Goal: Task Accomplishment & Management: Manage account settings

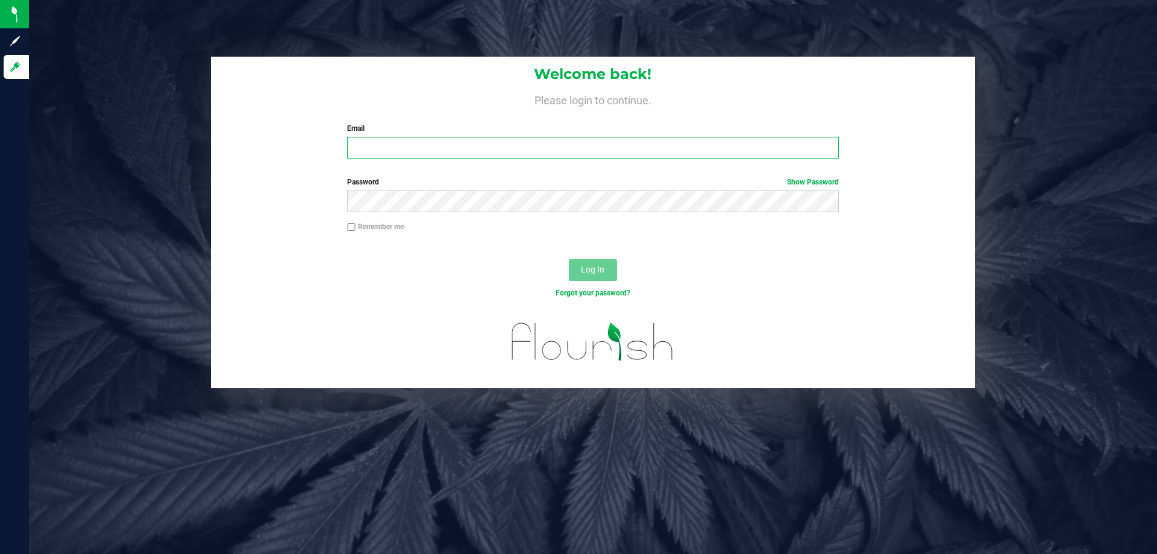
click at [414, 151] on input "Email" at bounding box center [592, 148] width 491 height 22
type input "[EMAIL_ADDRESS][DOMAIN_NAME]"
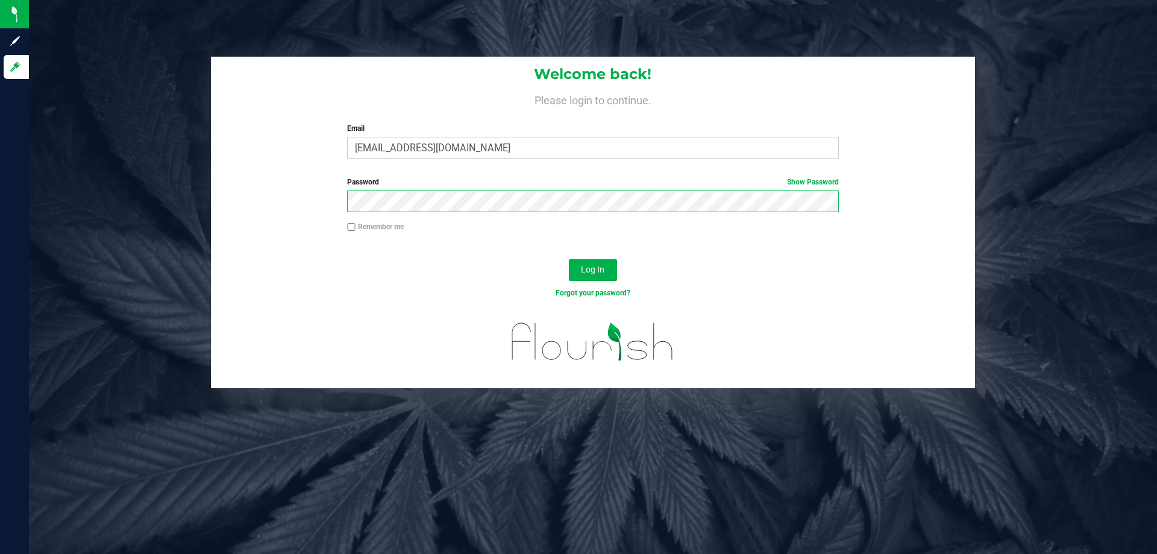
click at [569, 259] on button "Log In" at bounding box center [593, 270] width 48 height 22
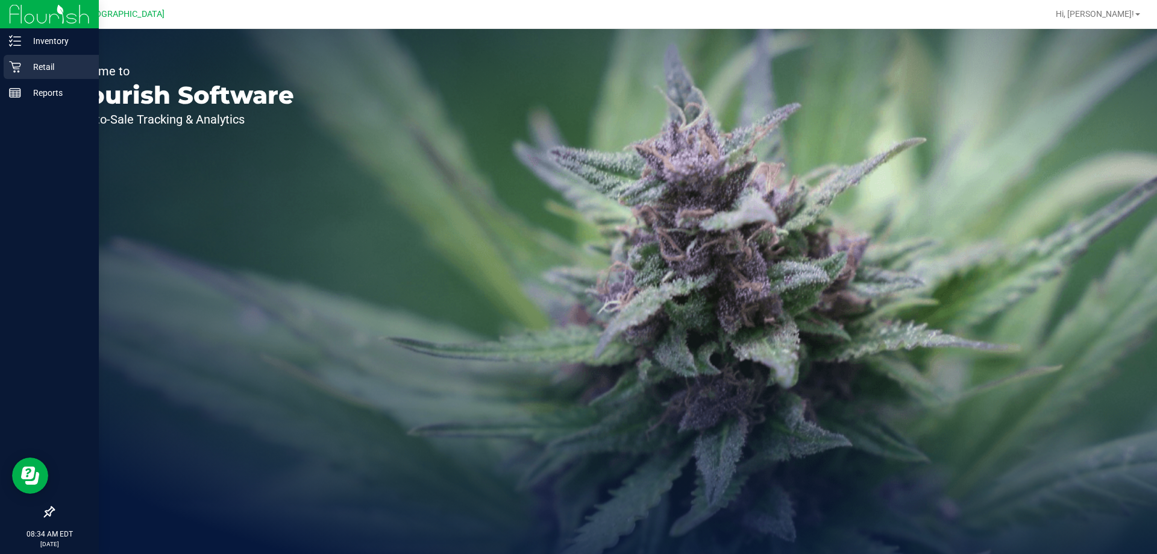
click at [21, 61] on p "Retail" at bounding box center [57, 67] width 72 height 14
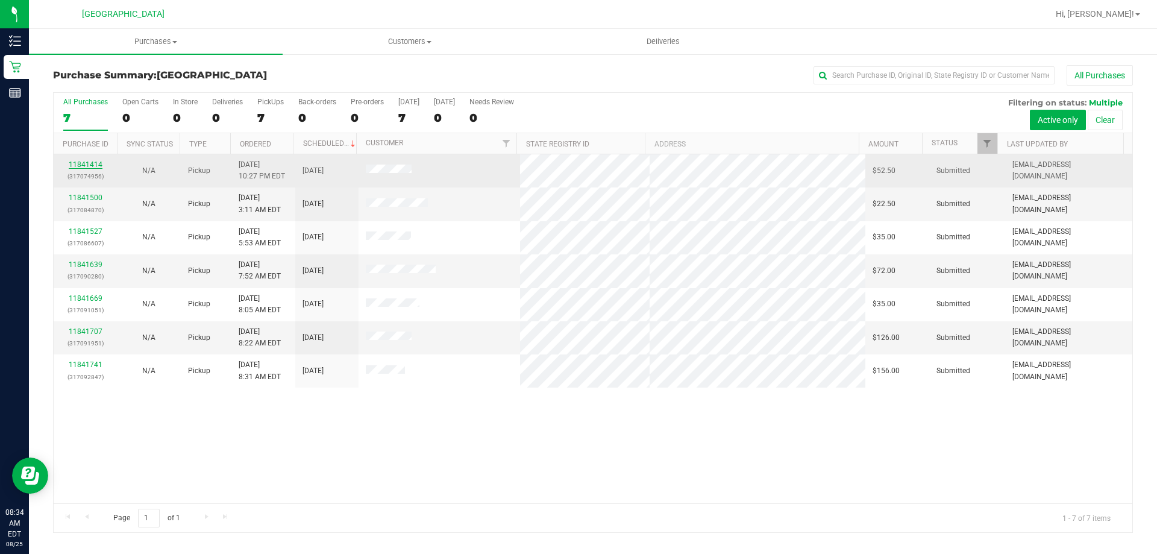
click at [98, 166] on link "11841414" at bounding box center [86, 164] width 34 height 8
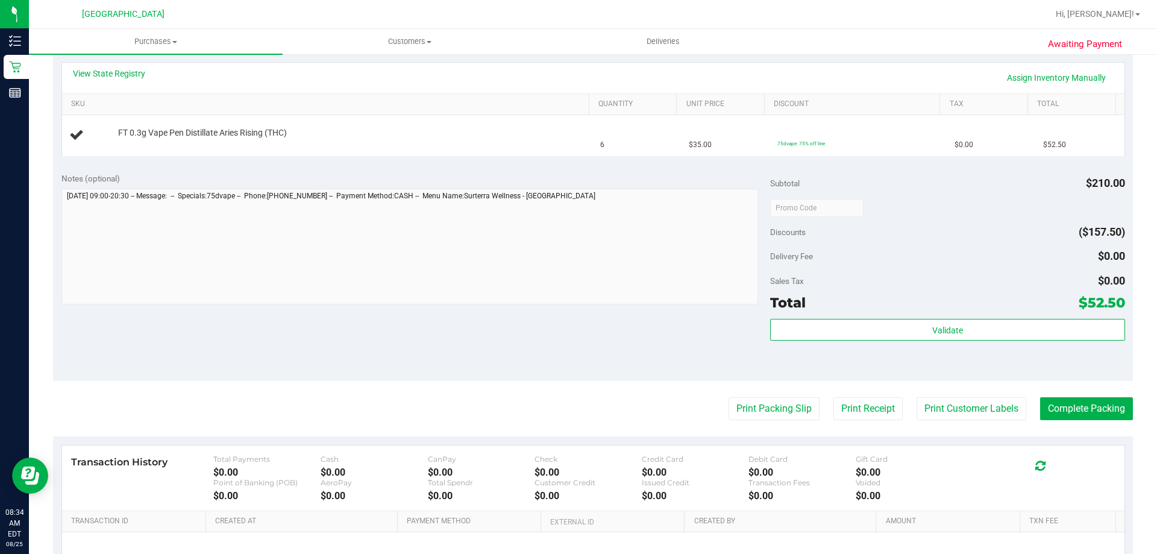
scroll to position [301, 0]
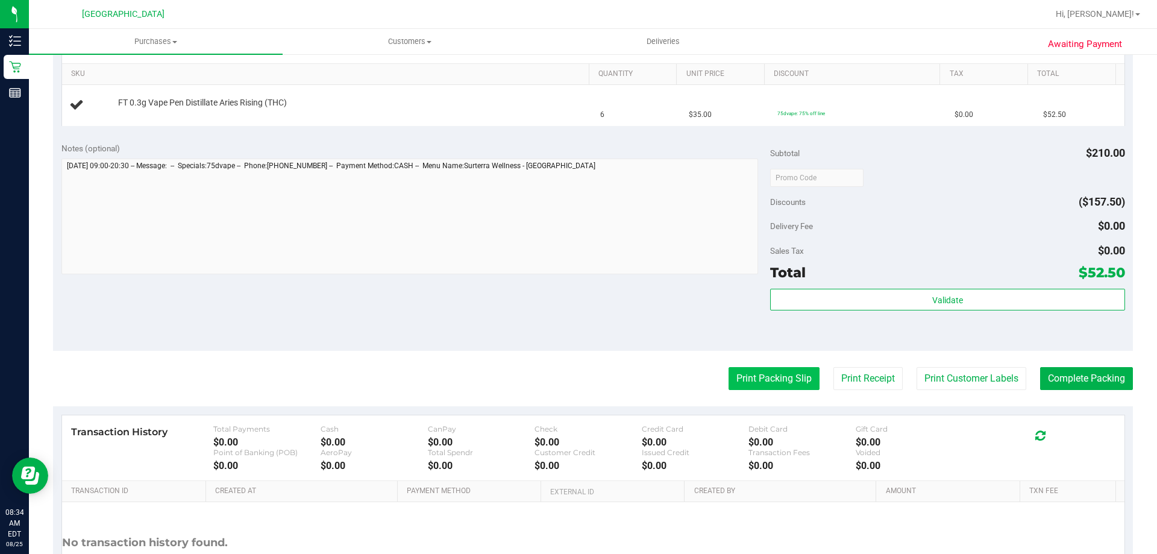
click at [789, 375] on button "Print Packing Slip" at bounding box center [774, 378] width 91 height 23
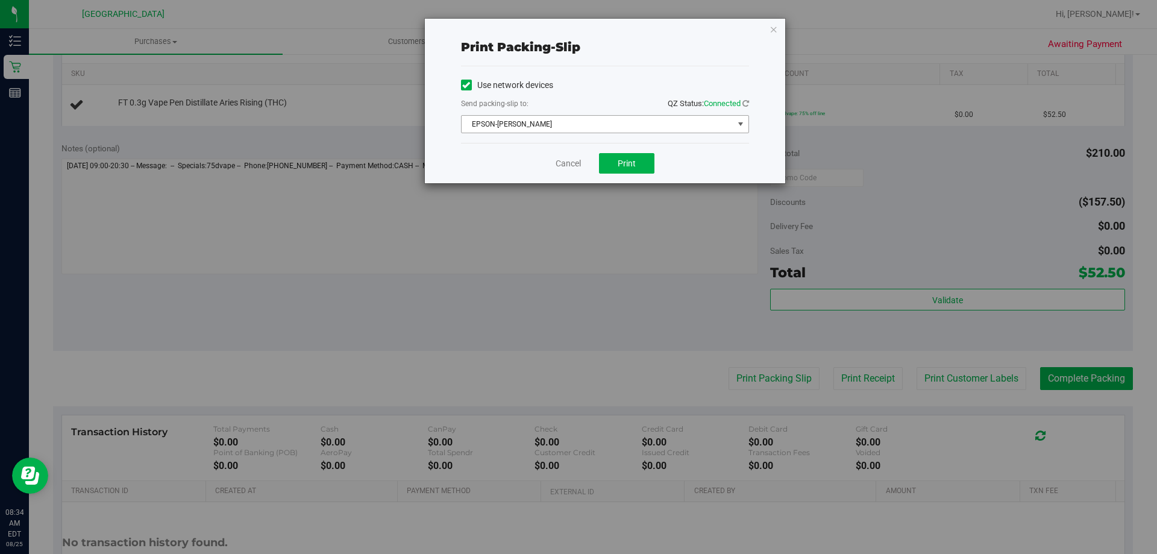
click at [718, 124] on span "EPSON-AUDREY-KITCHING" at bounding box center [598, 124] width 272 height 17
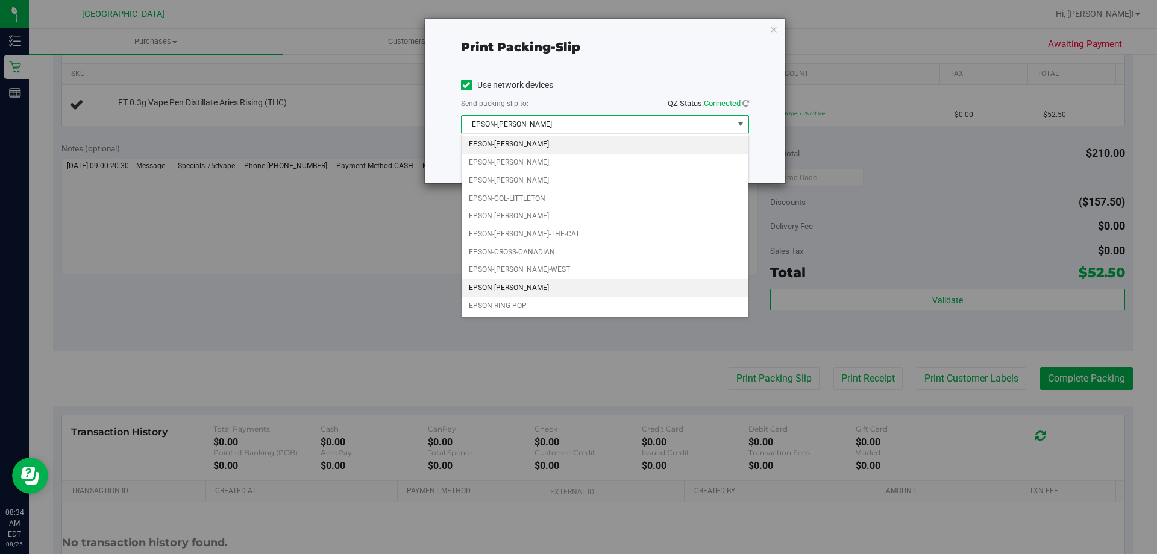
click at [544, 282] on li "EPSON-LIONEL-RICHIE" at bounding box center [605, 288] width 287 height 18
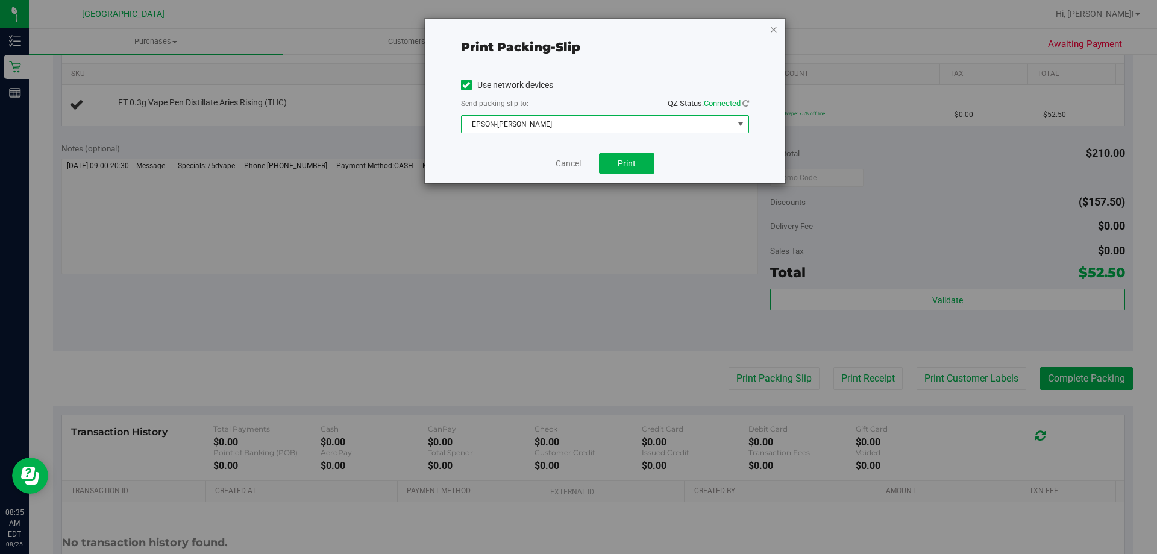
click at [770, 29] on icon "button" at bounding box center [774, 29] width 8 height 14
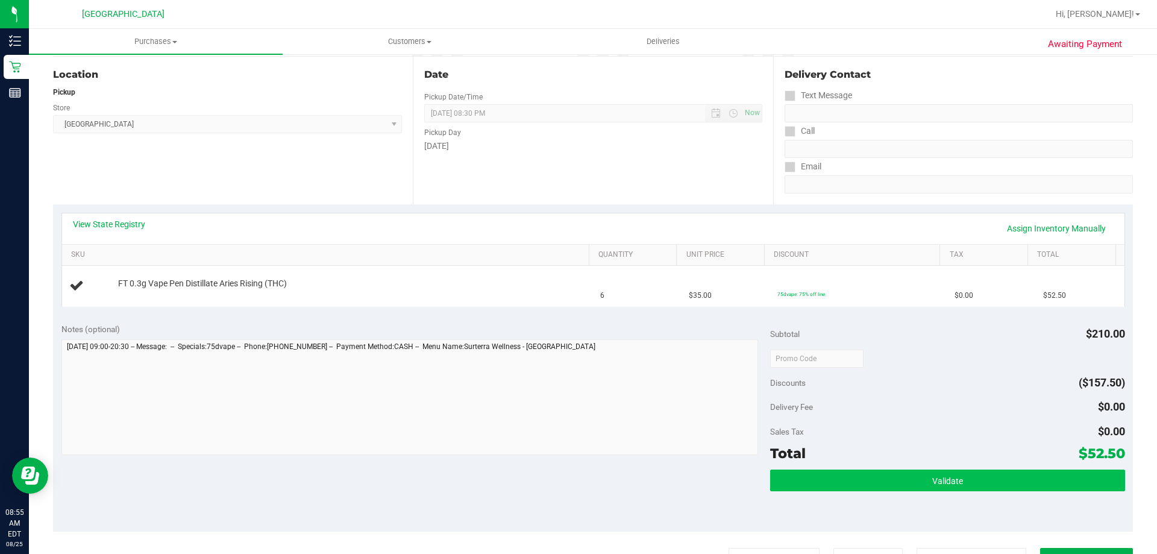
scroll to position [181, 0]
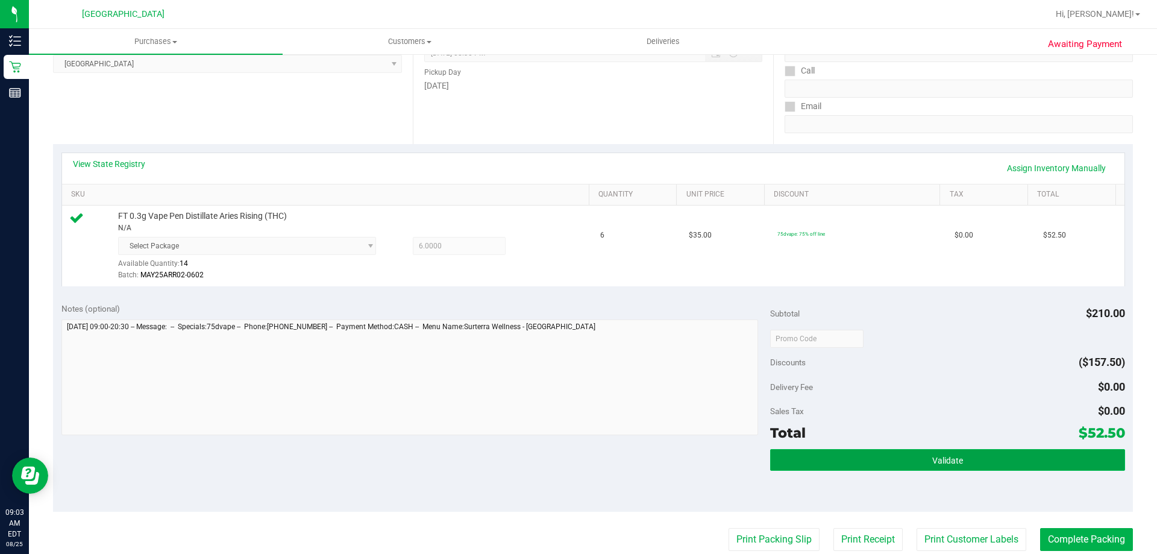
click at [951, 462] on span "Validate" at bounding box center [947, 461] width 31 height 10
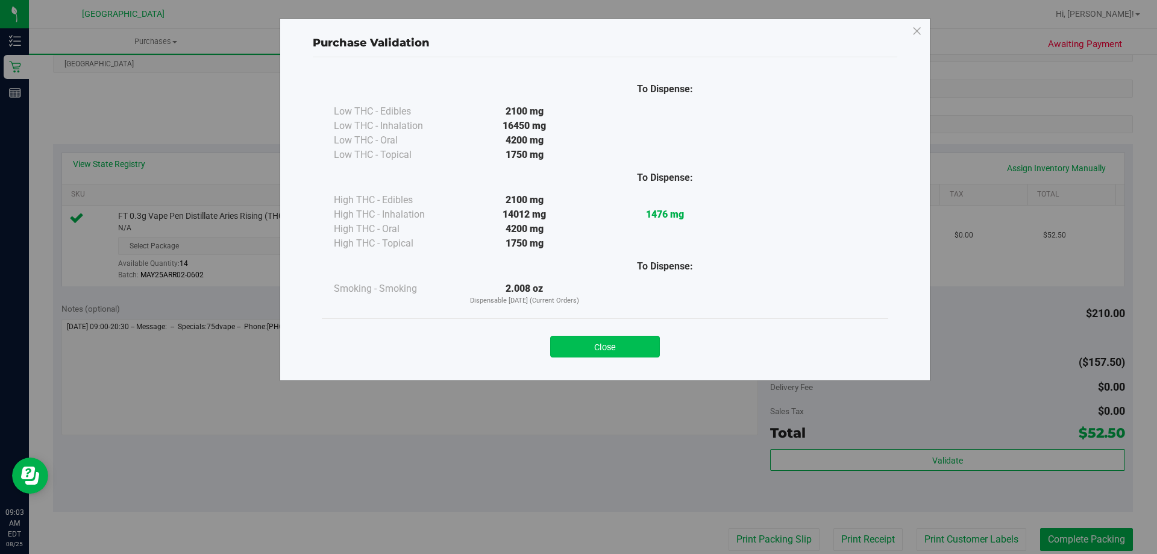
click at [630, 345] on button "Close" at bounding box center [605, 347] width 110 height 22
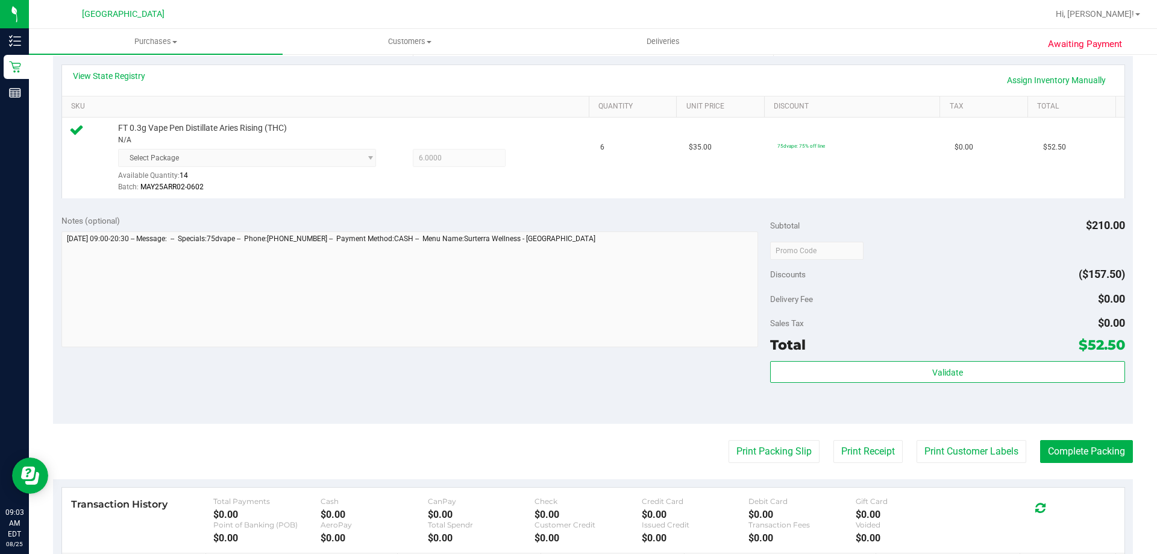
scroll to position [422, 0]
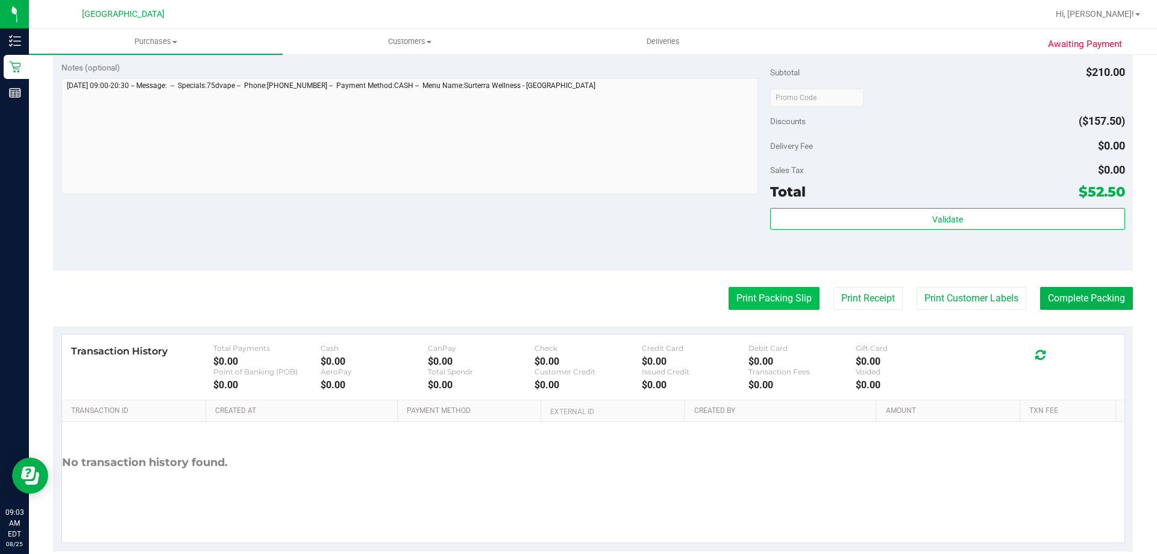
click at [770, 301] on button "Print Packing Slip" at bounding box center [774, 298] width 91 height 23
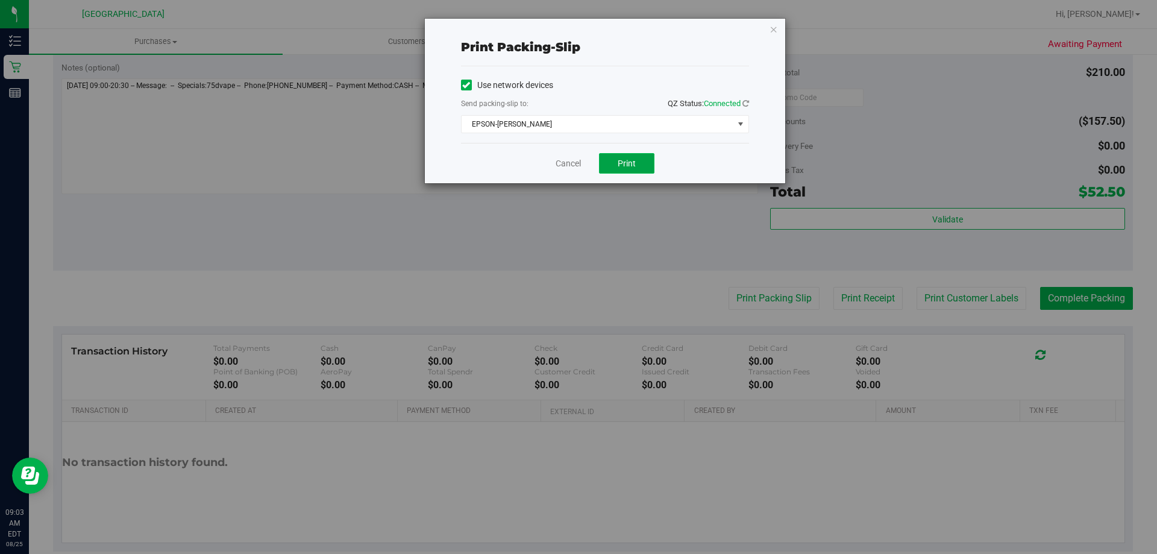
click at [636, 166] on button "Print" at bounding box center [626, 163] width 55 height 20
click at [771, 33] on icon "button" at bounding box center [774, 29] width 8 height 14
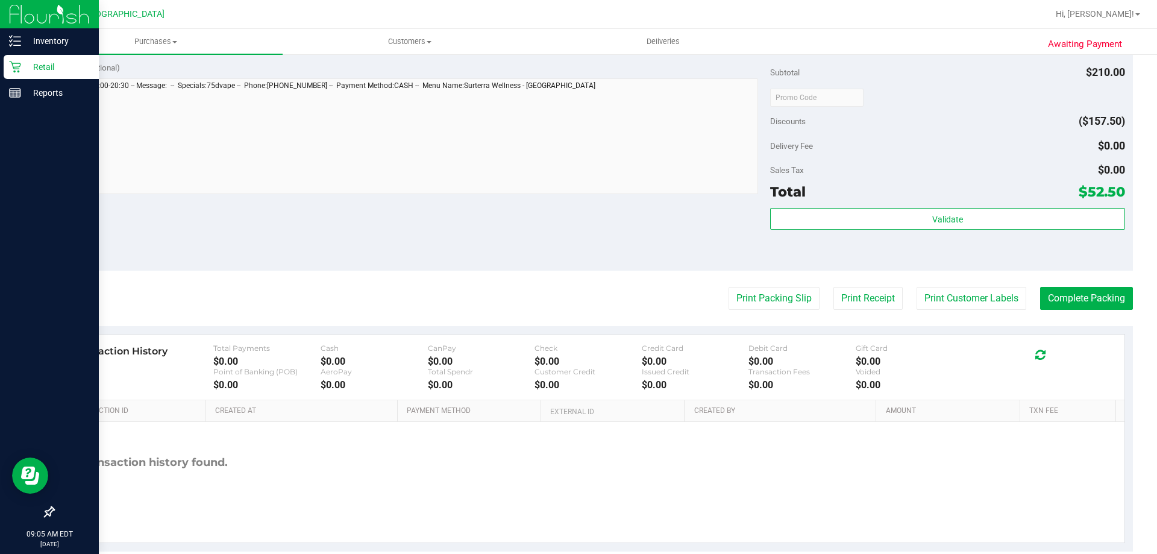
click at [24, 70] on p "Retail" at bounding box center [57, 67] width 72 height 14
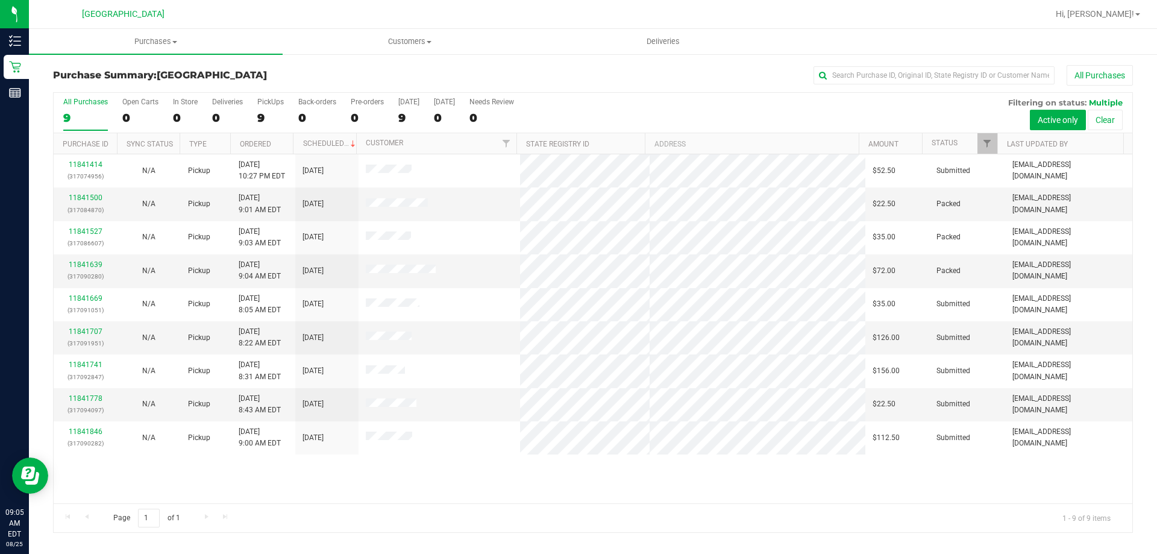
click at [348, 479] on div "11841414 (317074956) N/A Pickup 8/24/2025 10:27 PM EDT 8/25/2025 $52.50 Submitt…" at bounding box center [593, 328] width 1079 height 349
click at [82, 331] on link "11841707" at bounding box center [86, 331] width 34 height 8
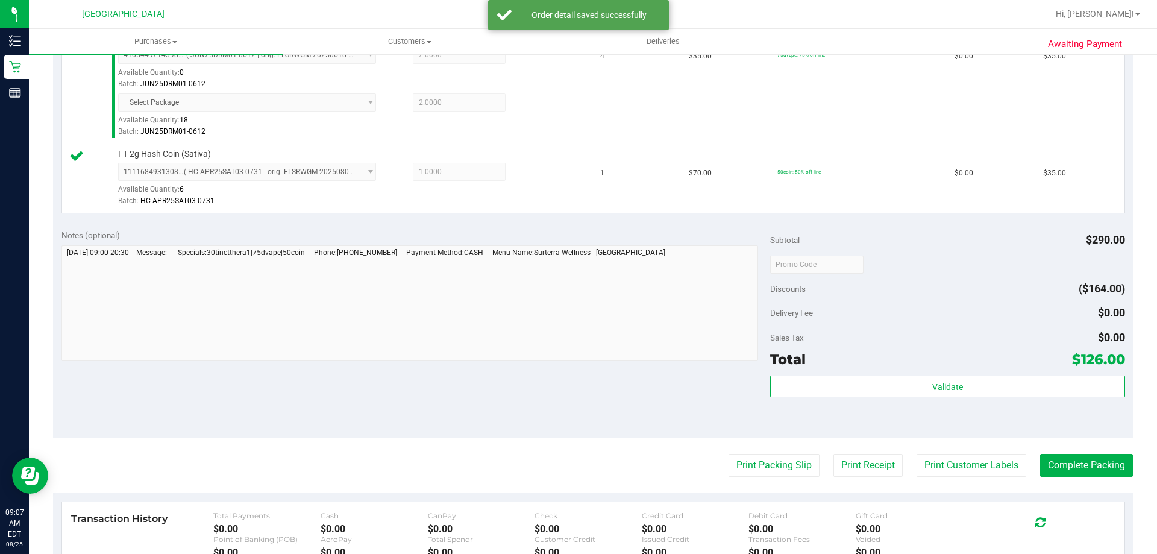
scroll to position [542, 0]
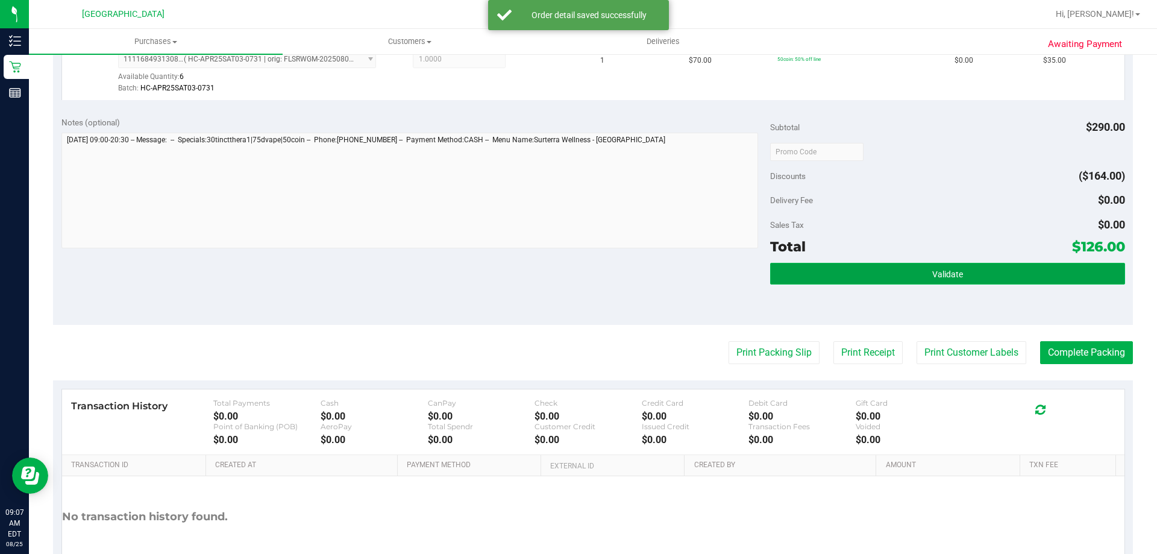
click at [965, 280] on button "Validate" at bounding box center [947, 274] width 354 height 22
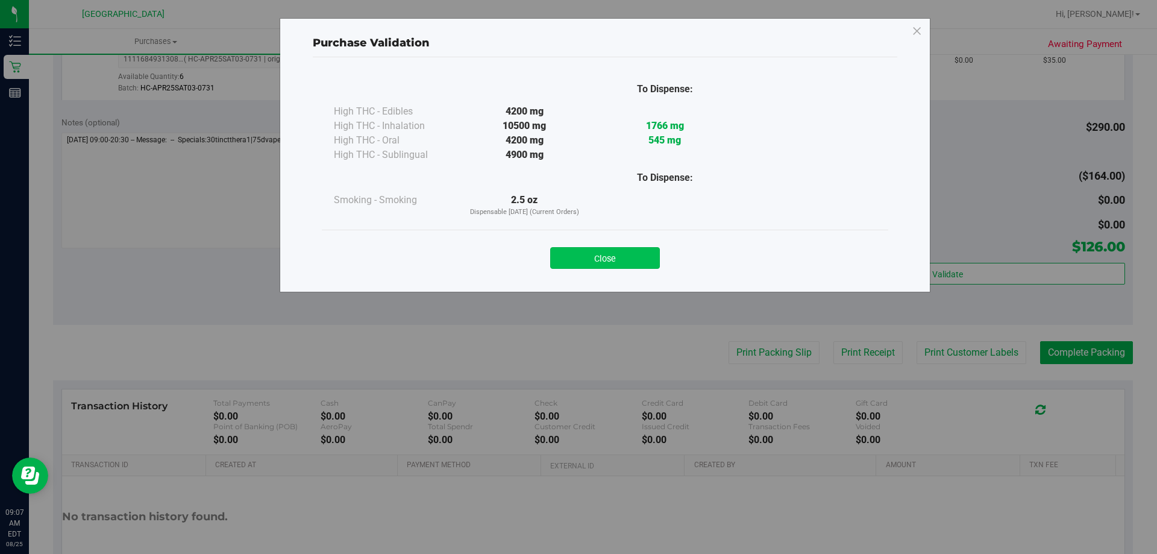
click at [654, 251] on button "Close" at bounding box center [605, 258] width 110 height 22
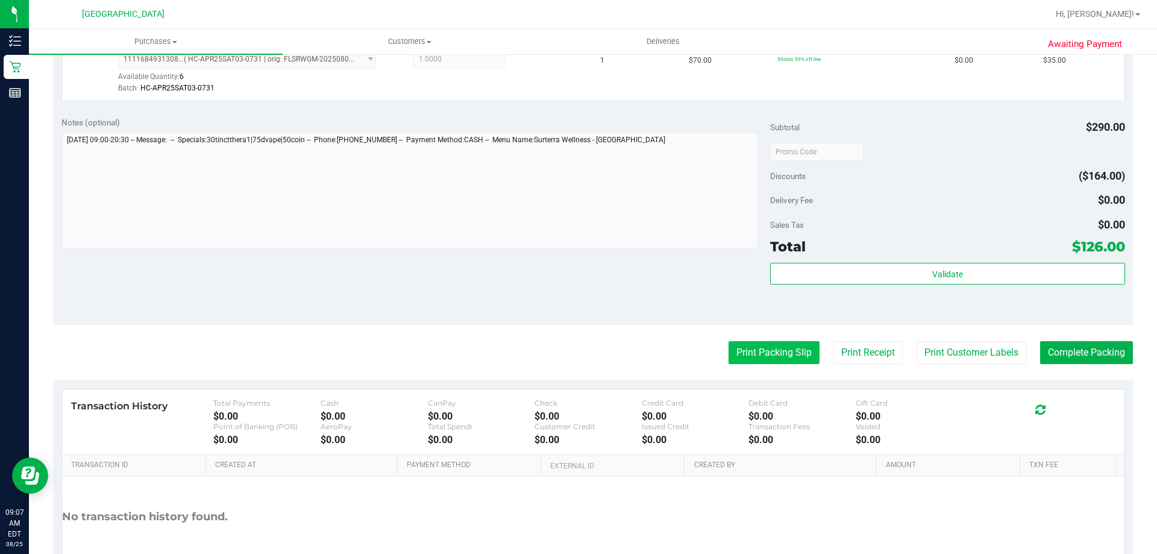
click at [739, 346] on button "Print Packing Slip" at bounding box center [774, 352] width 91 height 23
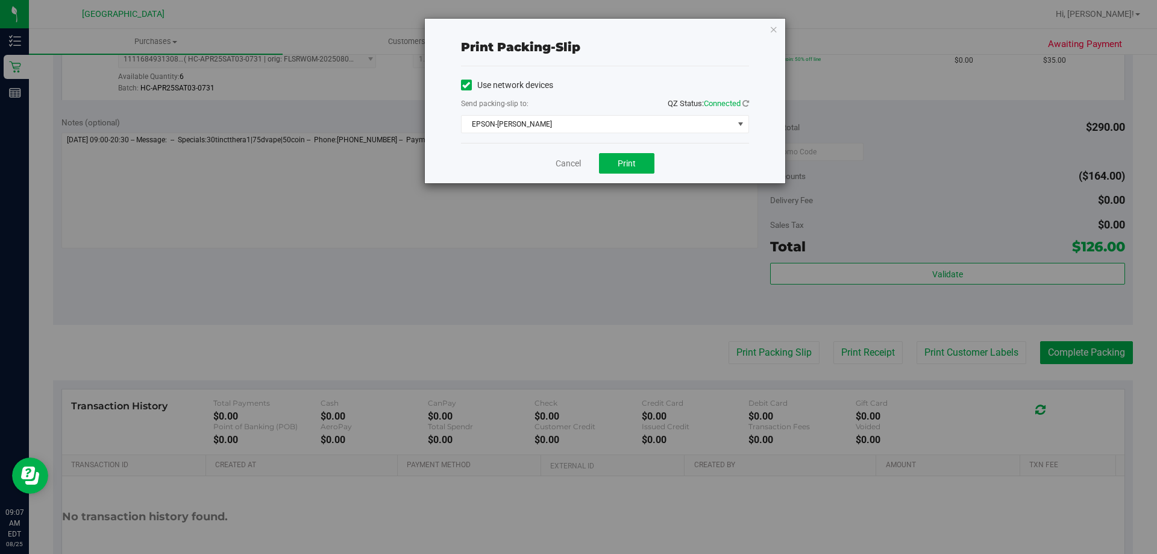
drag, startPoint x: 597, startPoint y: 137, endPoint x: 607, endPoint y: 142, distance: 10.8
click at [606, 142] on div "Use network devices Send packing-slip to: QZ Status: Connected EPSON-LIONEL-RIC…" at bounding box center [605, 104] width 288 height 77
drag, startPoint x: 613, startPoint y: 149, endPoint x: 620, endPoint y: 157, distance: 10.7
click at [620, 157] on div "Cancel Print" at bounding box center [605, 163] width 288 height 40
click at [621, 157] on button "Print" at bounding box center [626, 163] width 55 height 20
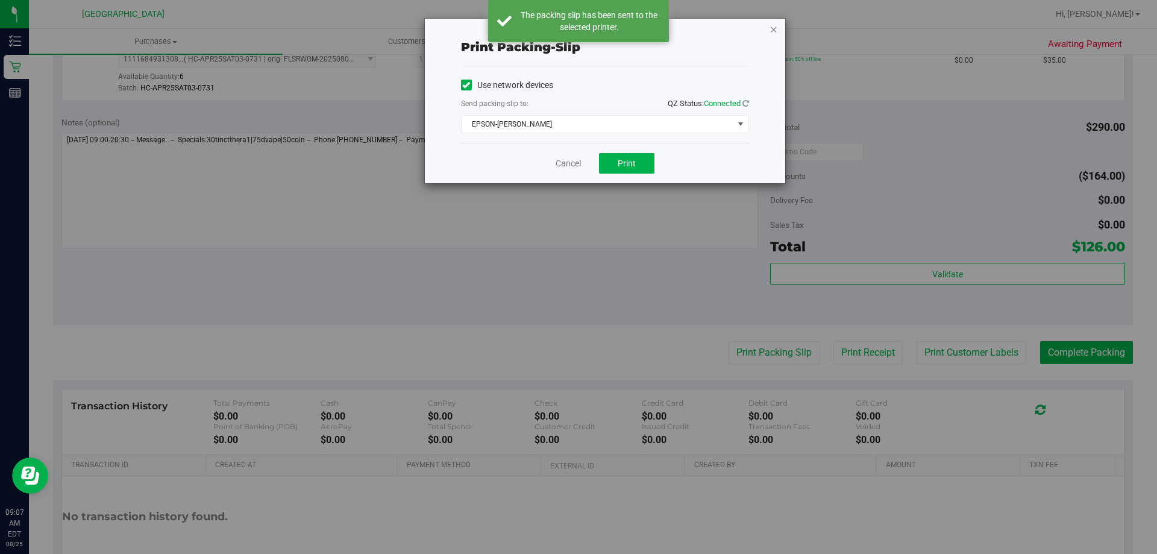
click at [774, 28] on icon "button" at bounding box center [774, 29] width 8 height 14
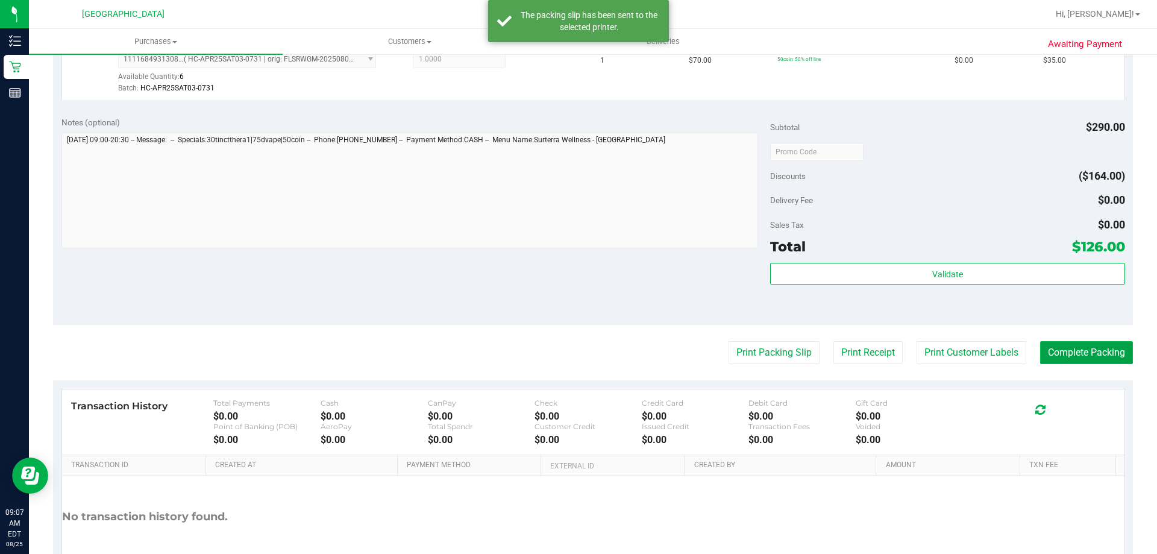
click at [1099, 348] on button "Complete Packing" at bounding box center [1086, 352] width 93 height 23
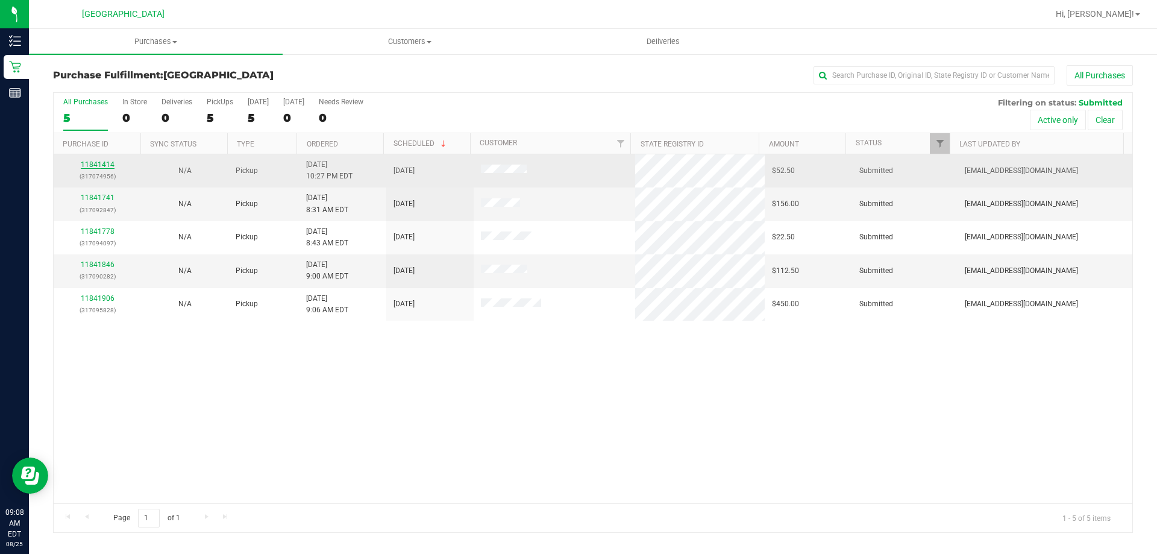
click at [105, 164] on link "11841414" at bounding box center [98, 164] width 34 height 8
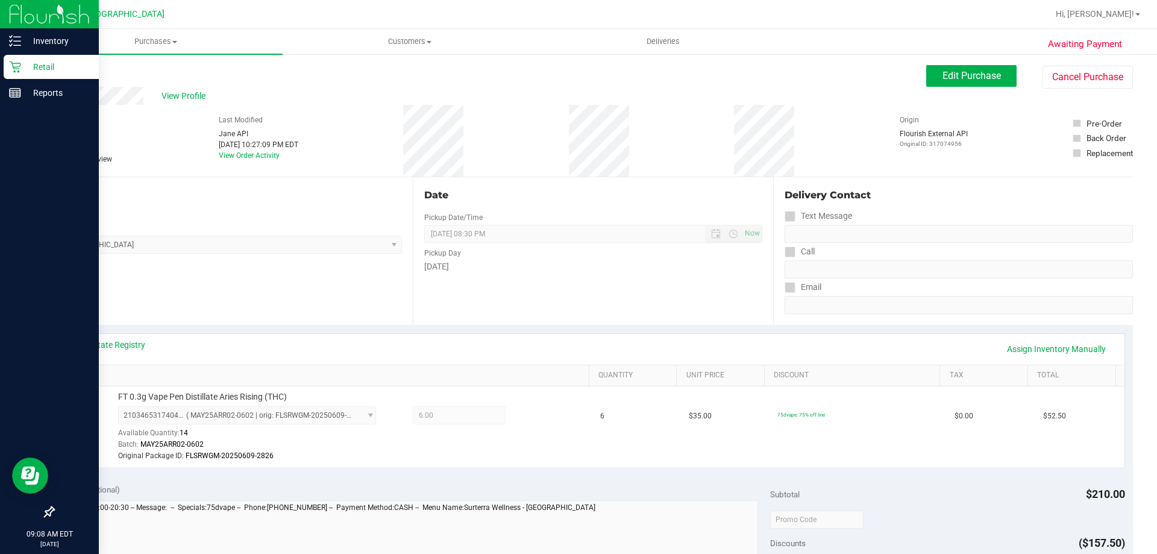
click at [51, 64] on p "Retail" at bounding box center [57, 67] width 72 height 14
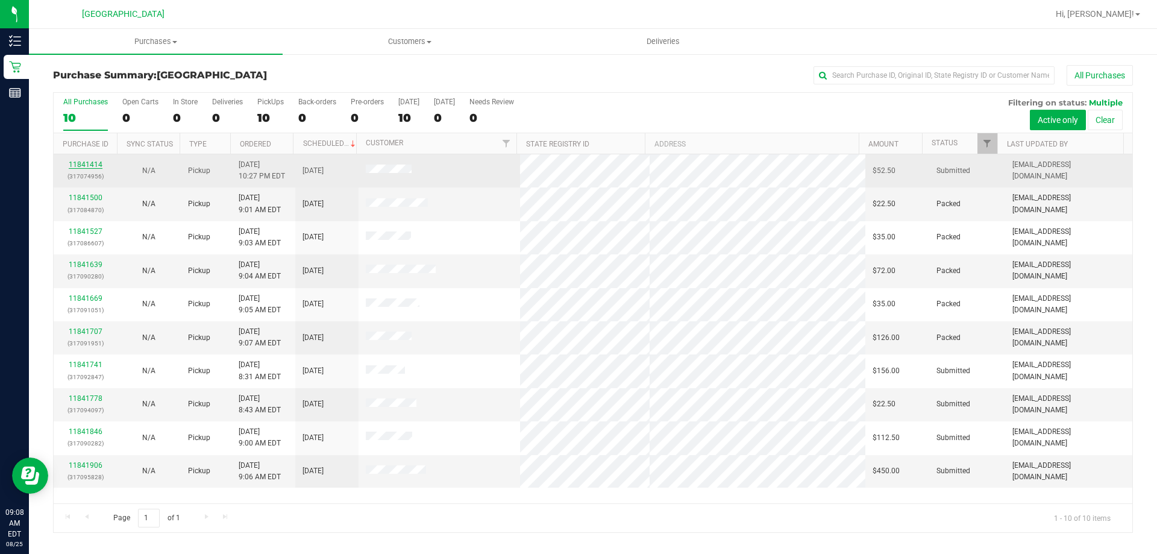
click at [96, 164] on link "11841414" at bounding box center [86, 164] width 34 height 8
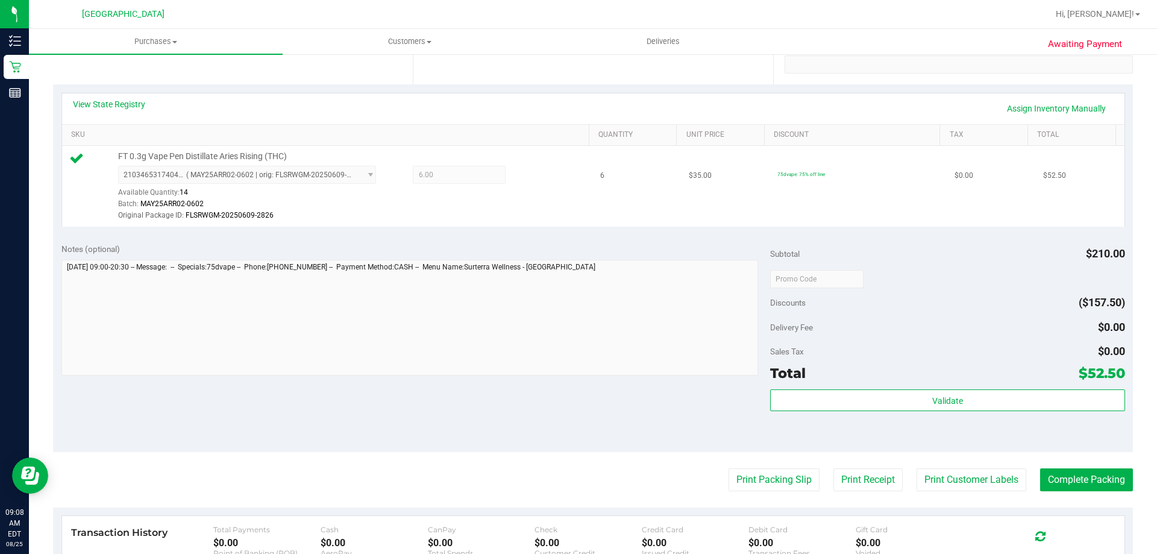
scroll to position [241, 0]
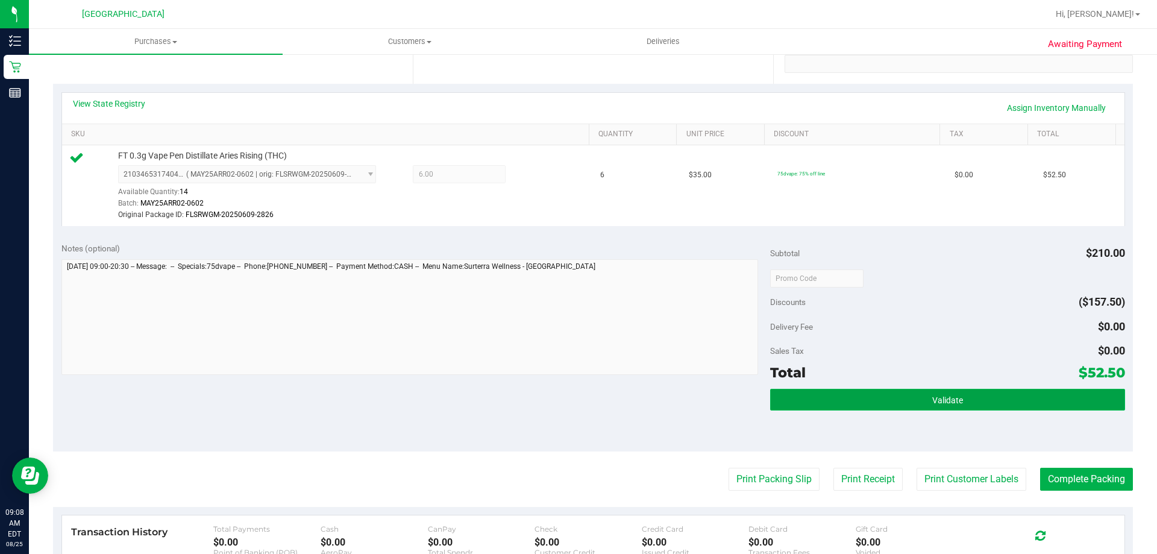
click at [951, 399] on span "Validate" at bounding box center [947, 400] width 31 height 10
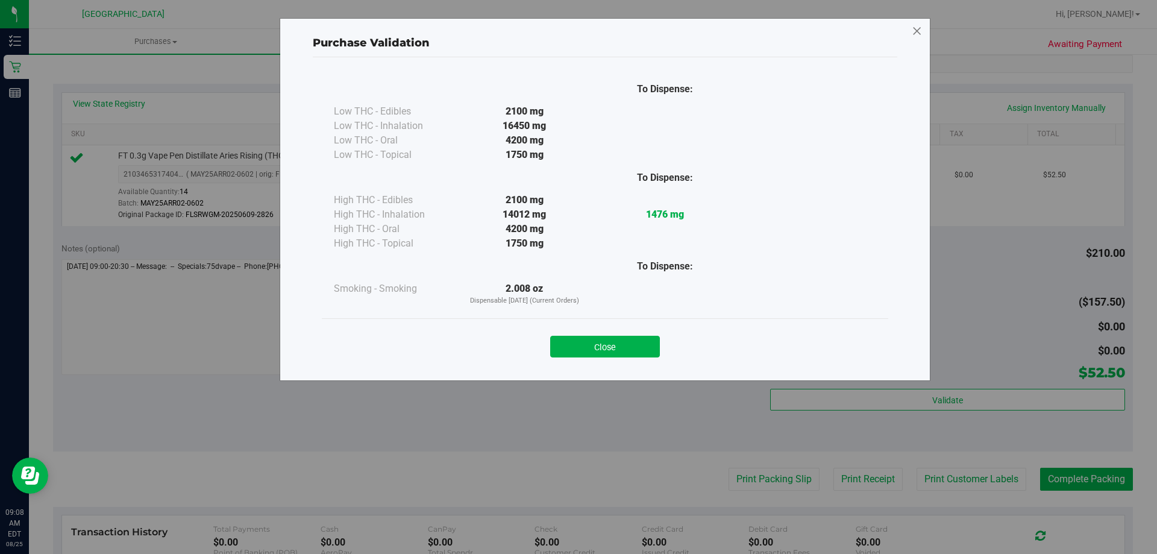
click at [912, 28] on icon at bounding box center [917, 31] width 11 height 19
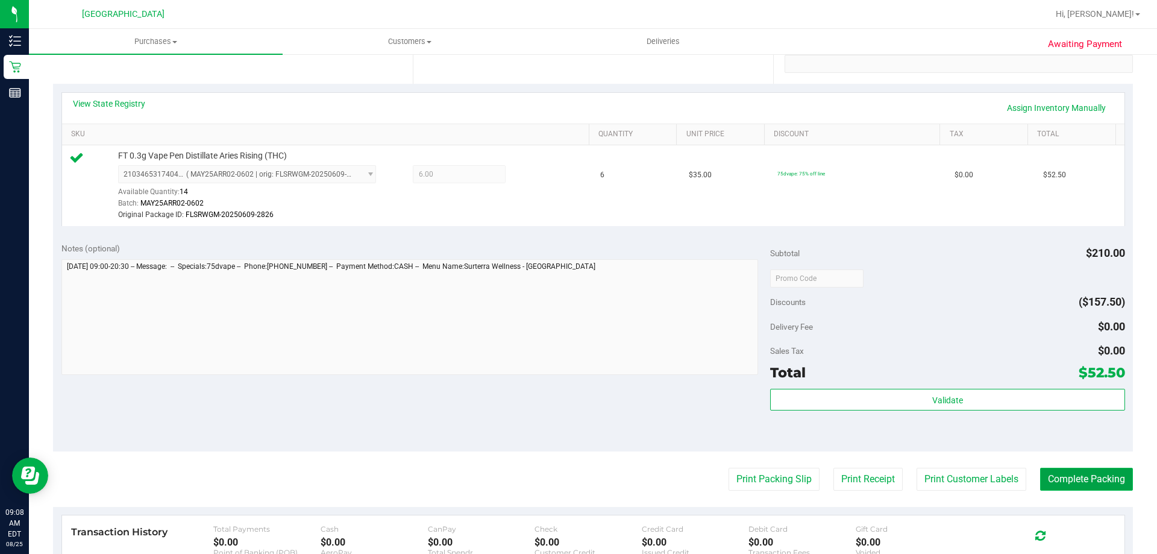
click at [1090, 485] on button "Complete Packing" at bounding box center [1086, 479] width 93 height 23
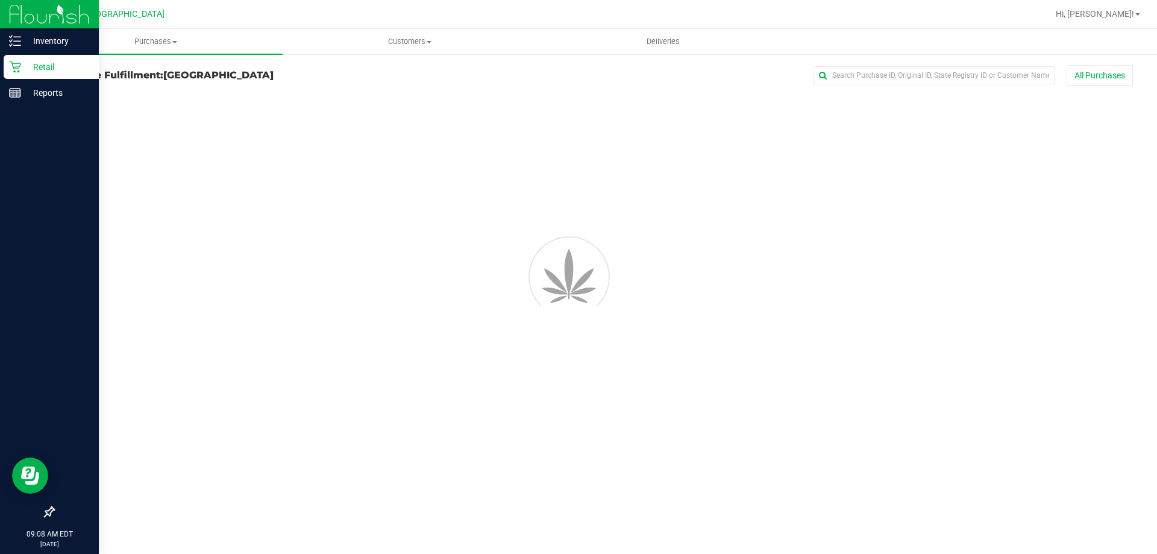
click at [20, 61] on icon at bounding box center [15, 67] width 12 height 12
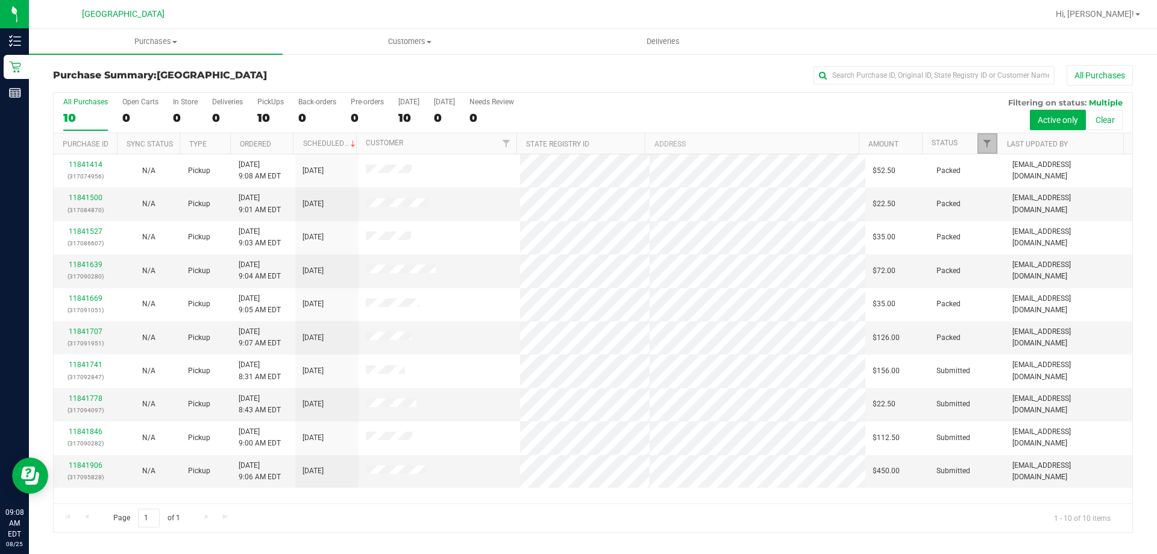
click at [984, 142] on span "Filter" at bounding box center [987, 144] width 10 height 10
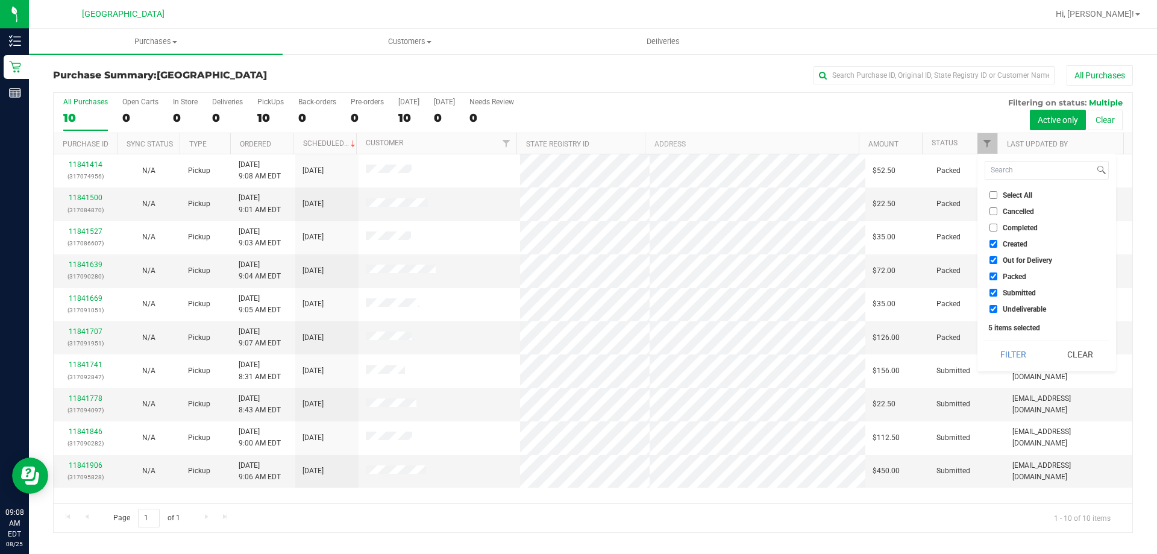
click at [1014, 275] on span "Packed" at bounding box center [1015, 276] width 24 height 7
click at [997, 275] on input "Packed" at bounding box center [994, 276] width 8 height 8
checkbox input "false"
click at [1013, 357] on button "Filter" at bounding box center [1014, 354] width 58 height 27
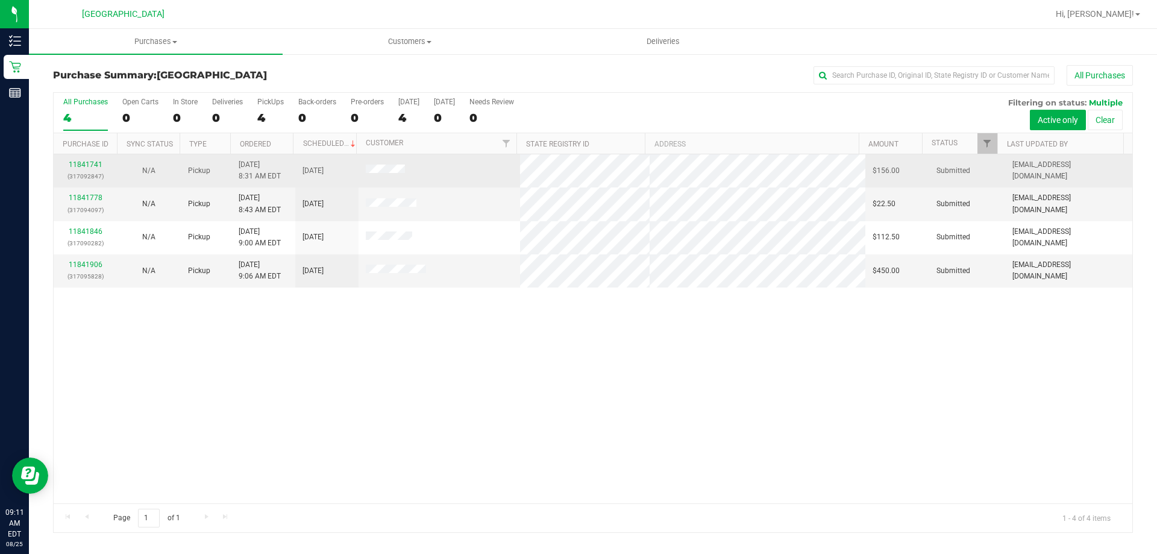
click at [81, 169] on div "11841741 (317092847)" at bounding box center [85, 170] width 49 height 23
click at [77, 160] on link "11841741" at bounding box center [86, 164] width 34 height 8
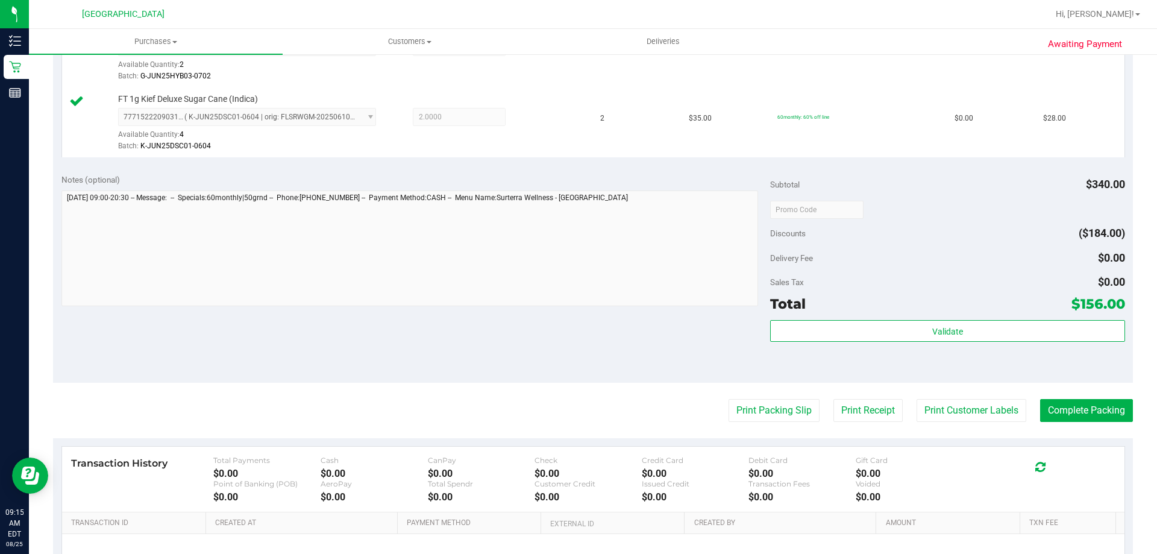
scroll to position [571, 0]
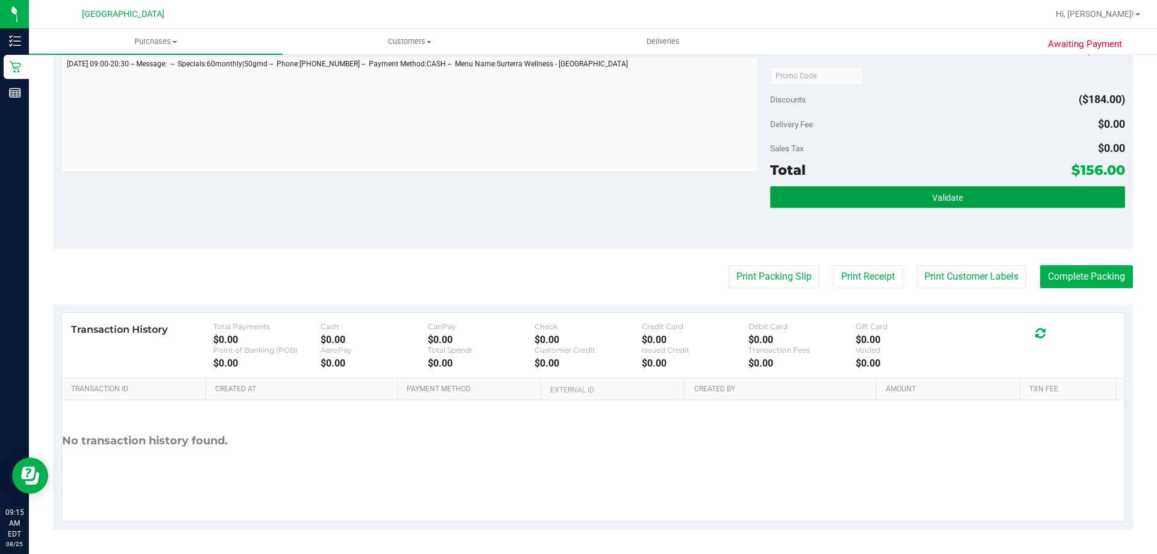
click at [792, 192] on button "Validate" at bounding box center [947, 197] width 354 height 22
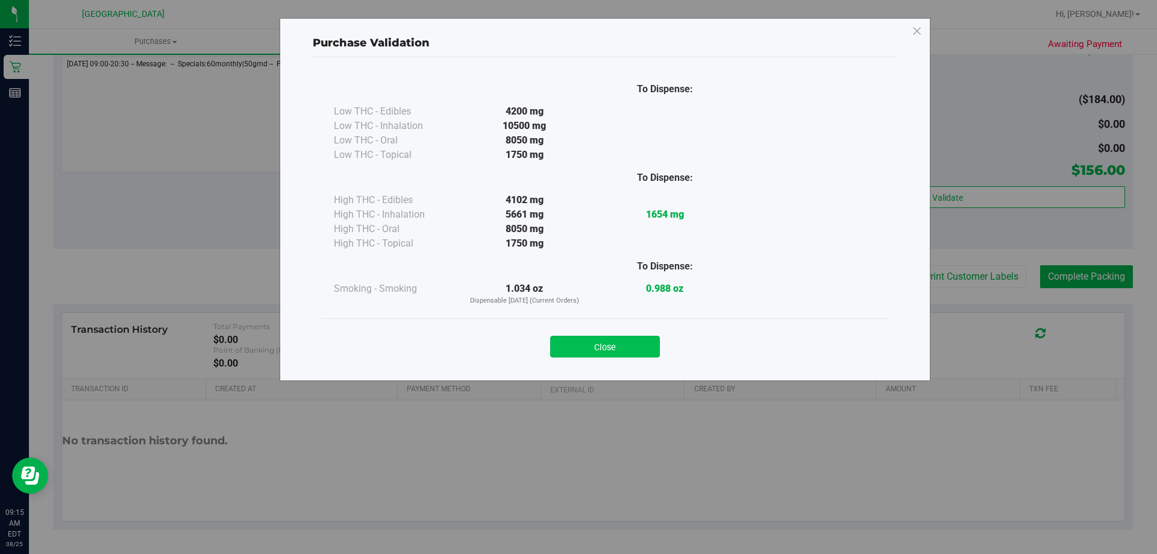
click at [644, 351] on button "Close" at bounding box center [605, 347] width 110 height 22
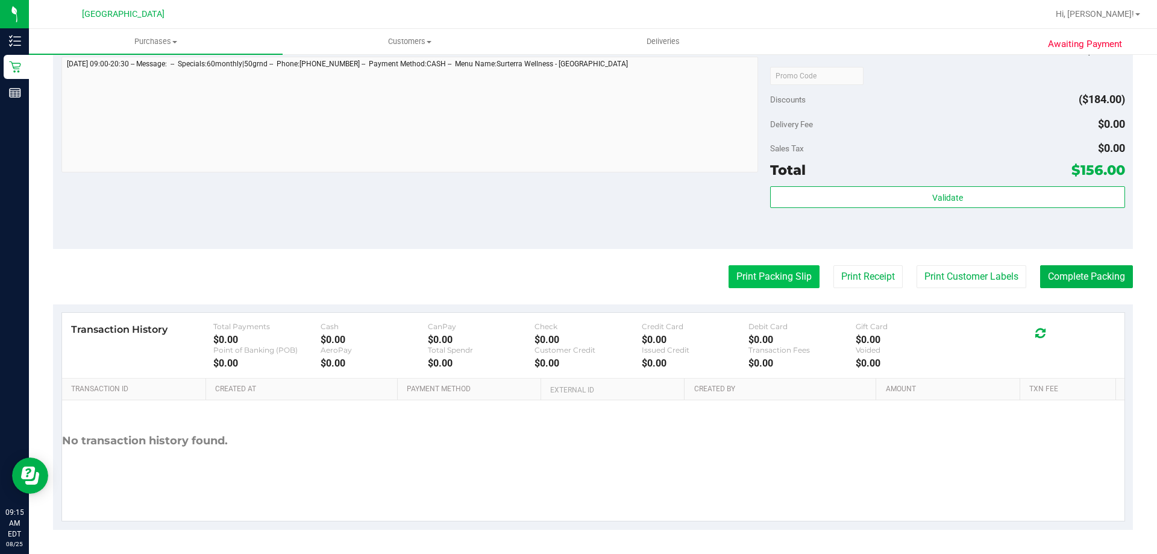
click at [729, 274] on button "Print Packing Slip" at bounding box center [774, 276] width 91 height 23
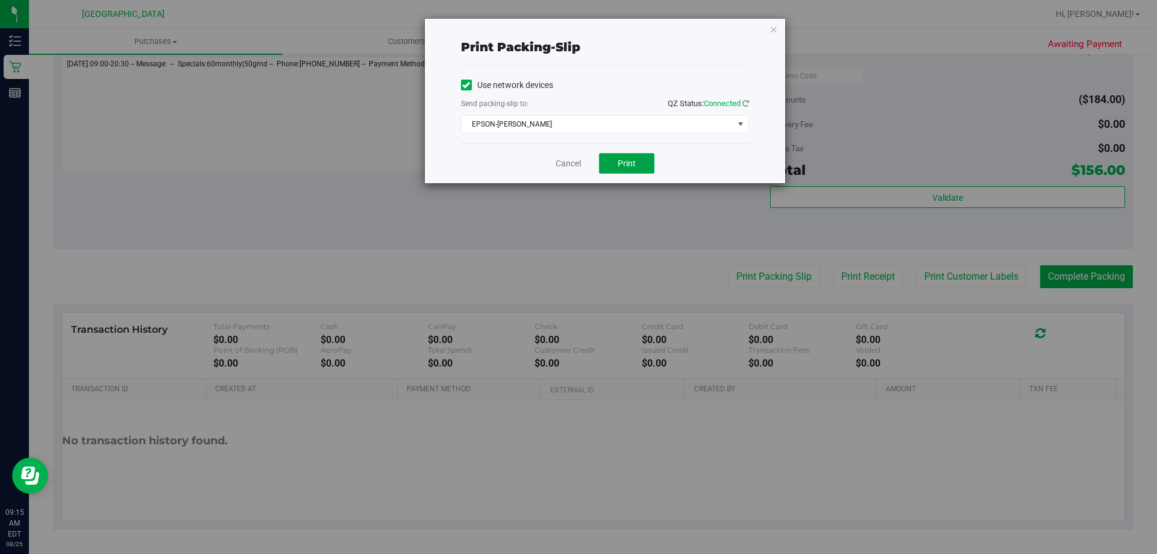
click at [643, 165] on button "Print" at bounding box center [626, 163] width 55 height 20
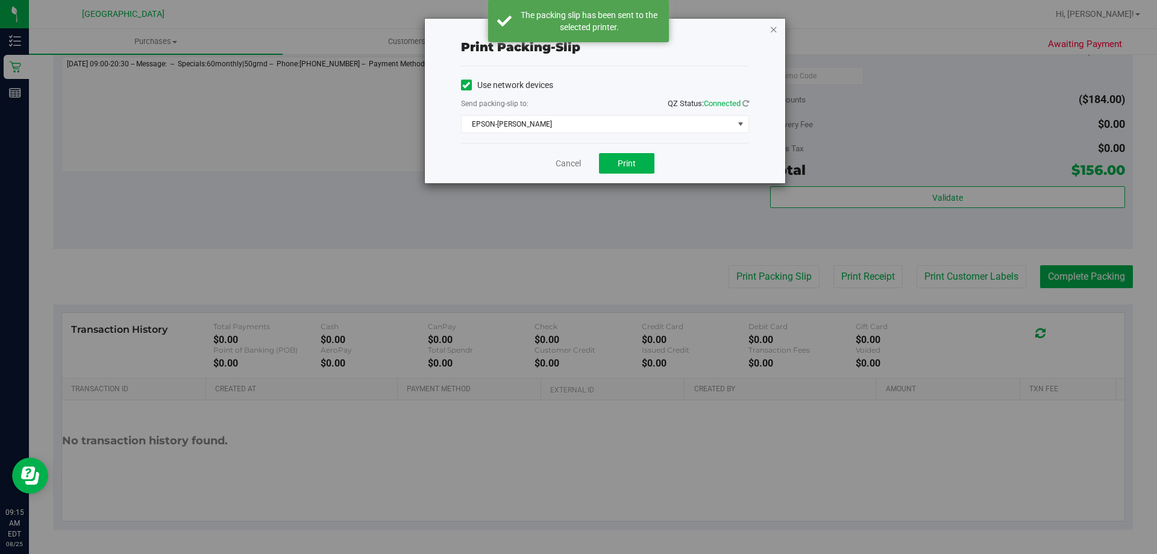
click at [774, 27] on icon "button" at bounding box center [774, 29] width 8 height 14
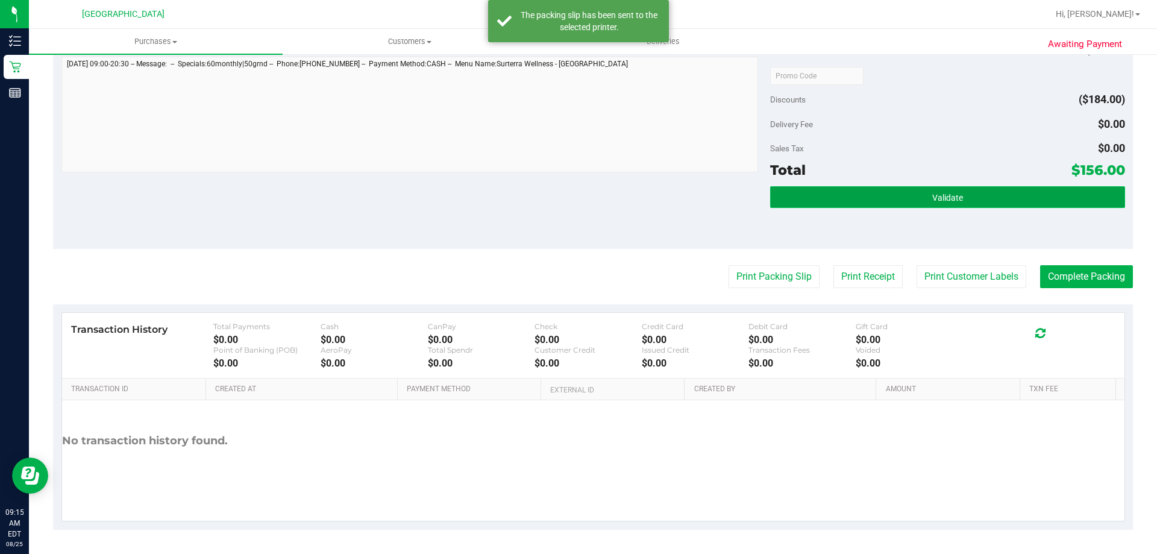
click at [864, 201] on button "Validate" at bounding box center [947, 197] width 354 height 22
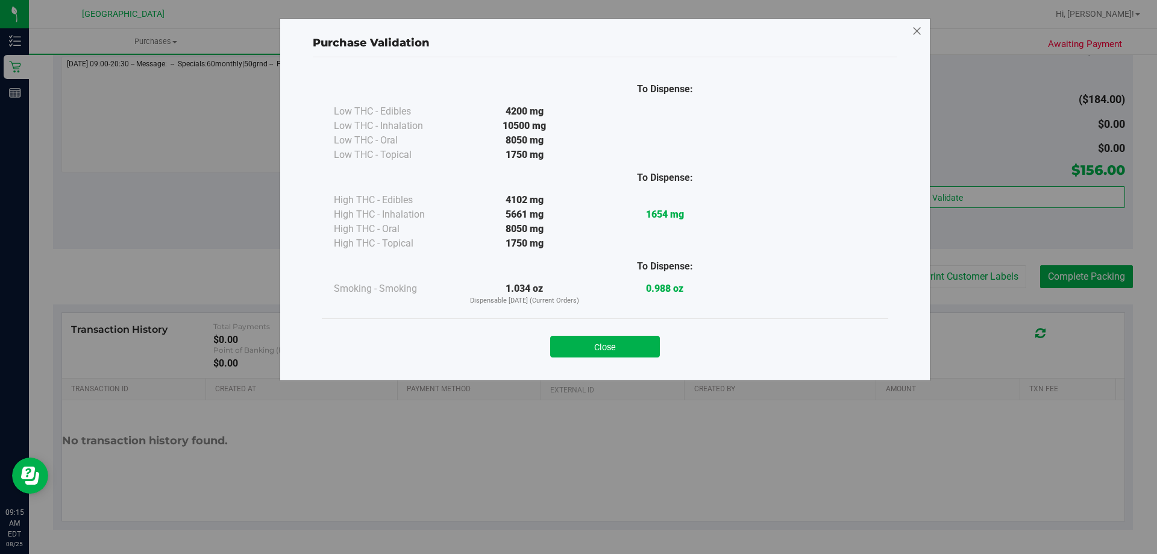
click at [922, 33] on icon at bounding box center [917, 31] width 11 height 19
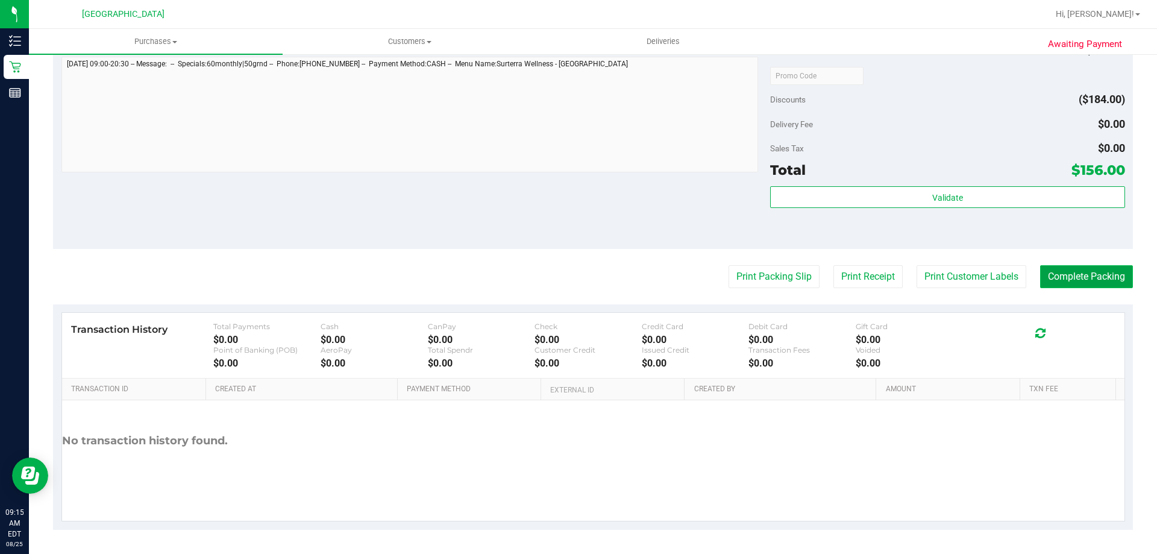
click at [1100, 274] on button "Complete Packing" at bounding box center [1086, 276] width 93 height 23
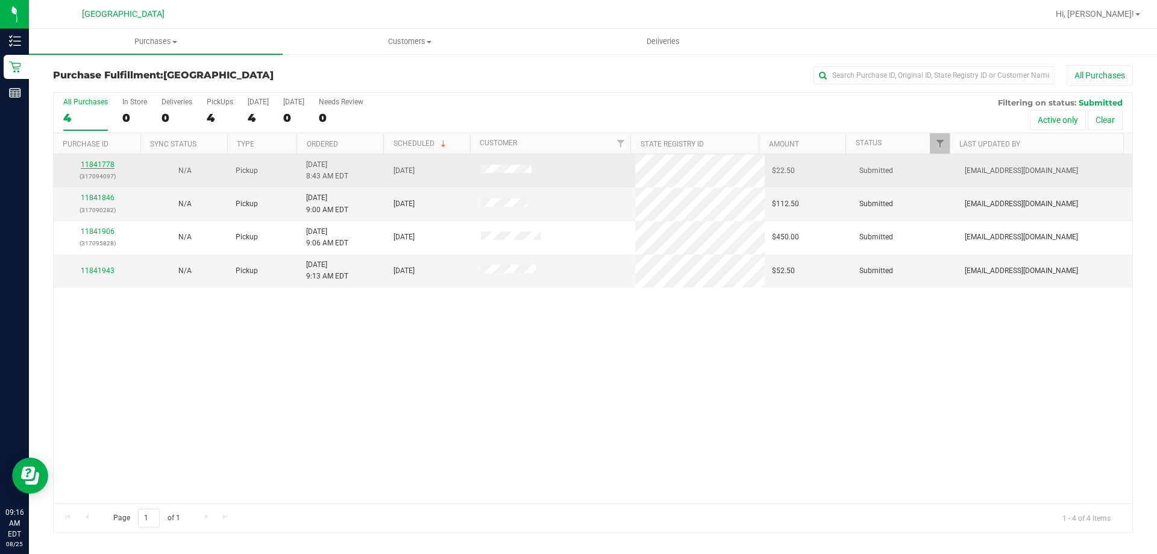
click at [95, 163] on link "11841778" at bounding box center [98, 164] width 34 height 8
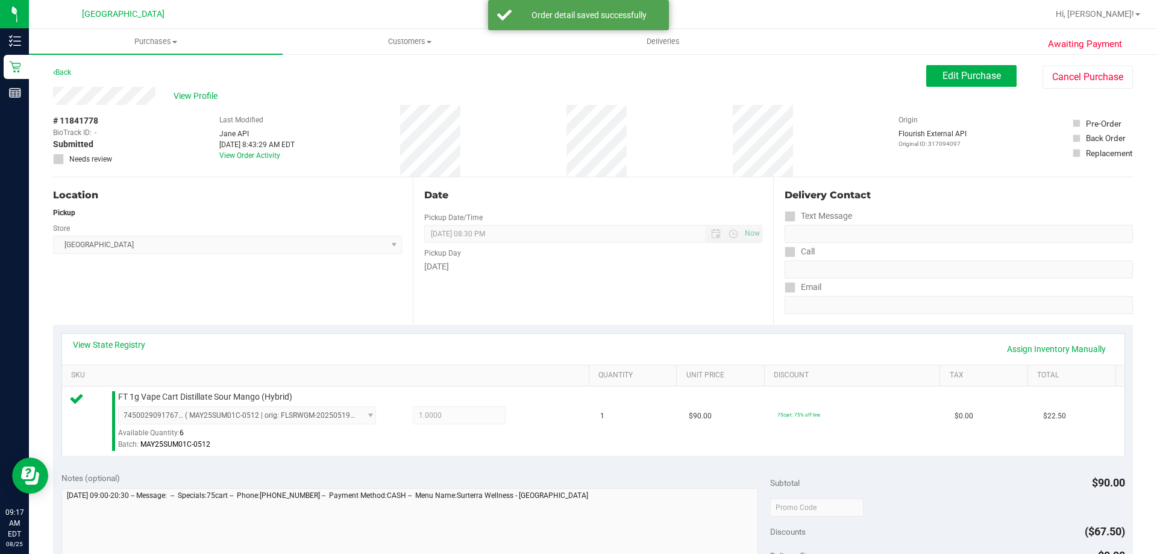
scroll to position [241, 0]
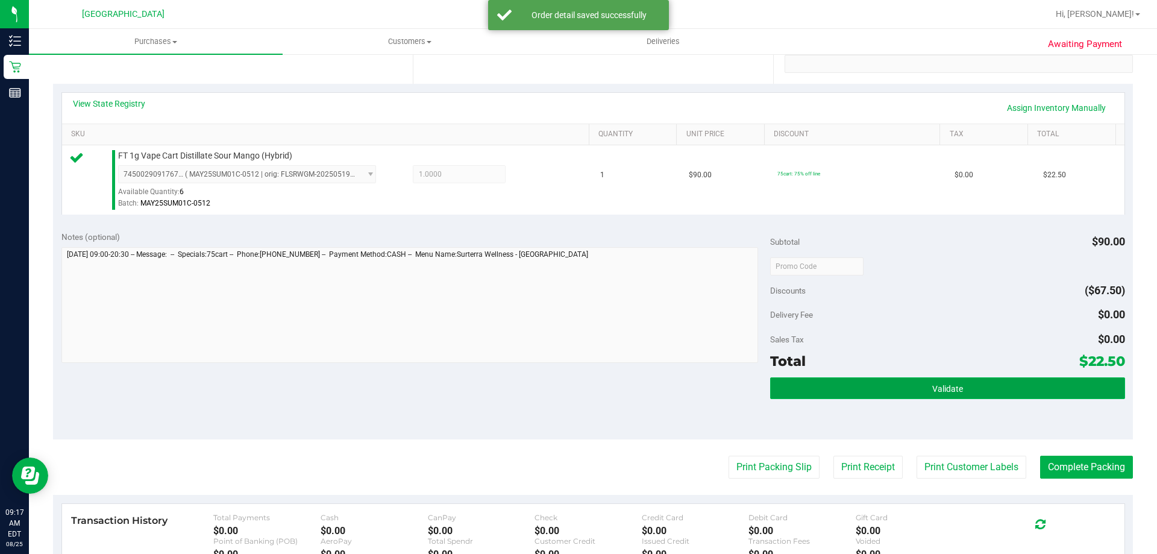
click at [1003, 395] on button "Validate" at bounding box center [947, 388] width 354 height 22
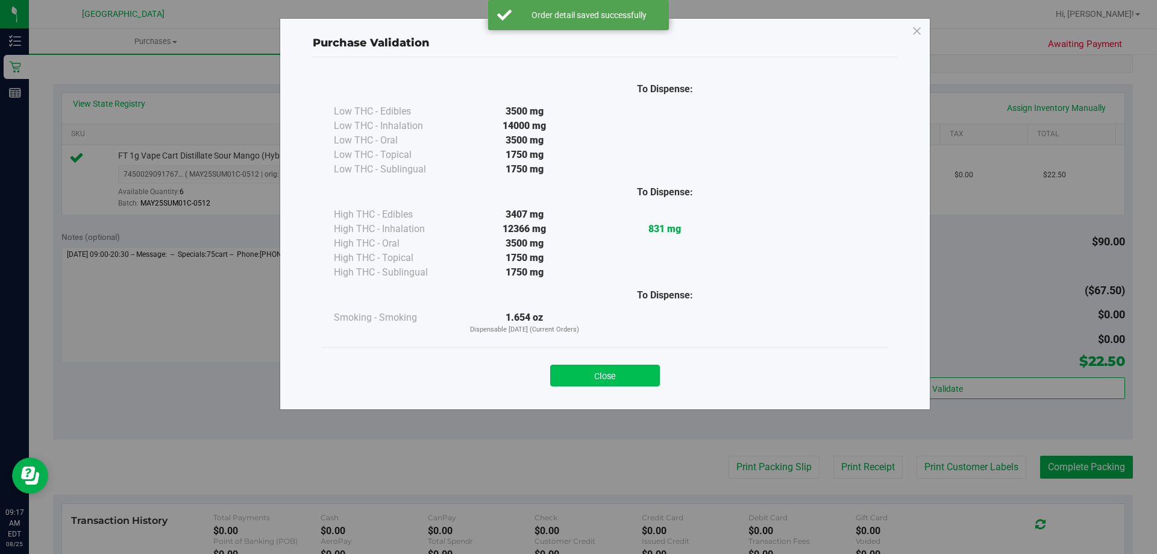
click at [648, 376] on button "Close" at bounding box center [605, 376] width 110 height 22
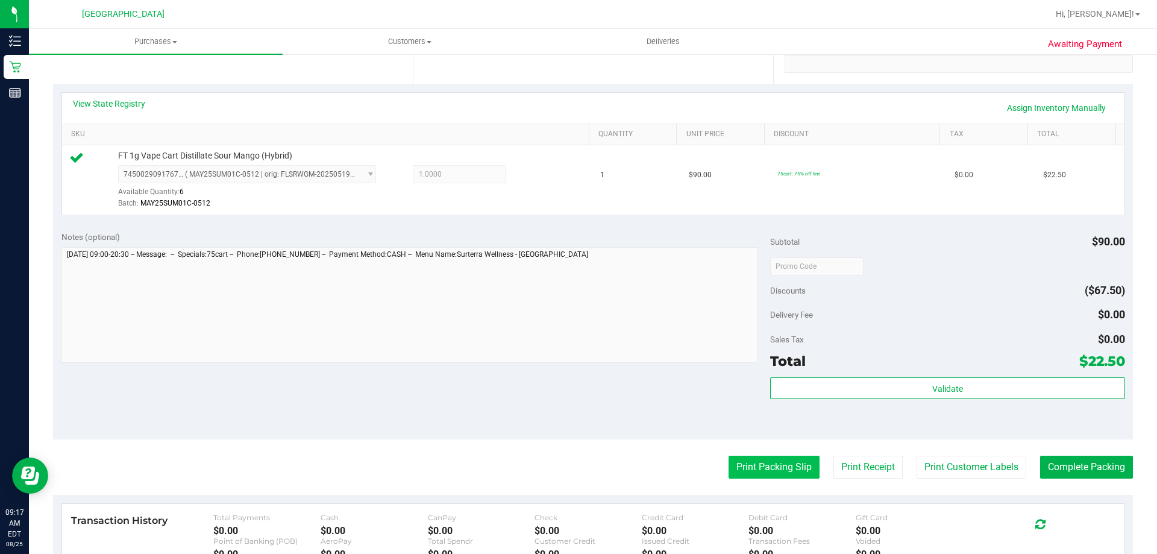
click at [805, 469] on button "Print Packing Slip" at bounding box center [774, 467] width 91 height 23
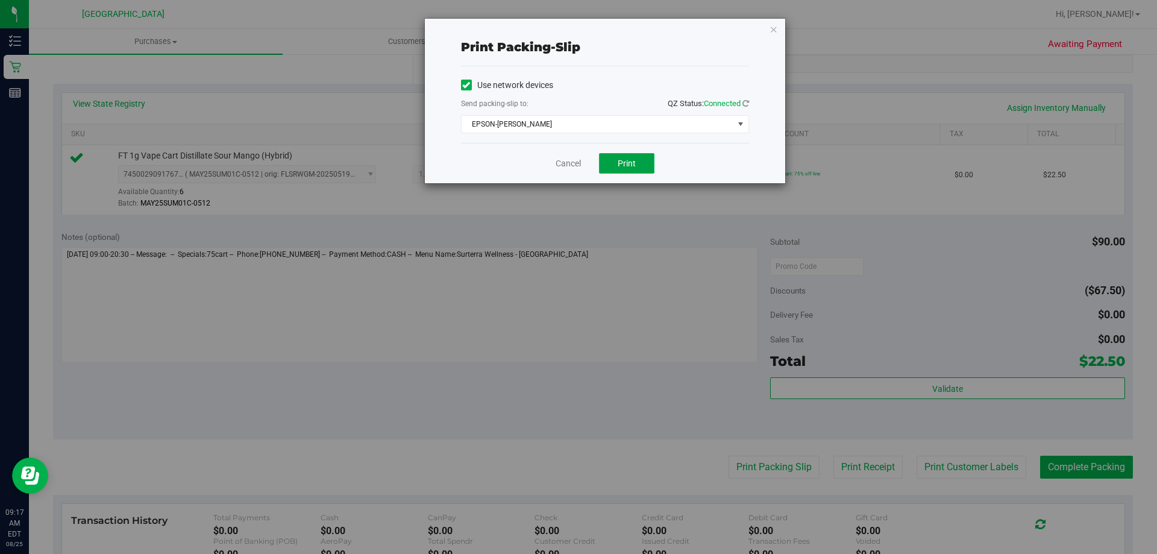
click at [629, 166] on span "Print" at bounding box center [627, 163] width 18 height 10
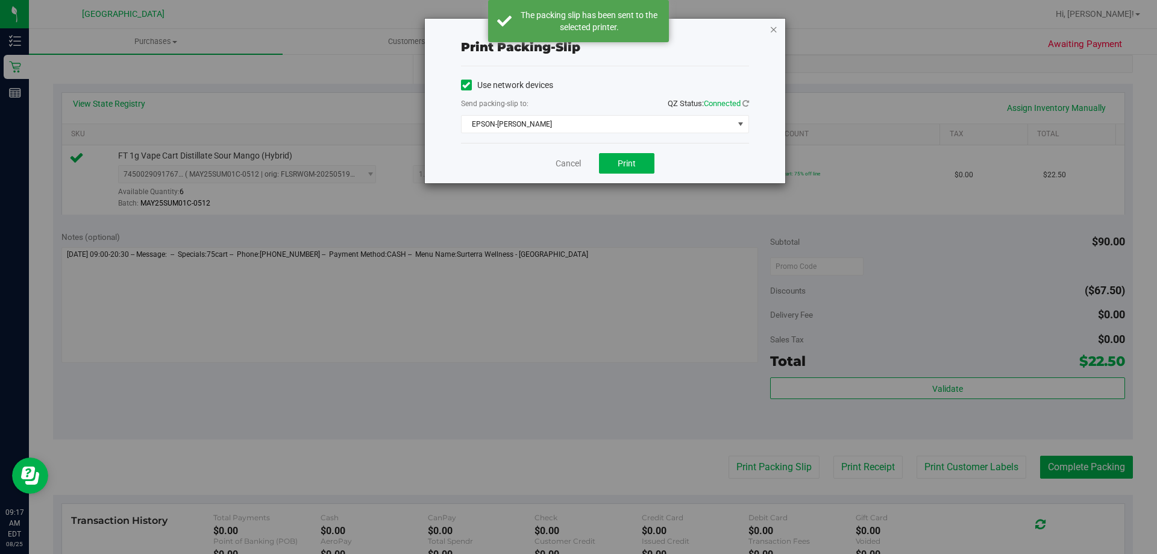
click at [776, 31] on icon "button" at bounding box center [774, 29] width 8 height 14
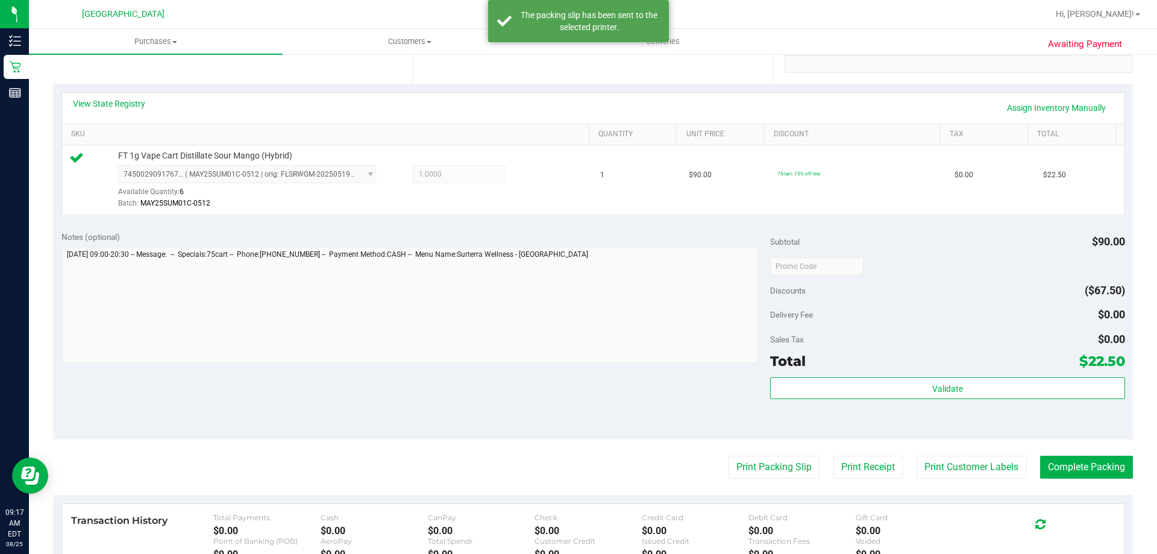
drag, startPoint x: 1084, startPoint y: 449, endPoint x: 1088, endPoint y: 455, distance: 7.4
click at [1087, 452] on purchase-details "Back Edit Purchase Cancel Purchase View Profile # 11841778 BioTrack ID: - Submi…" at bounding box center [593, 272] width 1080 height 896
click at [1090, 459] on button "Complete Packing" at bounding box center [1086, 467] width 93 height 23
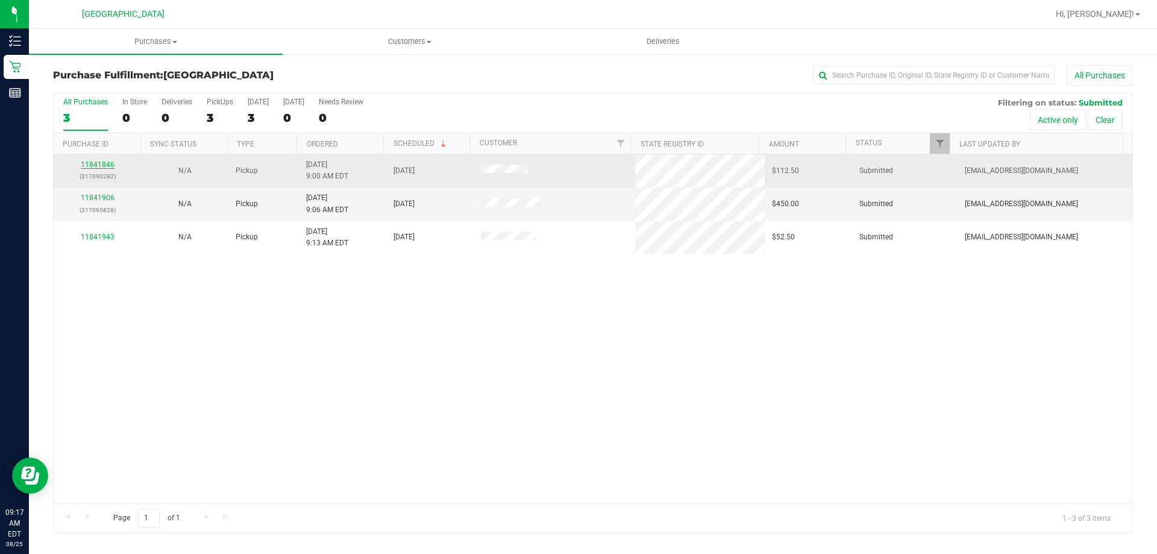
click at [102, 166] on link "11841846" at bounding box center [98, 164] width 34 height 8
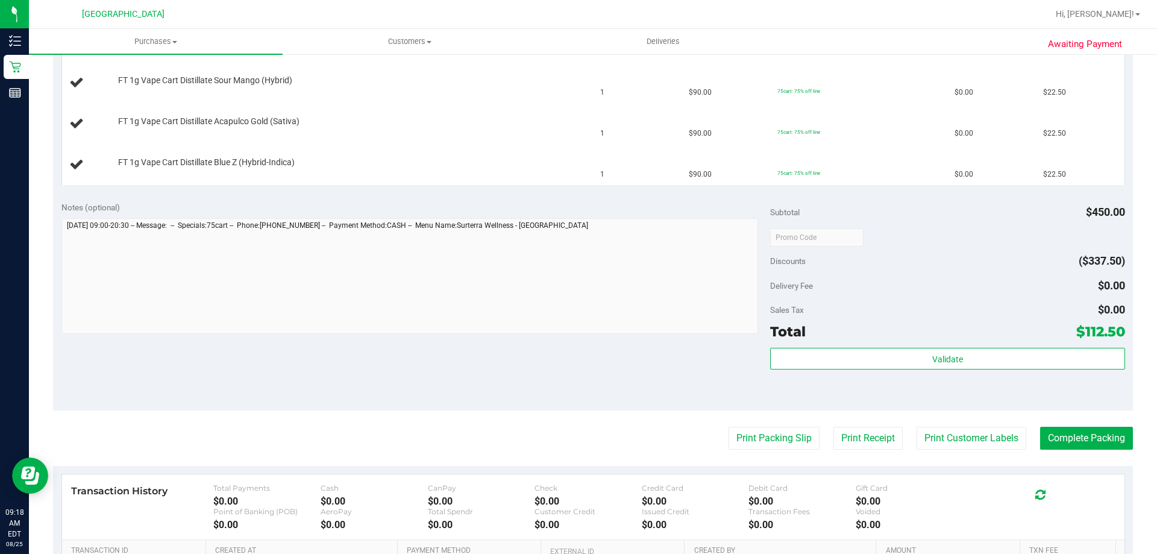
scroll to position [422, 0]
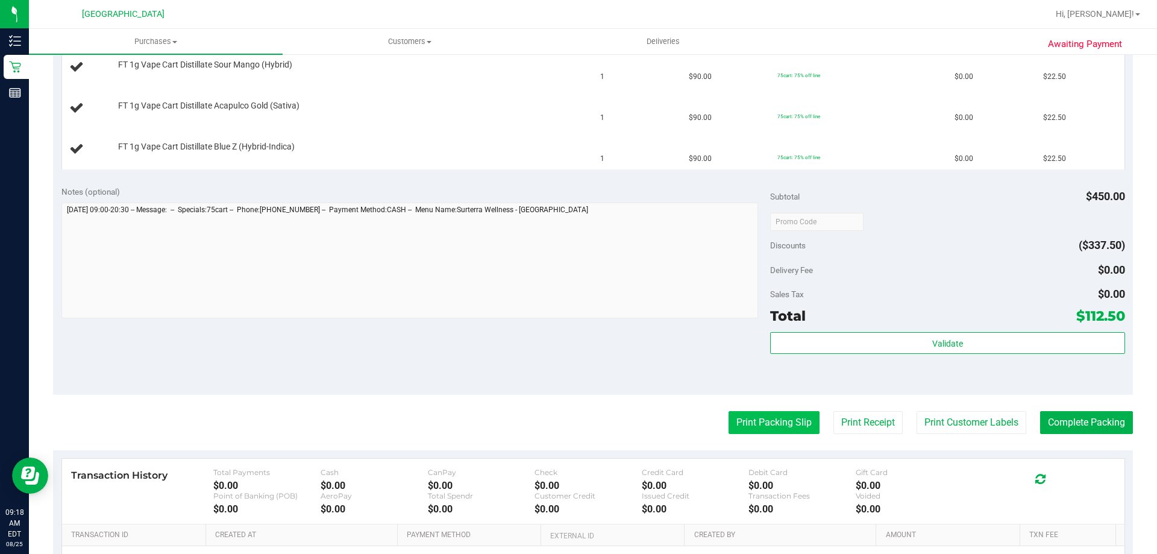
click at [743, 418] on button "Print Packing Slip" at bounding box center [774, 422] width 91 height 23
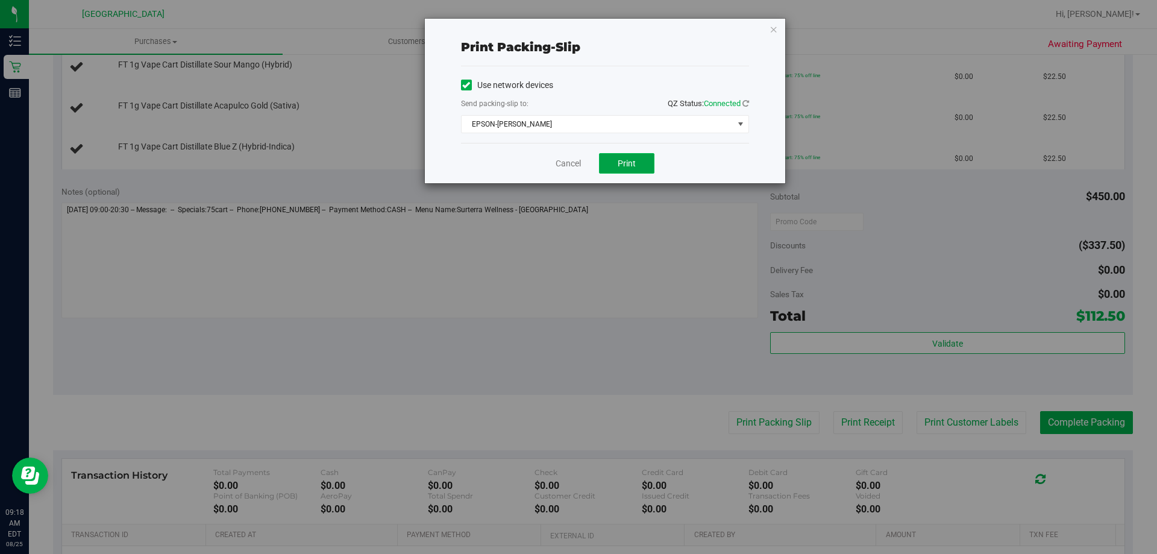
click at [629, 162] on span "Print" at bounding box center [627, 163] width 18 height 10
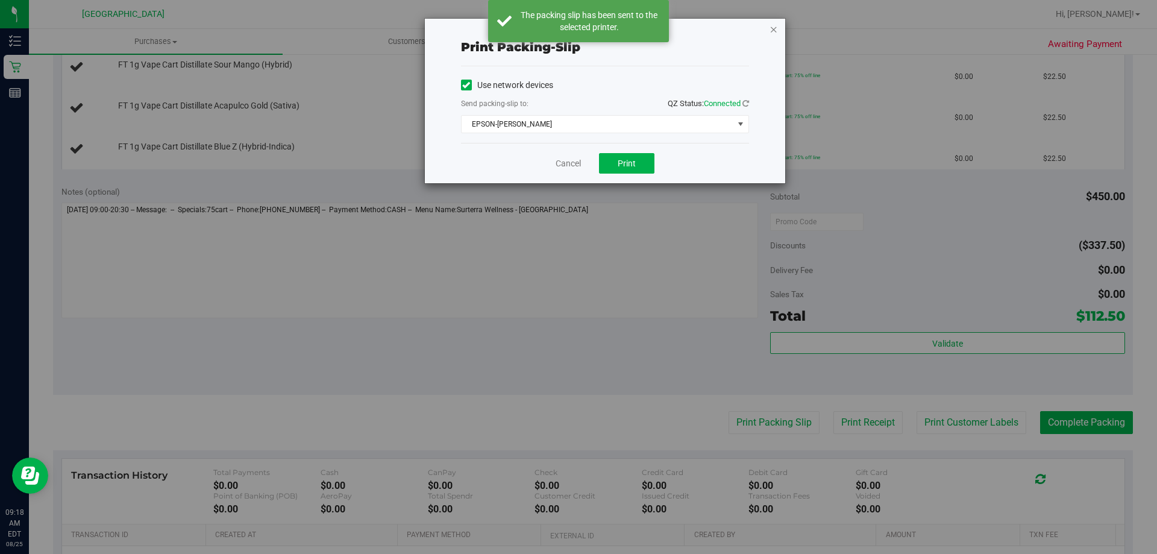
click at [777, 30] on icon "button" at bounding box center [774, 29] width 8 height 14
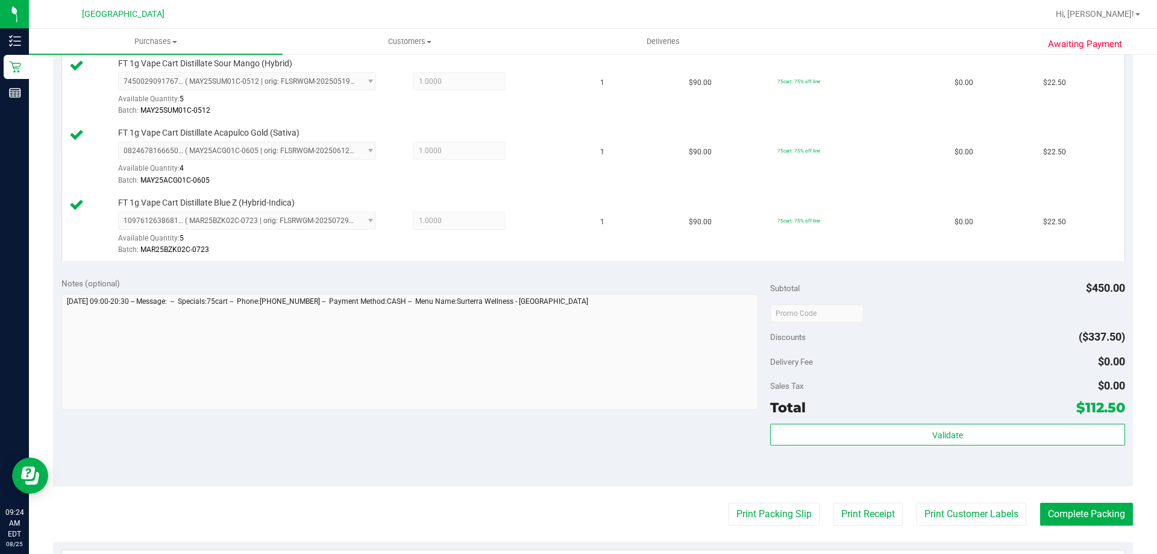
scroll to position [542, 0]
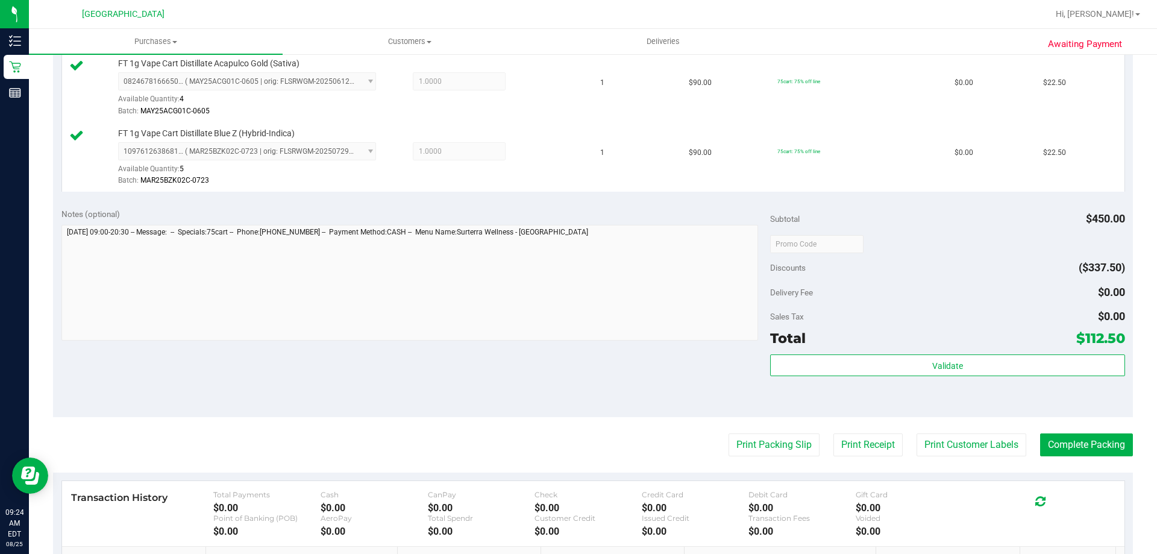
click at [854, 352] on div "Subtotal $450.00 Discounts ($337.50) Delivery Fee $0.00 Sales Tax $0.00 Total $…" at bounding box center [947, 308] width 354 height 201
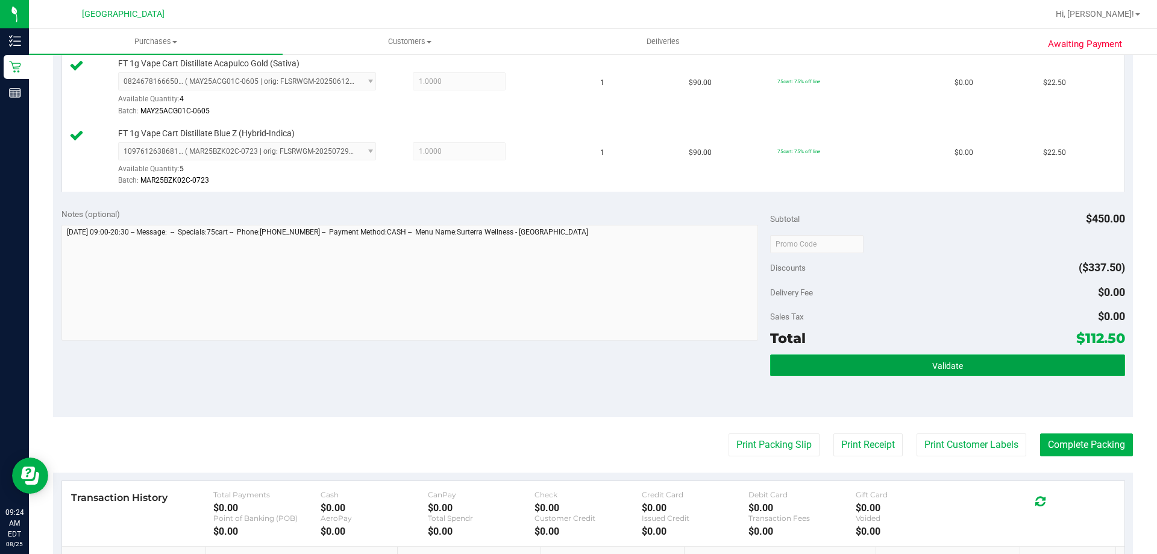
click at [855, 365] on button "Validate" at bounding box center [947, 365] width 354 height 22
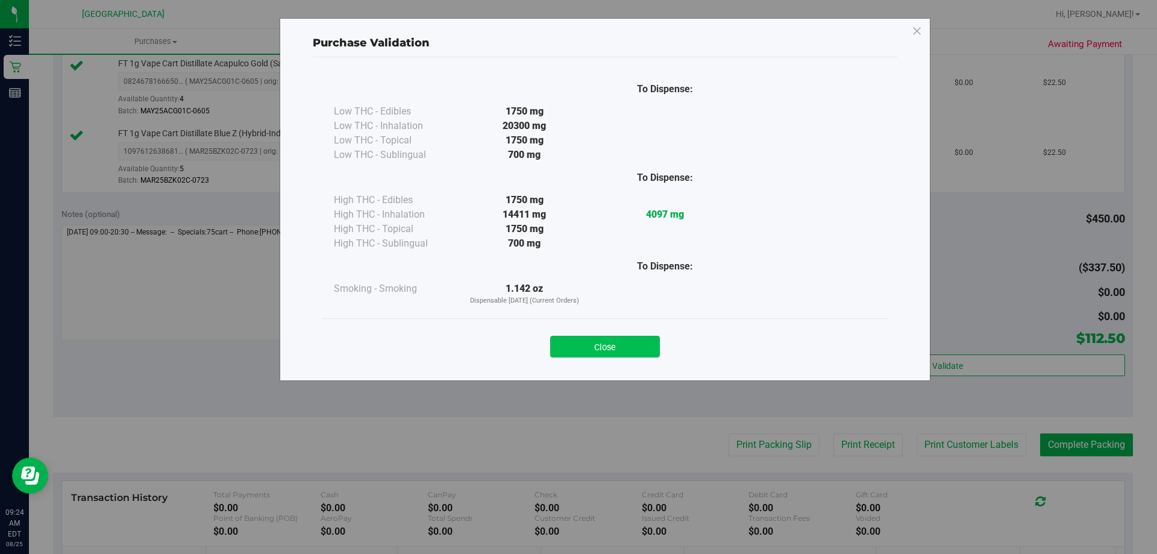
click at [579, 342] on button "Close" at bounding box center [605, 347] width 110 height 22
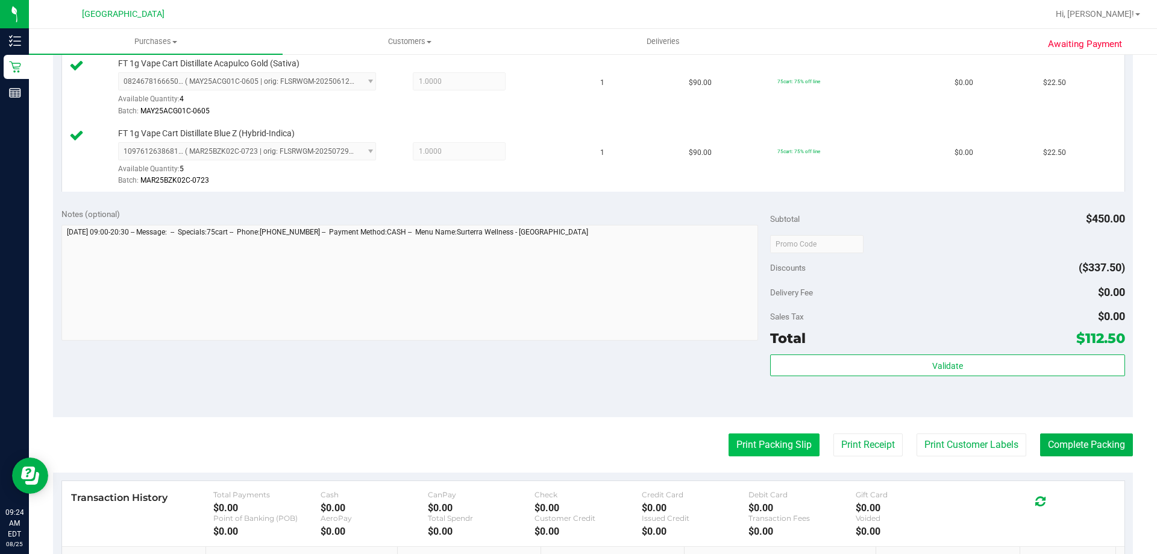
click at [772, 442] on button "Print Packing Slip" at bounding box center [774, 444] width 91 height 23
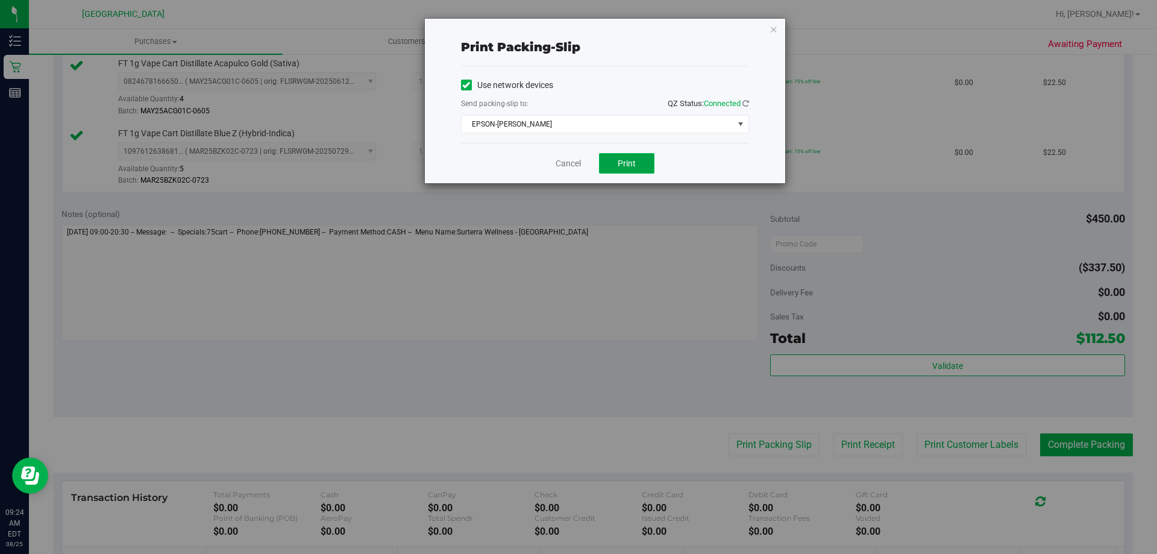
click at [654, 168] on button "Print" at bounding box center [626, 163] width 55 height 20
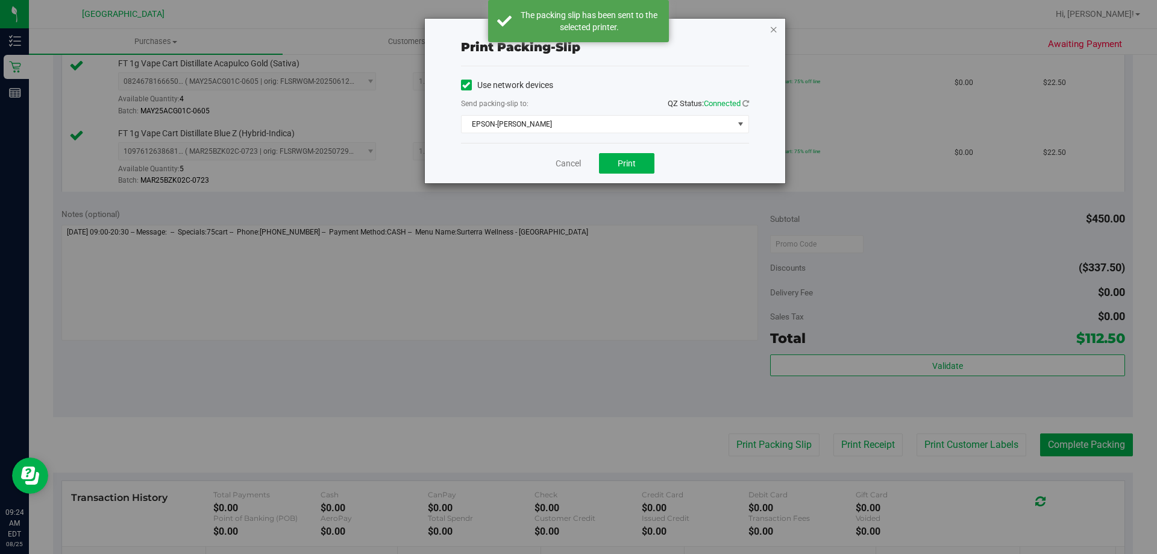
click at [777, 31] on icon "button" at bounding box center [774, 29] width 8 height 14
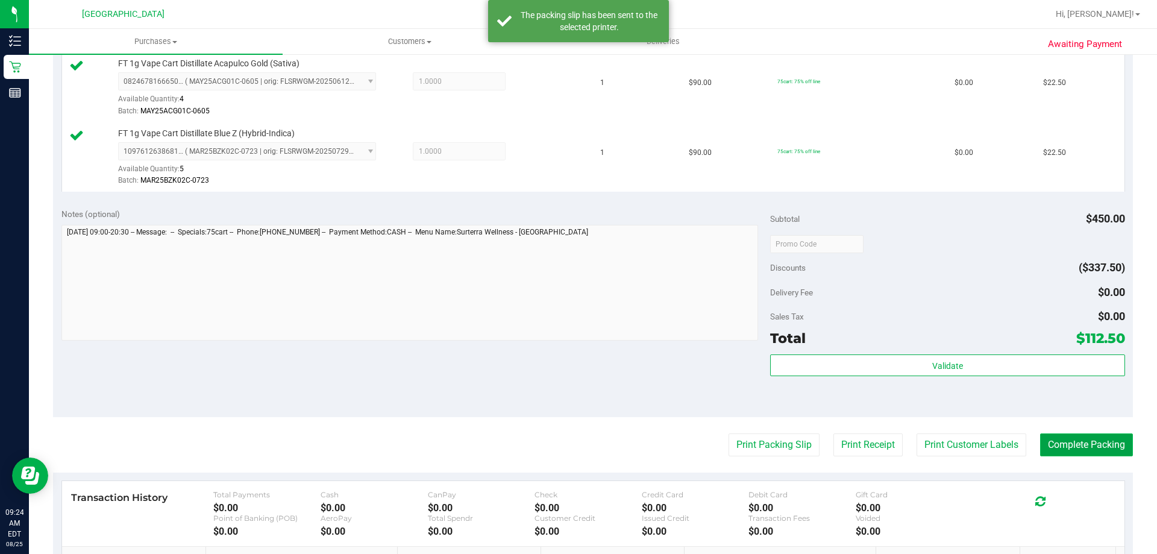
click at [1100, 442] on button "Complete Packing" at bounding box center [1086, 444] width 93 height 23
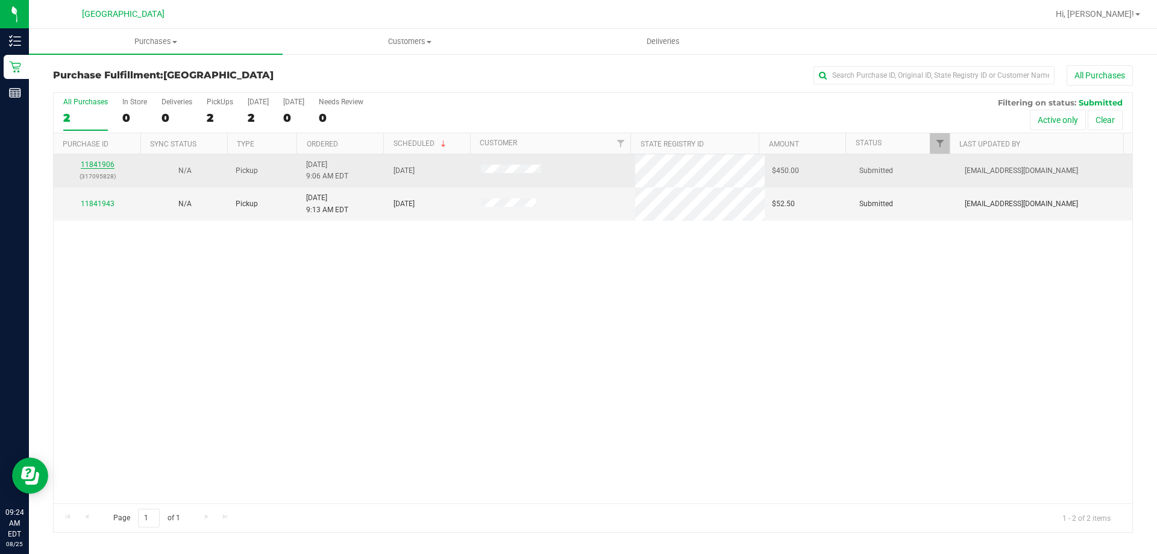
click at [89, 165] on link "11841906" at bounding box center [98, 164] width 34 height 8
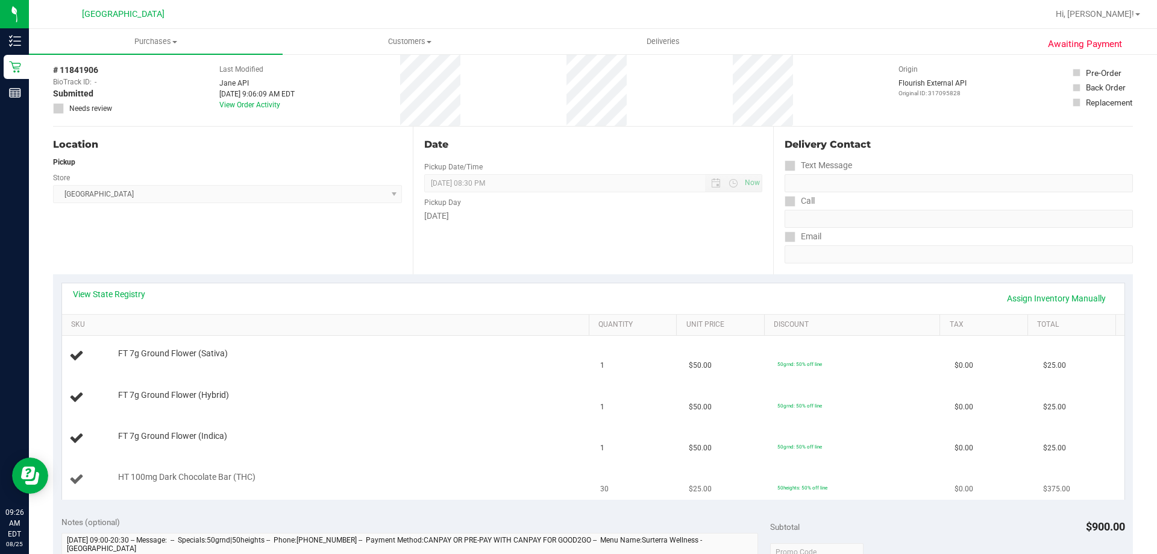
scroll to position [121, 0]
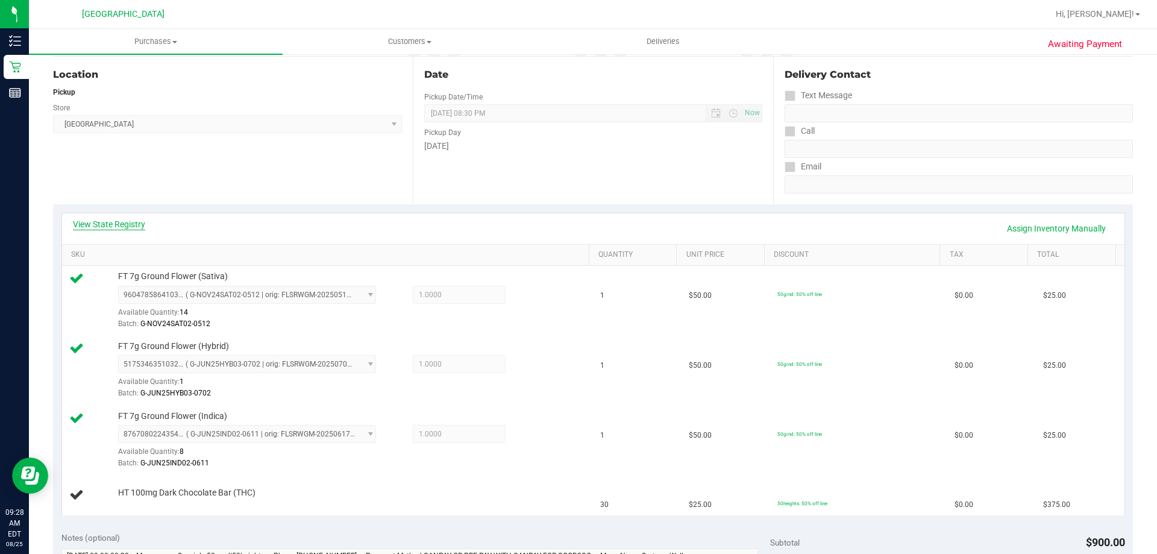
click at [110, 225] on link "View State Registry" at bounding box center [109, 224] width 72 height 12
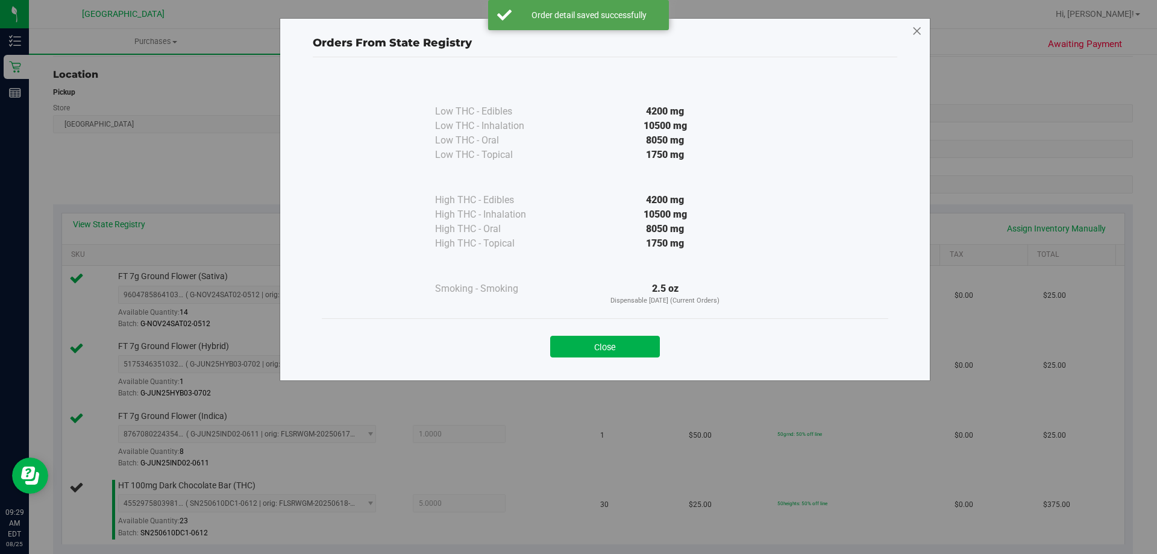
click at [918, 34] on icon at bounding box center [917, 31] width 11 height 19
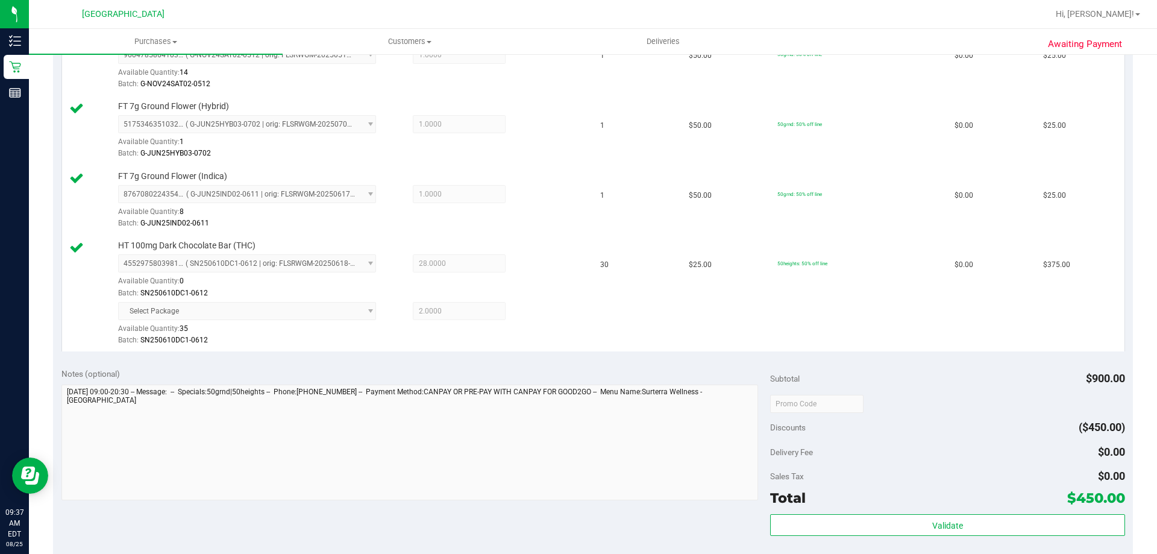
scroll to position [367, 0]
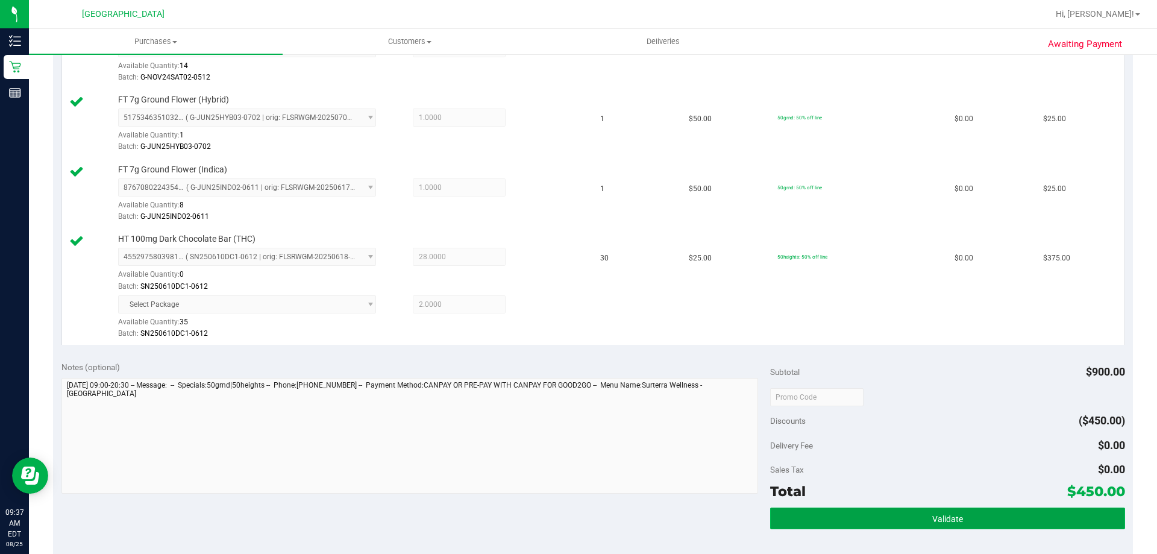
click at [854, 517] on button "Validate" at bounding box center [947, 518] width 354 height 22
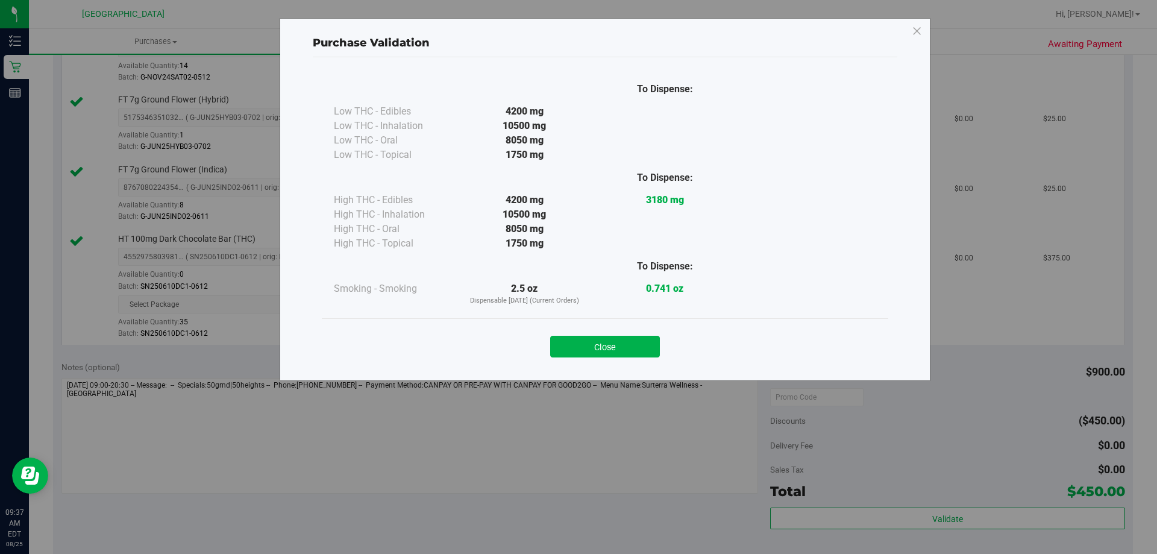
click at [894, 529] on div "Purchase Validation To Dispense: Low THC - Edibles 4200 mg" at bounding box center [583, 277] width 1166 height 554
click at [633, 357] on button "Close" at bounding box center [605, 347] width 110 height 22
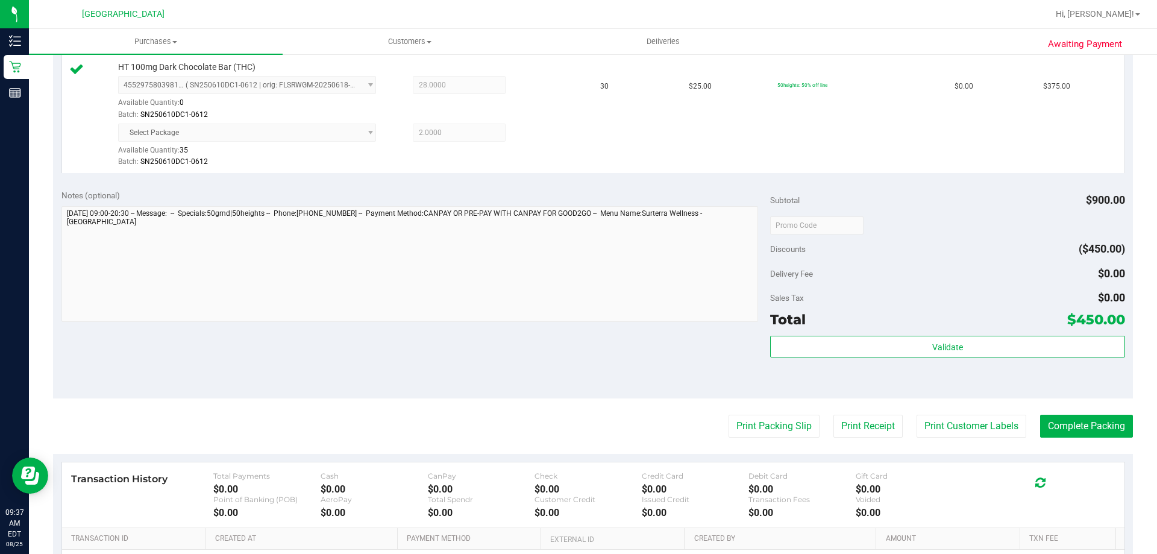
scroll to position [539, 0]
click at [781, 431] on button "Print Packing Slip" at bounding box center [774, 425] width 91 height 23
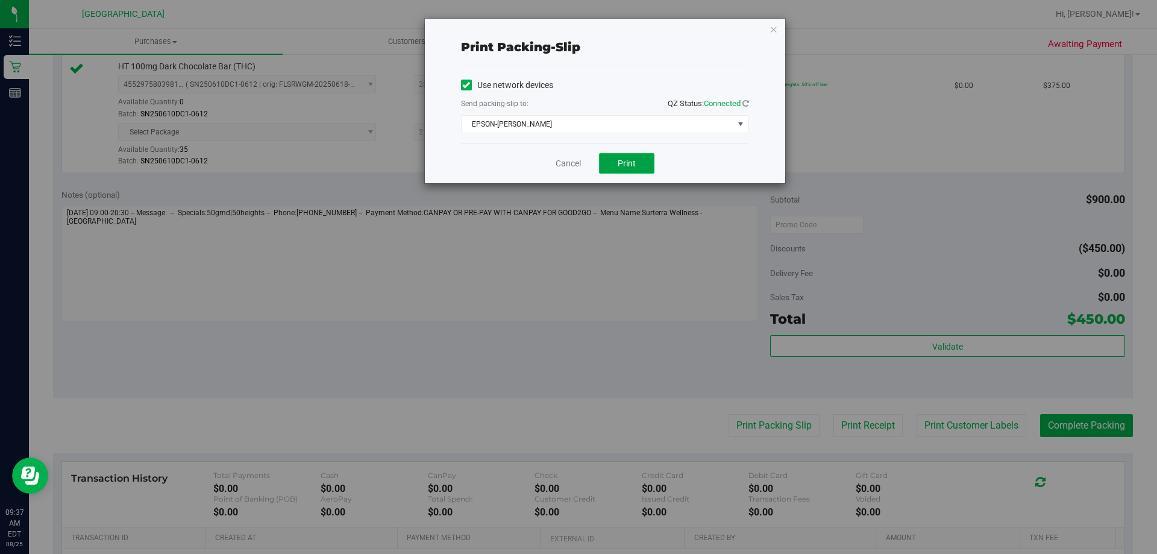
click at [621, 165] on span "Print" at bounding box center [627, 163] width 18 height 10
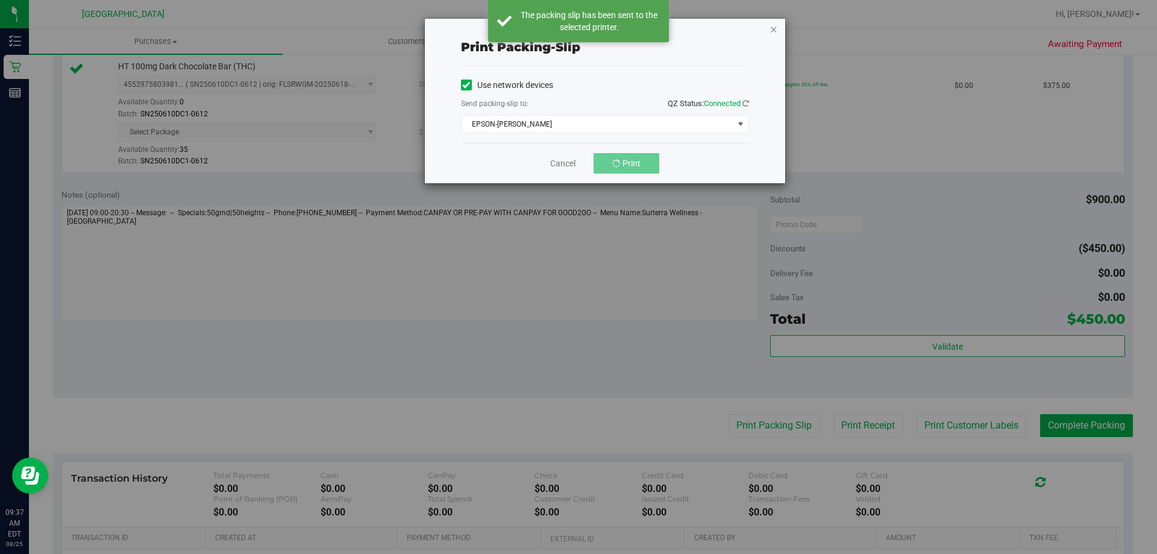
click at [777, 35] on icon "button" at bounding box center [774, 29] width 8 height 14
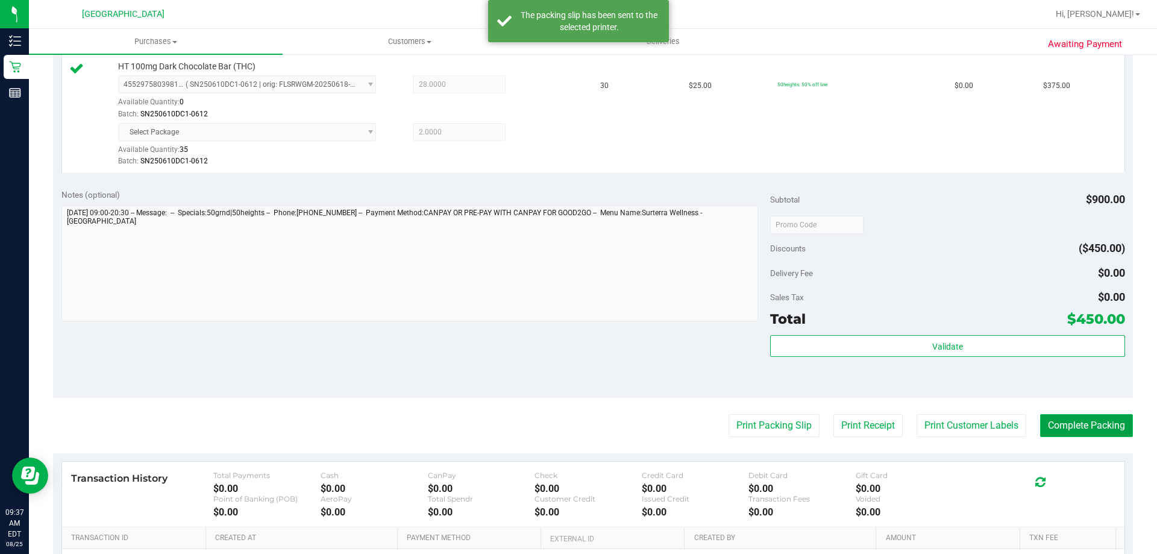
click at [1073, 434] on button "Complete Packing" at bounding box center [1086, 425] width 93 height 23
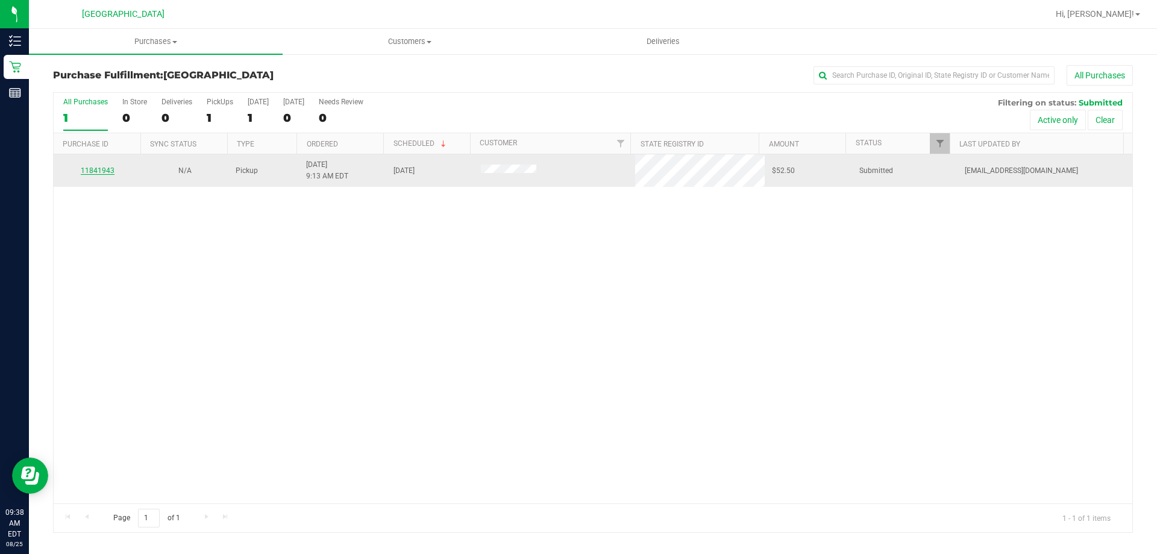
click at [109, 174] on link "11841943" at bounding box center [98, 170] width 34 height 8
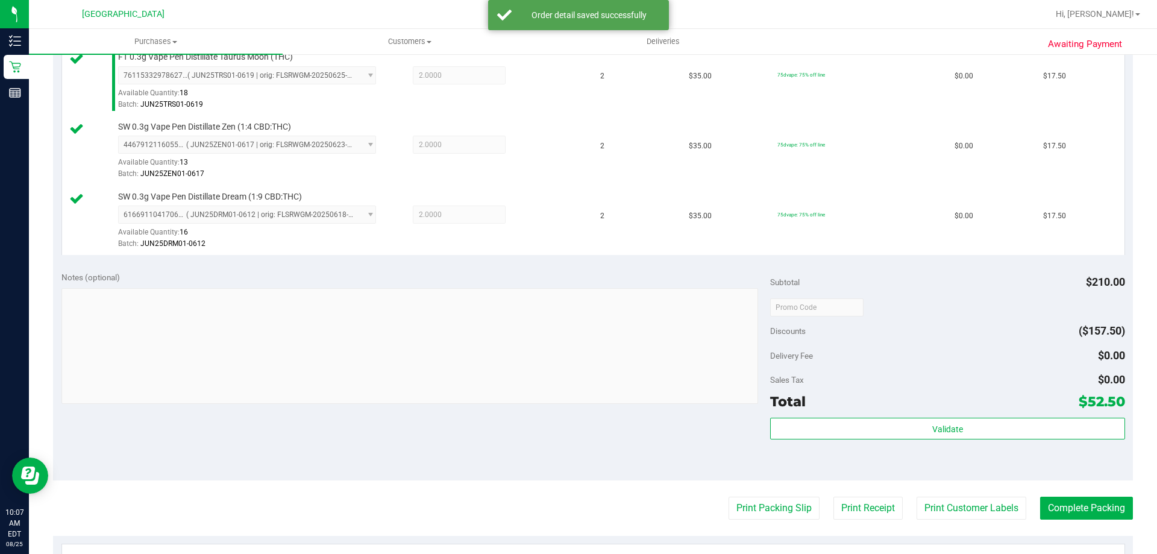
scroll to position [362, 0]
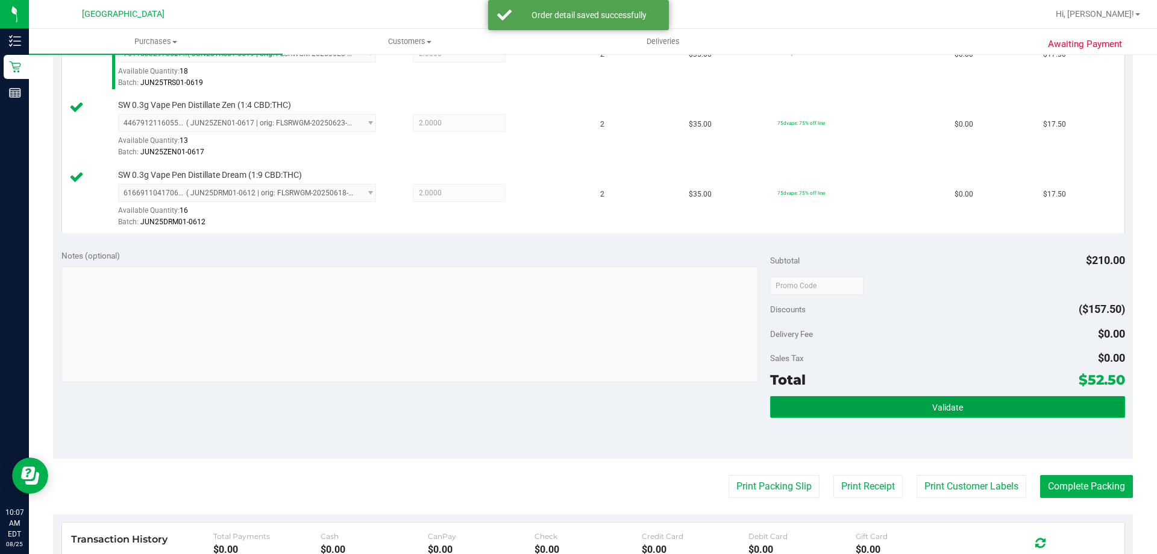
click at [853, 406] on button "Validate" at bounding box center [947, 407] width 354 height 22
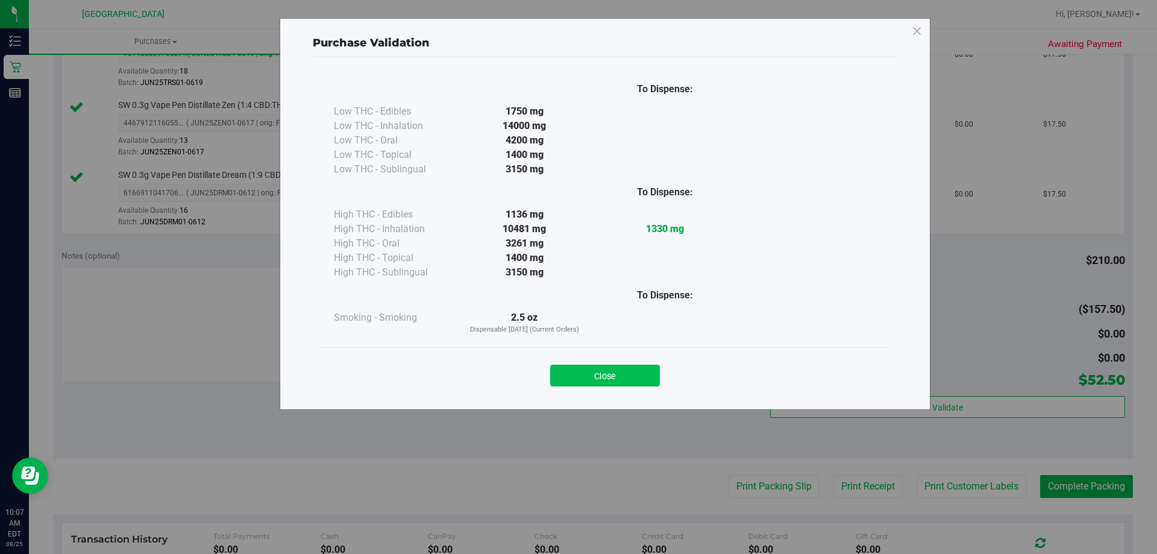
click at [627, 381] on button "Close" at bounding box center [605, 376] width 110 height 22
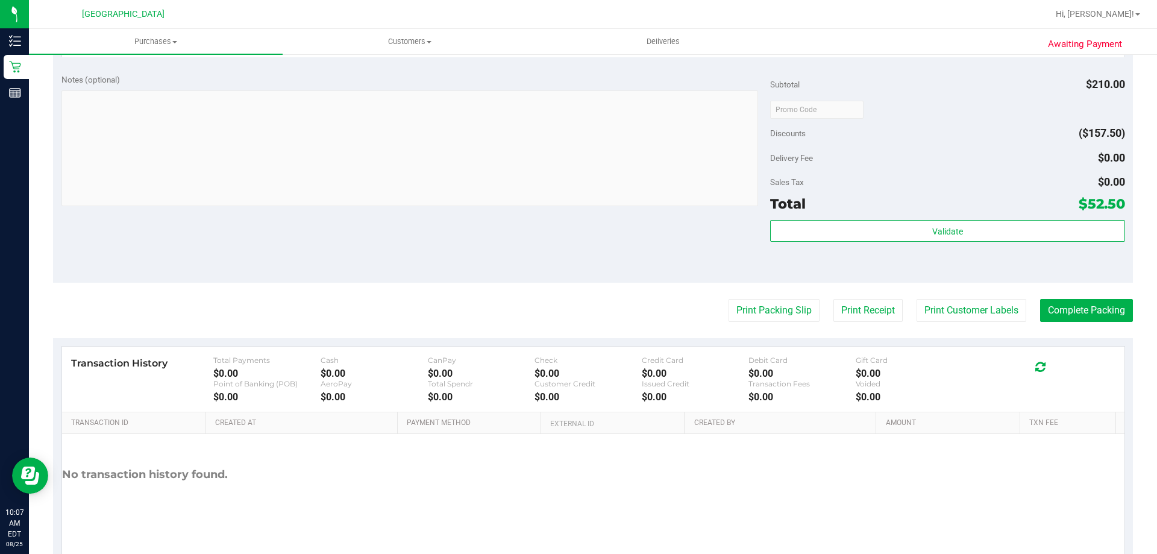
scroll to position [542, 0]
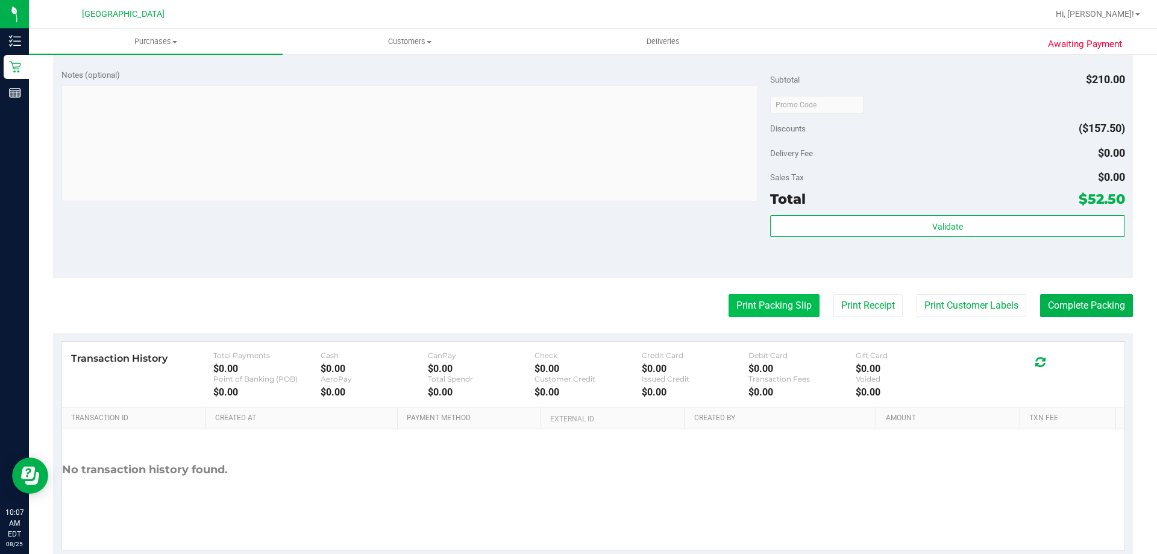
click at [765, 315] on button "Print Packing Slip" at bounding box center [774, 305] width 91 height 23
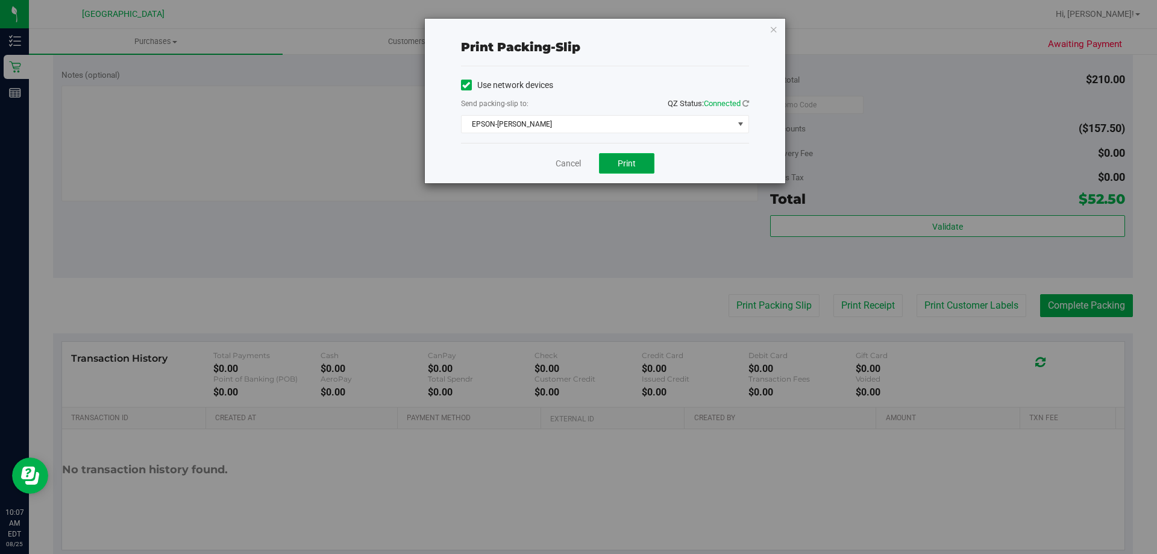
click at [642, 169] on button "Print" at bounding box center [626, 163] width 55 height 20
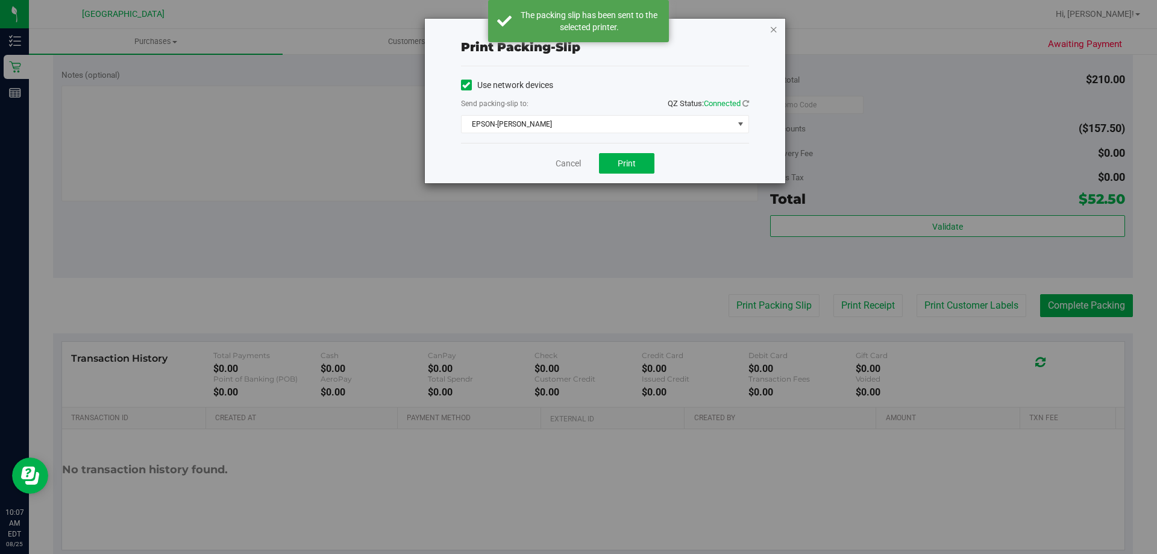
click at [775, 24] on icon "button" at bounding box center [774, 29] width 8 height 14
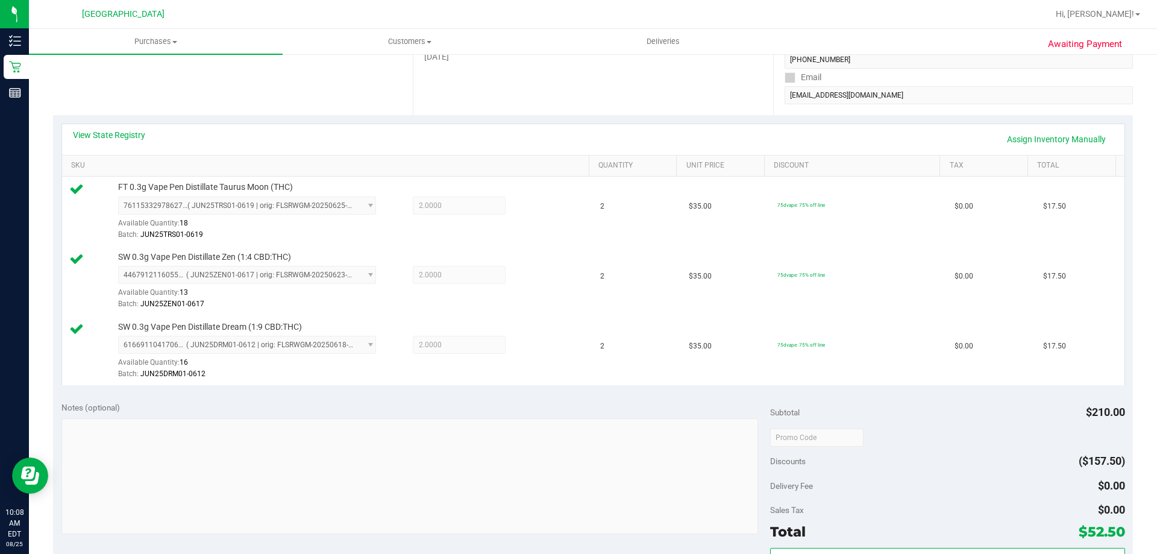
scroll to position [391, 0]
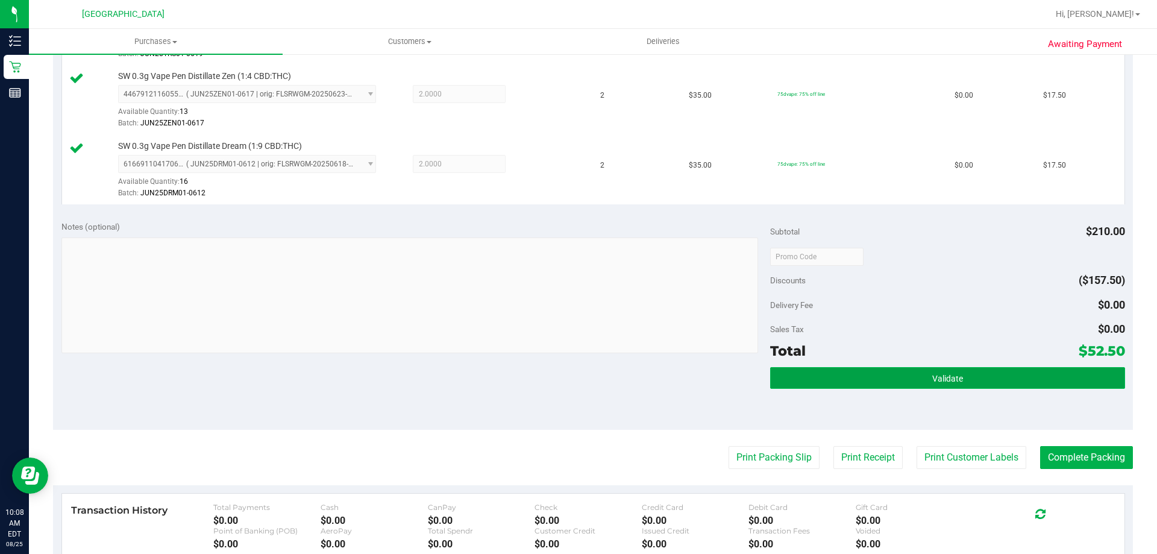
click at [864, 388] on button "Validate" at bounding box center [947, 378] width 354 height 22
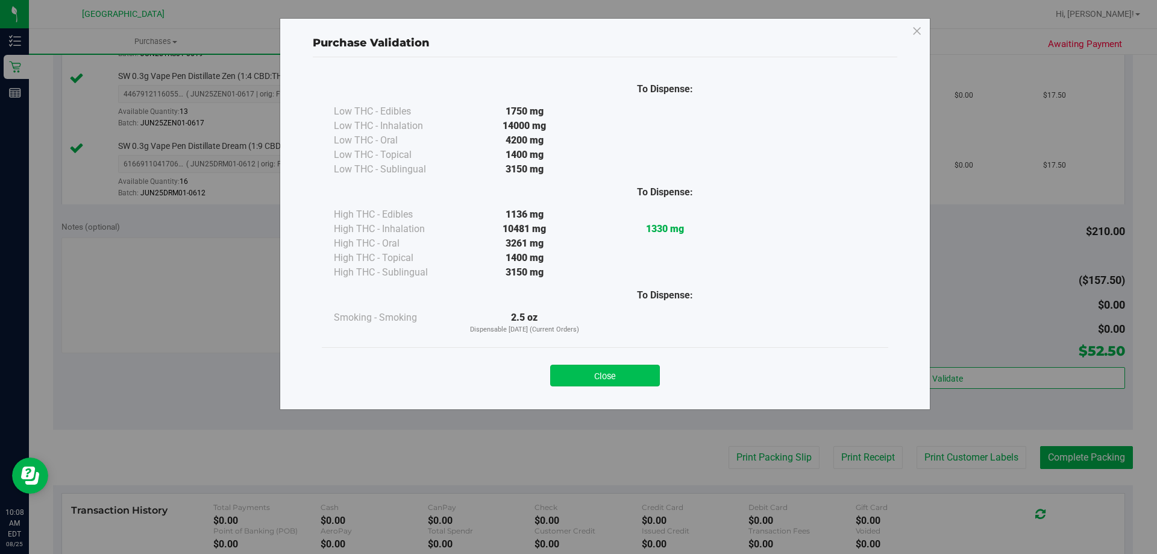
click at [638, 377] on button "Close" at bounding box center [605, 376] width 110 height 22
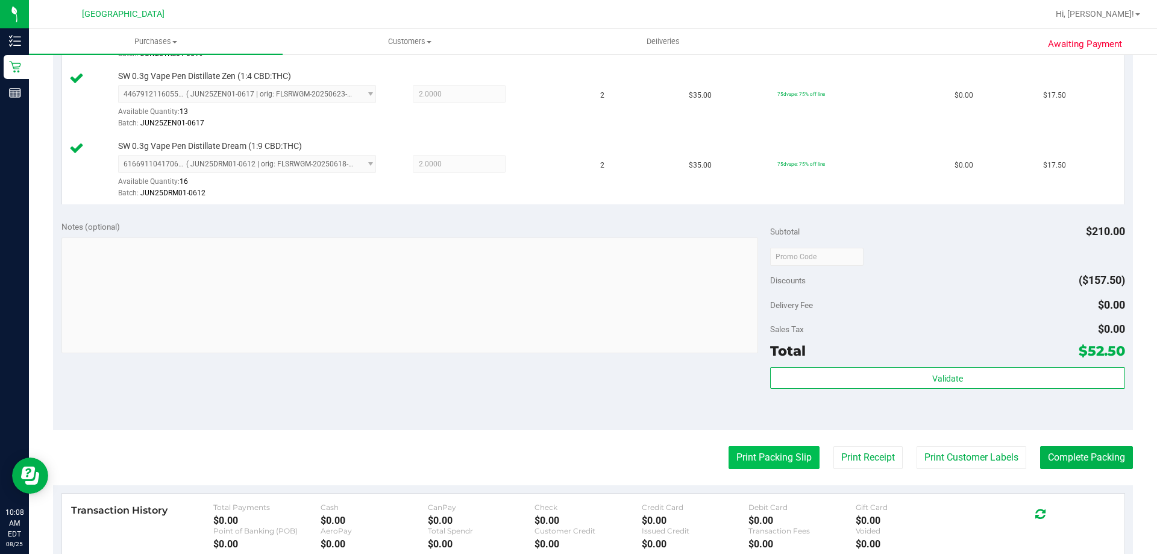
click at [761, 458] on button "Print Packing Slip" at bounding box center [774, 457] width 91 height 23
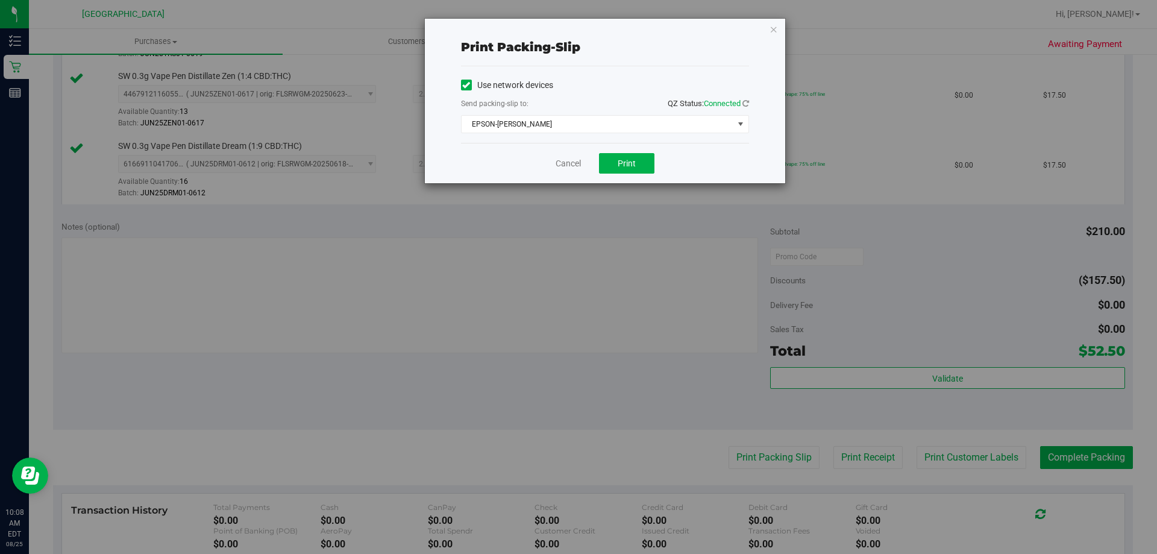
click at [626, 150] on div "Cancel Print" at bounding box center [605, 163] width 288 height 40
click at [630, 163] on span "Print" at bounding box center [627, 163] width 18 height 10
click at [776, 27] on icon "button" at bounding box center [774, 29] width 8 height 14
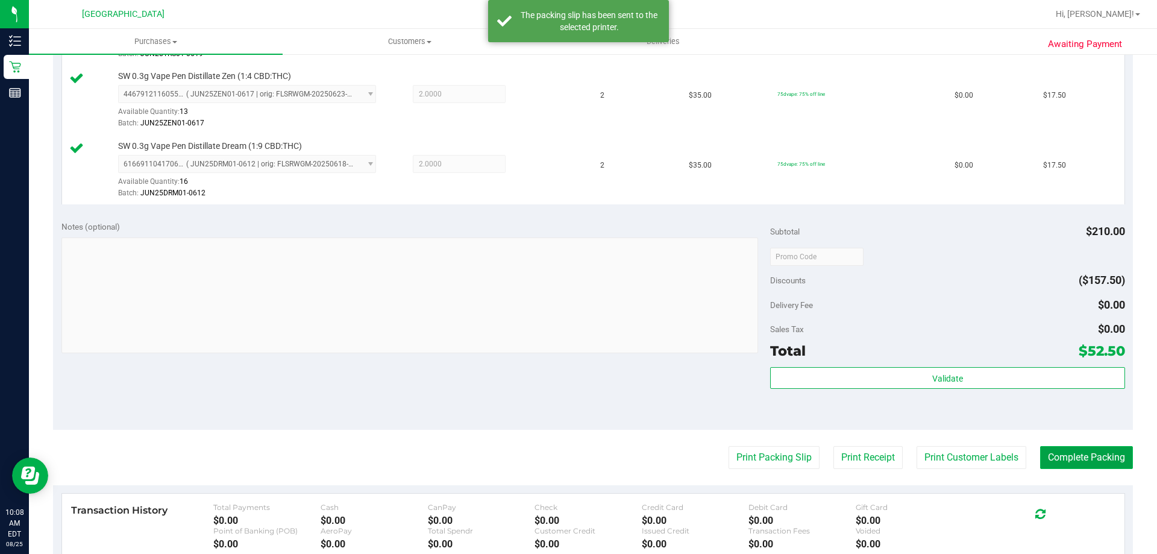
click at [1056, 463] on button "Complete Packing" at bounding box center [1086, 457] width 93 height 23
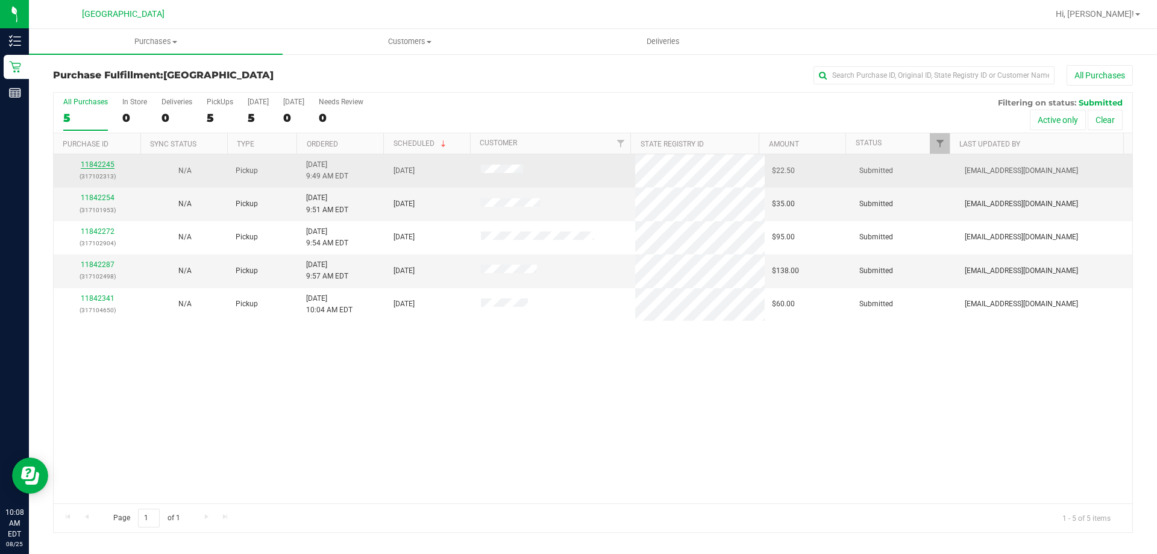
click at [110, 163] on link "11842245" at bounding box center [98, 164] width 34 height 8
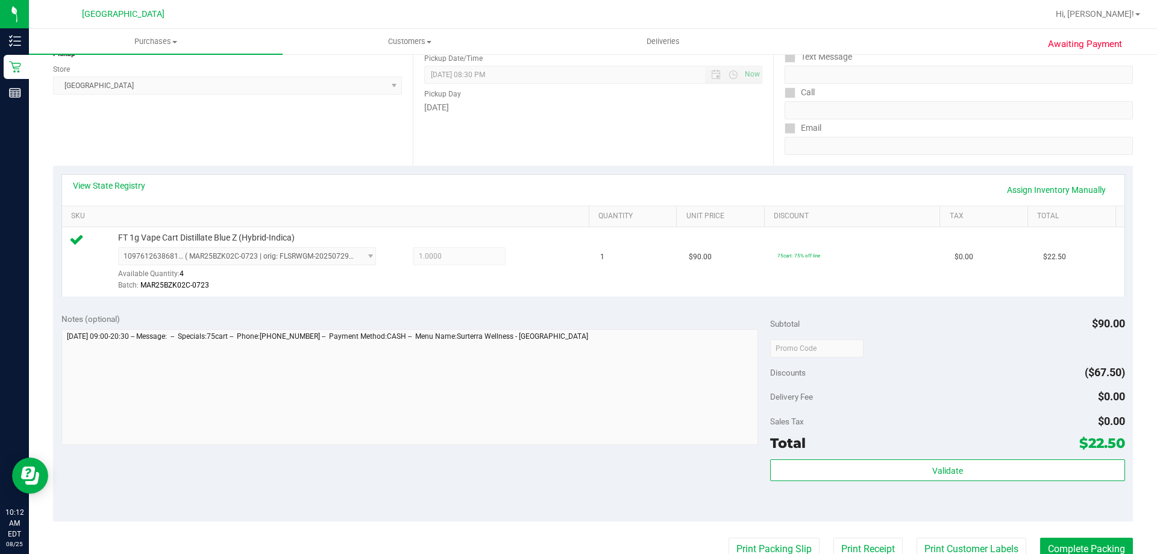
scroll to position [181, 0]
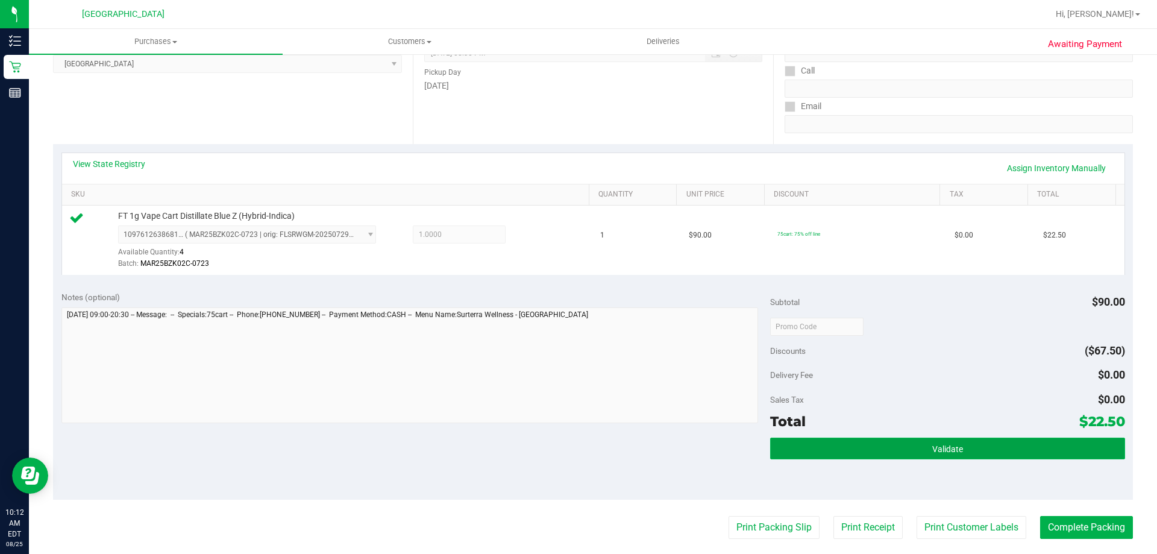
click at [963, 443] on button "Validate" at bounding box center [947, 449] width 354 height 22
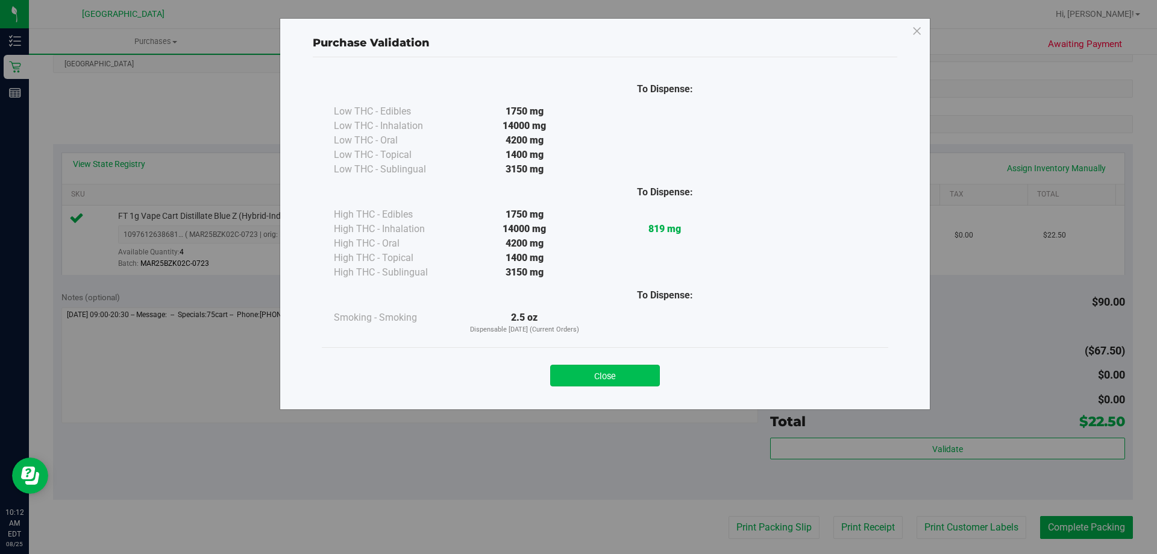
click at [632, 377] on button "Close" at bounding box center [605, 376] width 110 height 22
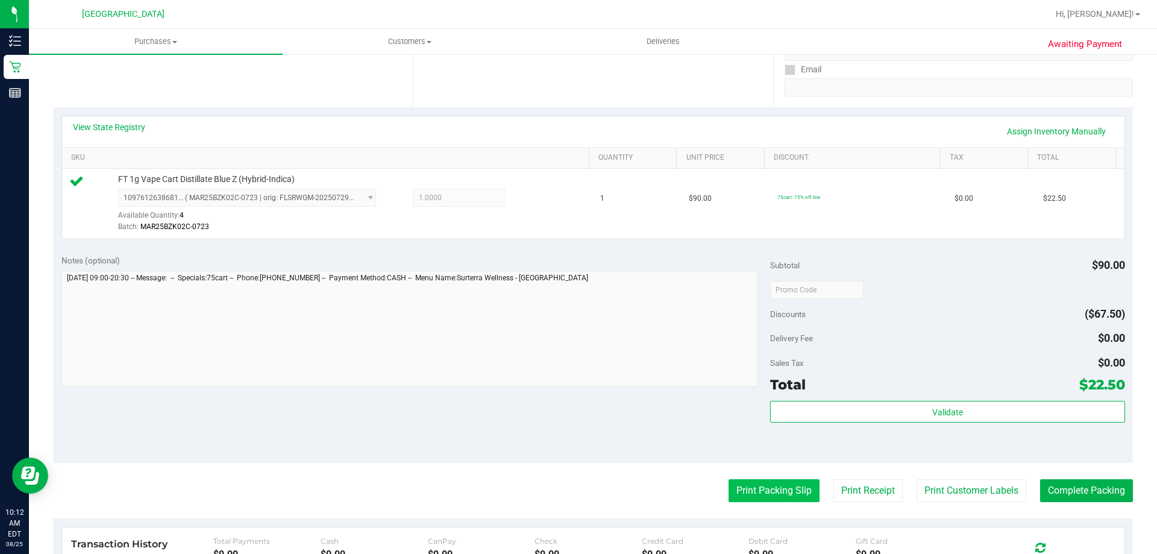
scroll to position [301, 0]
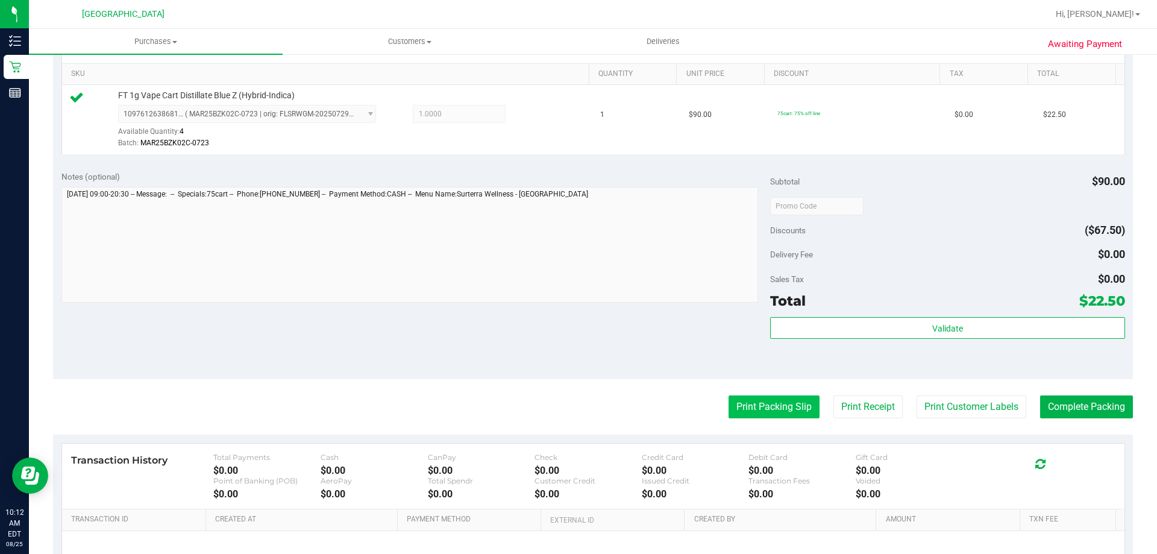
click at [755, 408] on button "Print Packing Slip" at bounding box center [774, 406] width 91 height 23
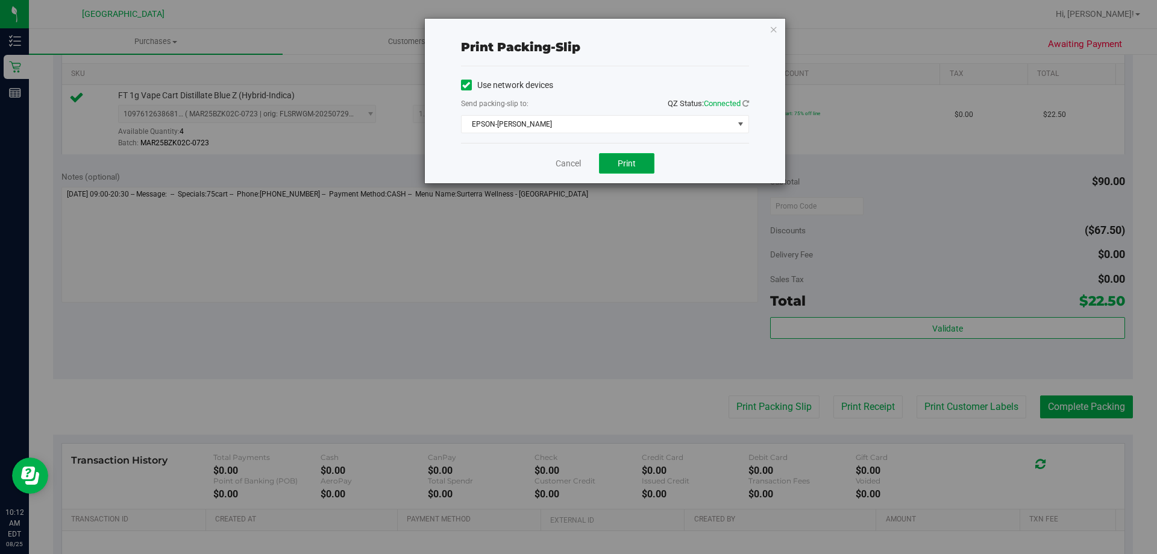
click at [633, 162] on span "Print" at bounding box center [627, 163] width 18 height 10
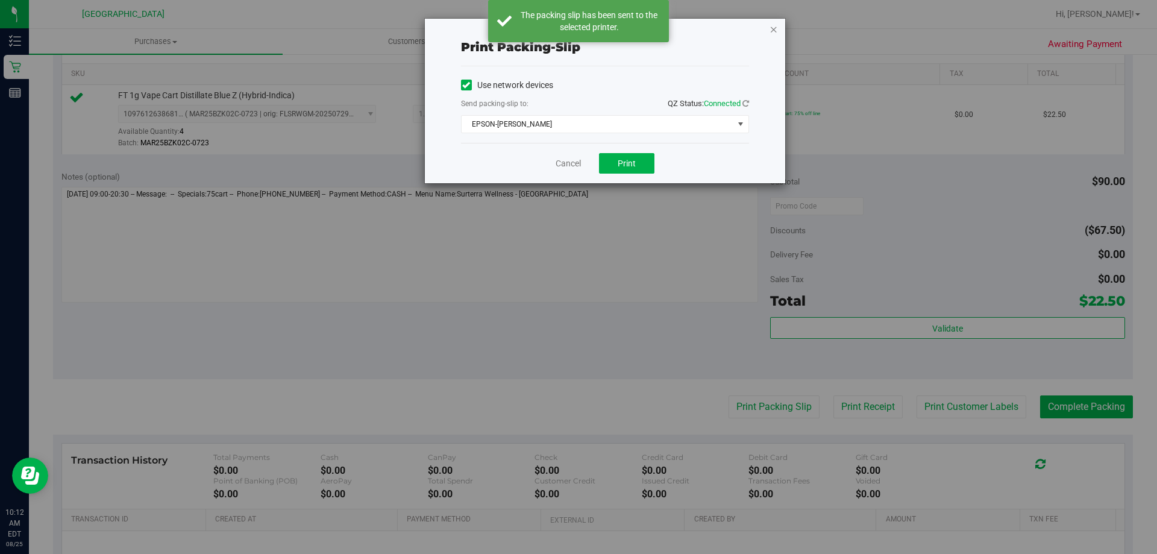
click at [777, 27] on icon "button" at bounding box center [774, 29] width 8 height 14
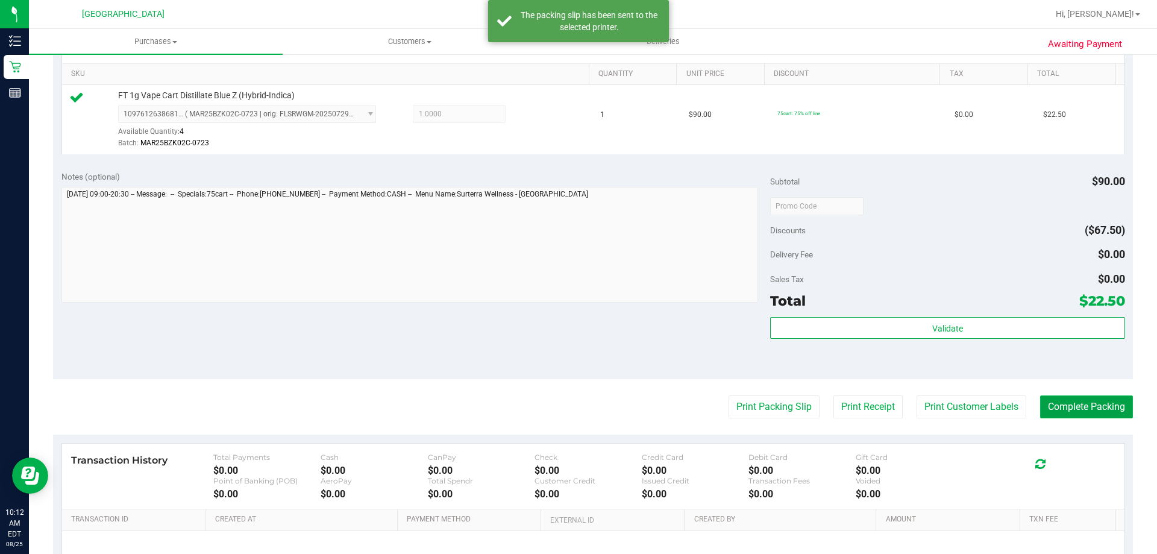
click at [1082, 413] on button "Complete Packing" at bounding box center [1086, 406] width 93 height 23
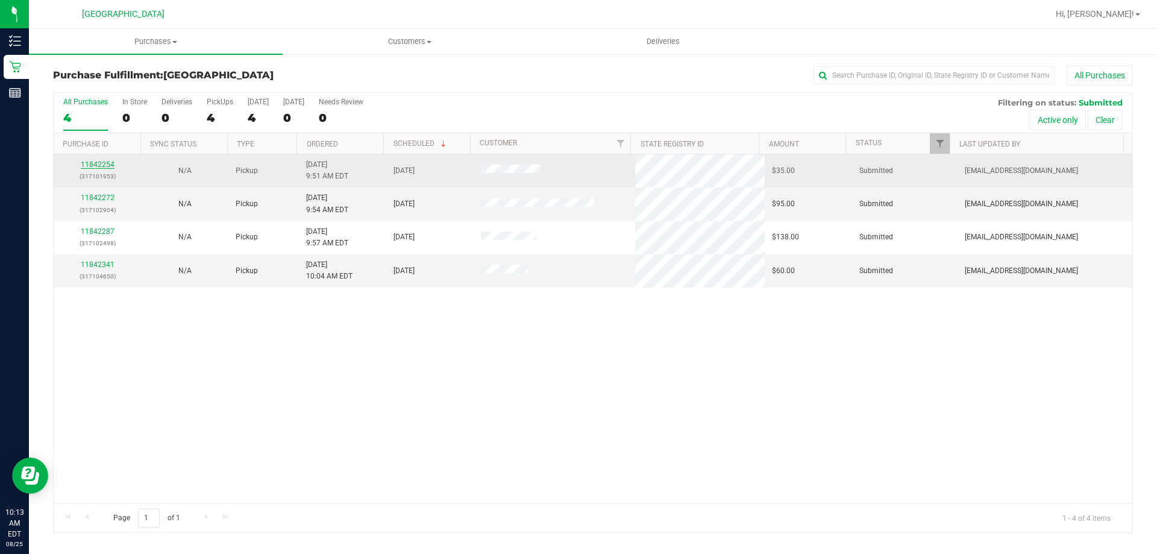
click at [108, 166] on link "11842254" at bounding box center [98, 164] width 34 height 8
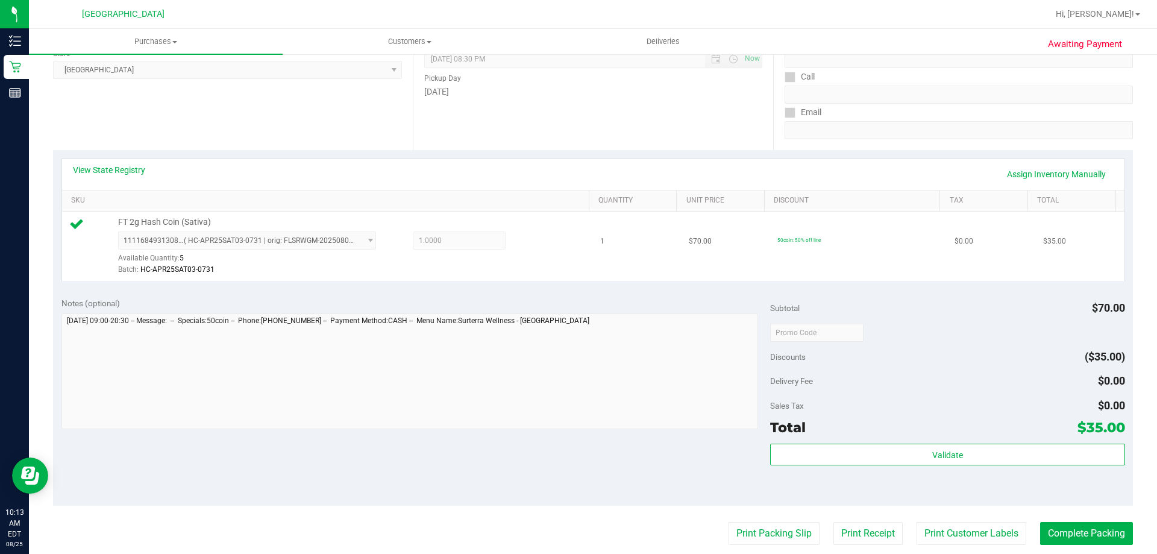
scroll to position [241, 0]
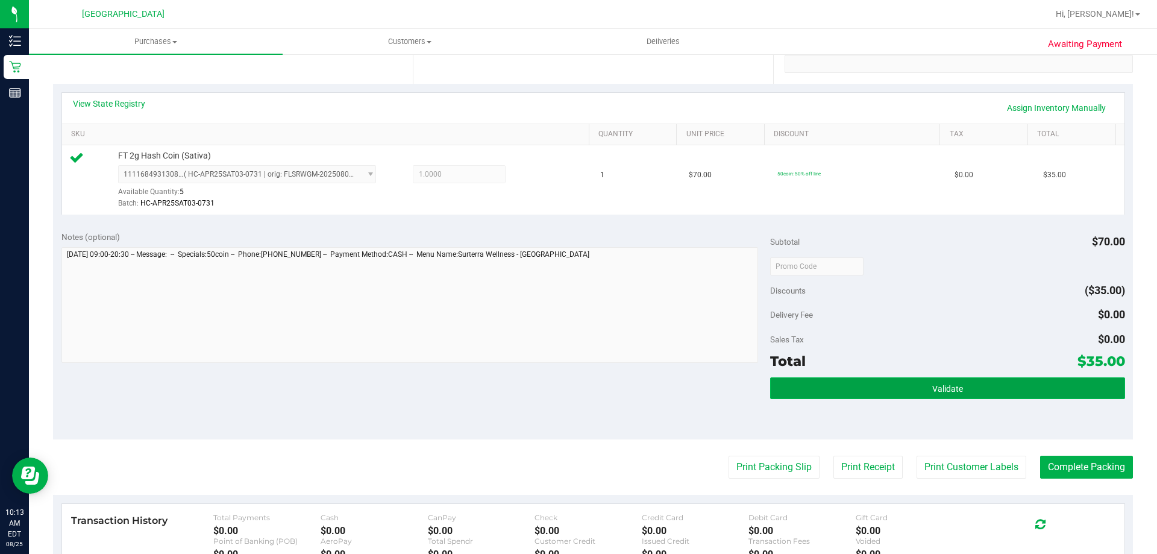
click at [813, 390] on button "Validate" at bounding box center [947, 388] width 354 height 22
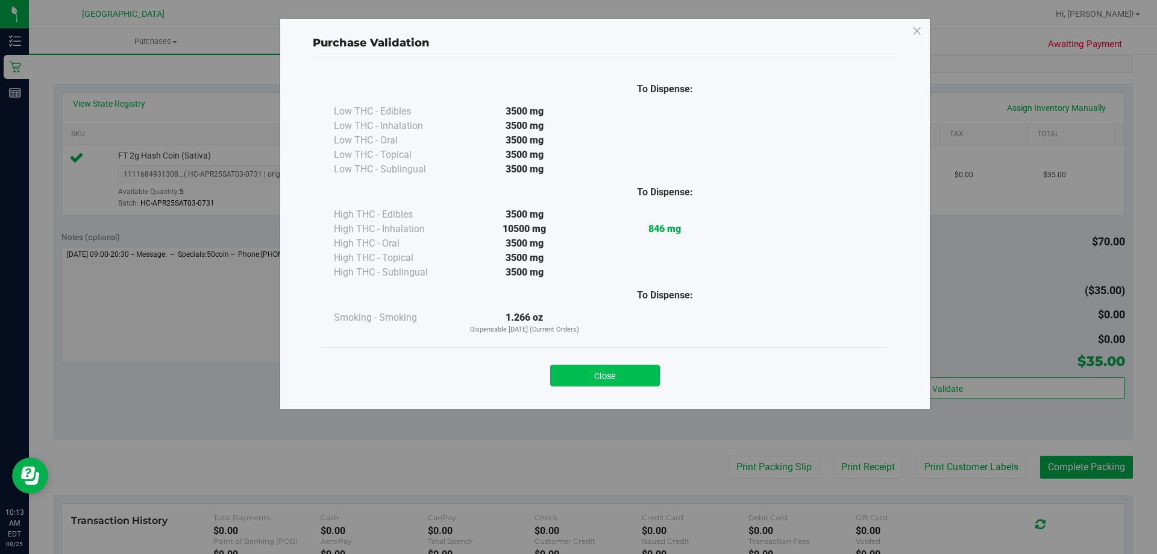
click at [586, 381] on button "Close" at bounding box center [605, 376] width 110 height 22
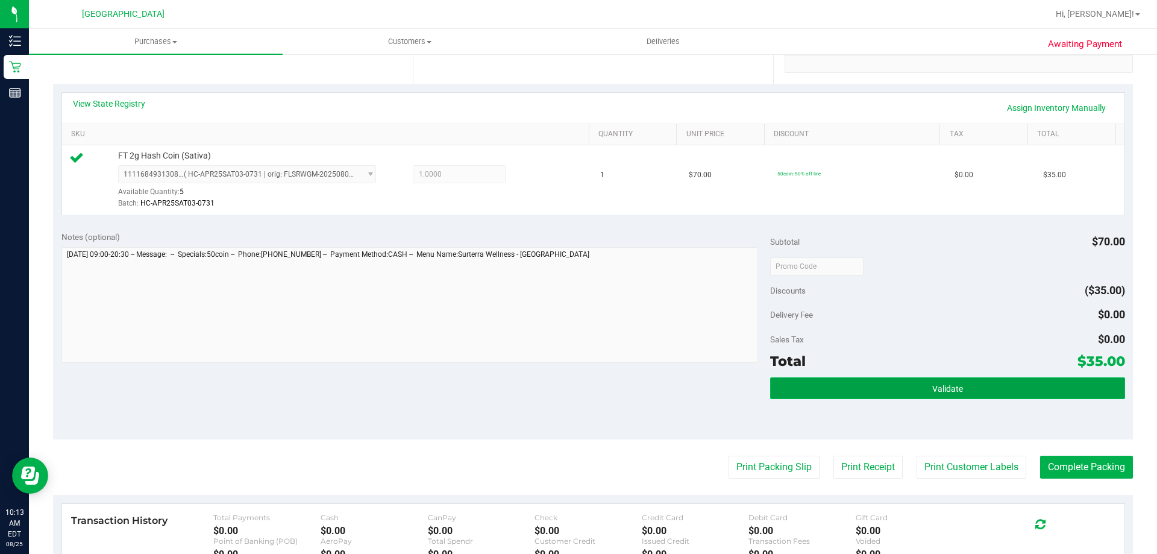
click at [863, 391] on button "Validate" at bounding box center [947, 388] width 354 height 22
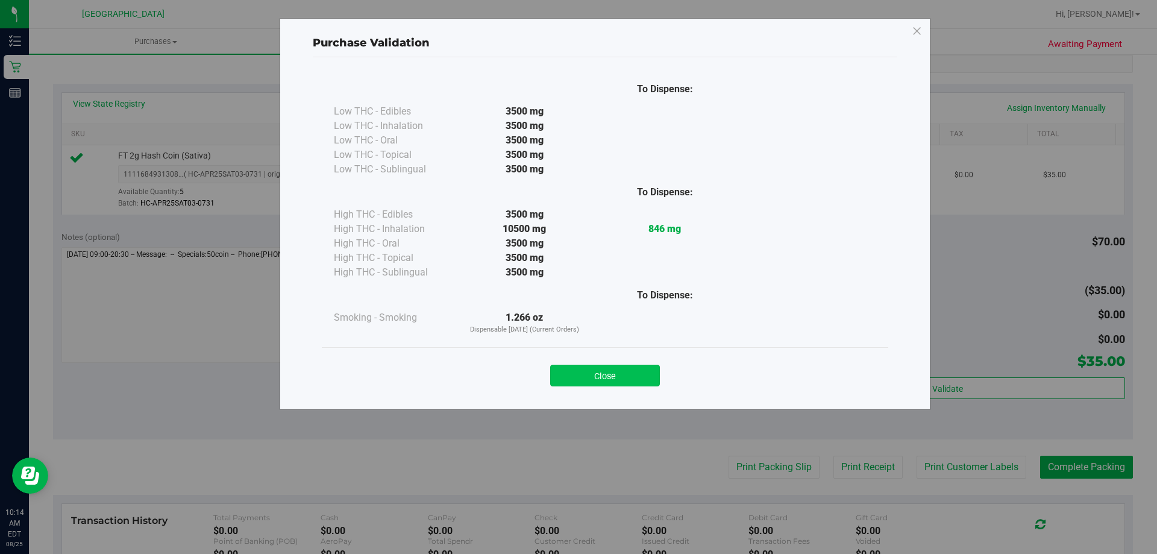
click at [633, 371] on button "Close" at bounding box center [605, 376] width 110 height 22
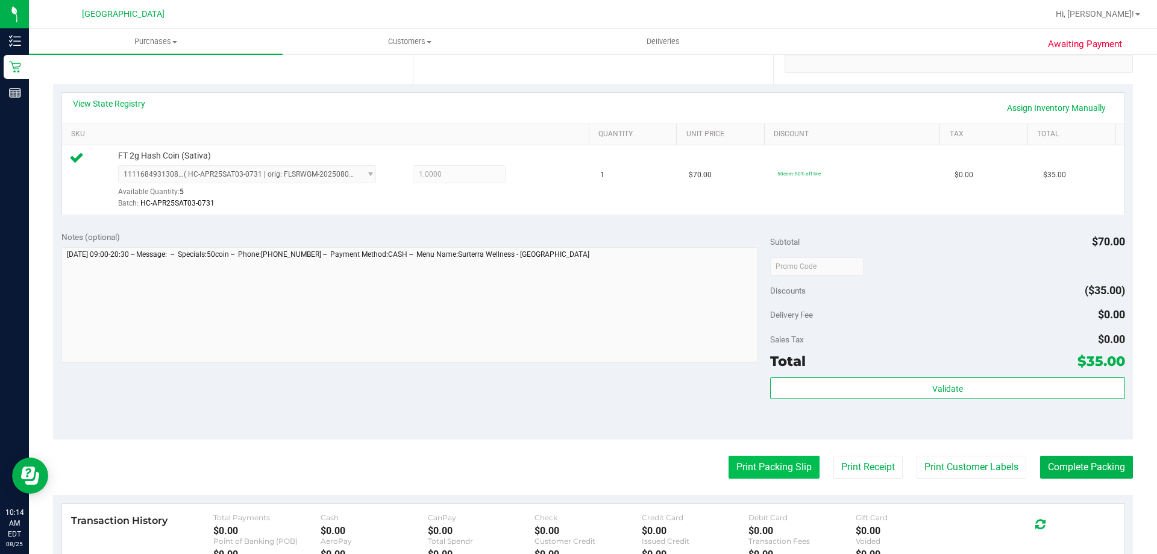
click at [787, 469] on button "Print Packing Slip" at bounding box center [774, 467] width 91 height 23
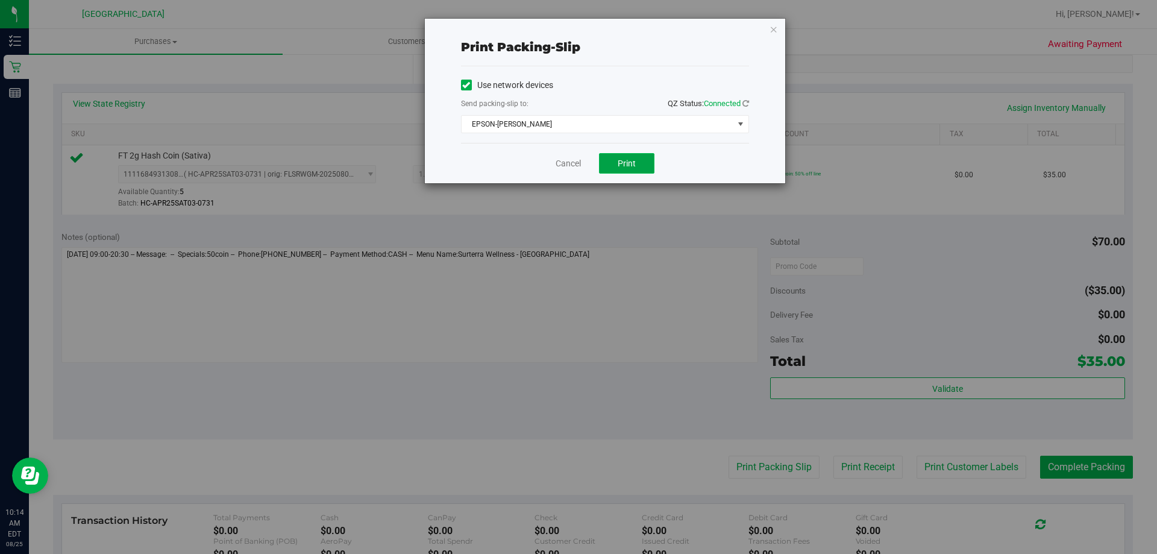
click at [625, 162] on span "Print" at bounding box center [627, 163] width 18 height 10
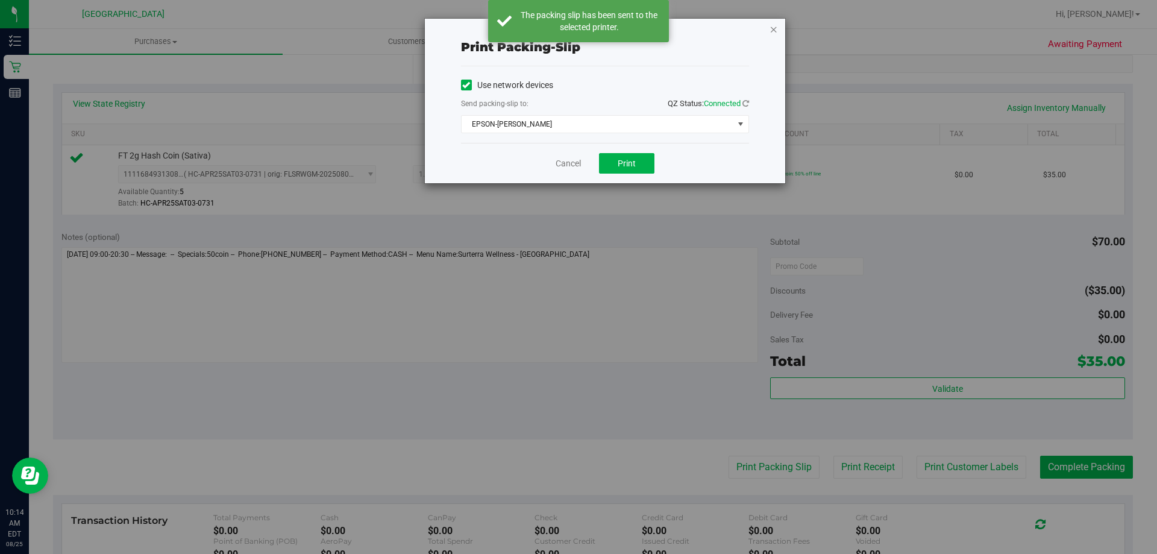
click at [774, 33] on icon "button" at bounding box center [774, 29] width 8 height 14
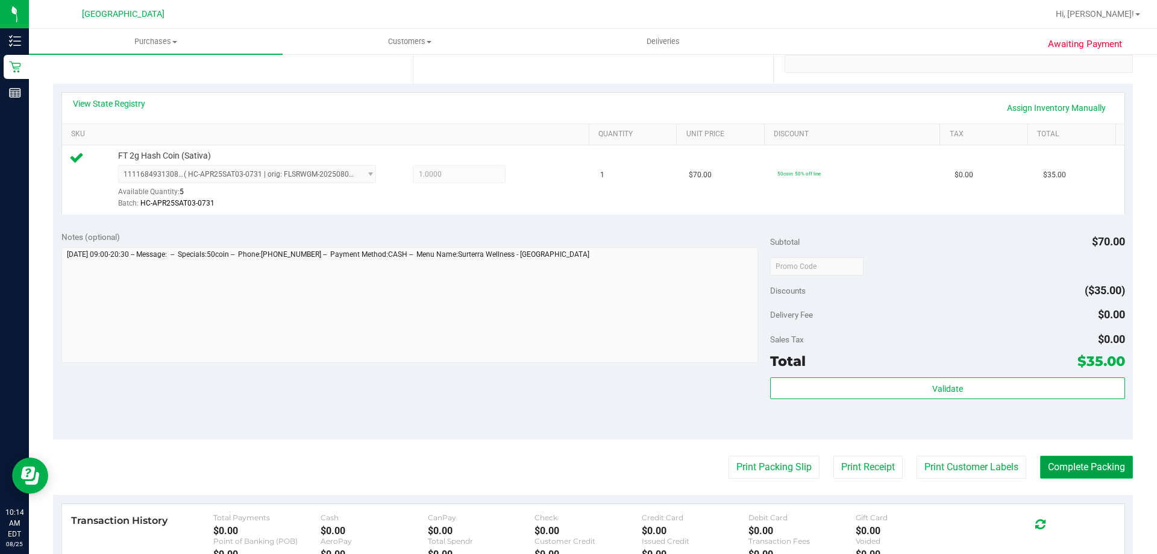
click at [1094, 468] on button "Complete Packing" at bounding box center [1086, 467] width 93 height 23
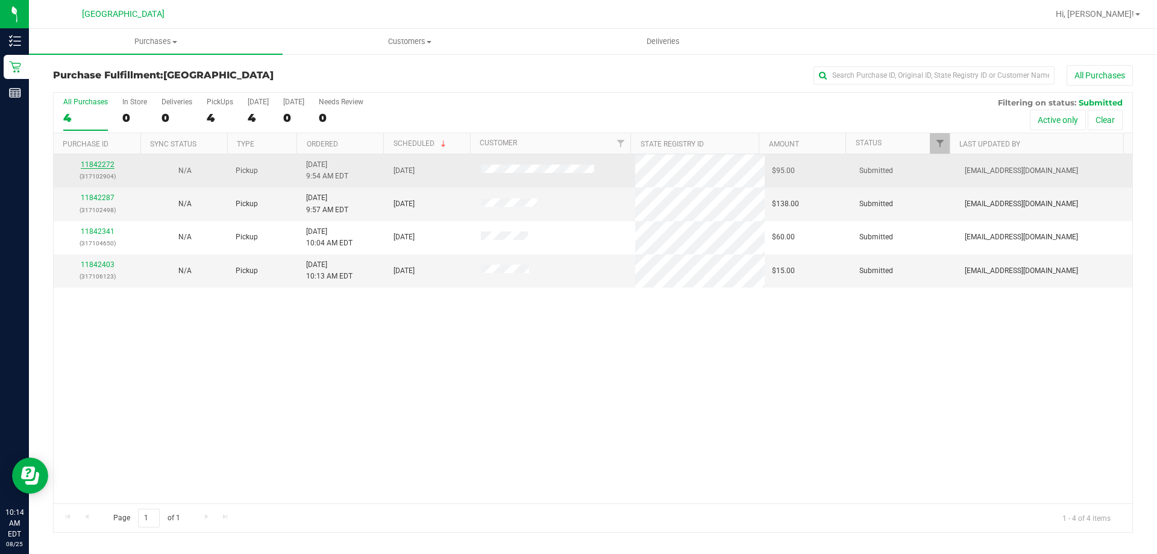
click at [90, 167] on link "11842272" at bounding box center [98, 164] width 34 height 8
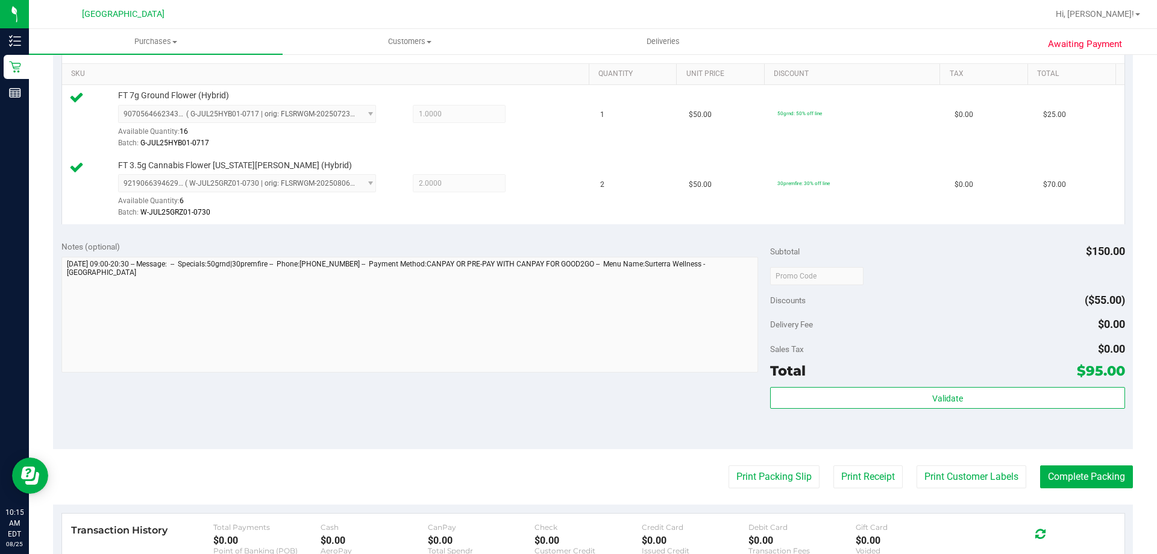
scroll to position [241, 0]
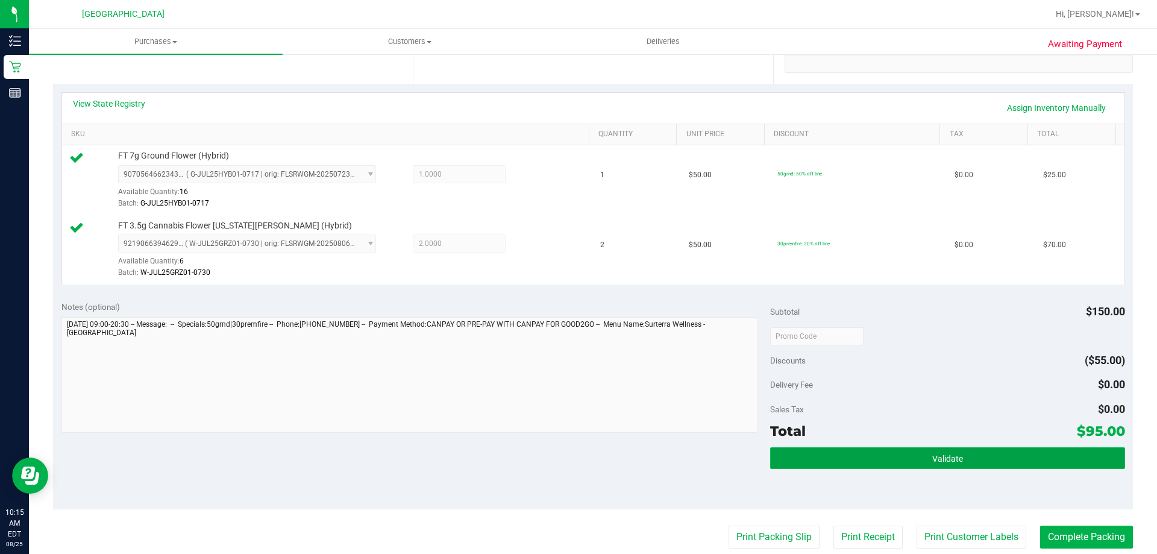
click at [830, 461] on button "Validate" at bounding box center [947, 458] width 354 height 22
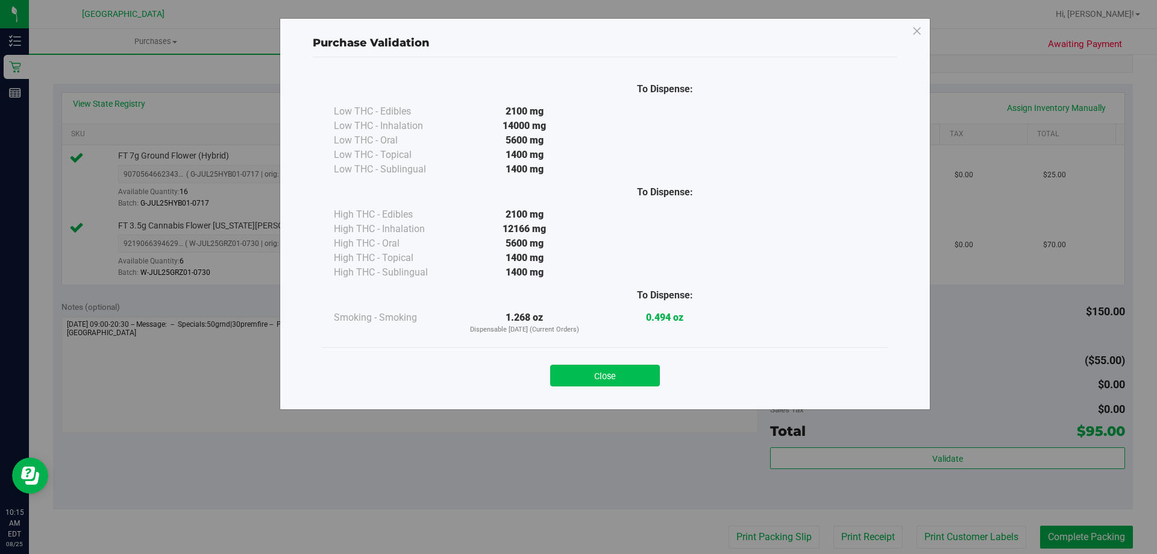
click at [633, 383] on button "Close" at bounding box center [605, 376] width 110 height 22
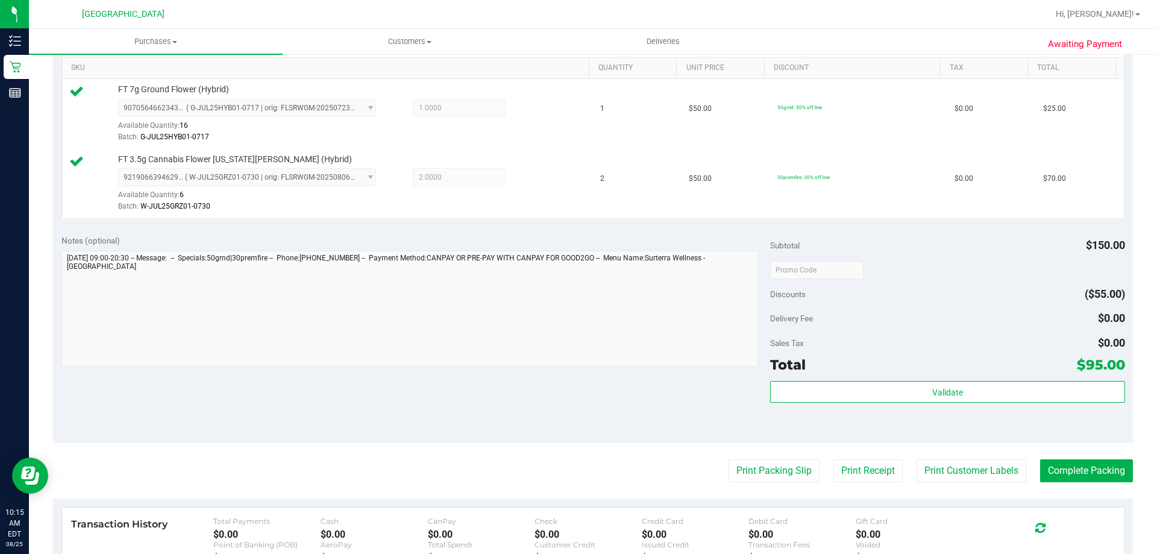
scroll to position [362, 0]
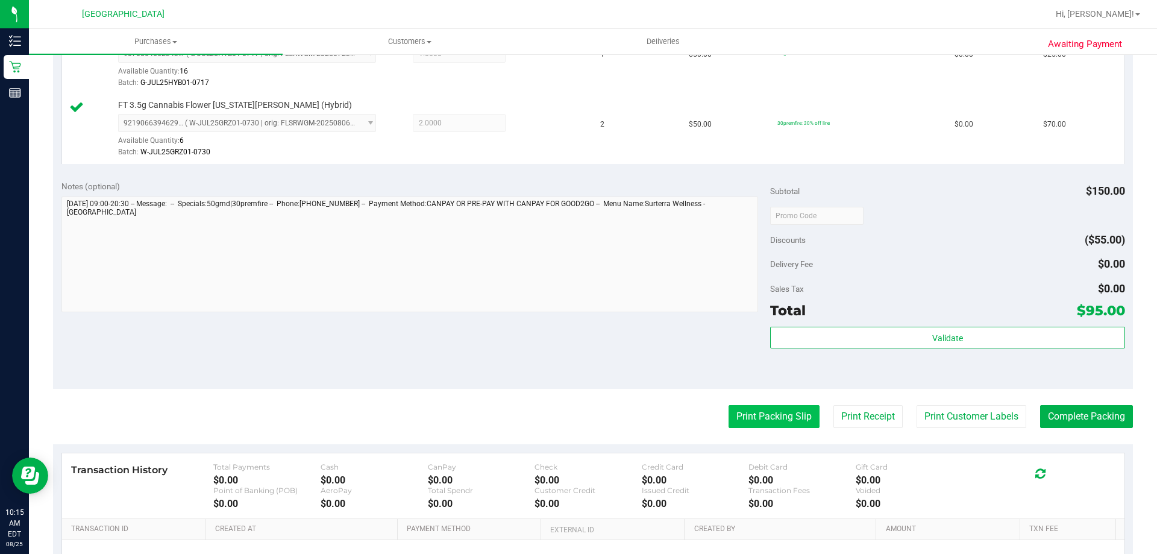
click at [774, 414] on button "Print Packing Slip" at bounding box center [774, 416] width 91 height 23
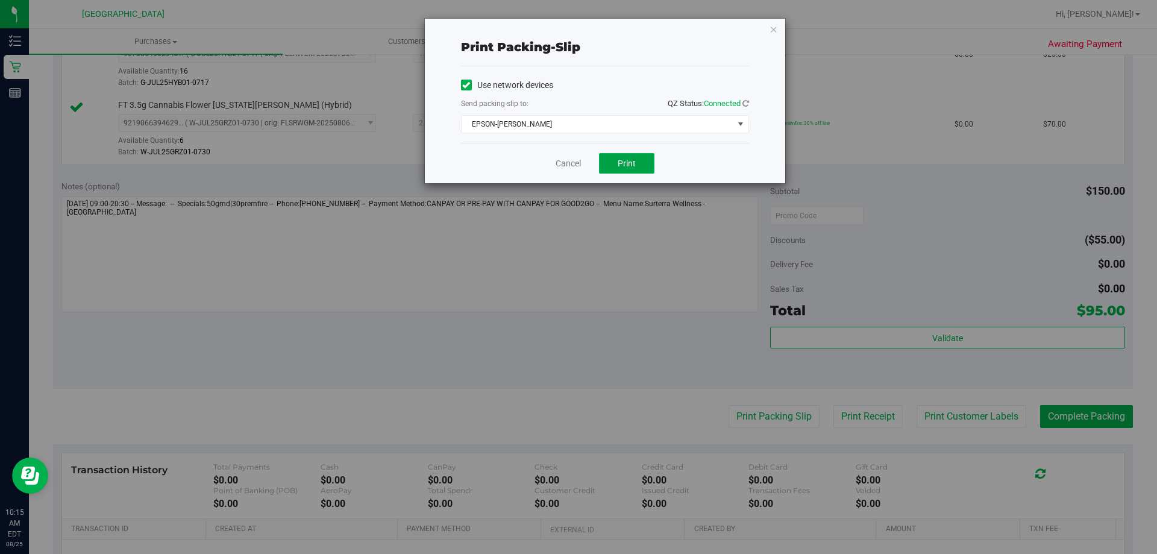
click at [633, 163] on span "Print" at bounding box center [627, 163] width 18 height 10
click at [773, 33] on icon "button" at bounding box center [774, 29] width 8 height 14
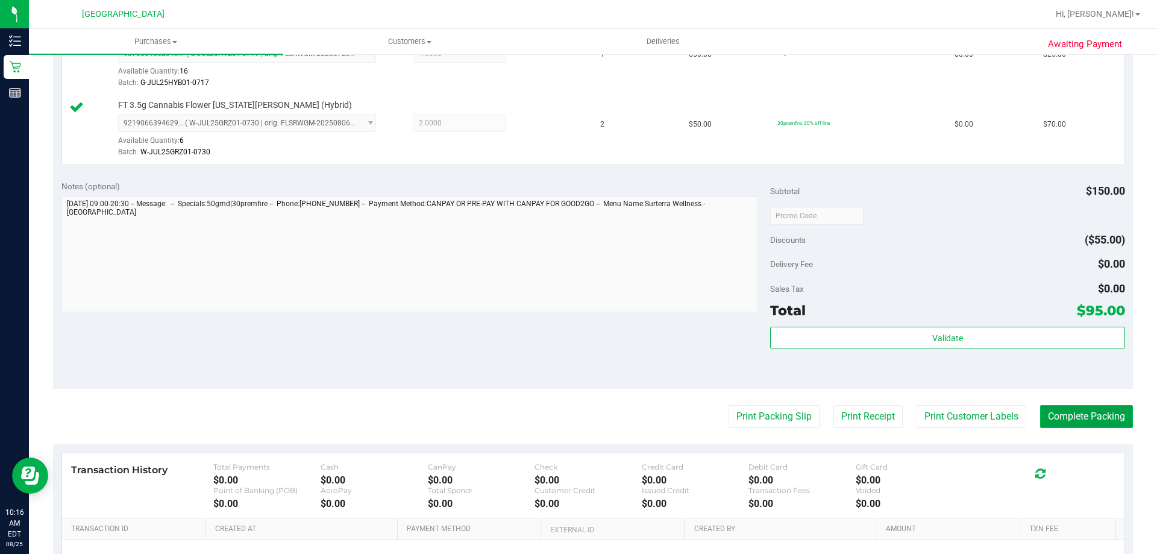
click at [1106, 415] on button "Complete Packing" at bounding box center [1086, 416] width 93 height 23
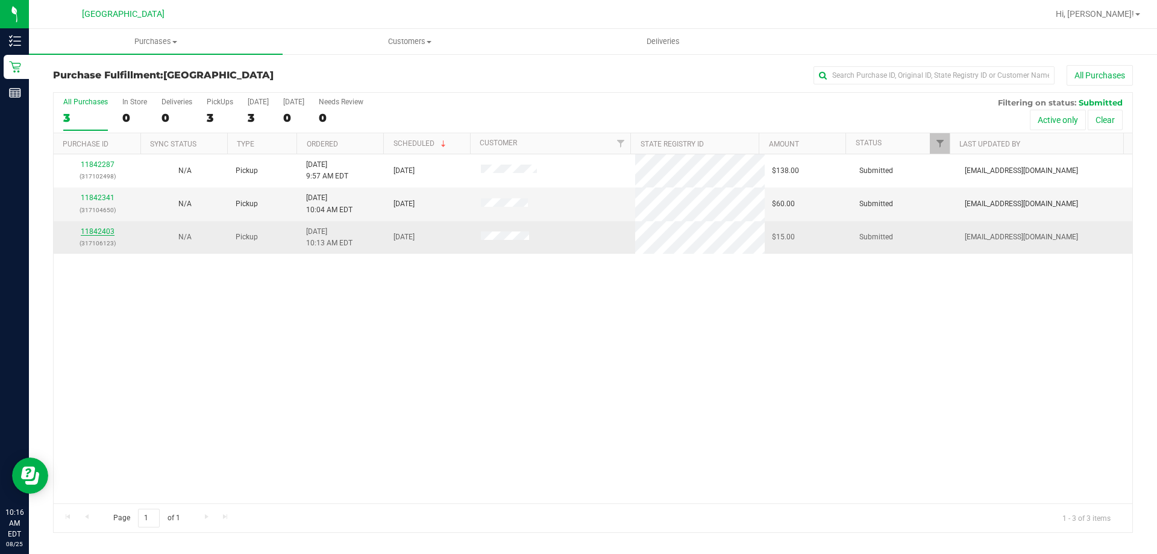
click at [95, 233] on link "11842403" at bounding box center [98, 231] width 34 height 8
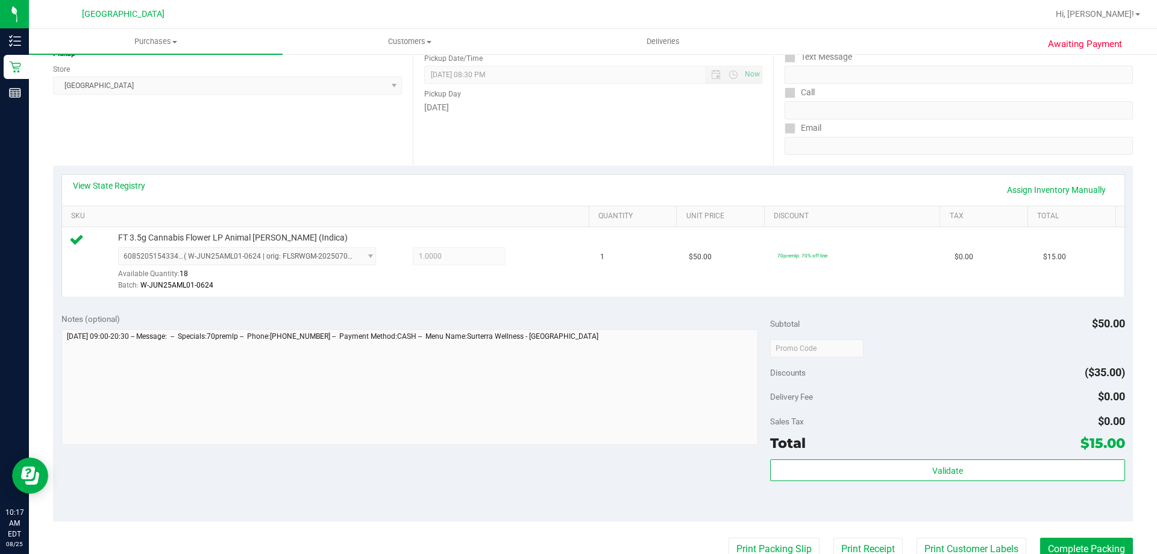
scroll to position [181, 0]
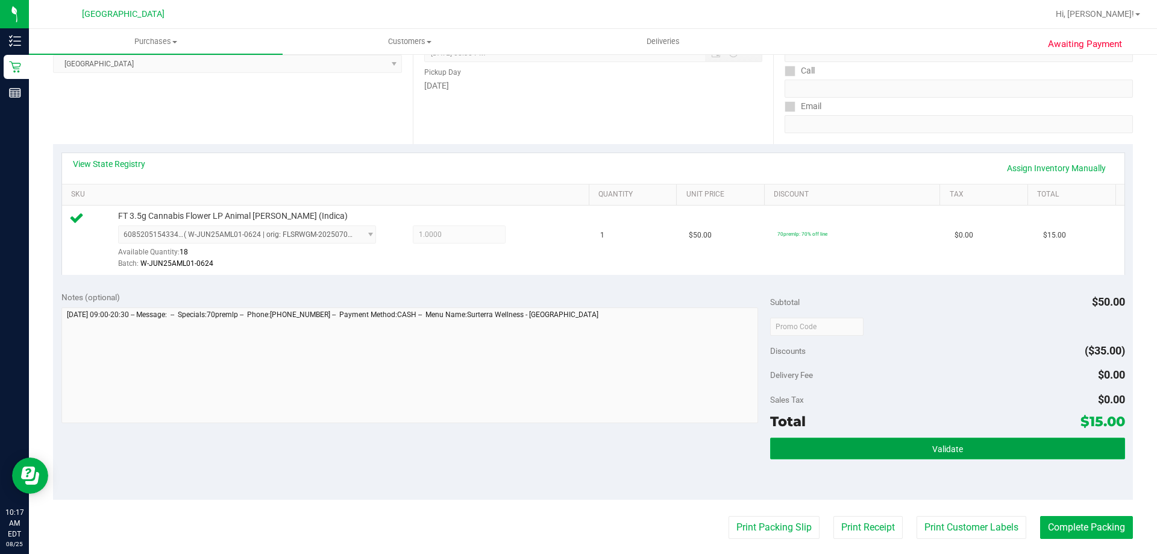
click at [855, 454] on button "Validate" at bounding box center [947, 449] width 354 height 22
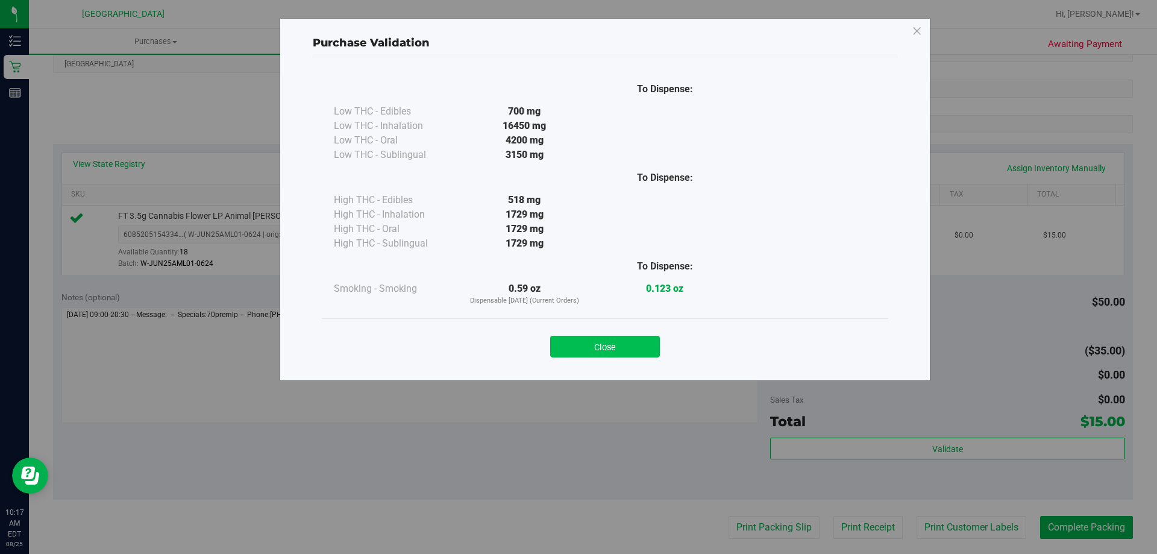
click at [614, 347] on button "Close" at bounding box center [605, 347] width 110 height 22
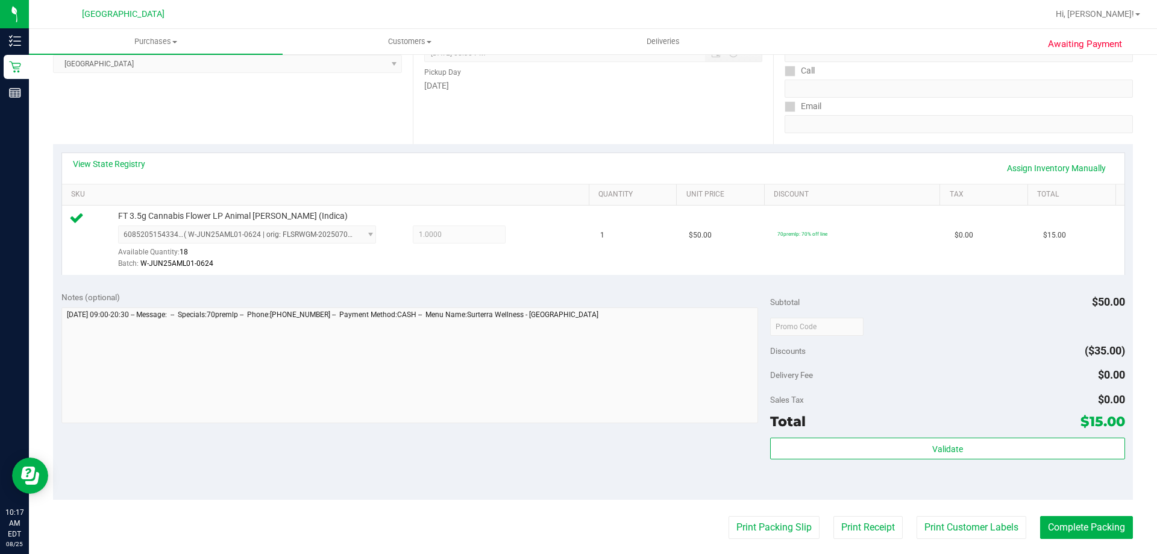
scroll to position [241, 0]
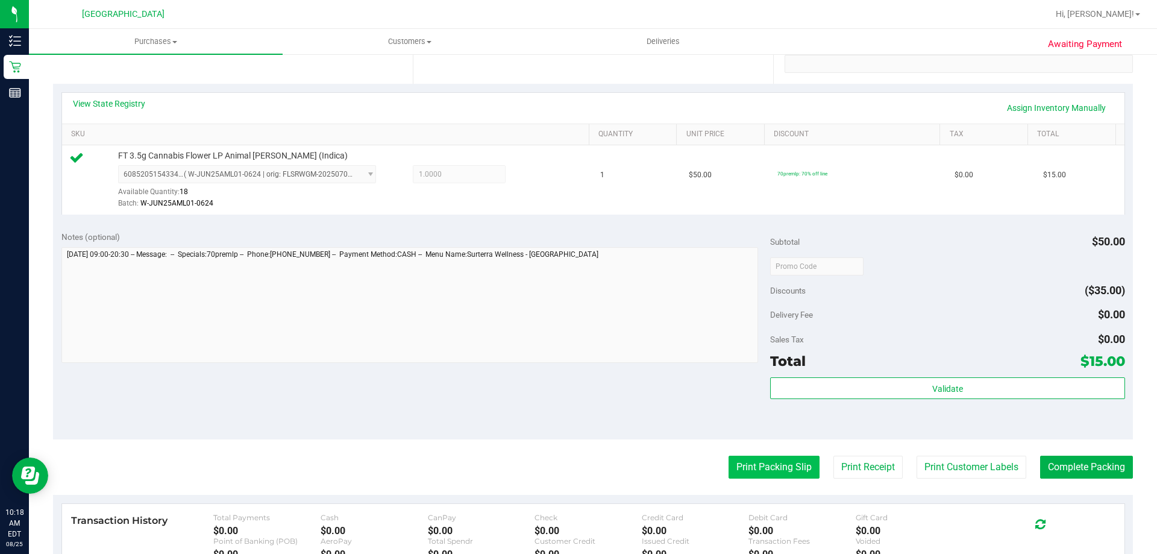
click at [757, 466] on button "Print Packing Slip" at bounding box center [774, 467] width 91 height 23
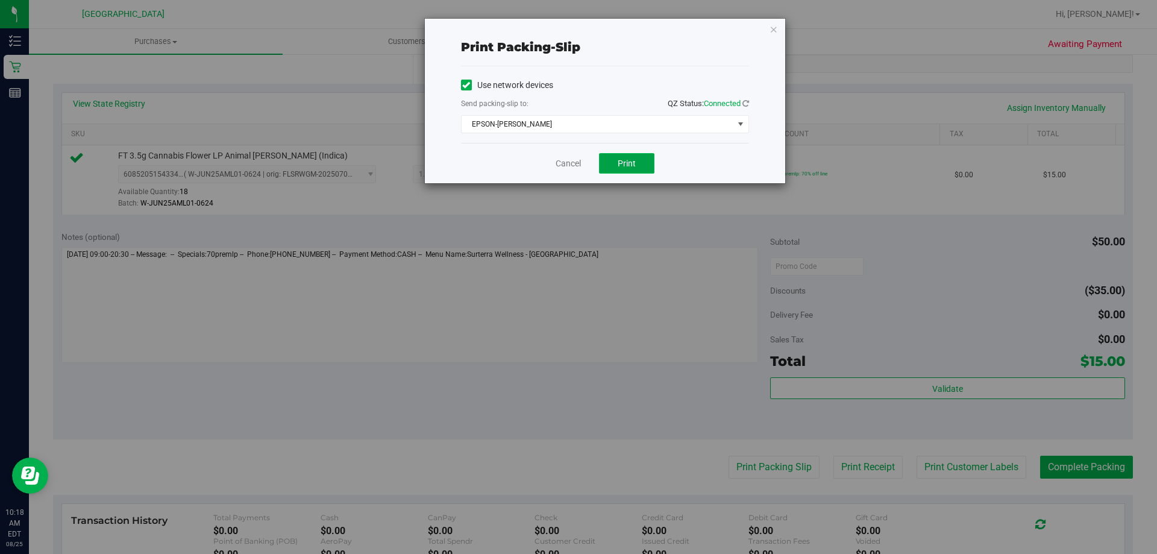
click at [620, 160] on span "Print" at bounding box center [627, 163] width 18 height 10
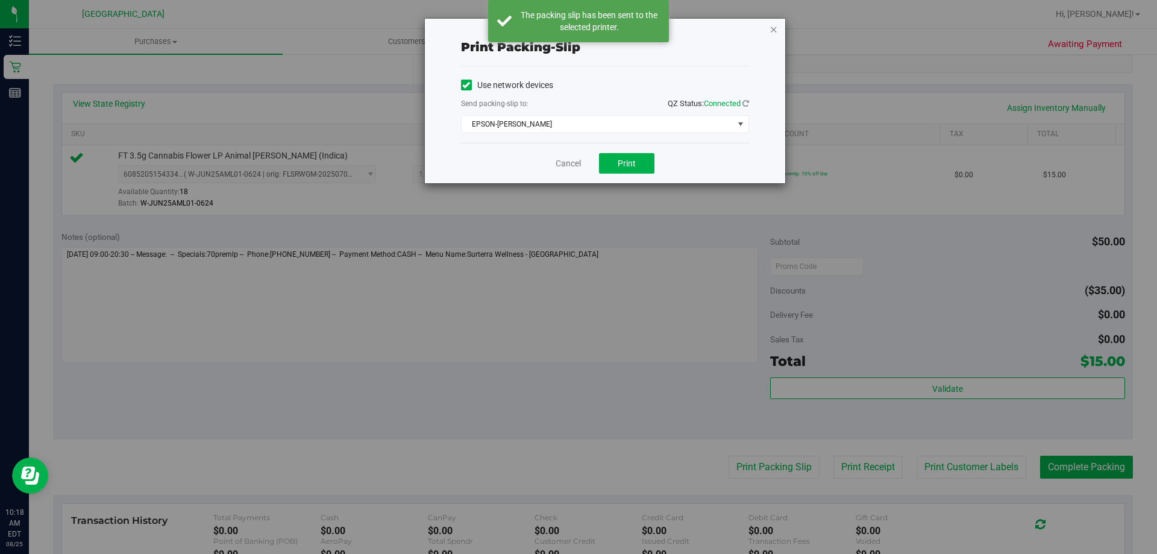
click at [776, 31] on icon "button" at bounding box center [774, 29] width 8 height 14
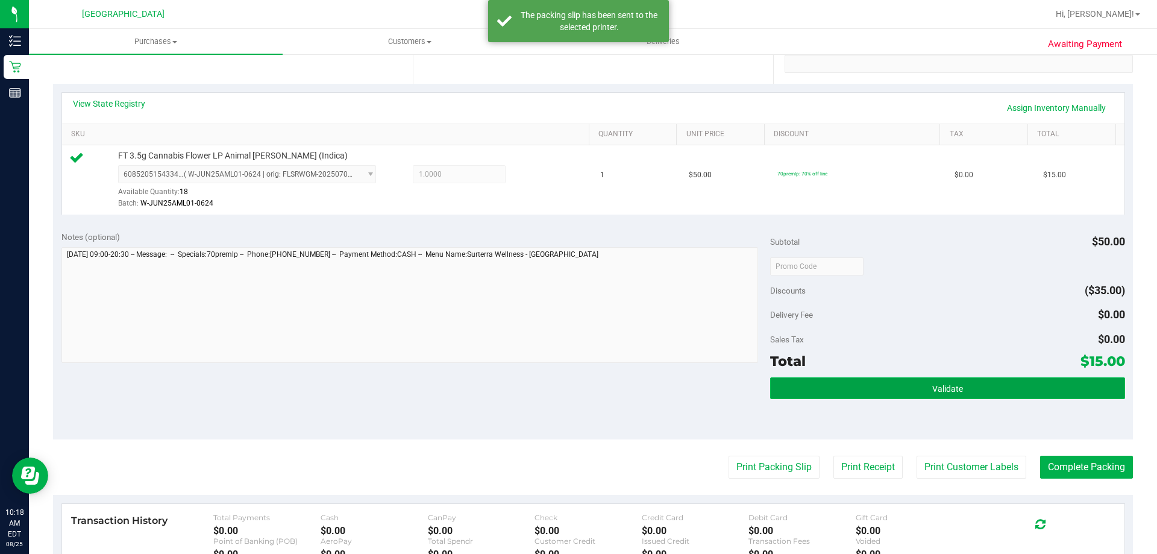
click at [1011, 389] on button "Validate" at bounding box center [947, 388] width 354 height 22
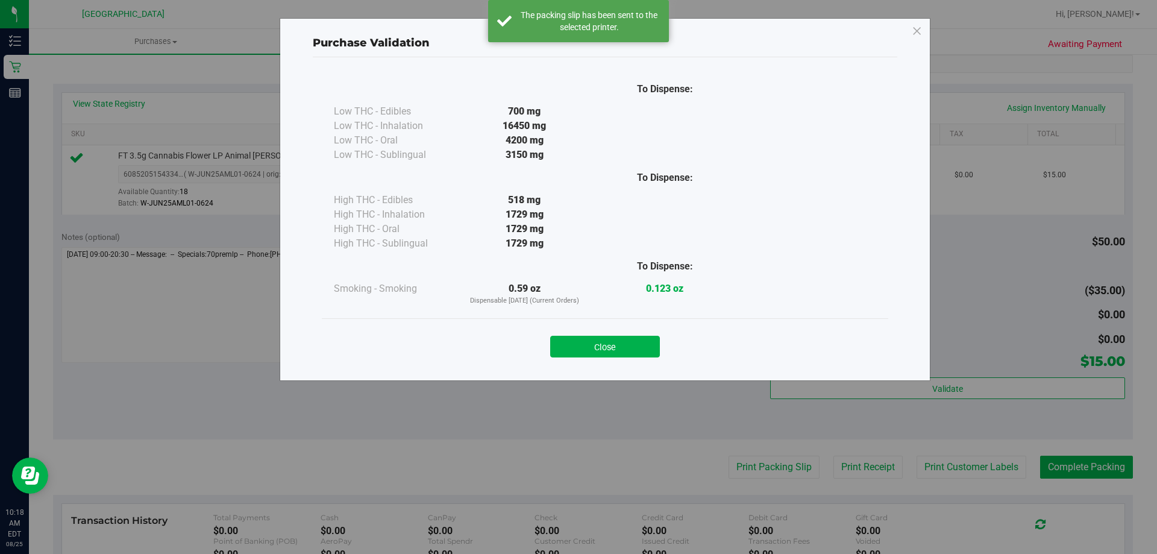
click at [592, 335] on div "Close" at bounding box center [605, 343] width 548 height 30
click at [602, 341] on button "Close" at bounding box center [605, 347] width 110 height 22
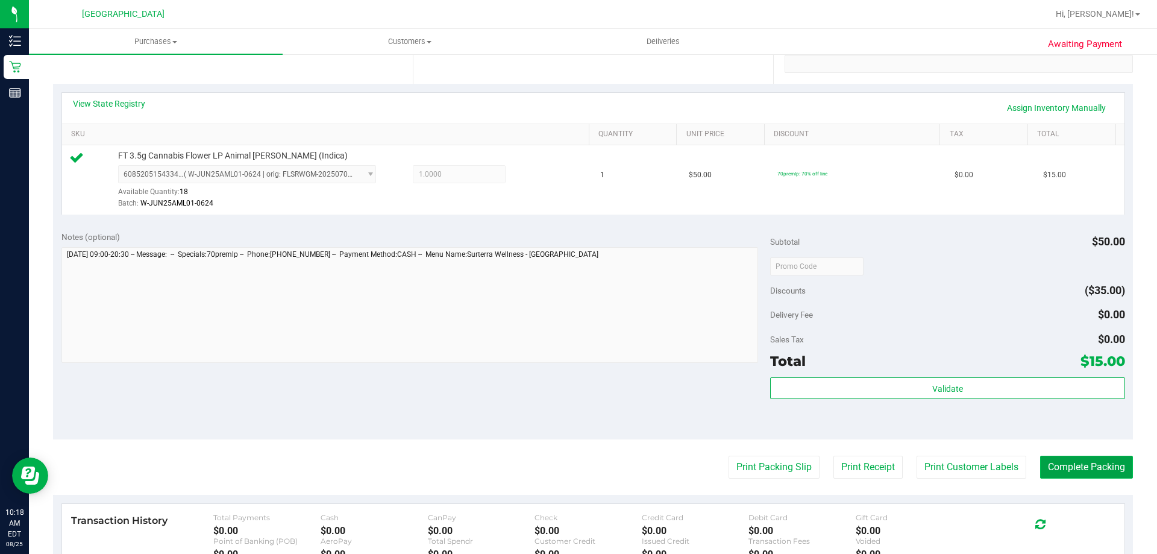
click at [1083, 472] on button "Complete Packing" at bounding box center [1086, 467] width 93 height 23
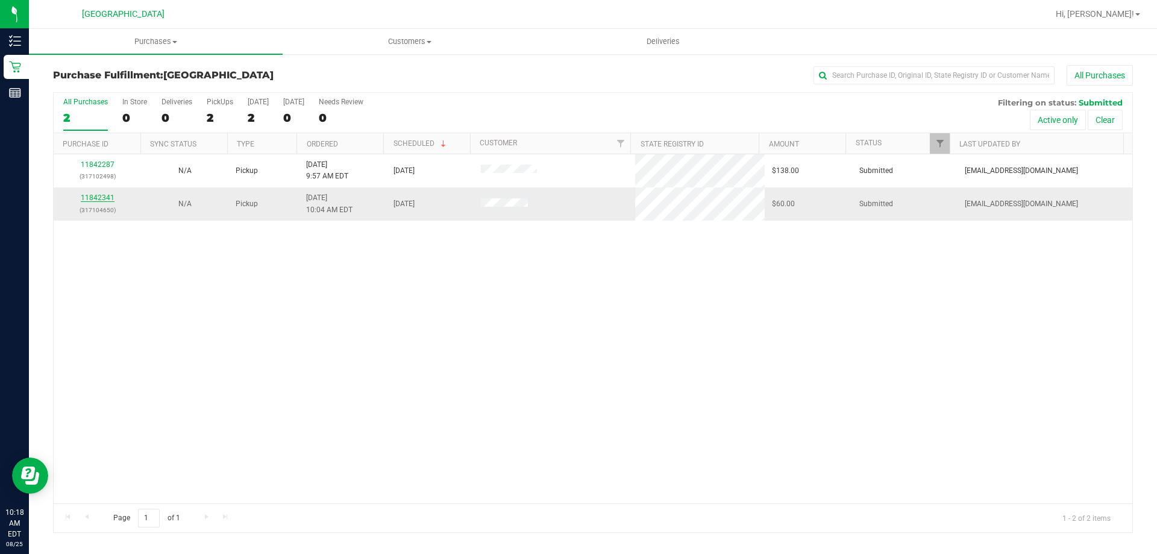
click at [93, 199] on link "11842341" at bounding box center [98, 197] width 34 height 8
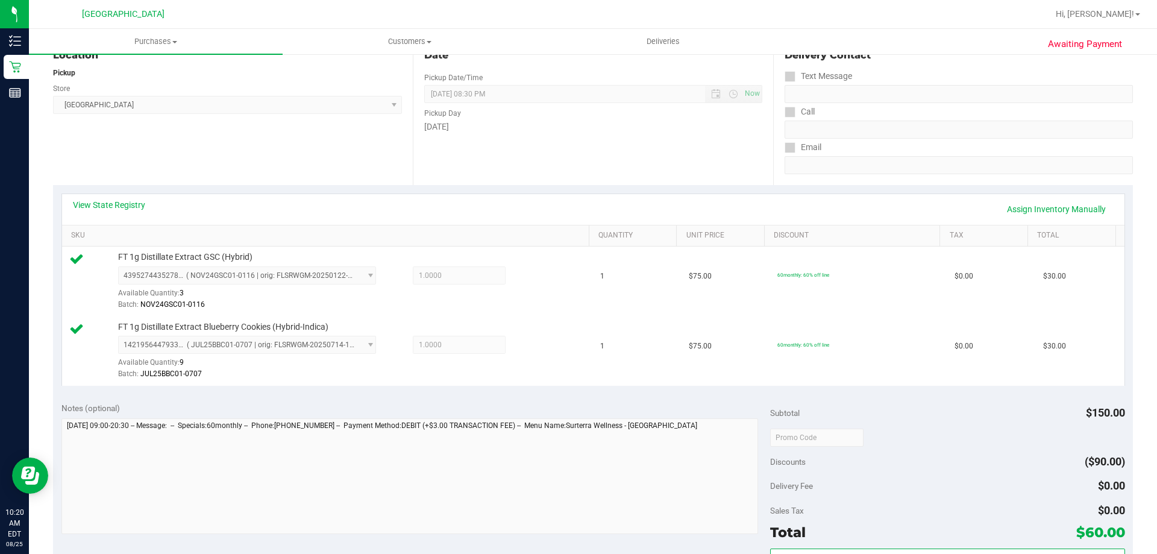
scroll to position [321, 0]
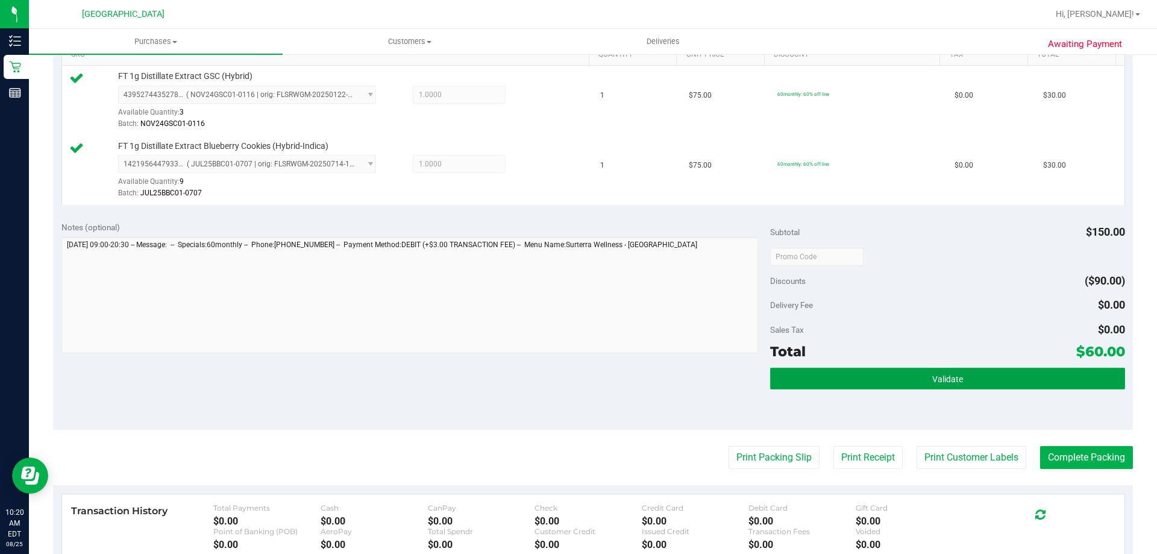
click at [827, 371] on button "Validate" at bounding box center [947, 379] width 354 height 22
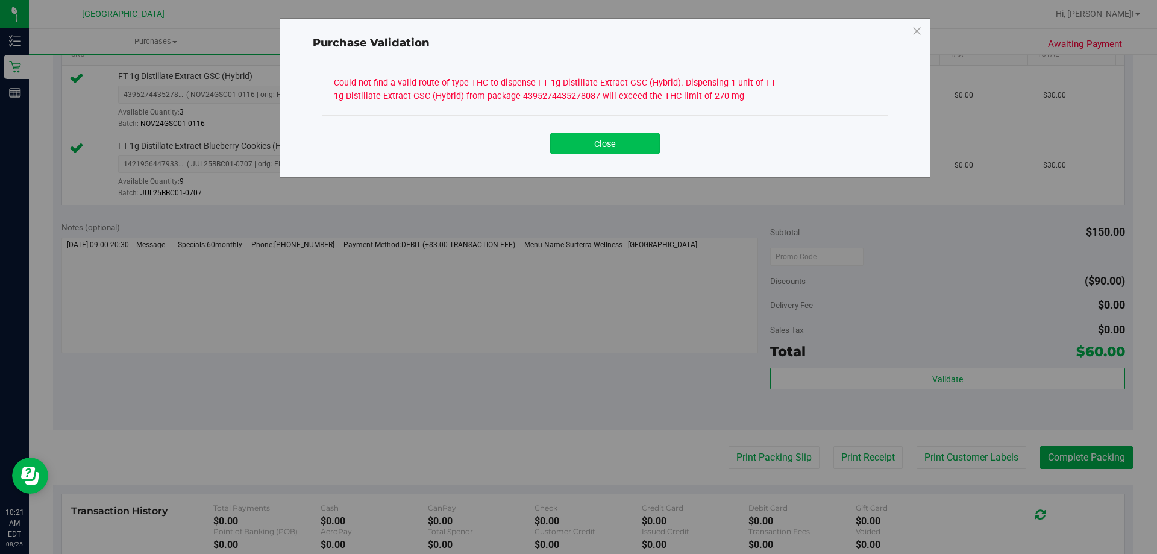
click at [626, 148] on button "Close" at bounding box center [605, 144] width 110 height 22
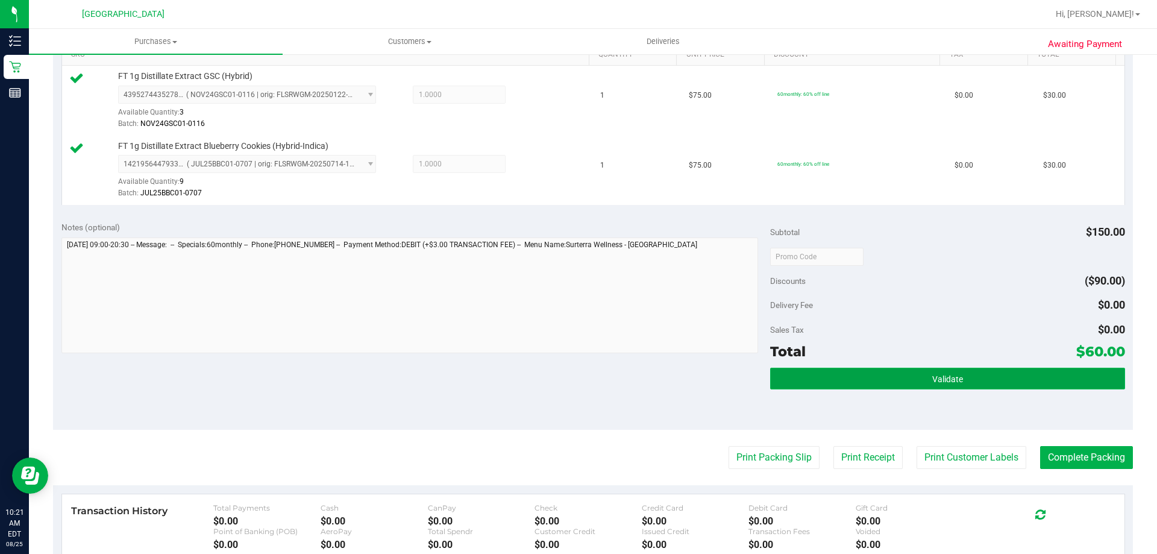
click at [853, 371] on button "Validate" at bounding box center [947, 379] width 354 height 22
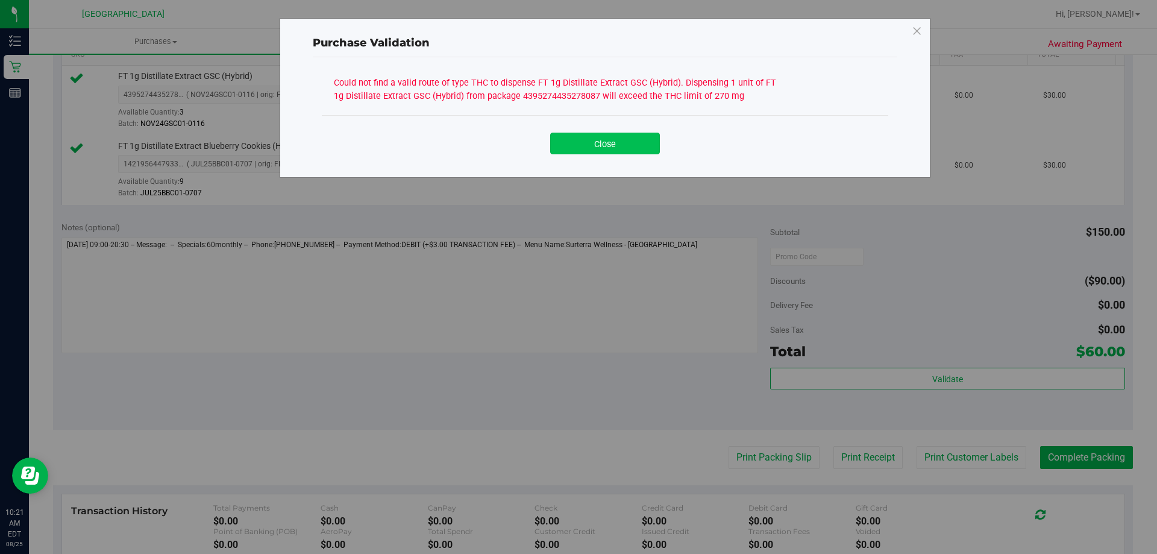
click at [601, 146] on button "Close" at bounding box center [605, 144] width 110 height 22
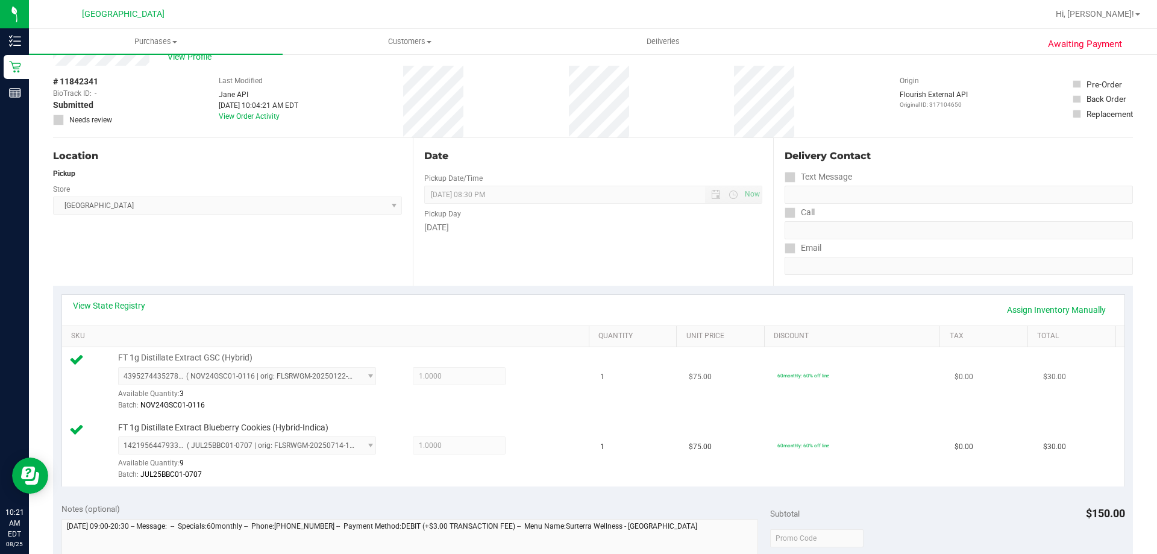
scroll to position [60, 0]
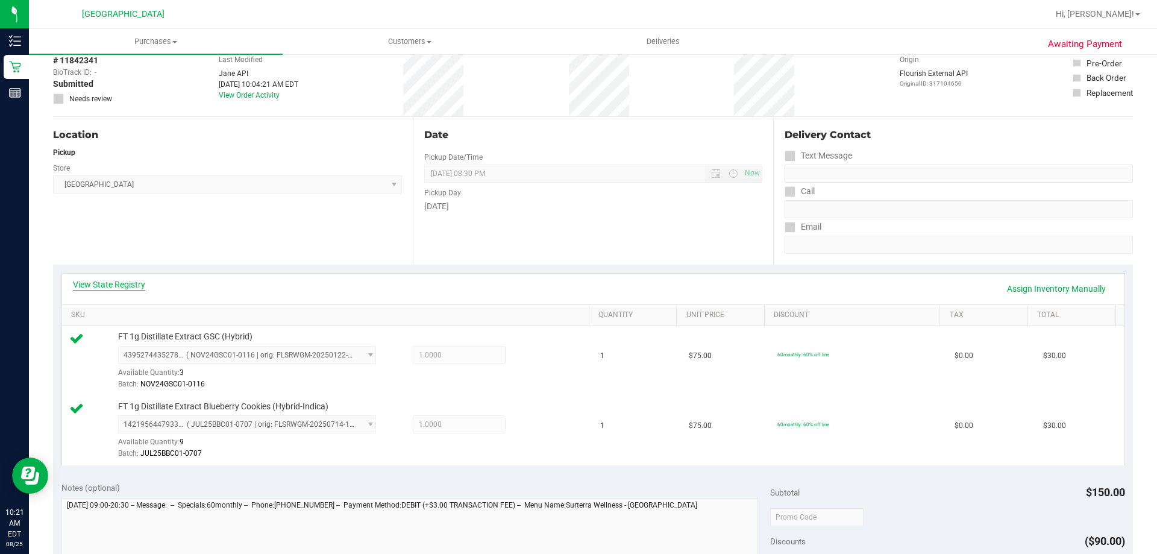
click at [121, 282] on link "View State Registry" at bounding box center [109, 284] width 72 height 12
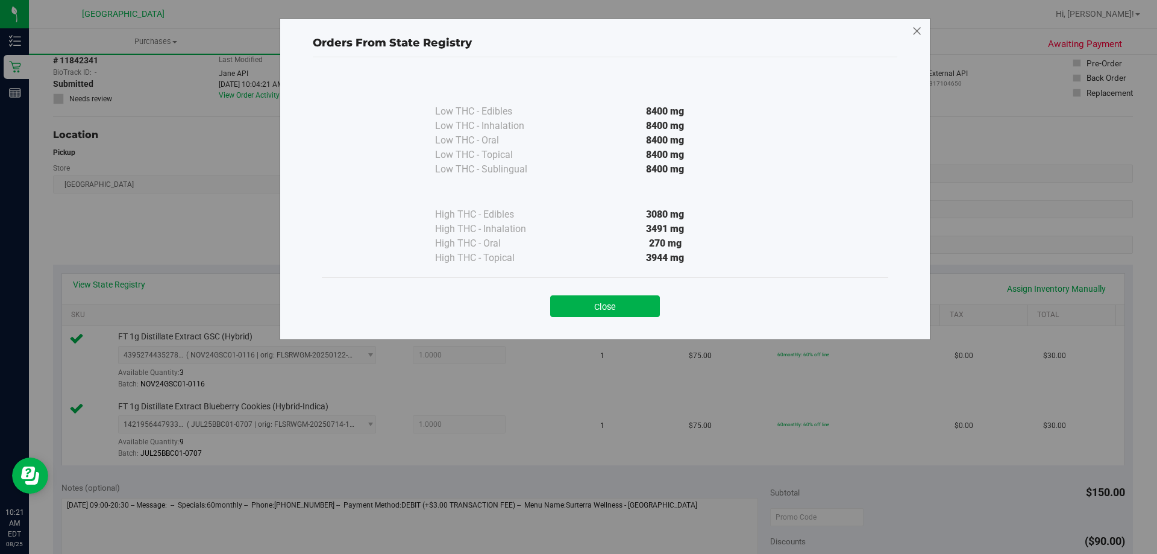
click at [920, 30] on icon at bounding box center [917, 31] width 11 height 19
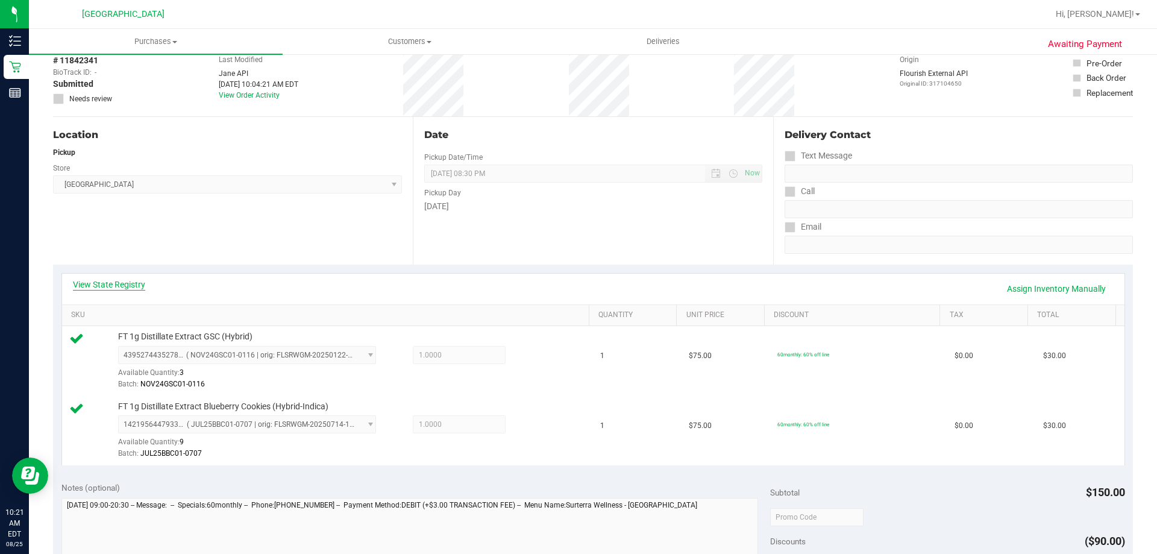
click at [142, 283] on link "View State Registry" at bounding box center [109, 284] width 72 height 12
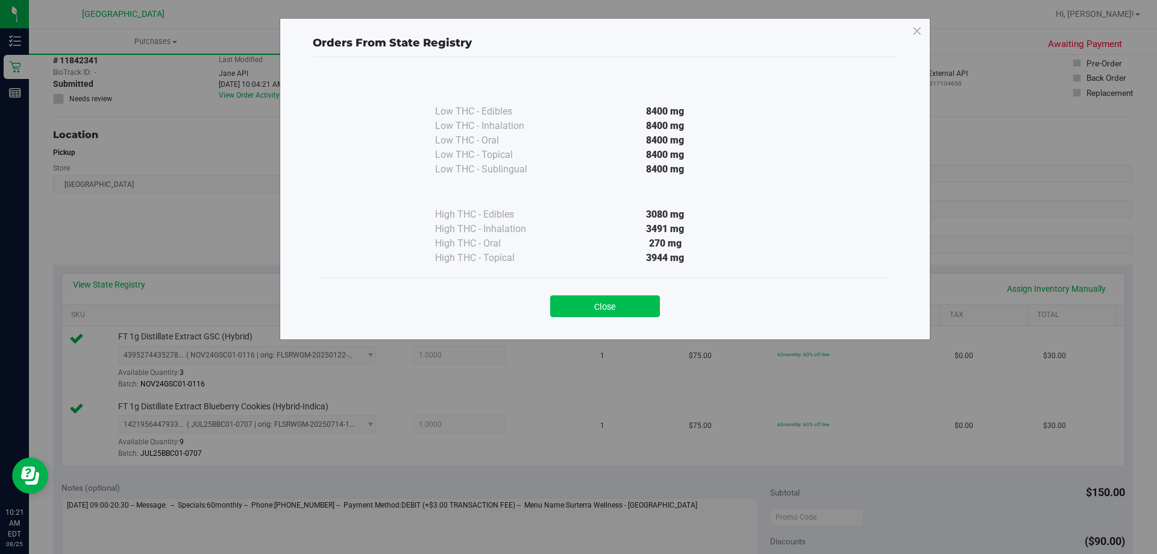
click at [628, 301] on button "Close" at bounding box center [605, 306] width 110 height 22
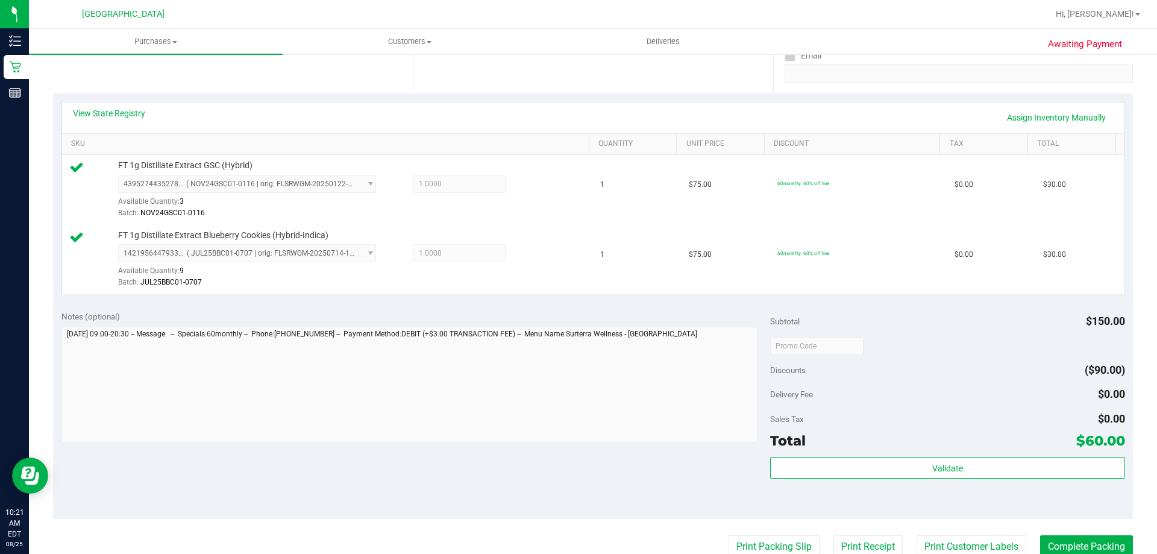
scroll to position [301, 0]
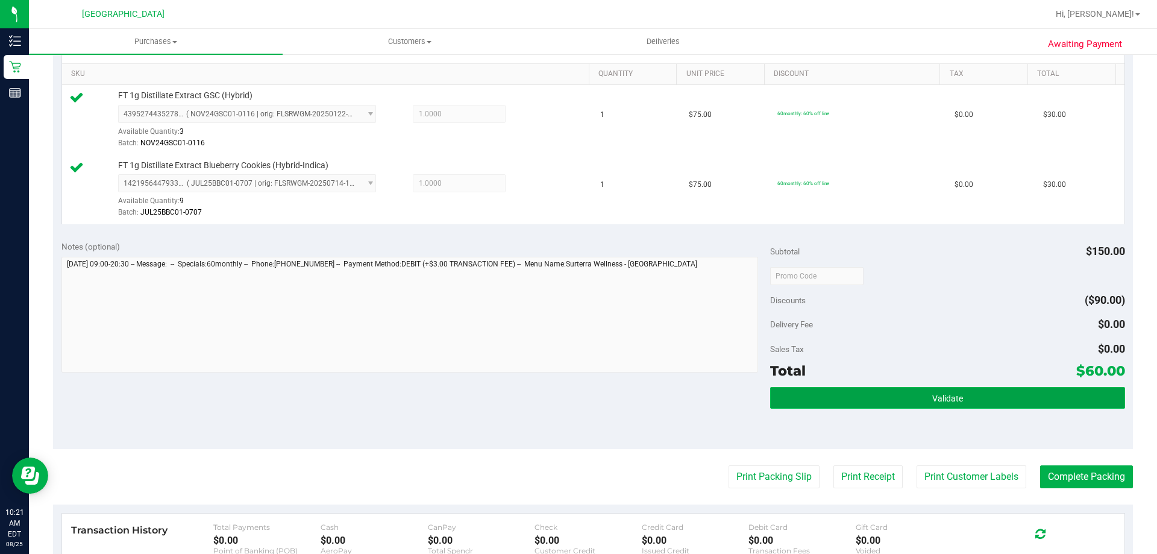
click at [817, 407] on button "Validate" at bounding box center [947, 398] width 354 height 22
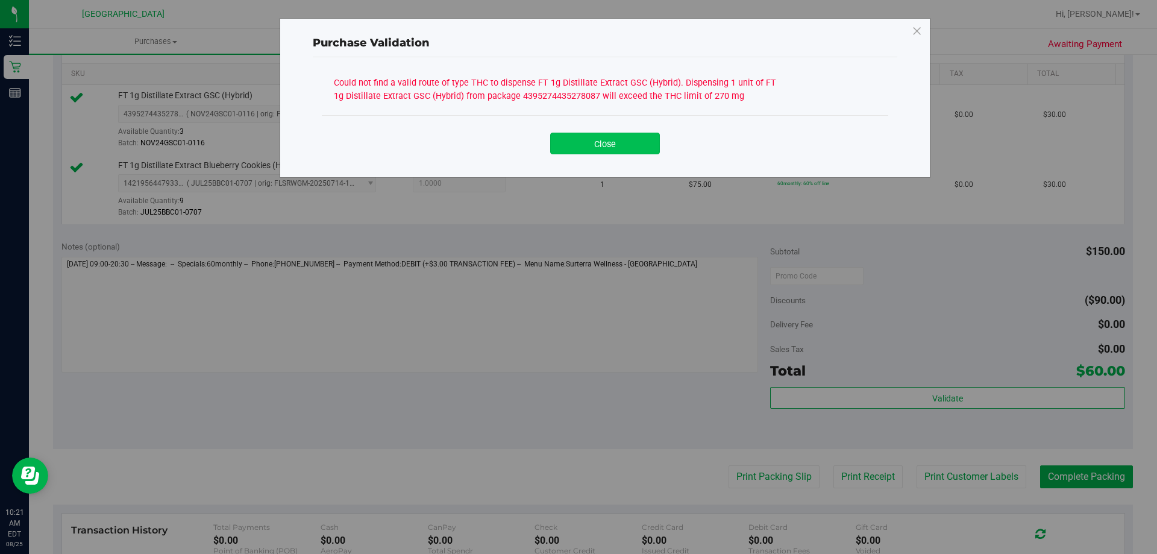
click at [647, 140] on button "Close" at bounding box center [605, 144] width 110 height 22
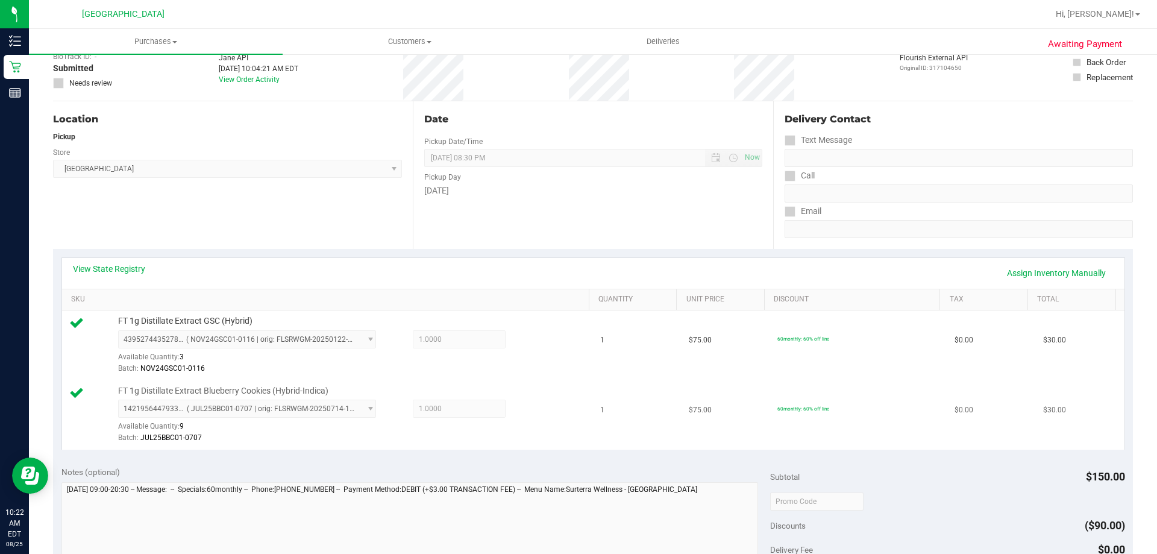
scroll to position [121, 0]
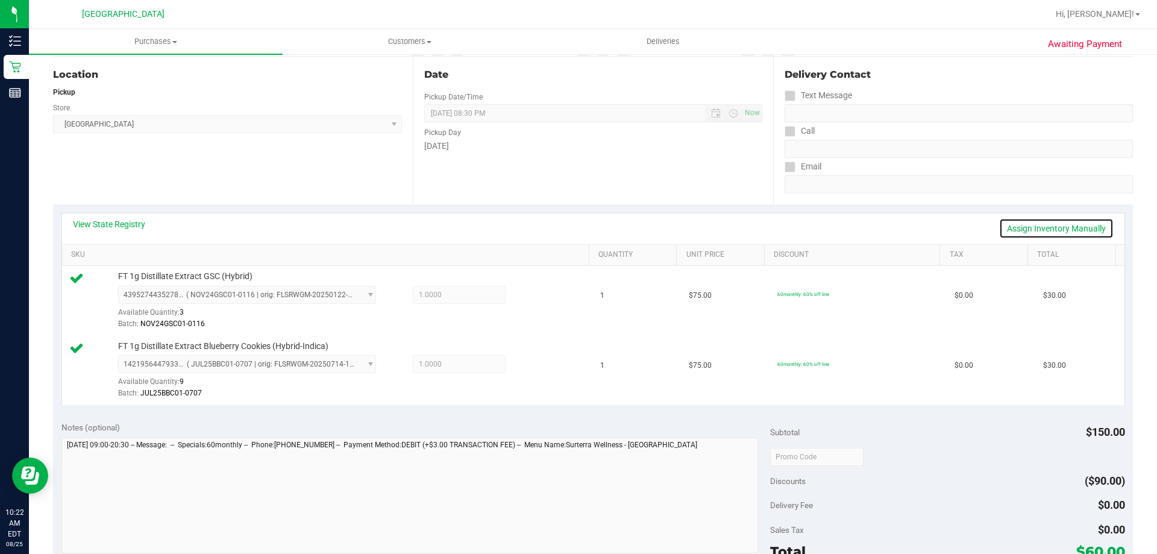
click at [1029, 231] on link "Assign Inventory Manually" at bounding box center [1056, 228] width 115 height 20
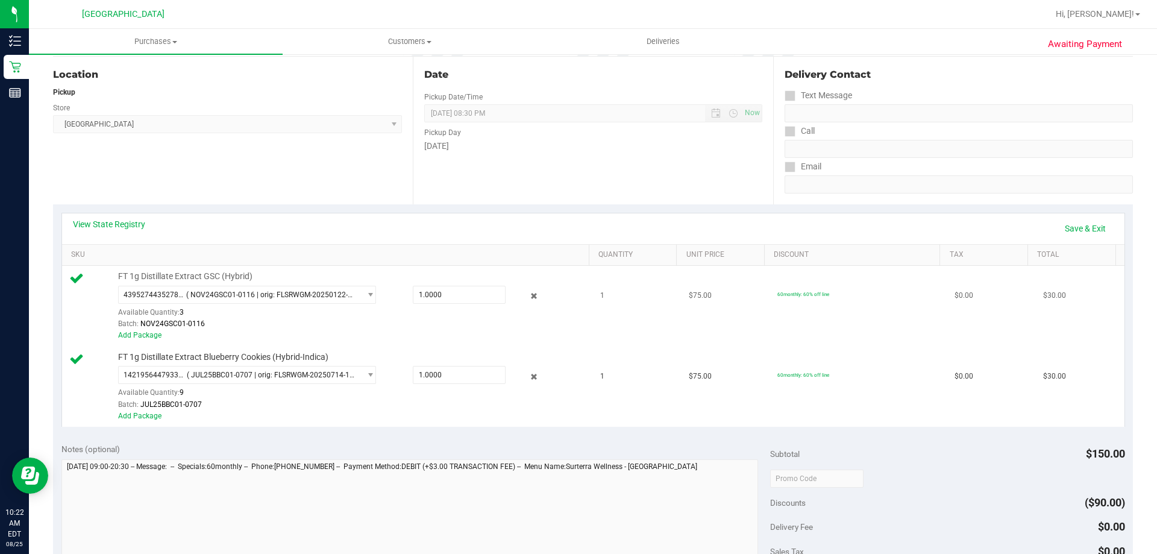
click at [533, 297] on div at bounding box center [525, 296] width 39 height 14
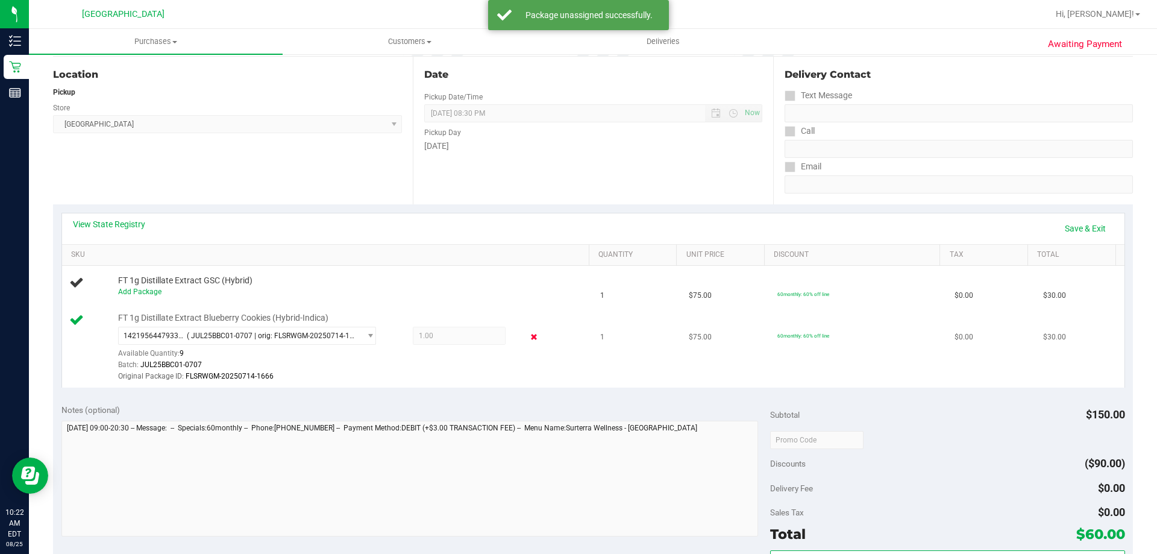
click at [528, 342] on icon at bounding box center [534, 337] width 13 height 14
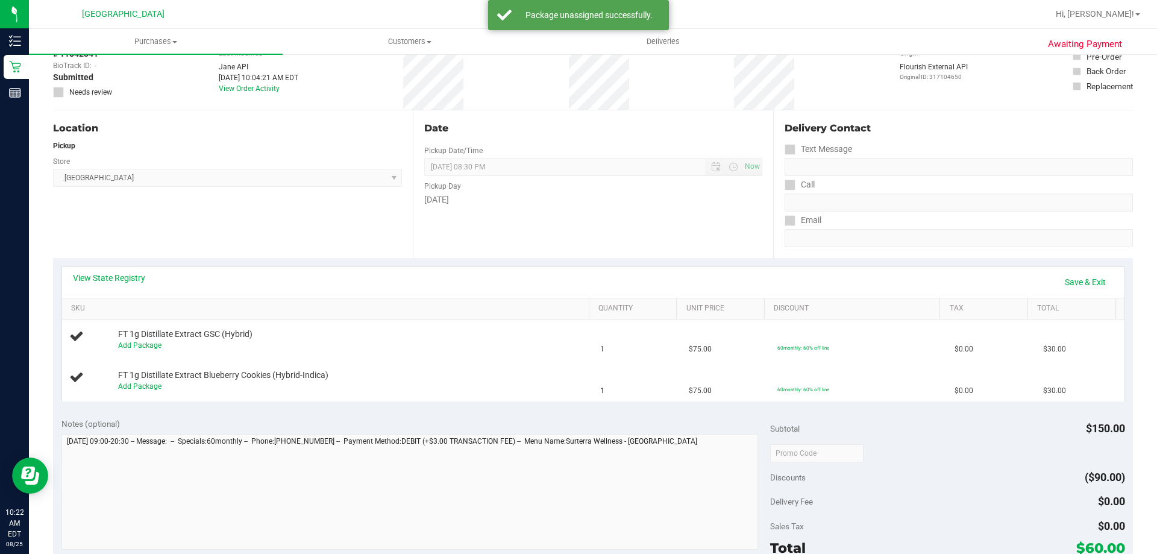
scroll to position [0, 0]
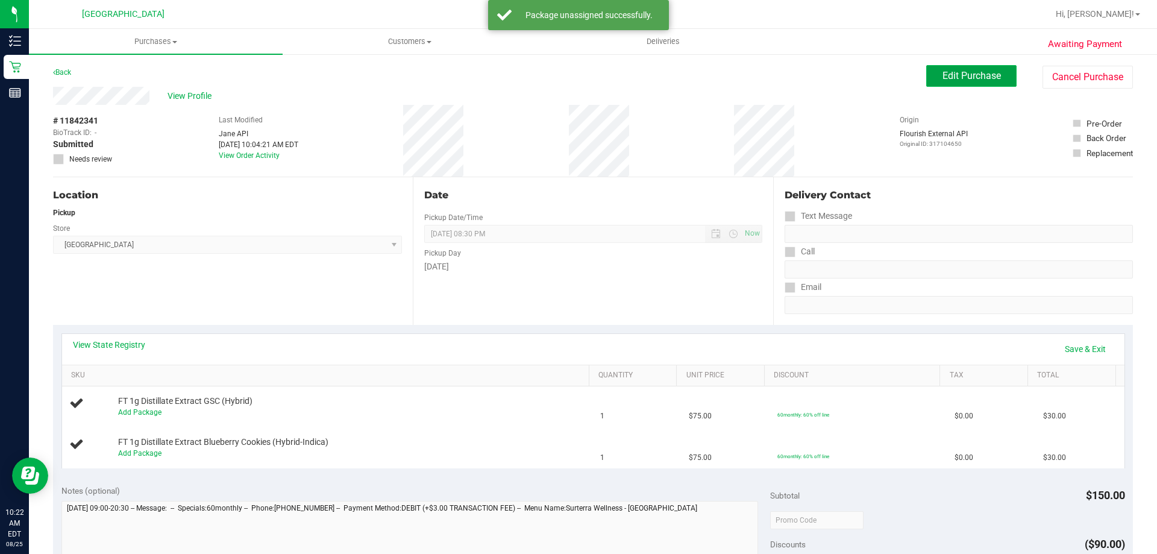
click at [967, 73] on span "Edit Purchase" at bounding box center [972, 75] width 58 height 11
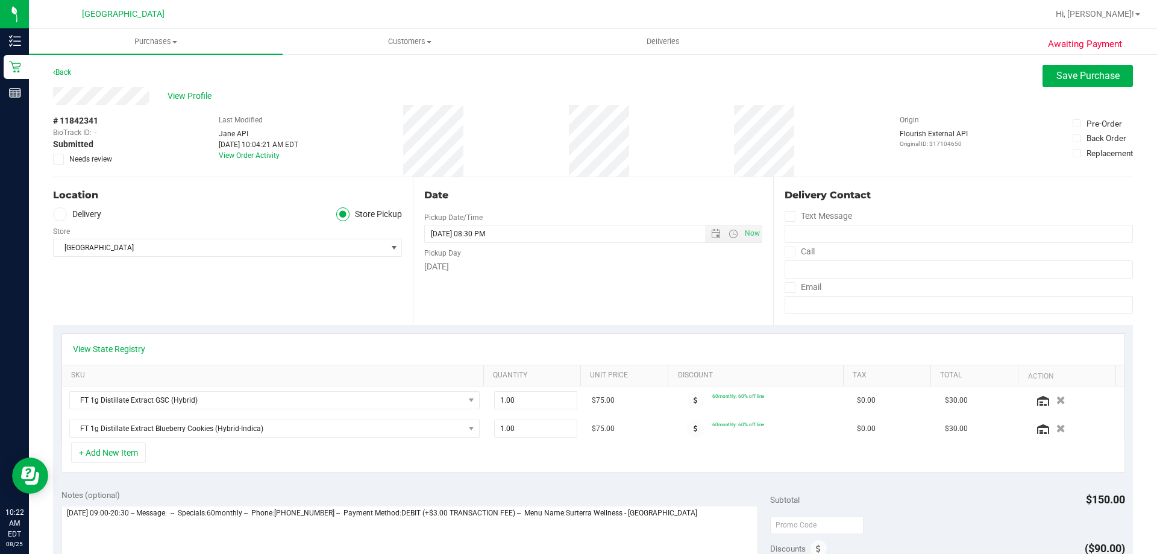
click at [58, 159] on icon at bounding box center [59, 159] width 8 height 0
click at [0, 0] on input "Needs review" at bounding box center [0, 0] width 0 height 0
click at [1043, 85] on button "Save Purchase" at bounding box center [1088, 76] width 90 height 22
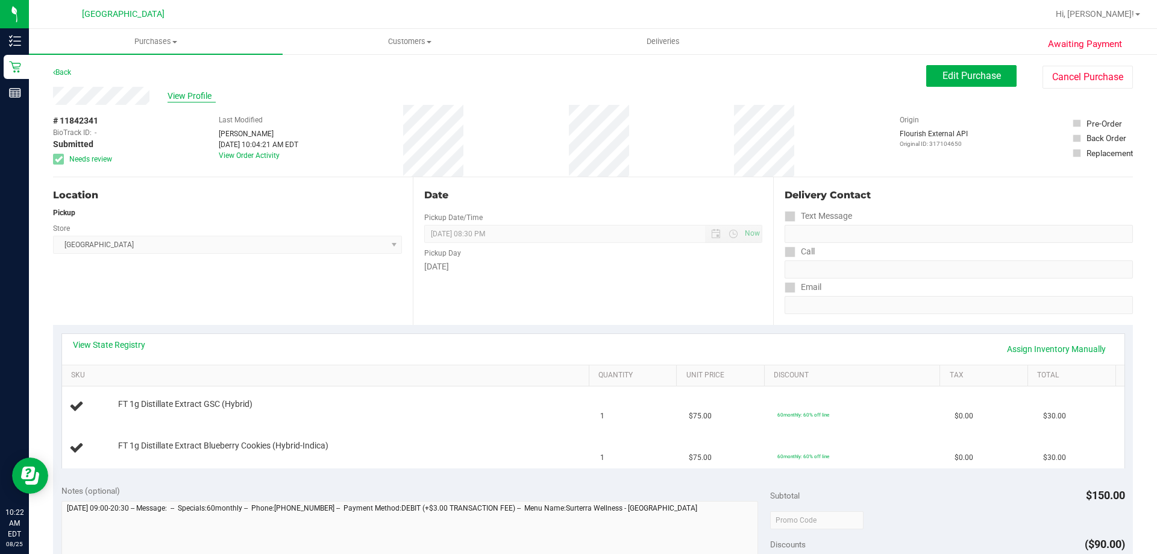
click at [191, 96] on span "View Profile" at bounding box center [192, 96] width 48 height 13
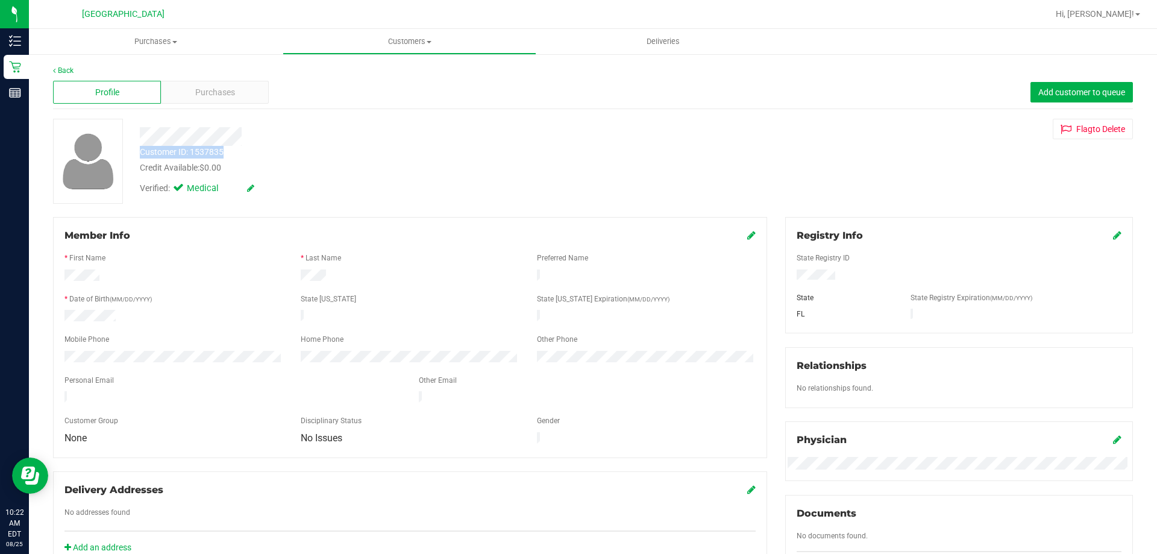
drag, startPoint x: 140, startPoint y: 154, endPoint x: 222, endPoint y: 157, distance: 82.0
click at [222, 157] on div "Customer ID: 1537835" at bounding box center [182, 152] width 84 height 13
copy div "Customer ID: 1537835"
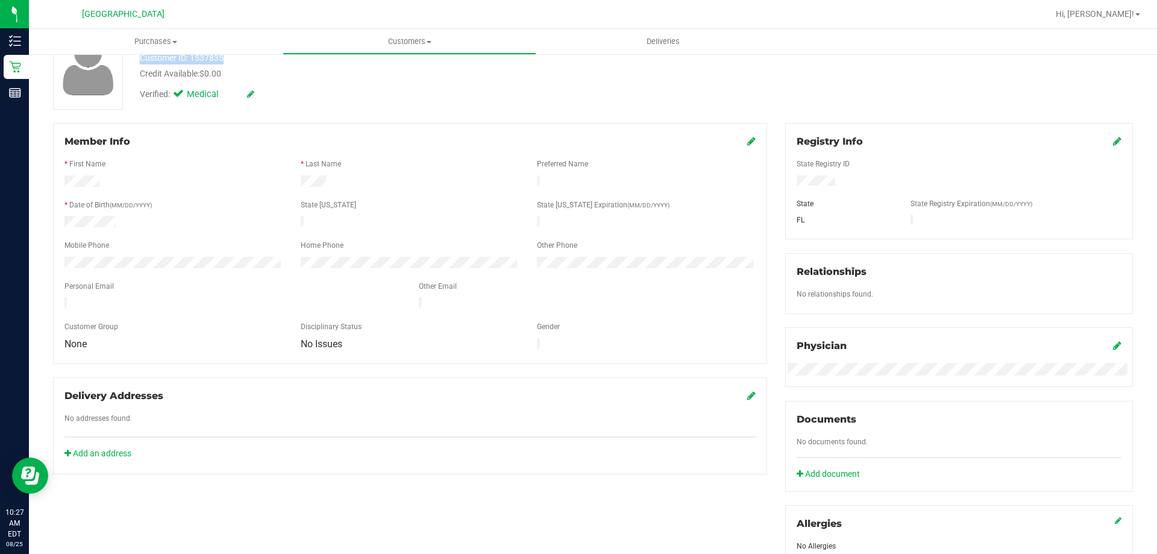
scroll to position [77, 0]
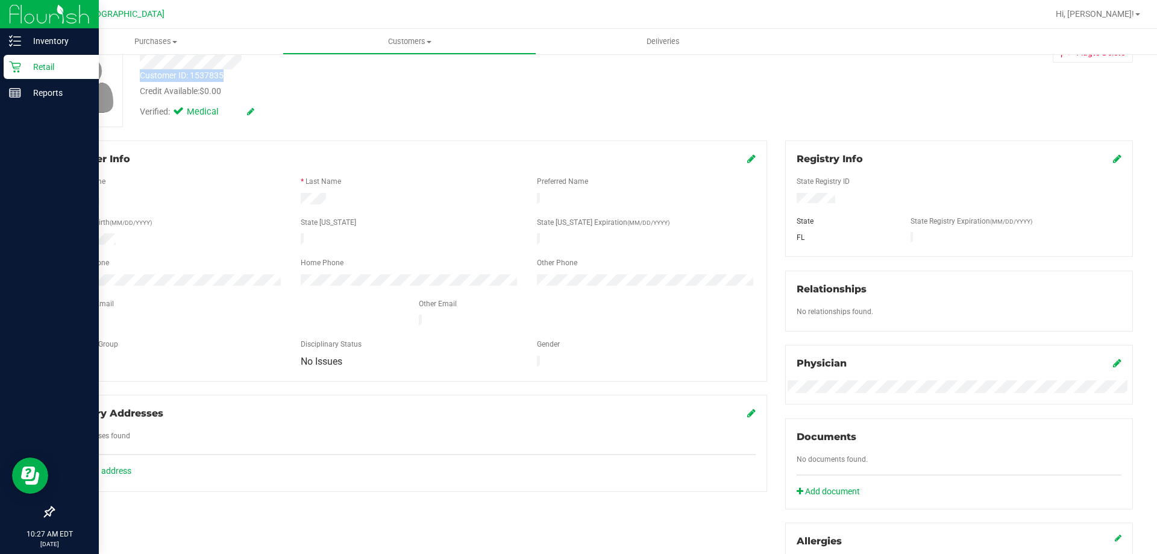
click at [19, 70] on icon at bounding box center [15, 67] width 12 height 12
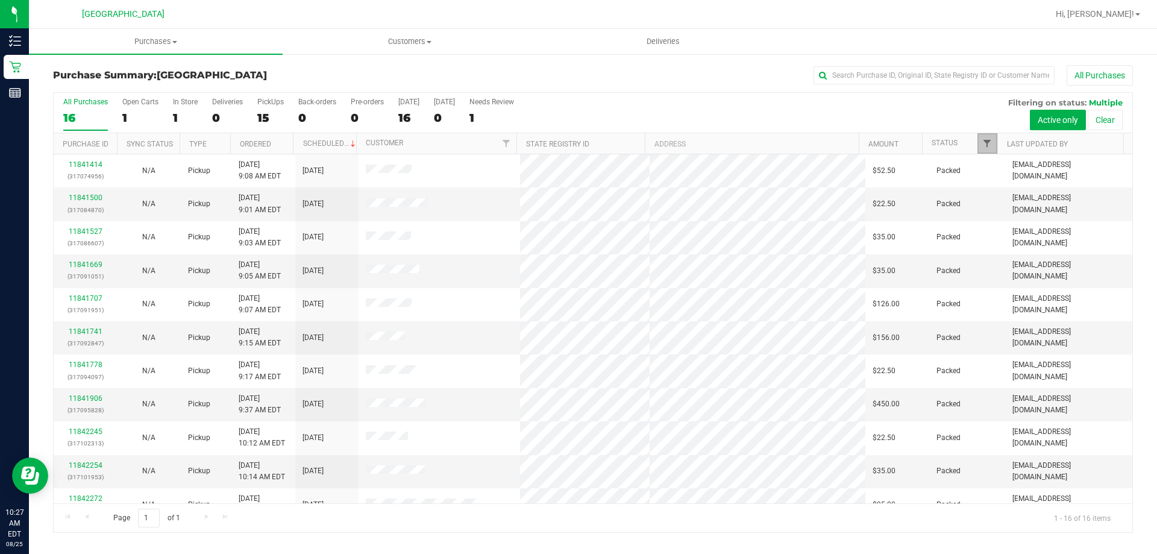
click at [988, 142] on span "Filter" at bounding box center [987, 144] width 10 height 10
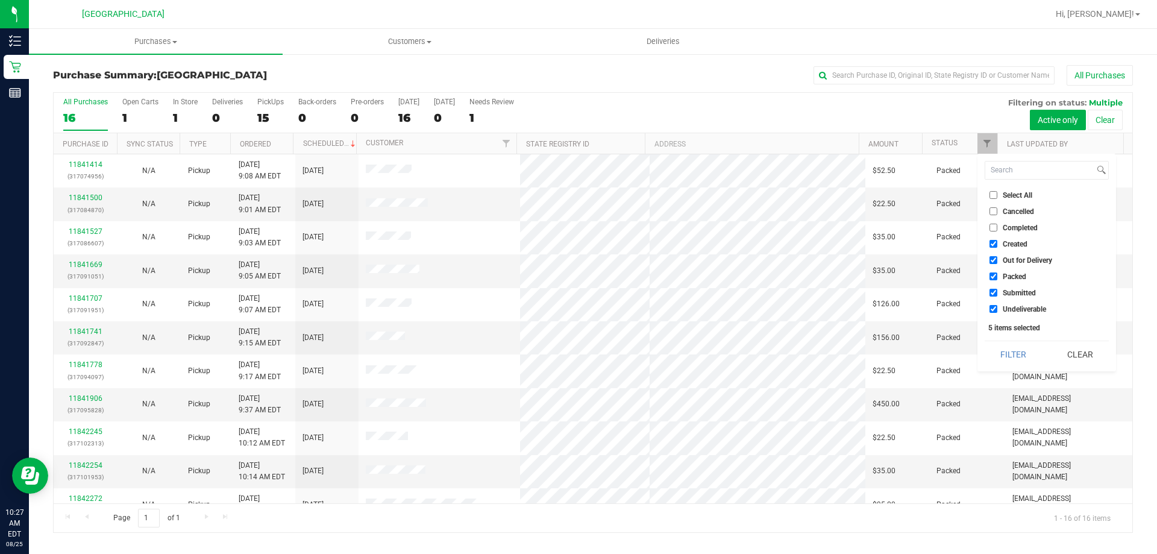
click at [1022, 275] on span "Packed" at bounding box center [1015, 276] width 24 height 7
click at [997, 275] on input "Packed" at bounding box center [994, 276] width 8 height 8
checkbox input "false"
click at [1009, 354] on button "Filter" at bounding box center [1014, 354] width 58 height 27
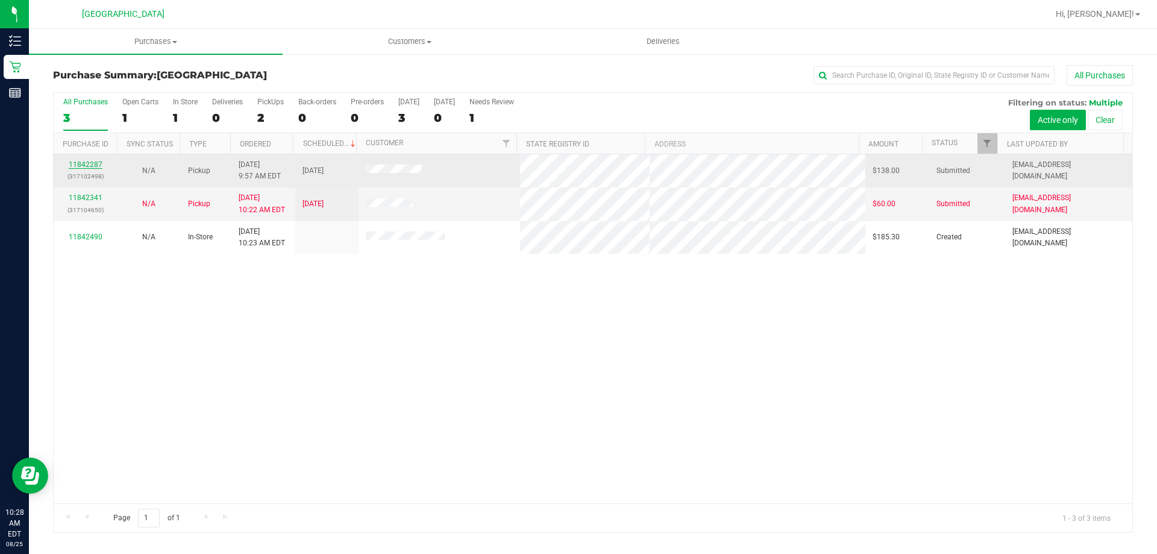
click at [91, 161] on link "11842287" at bounding box center [86, 164] width 34 height 8
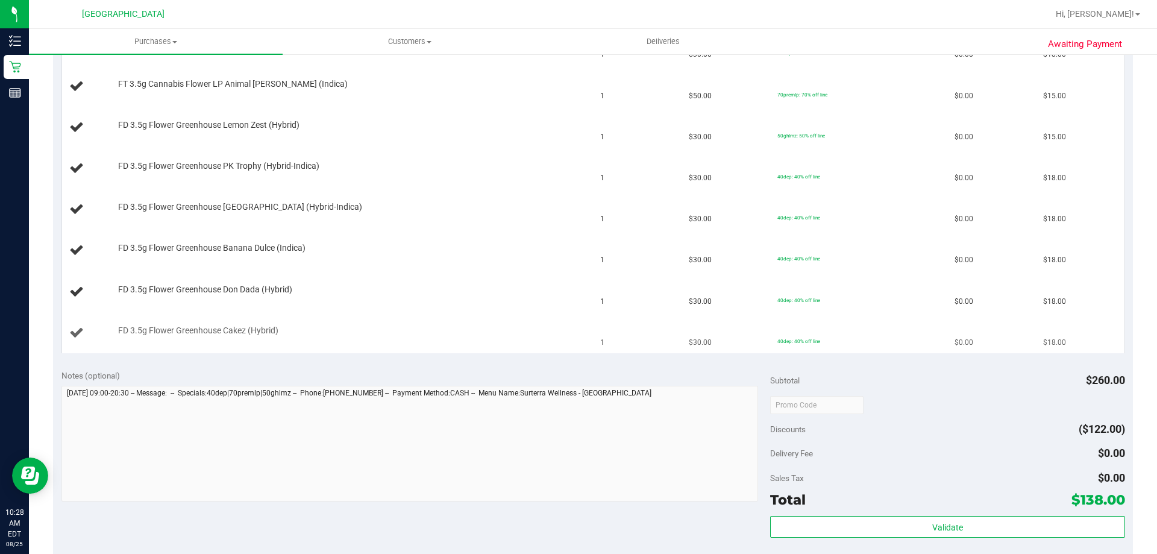
scroll to position [181, 0]
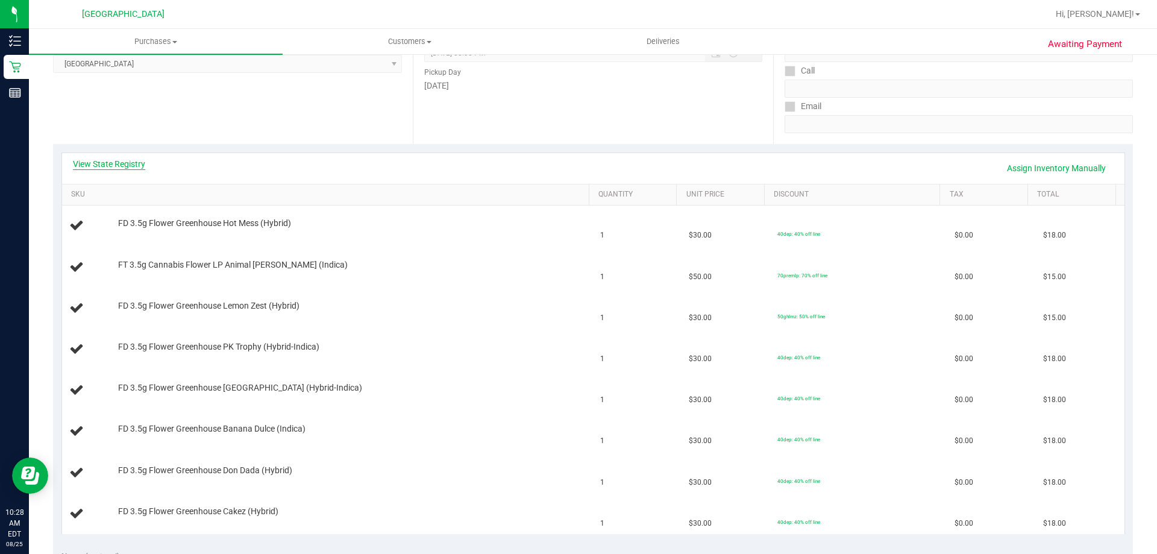
click at [125, 158] on link "View State Registry" at bounding box center [109, 164] width 72 height 12
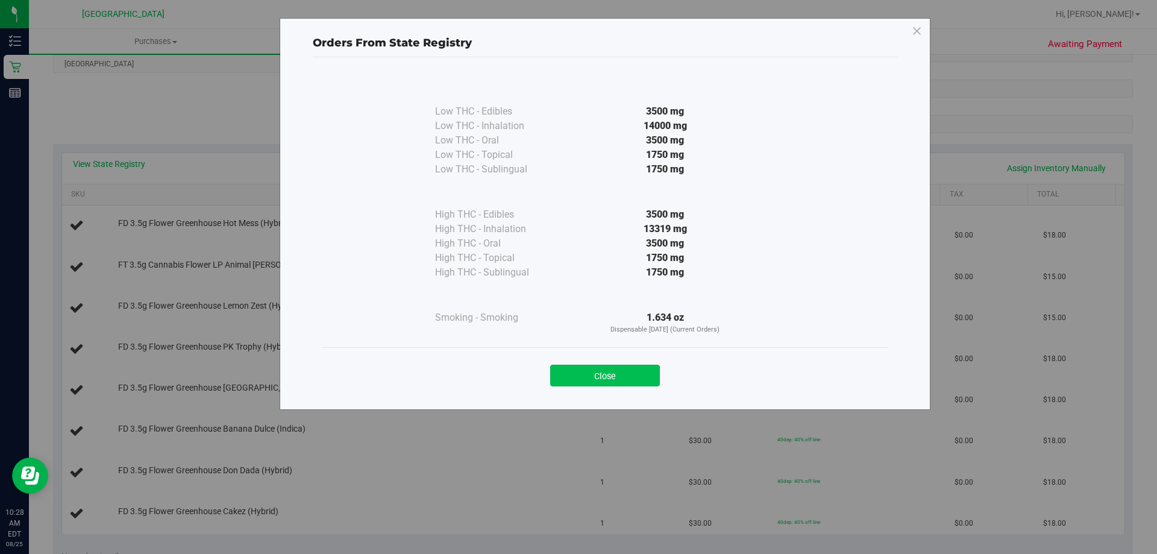
click at [596, 377] on button "Close" at bounding box center [605, 376] width 110 height 22
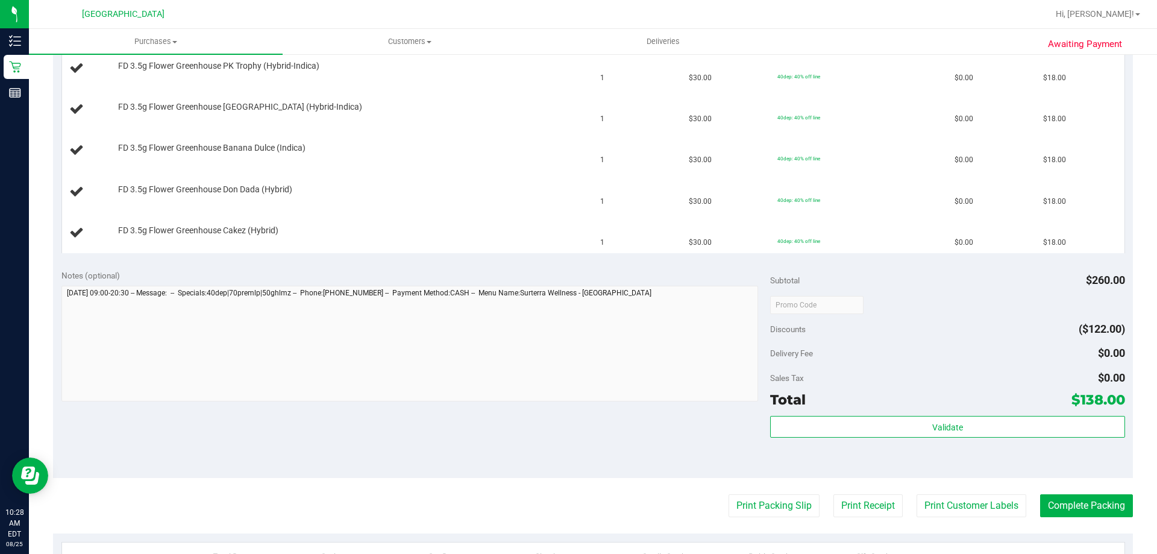
scroll to position [542, 0]
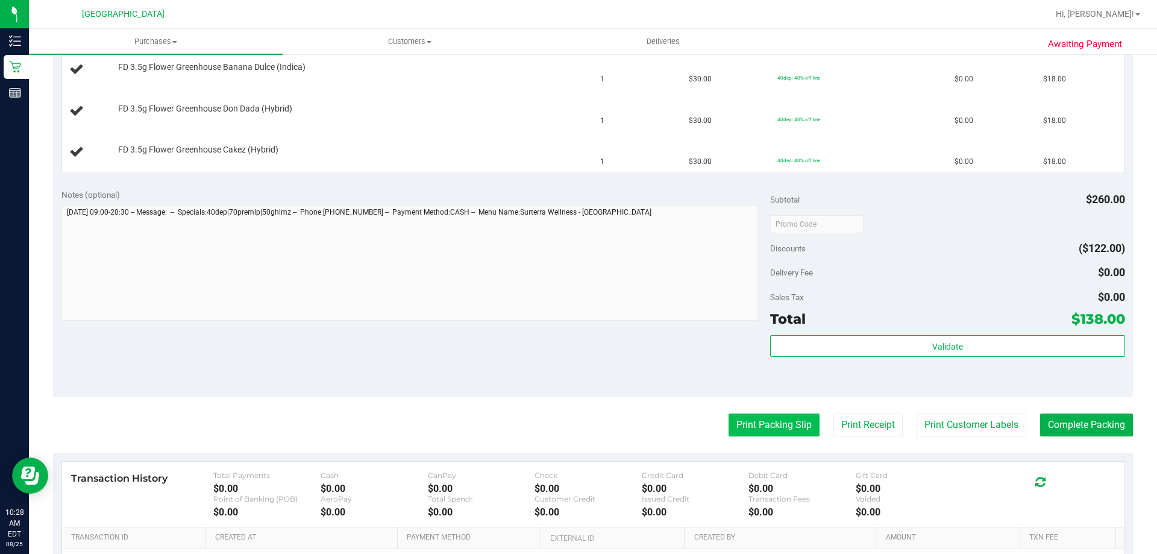
click at [779, 428] on button "Print Packing Slip" at bounding box center [774, 424] width 91 height 23
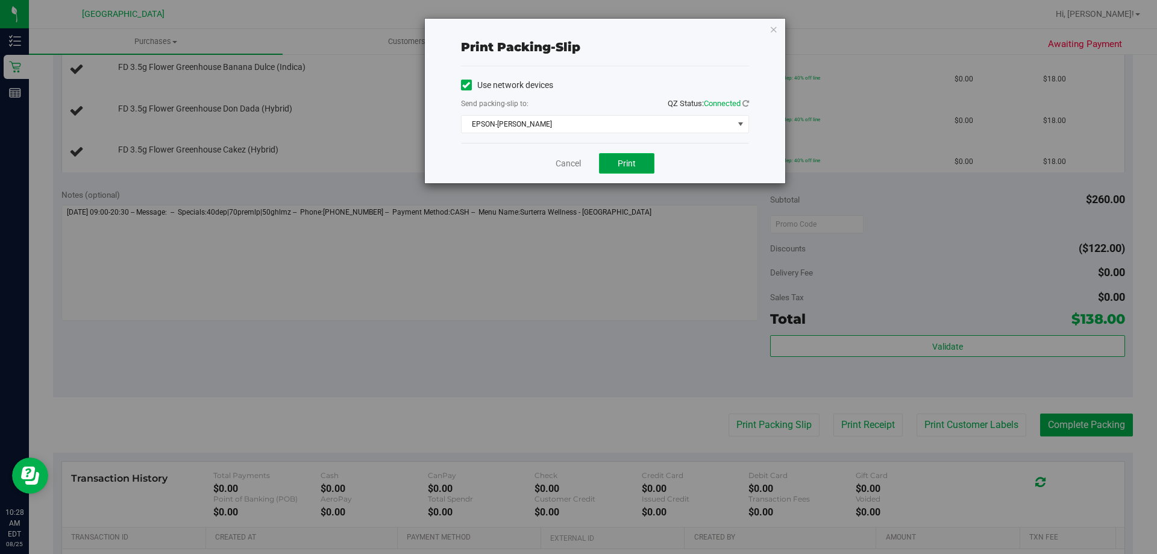
click at [632, 165] on span "Print" at bounding box center [627, 163] width 18 height 10
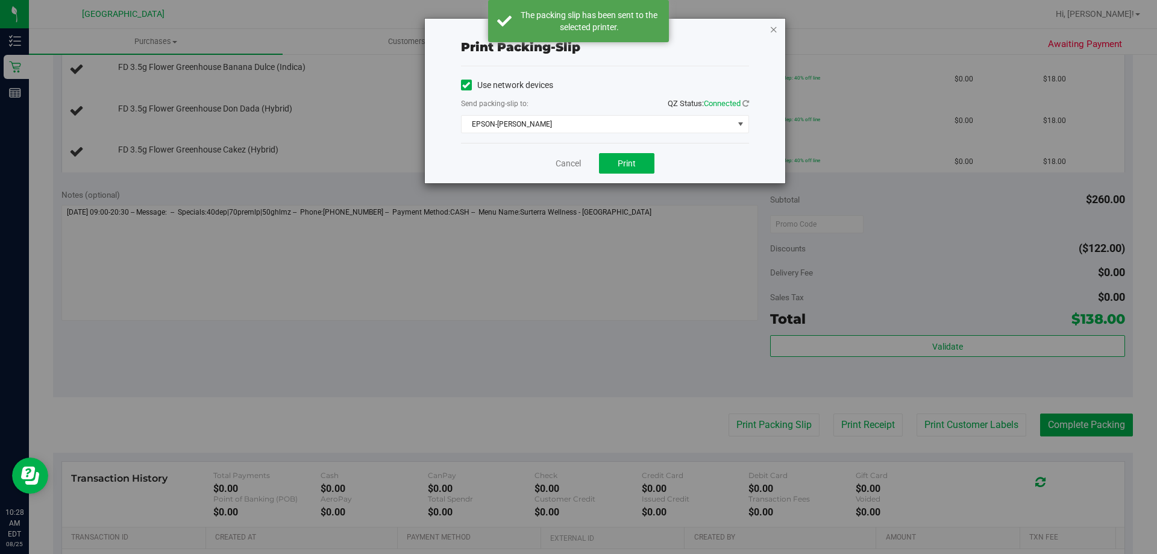
click at [773, 33] on icon "button" at bounding box center [774, 29] width 8 height 14
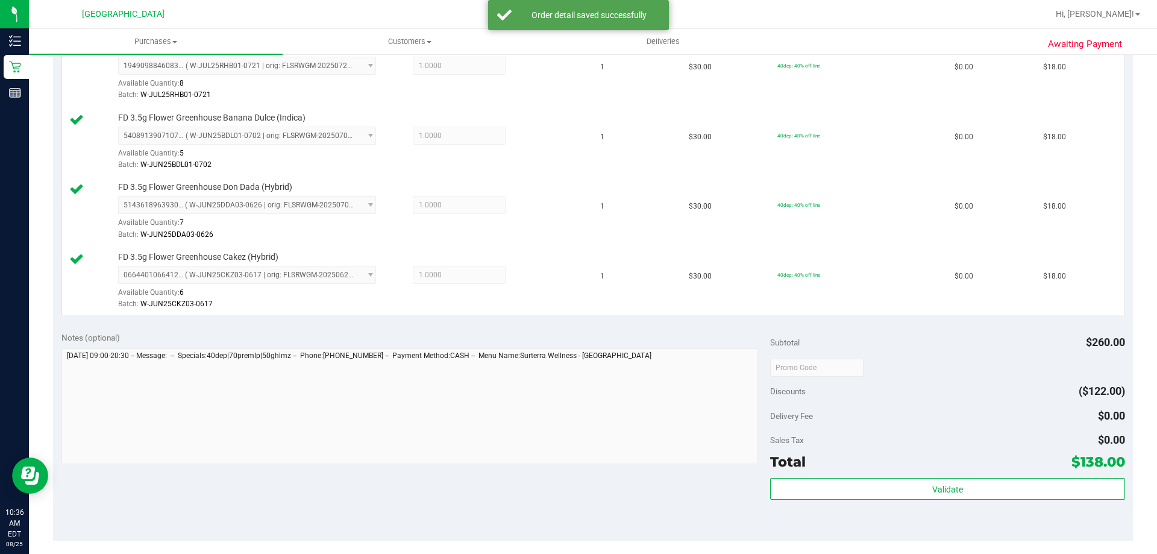
scroll to position [663, 0]
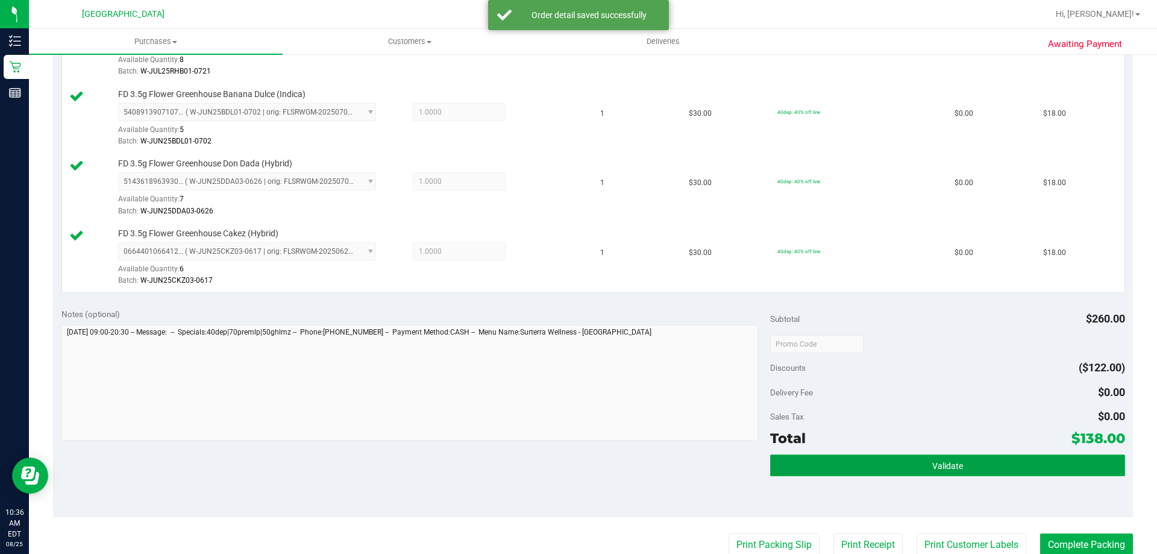
click at [894, 475] on button "Validate" at bounding box center [947, 465] width 354 height 22
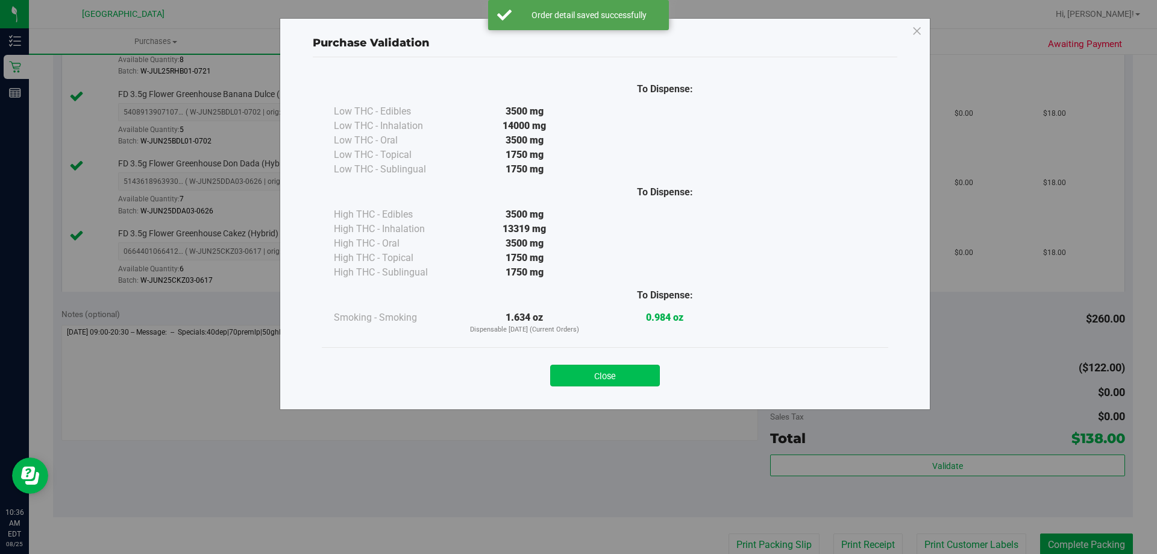
click at [653, 374] on button "Close" at bounding box center [605, 376] width 110 height 22
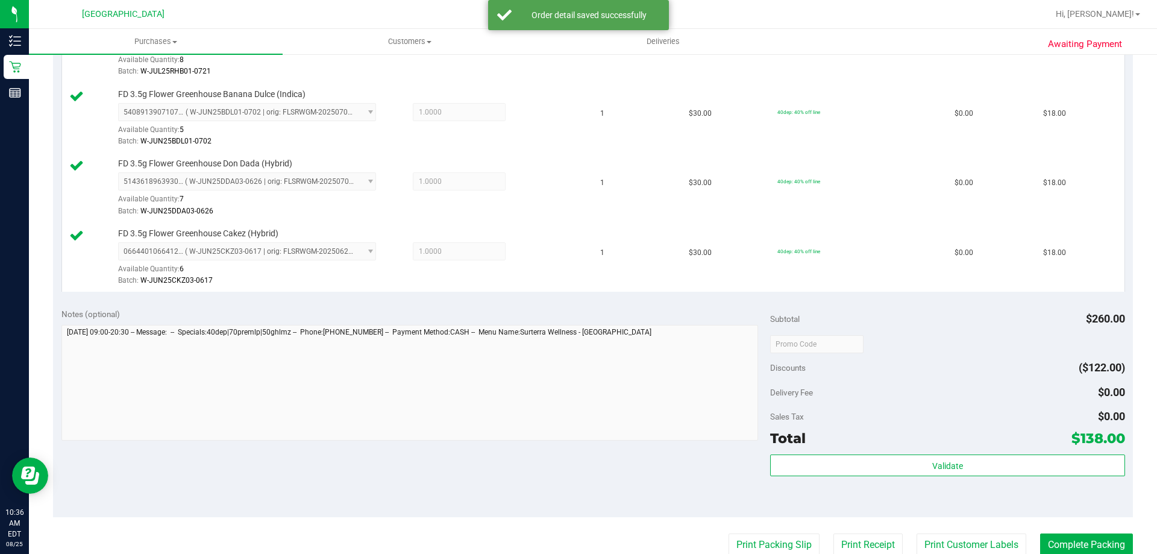
scroll to position [844, 0]
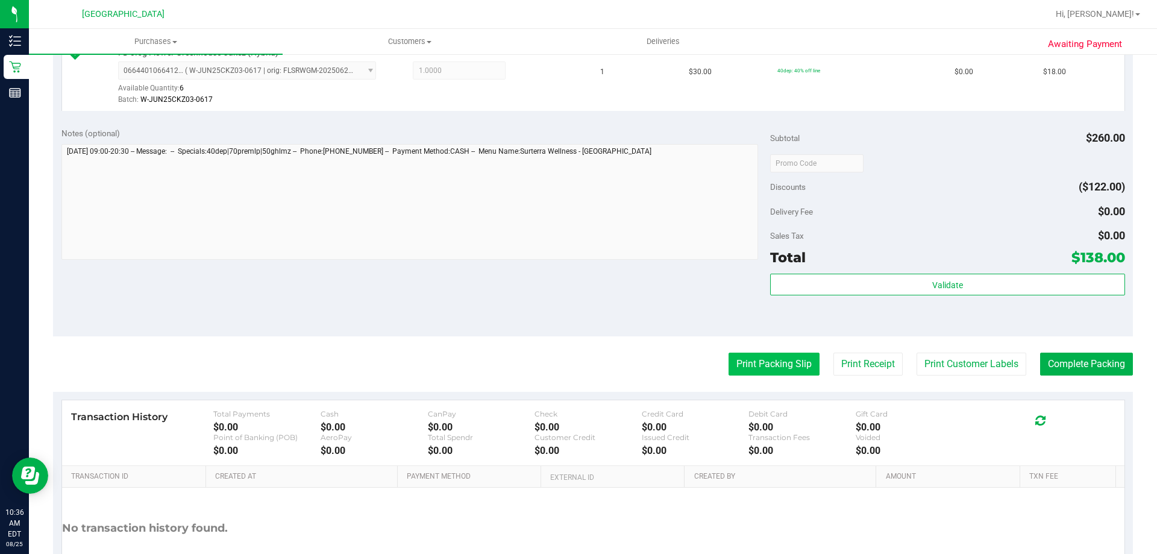
click at [795, 369] on button "Print Packing Slip" at bounding box center [774, 364] width 91 height 23
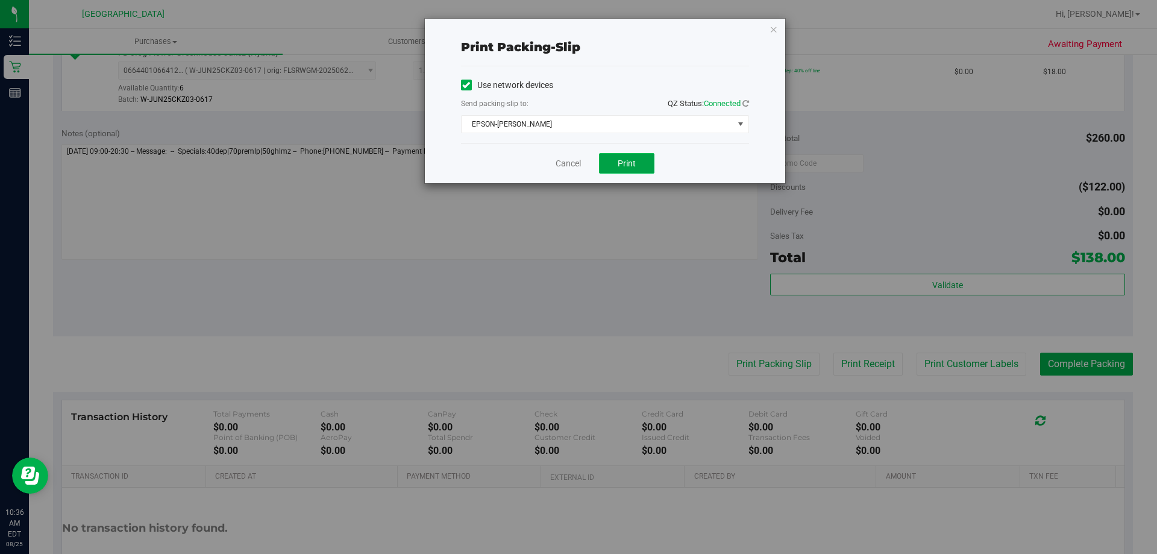
click at [630, 163] on span "Print" at bounding box center [627, 163] width 18 height 10
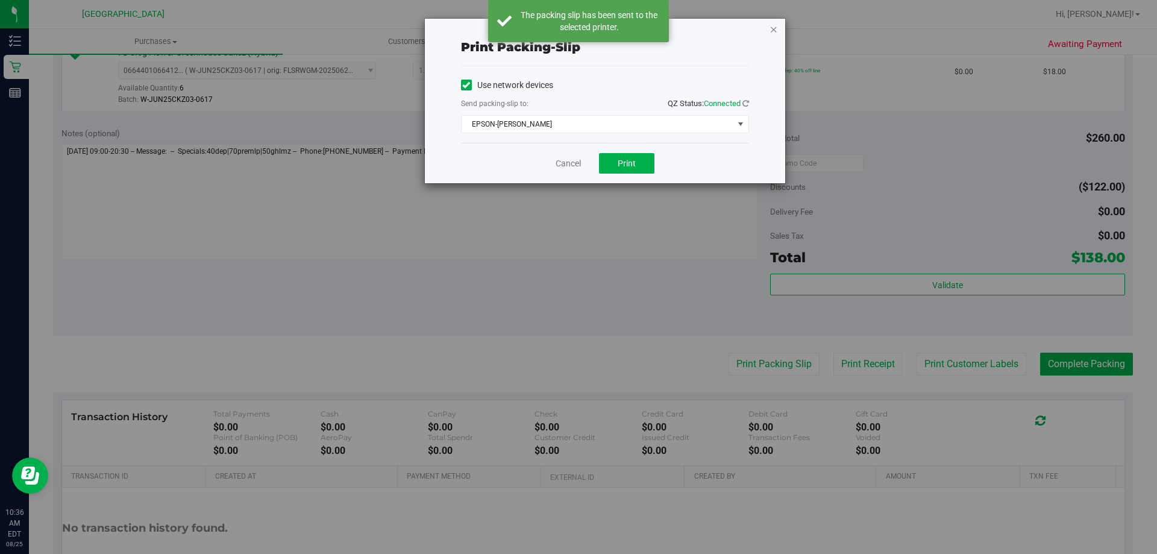
click at [776, 31] on icon "button" at bounding box center [774, 29] width 8 height 14
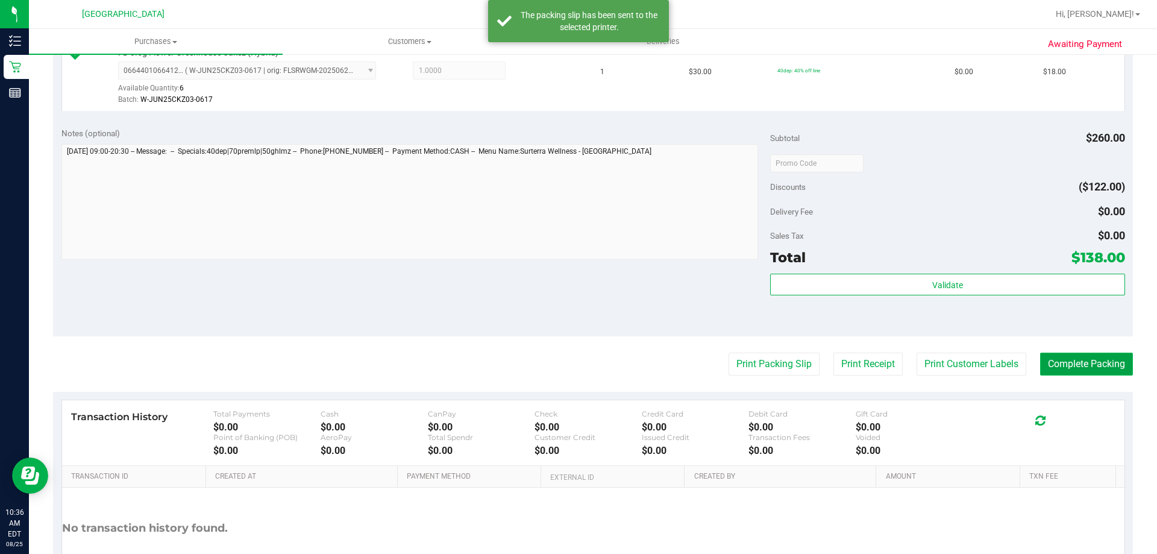
click at [1059, 363] on button "Complete Packing" at bounding box center [1086, 364] width 93 height 23
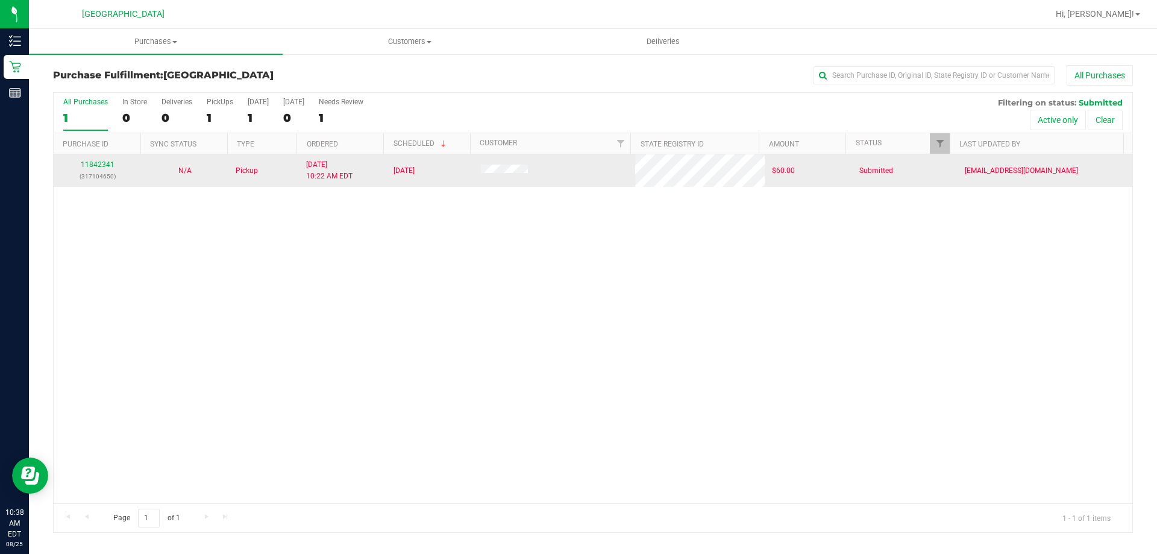
click at [938, 155] on td "Submitted" at bounding box center [904, 170] width 105 height 33
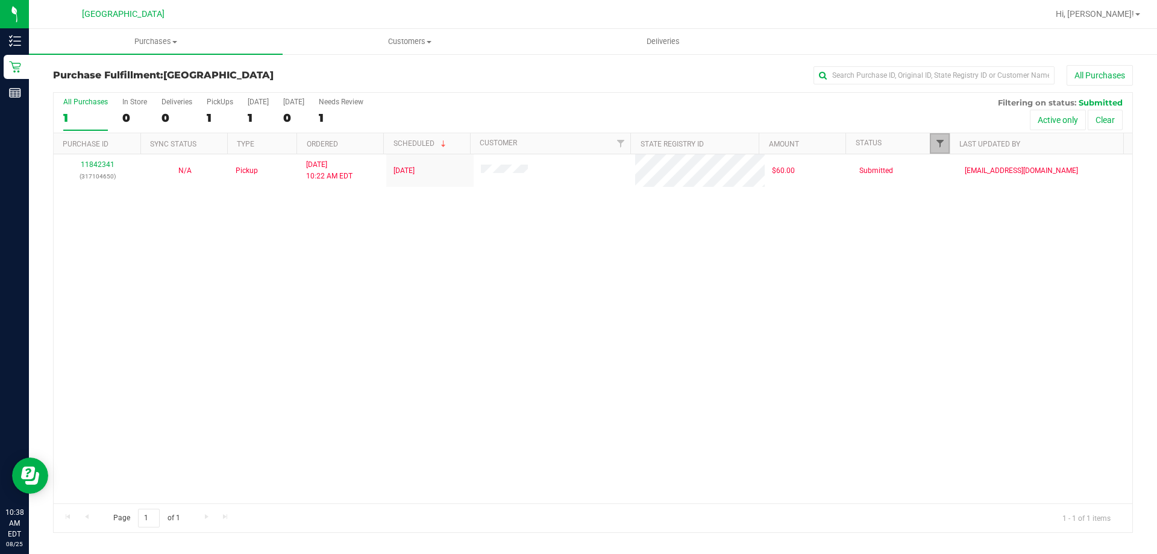
click at [937, 140] on span "Filter" at bounding box center [940, 144] width 10 height 10
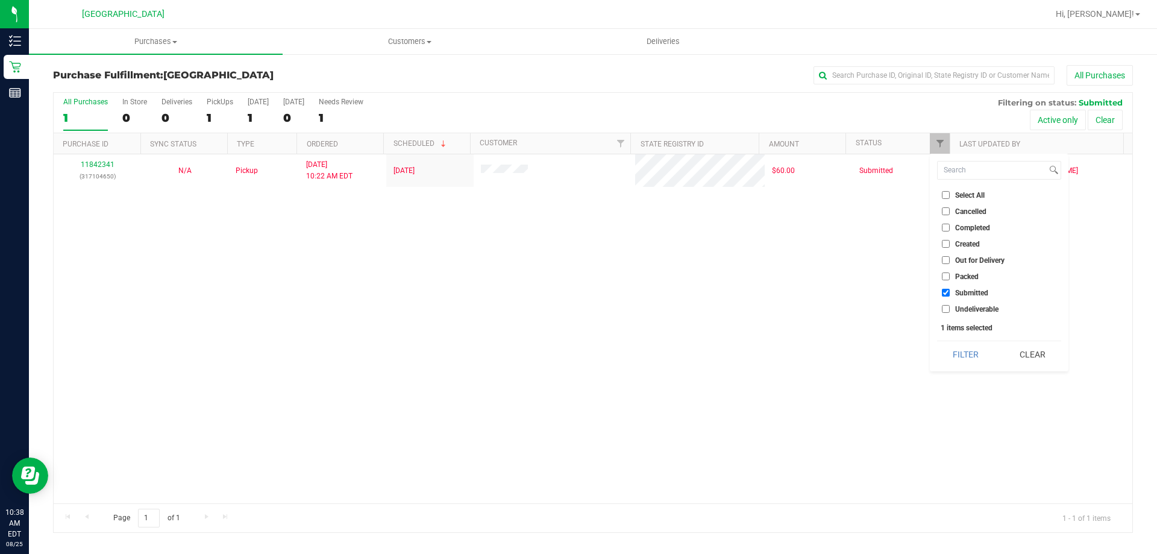
click at [976, 278] on span "Packed" at bounding box center [967, 276] width 24 height 7
click at [950, 278] on input "Packed" at bounding box center [946, 276] width 8 height 8
checkbox input "true"
click at [979, 356] on button "Filter" at bounding box center [966, 354] width 58 height 27
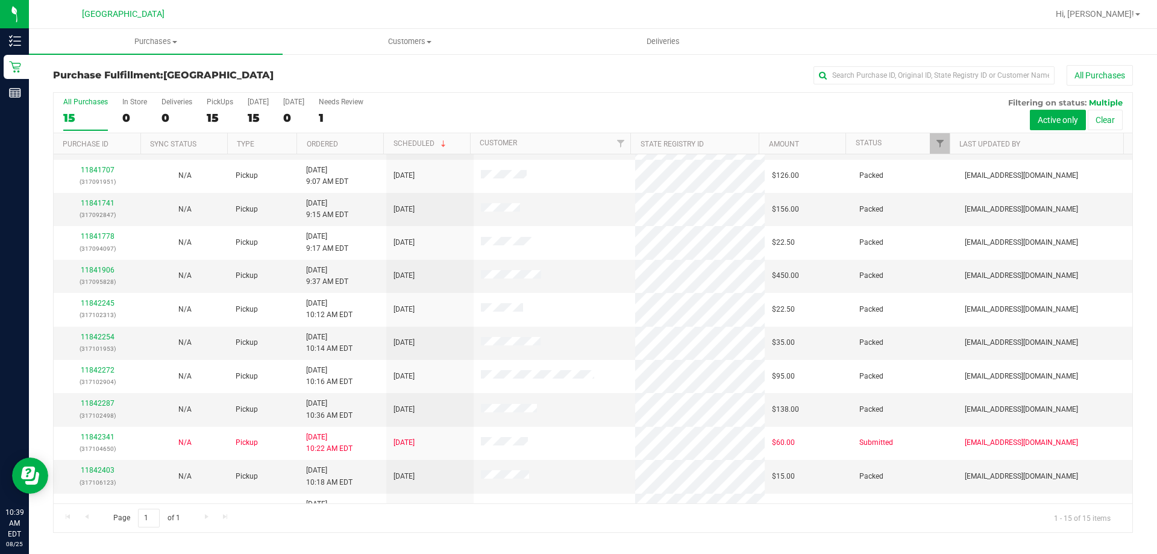
scroll to position [146, 0]
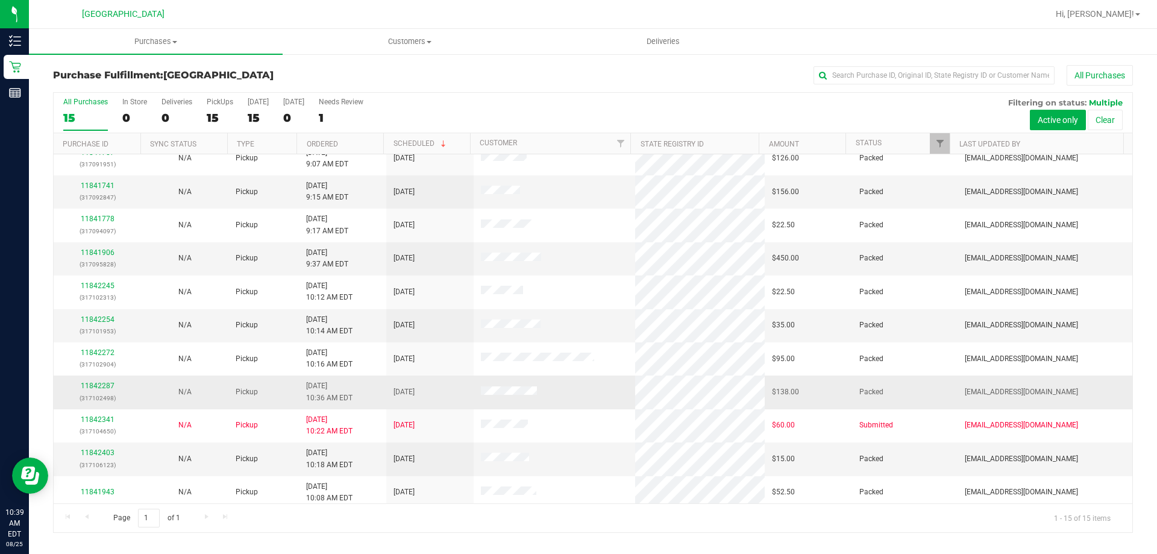
click at [99, 390] on div "11842287 (317102498)" at bounding box center [97, 391] width 73 height 23
click at [104, 386] on link "11842287" at bounding box center [98, 385] width 34 height 8
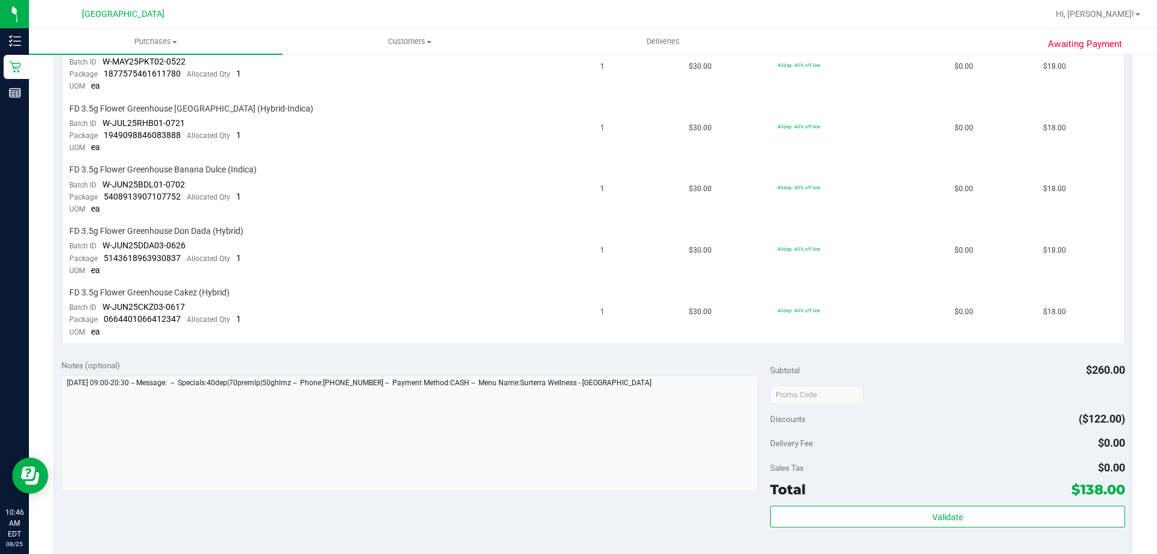
scroll to position [539, 0]
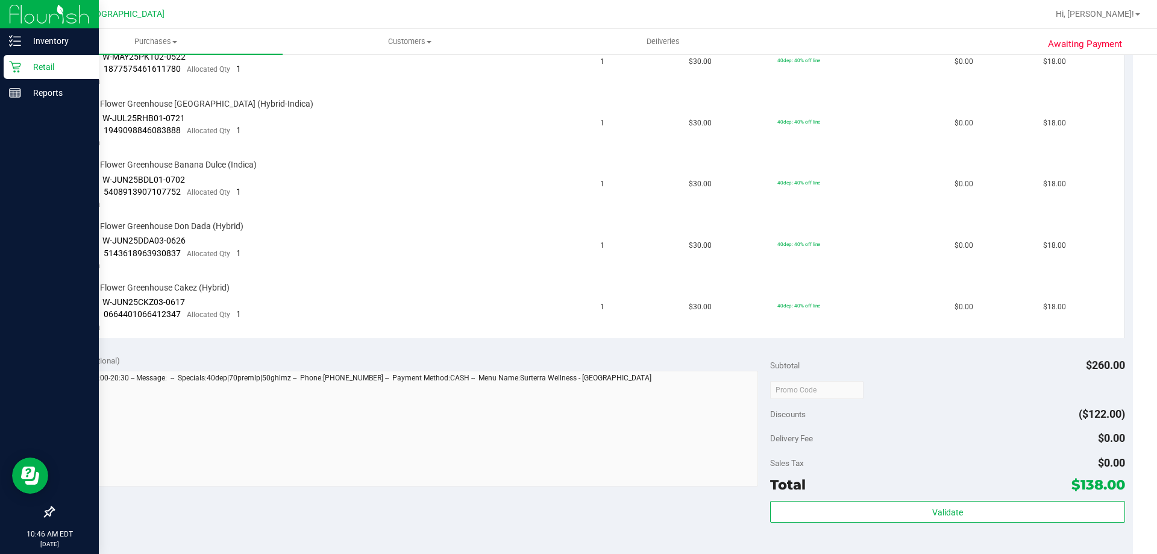
click at [24, 72] on p "Retail" at bounding box center [57, 67] width 72 height 14
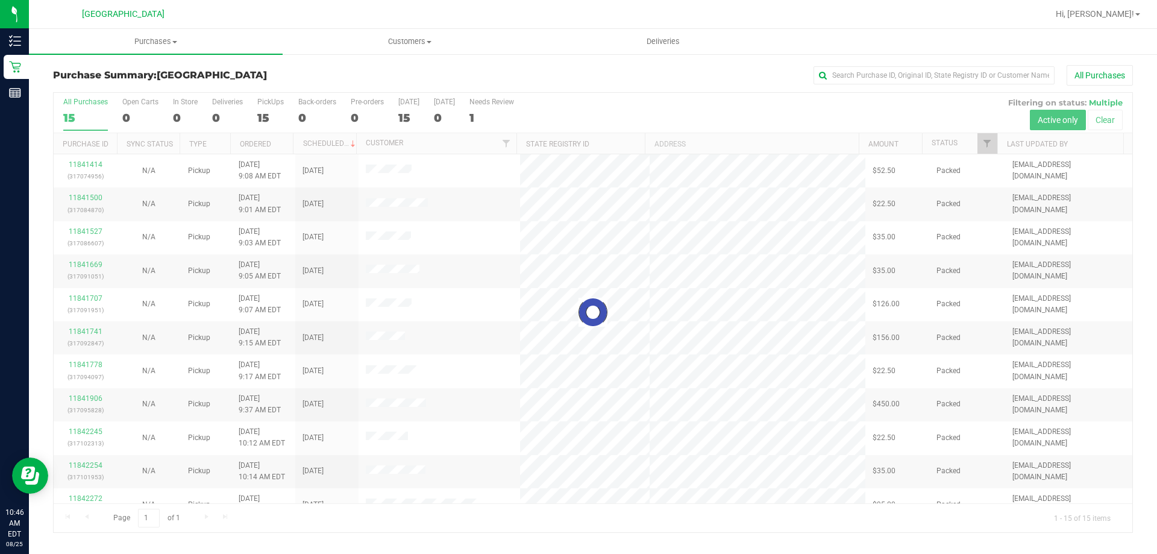
click at [987, 151] on div at bounding box center [593, 312] width 1079 height 439
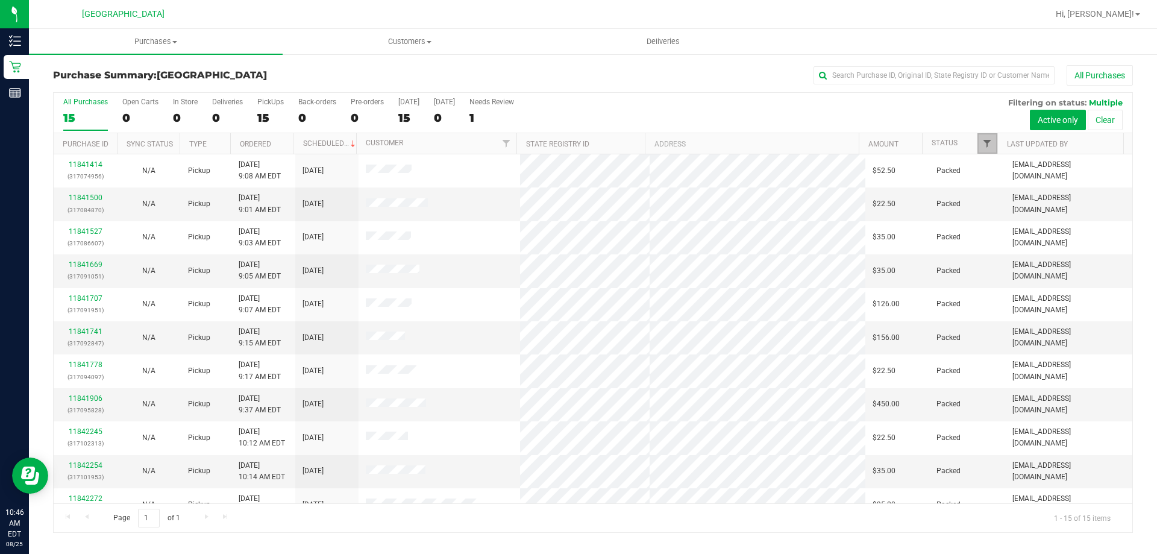
click at [986, 140] on span "Filter" at bounding box center [987, 144] width 10 height 10
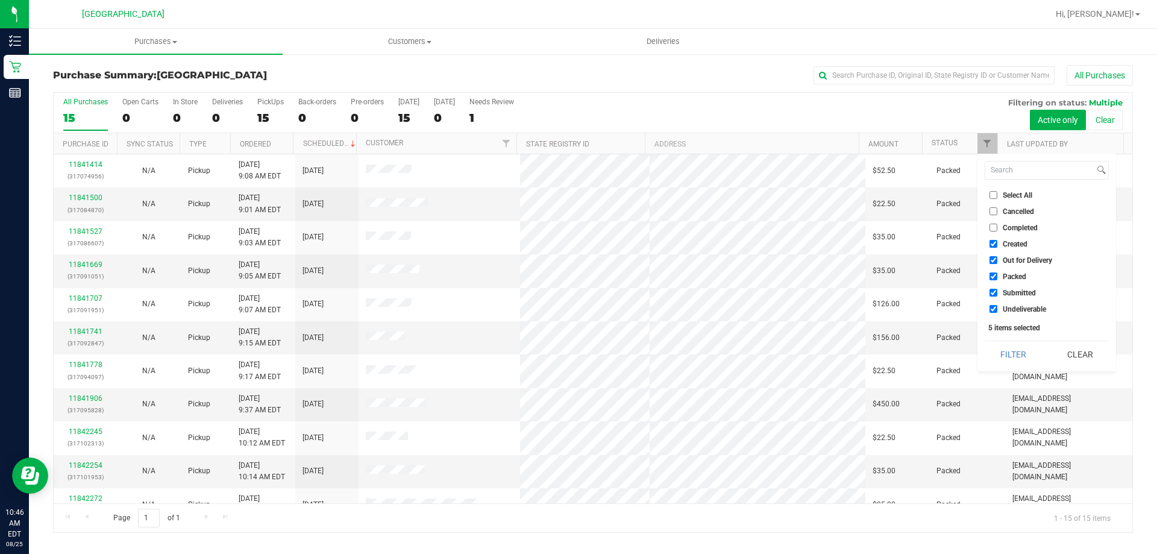
click at [1008, 273] on span "Packed" at bounding box center [1015, 276] width 24 height 7
click at [997, 273] on input "Packed" at bounding box center [994, 276] width 8 height 8
checkbox input "false"
click at [1016, 352] on button "Filter" at bounding box center [1014, 354] width 58 height 27
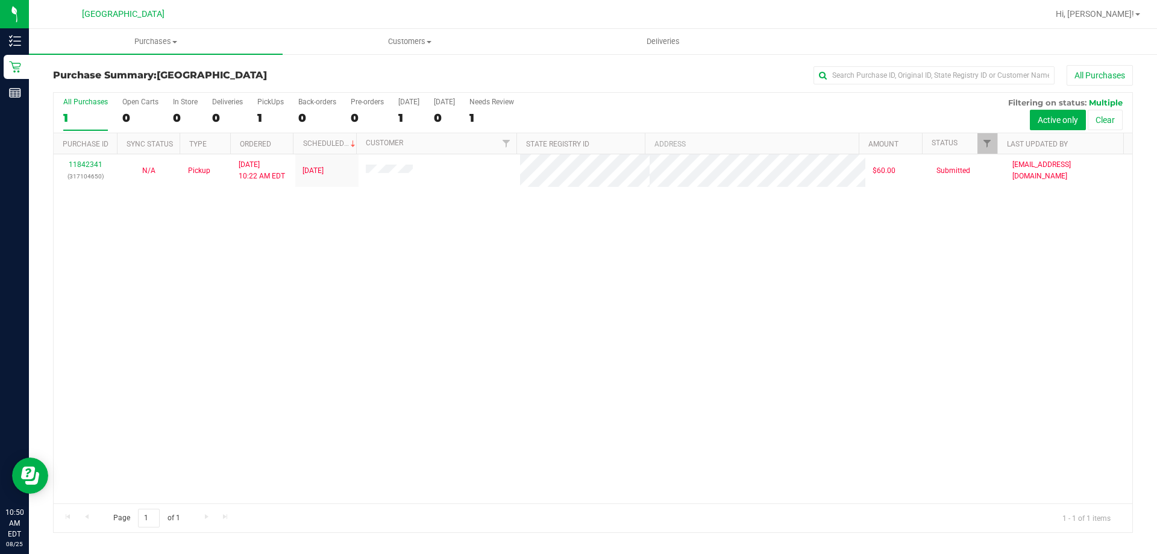
click at [319, 456] on div "11842341 (317104650) N/A Pickup 8/25/2025 10:22 AM EDT 8/25/2025 $60.00 Submitt…" at bounding box center [593, 328] width 1079 height 349
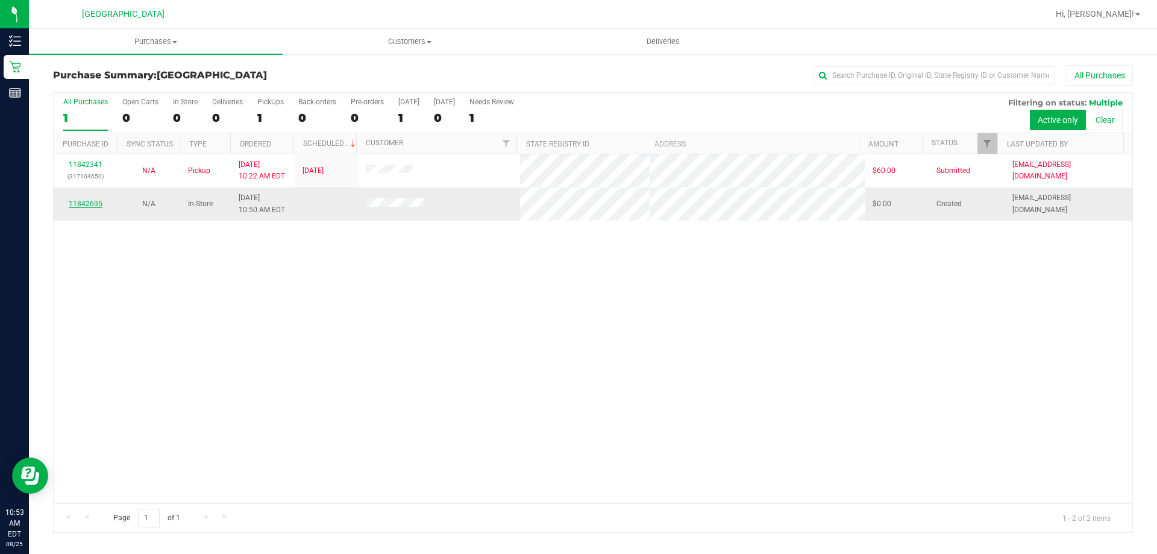
click at [87, 203] on link "11842695" at bounding box center [86, 203] width 34 height 8
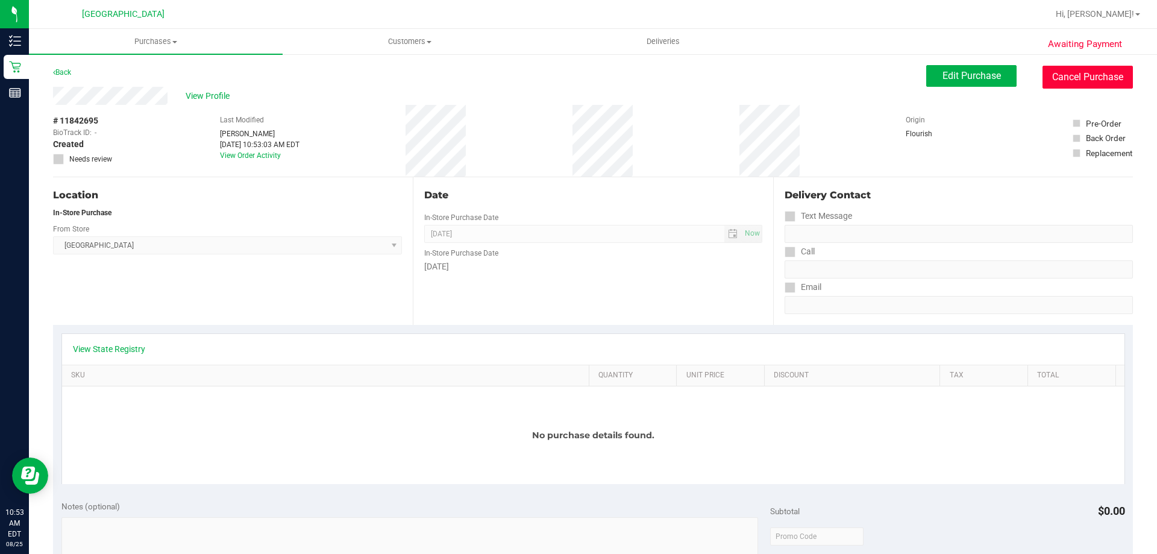
click at [1079, 78] on button "Cancel Purchase" at bounding box center [1088, 77] width 90 height 23
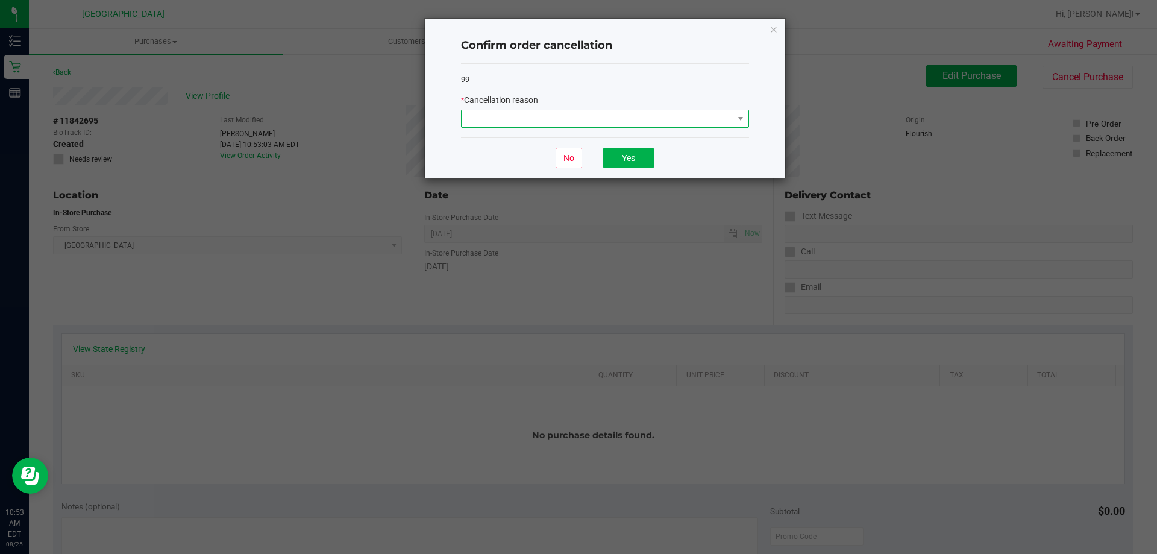
click at [634, 127] on span at bounding box center [598, 118] width 272 height 17
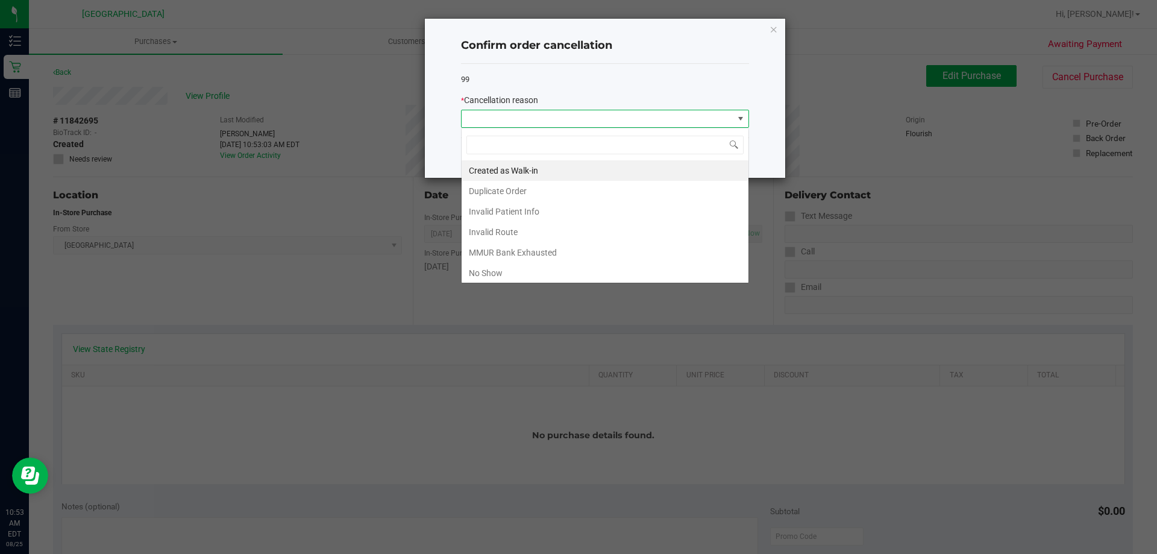
scroll to position [18, 288]
click at [571, 166] on li "Created as Walk-in" at bounding box center [605, 170] width 287 height 20
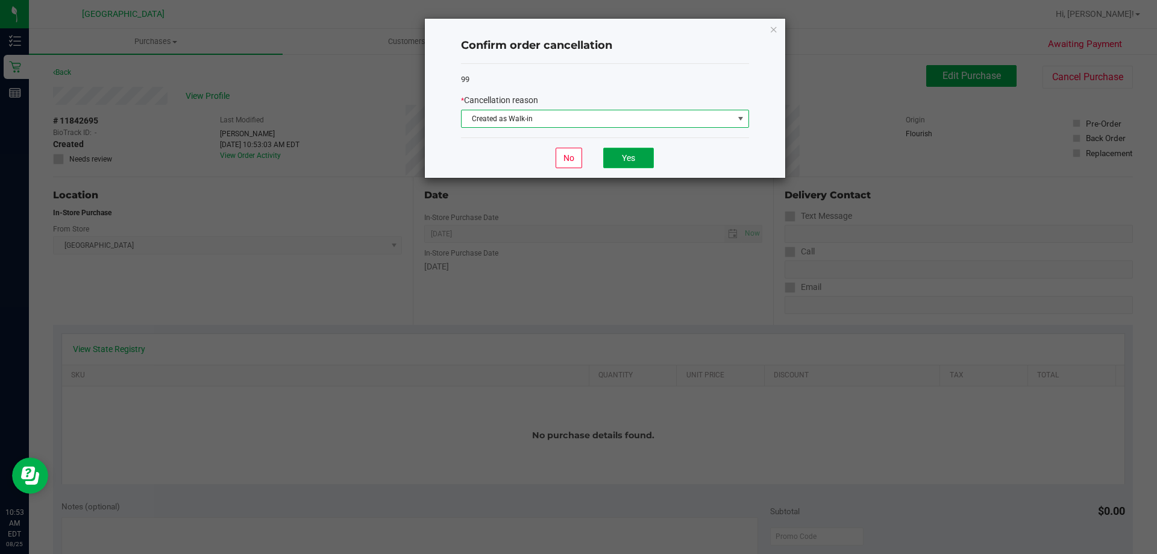
click at [622, 164] on button "Yes" at bounding box center [628, 158] width 51 height 20
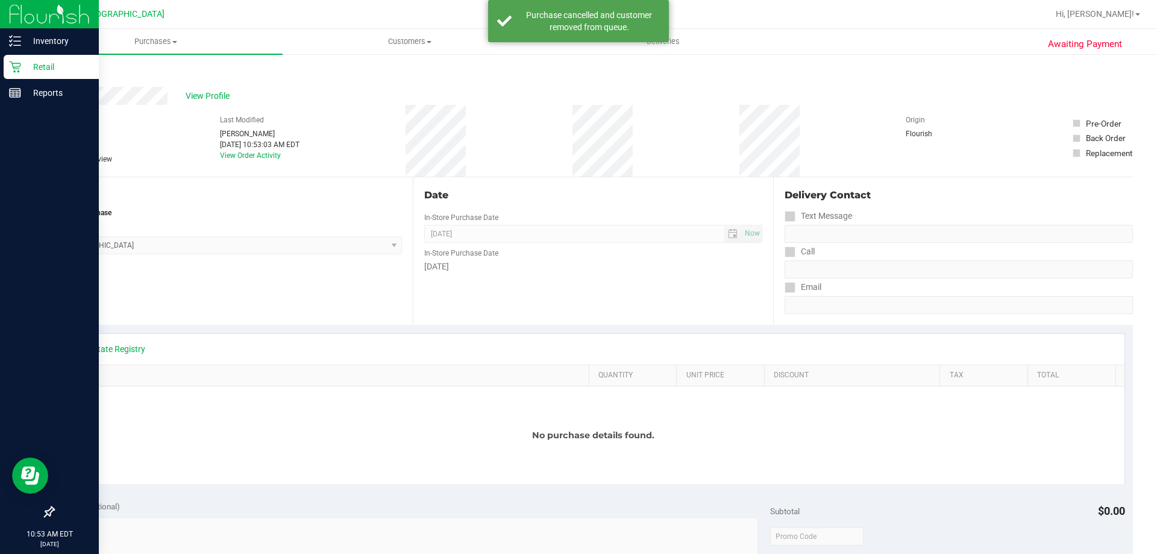
click at [49, 66] on p "Retail" at bounding box center [57, 67] width 72 height 14
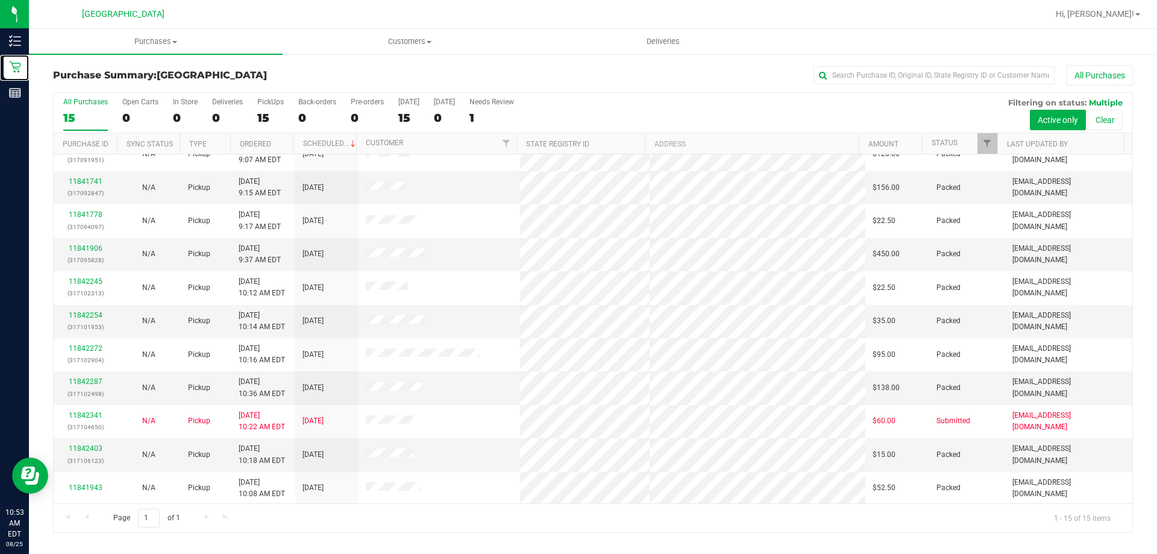
scroll to position [151, 0]
click at [987, 135] on link "Filter" at bounding box center [987, 143] width 20 height 20
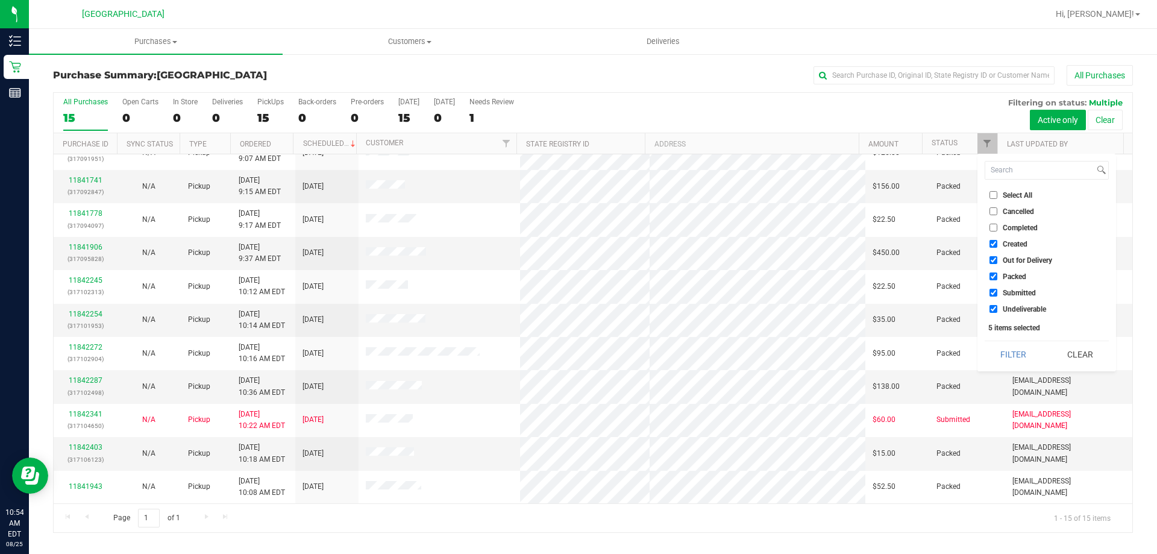
click at [1001, 287] on li "Submitted" at bounding box center [1047, 292] width 124 height 13
click at [1012, 277] on span "Packed" at bounding box center [1015, 276] width 24 height 7
click at [997, 277] on input "Packed" at bounding box center [994, 276] width 8 height 8
checkbox input "false"
click at [1019, 352] on button "Filter" at bounding box center [1014, 354] width 58 height 27
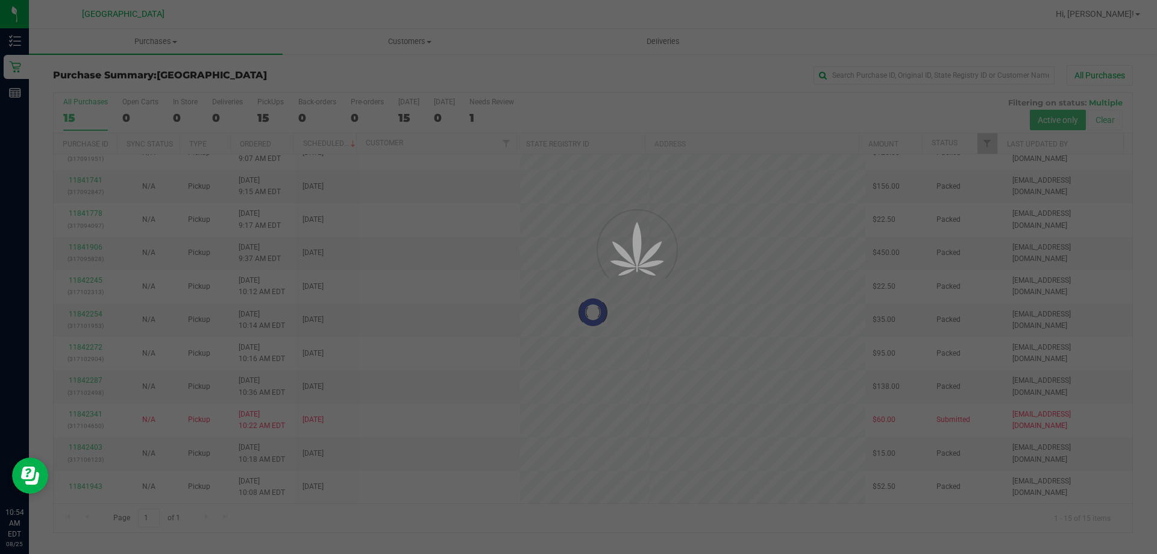
scroll to position [0, 0]
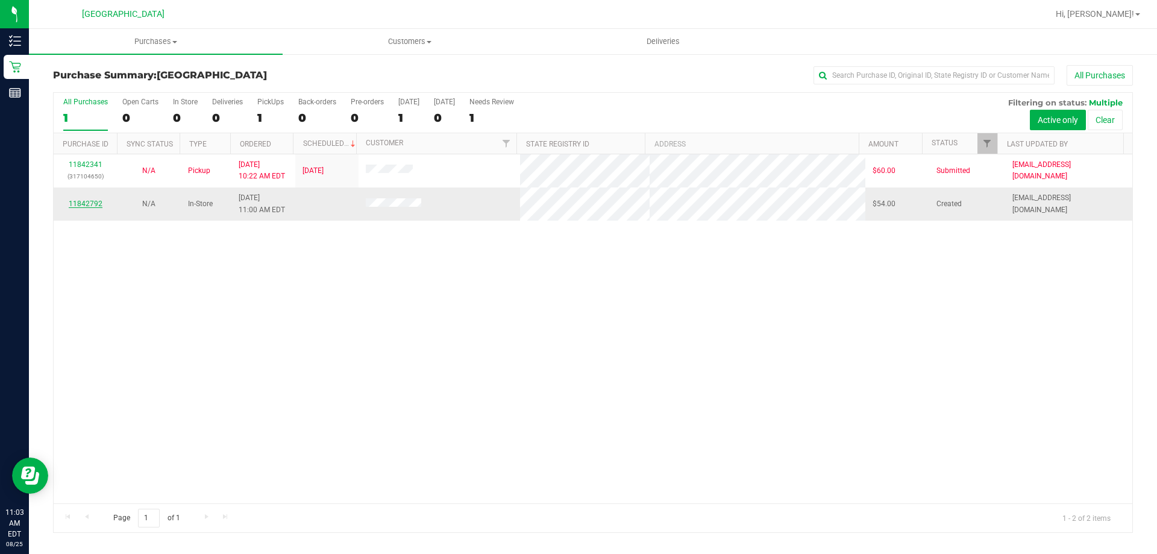
click at [95, 207] on link "11842792" at bounding box center [86, 203] width 34 height 8
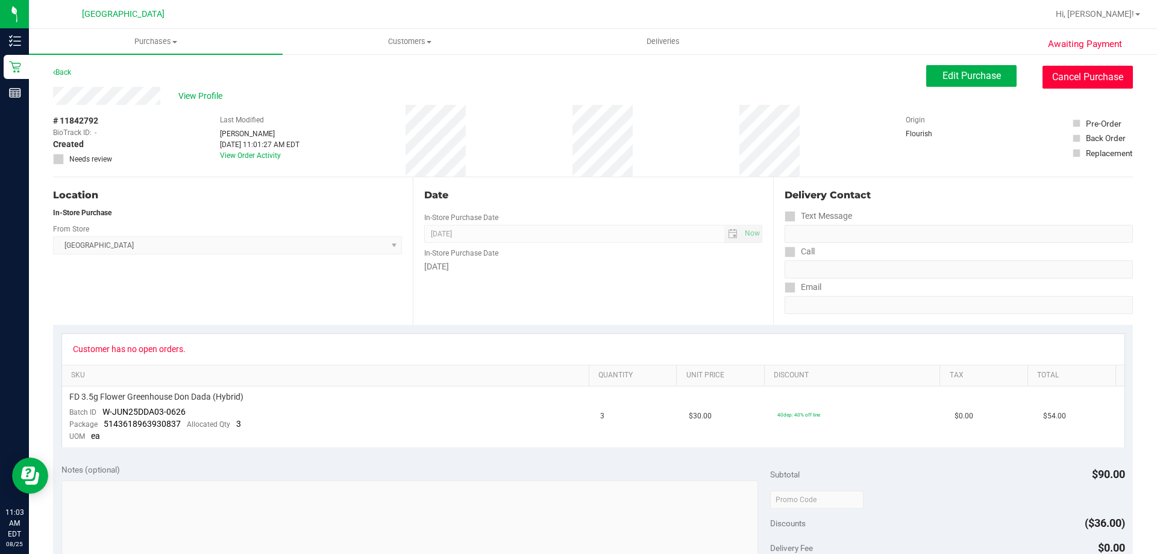
click at [1088, 83] on button "Cancel Purchase" at bounding box center [1088, 77] width 90 height 23
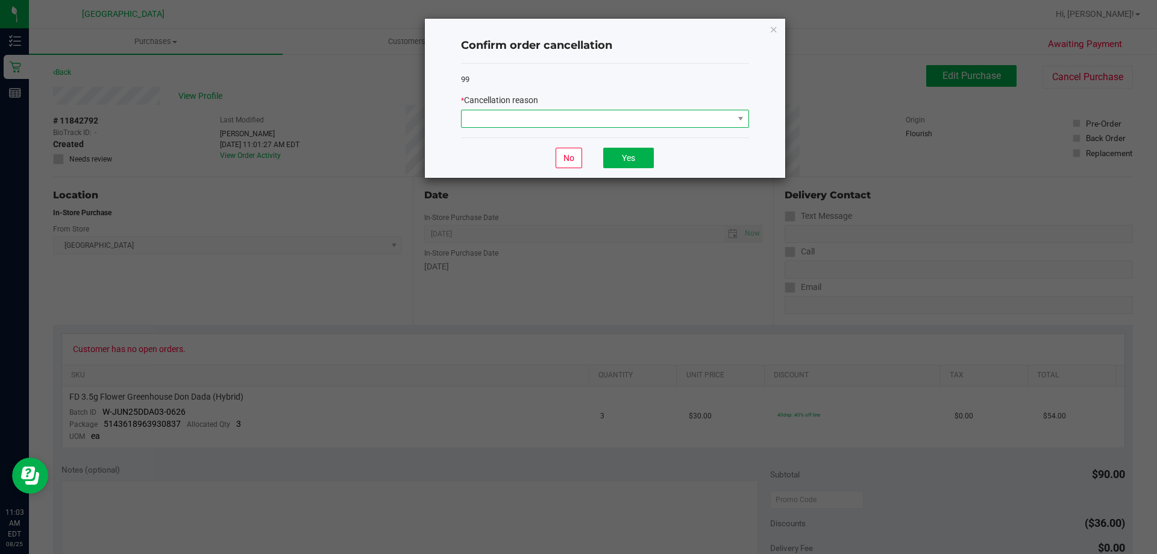
click at [718, 122] on span at bounding box center [598, 118] width 272 height 17
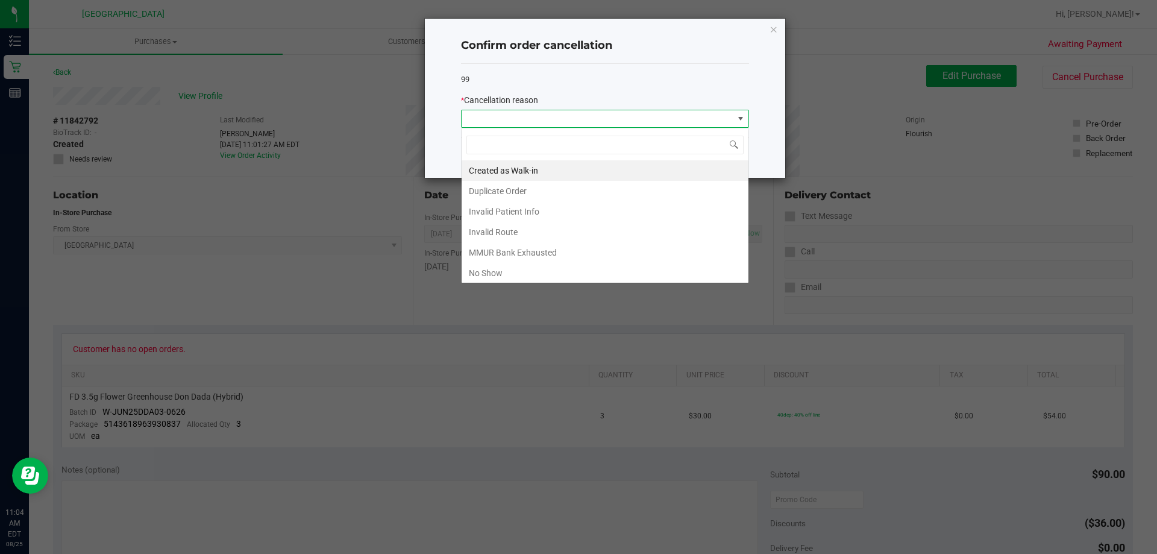
scroll to position [18, 288]
click at [611, 169] on li "Created as Walk-in" at bounding box center [605, 170] width 287 height 20
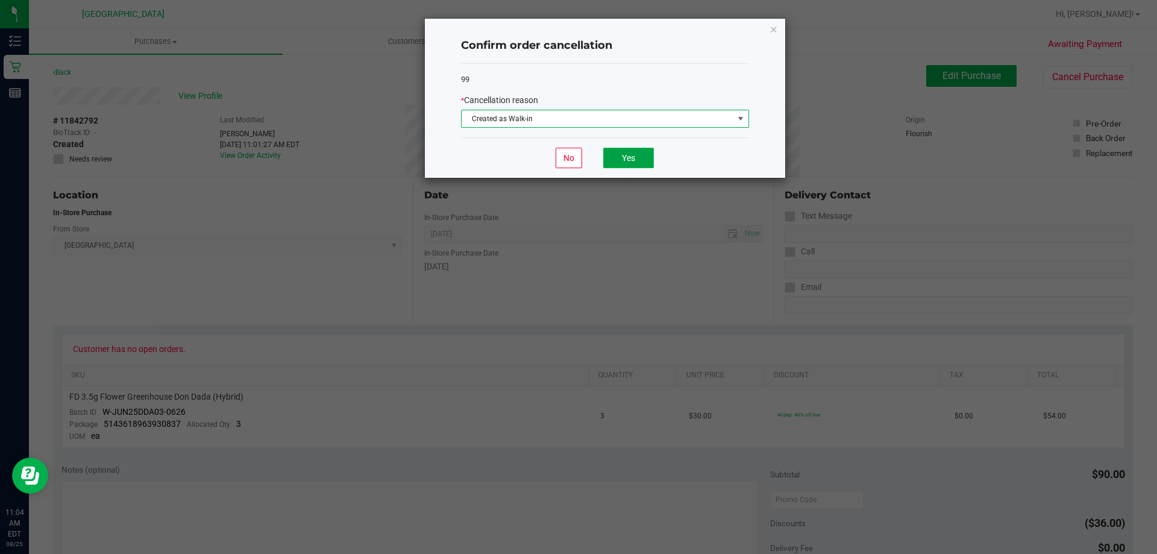
click at [649, 160] on button "Yes" at bounding box center [628, 158] width 51 height 20
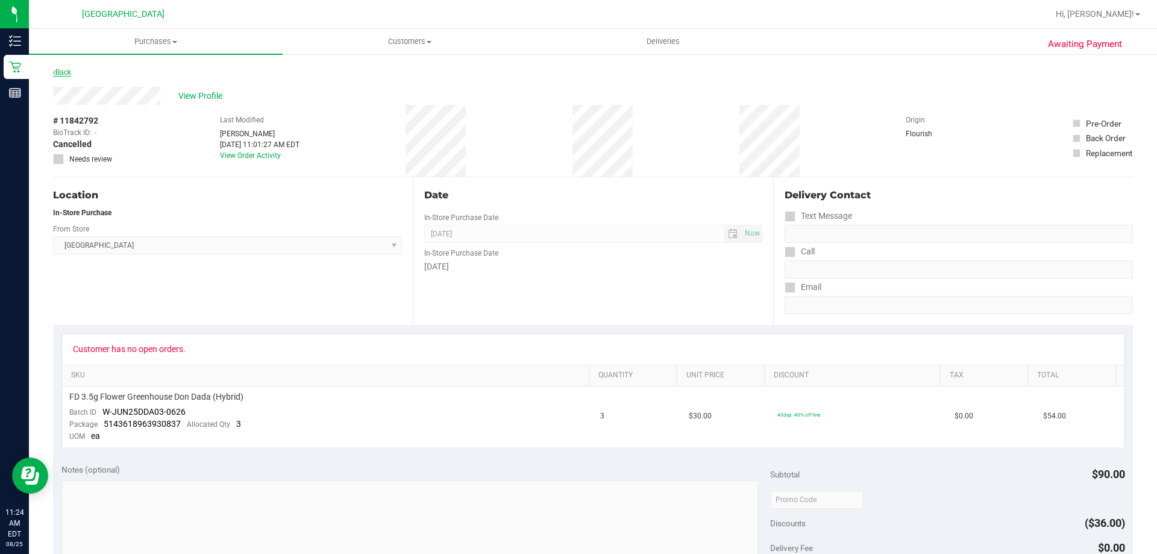
click at [71, 72] on link "Back" at bounding box center [62, 72] width 18 height 8
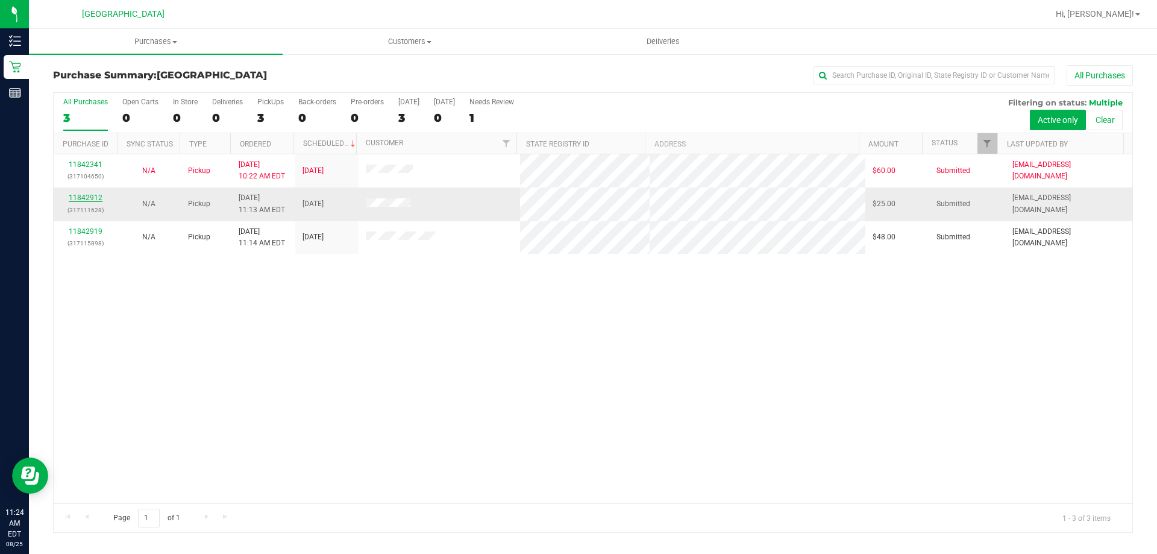
click at [85, 194] on link "11842912" at bounding box center [86, 197] width 34 height 8
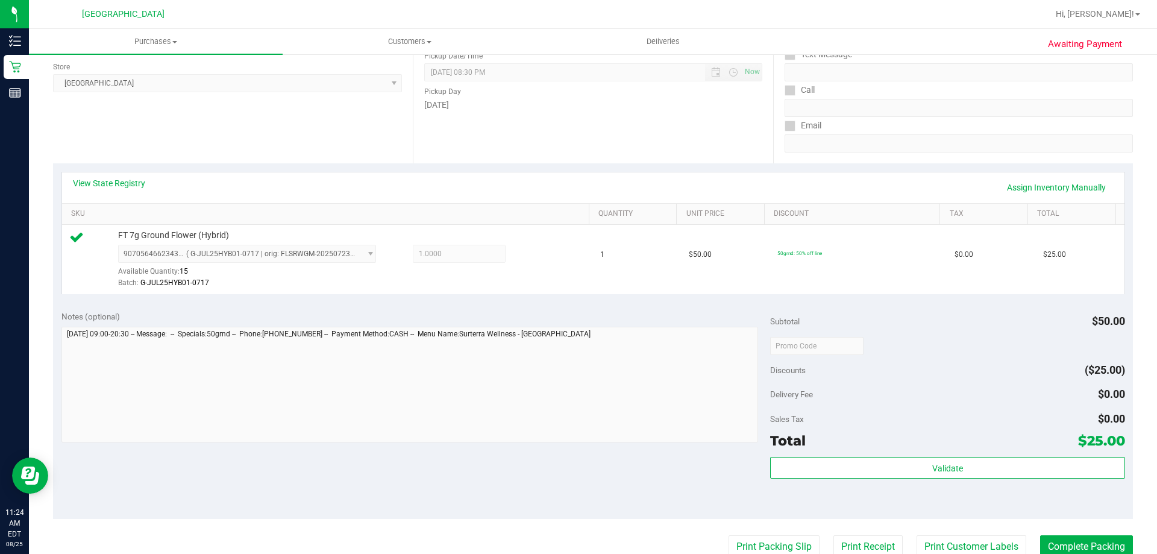
scroll to position [169, 0]
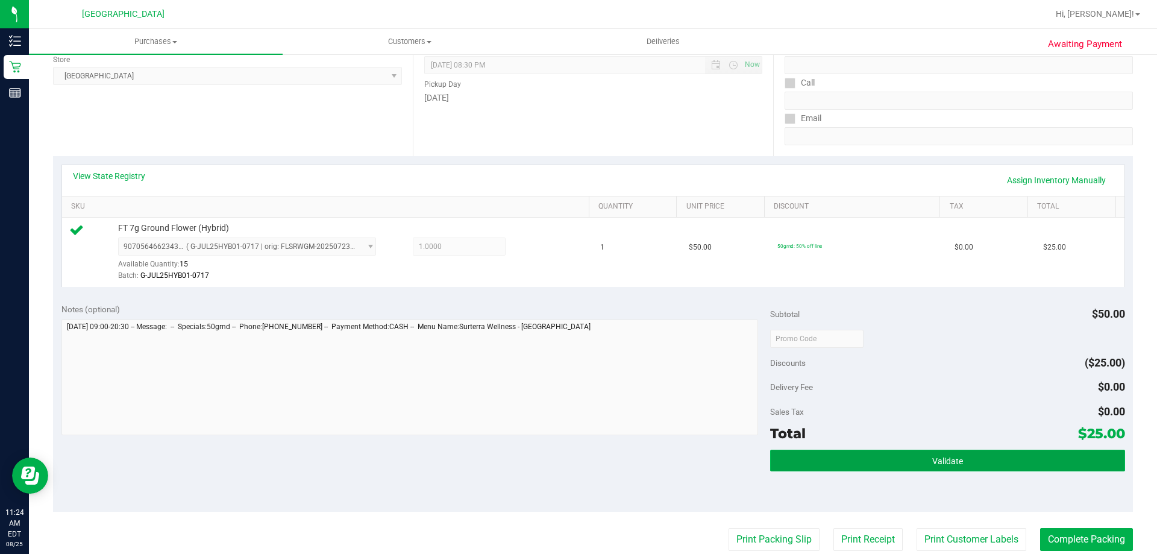
click at [934, 453] on button "Validate" at bounding box center [947, 461] width 354 height 22
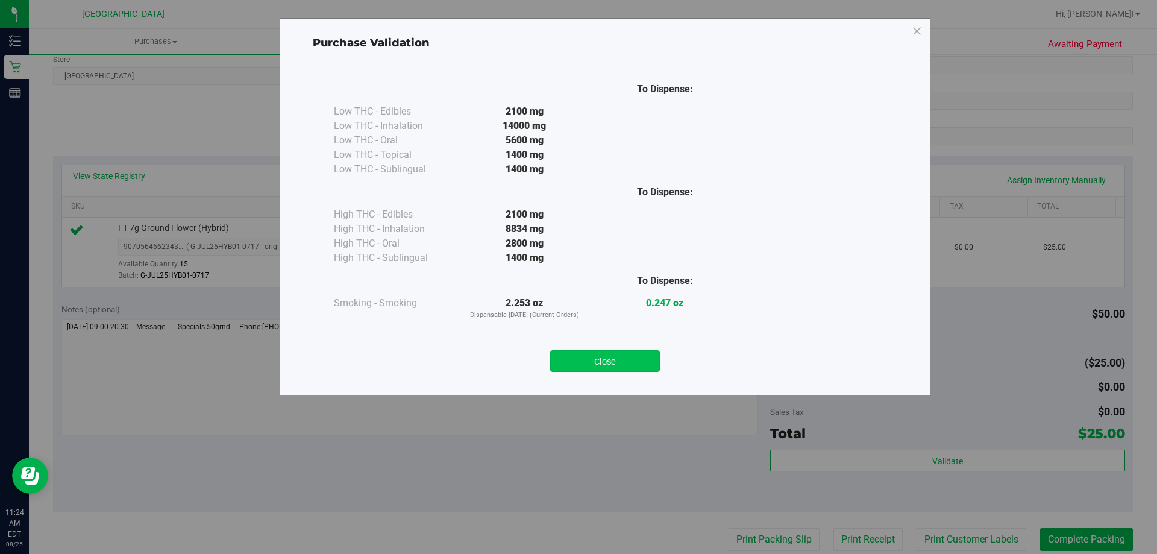
click at [626, 365] on button "Close" at bounding box center [605, 361] width 110 height 22
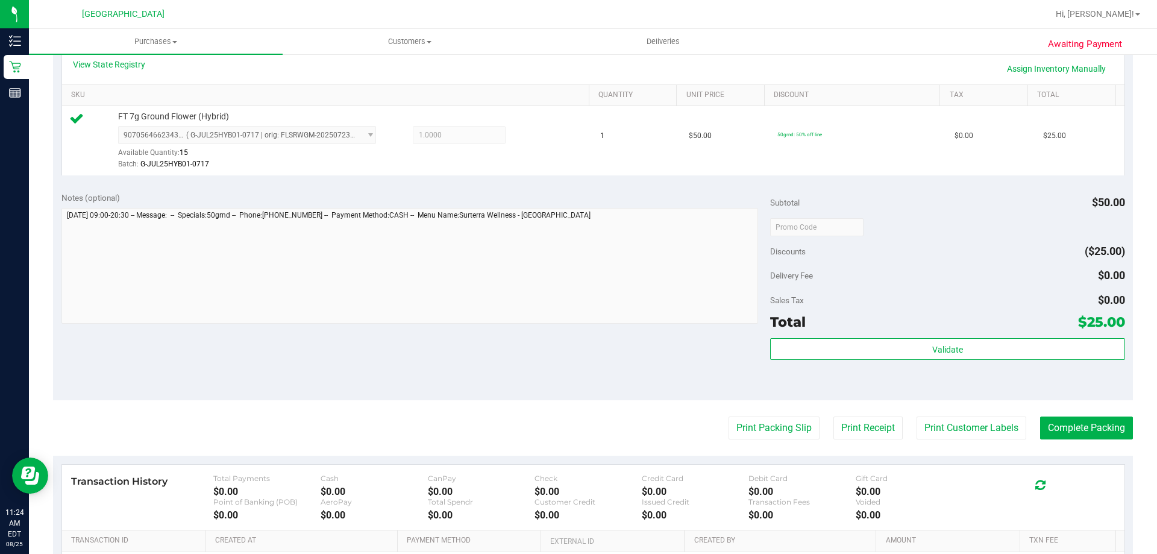
scroll to position [317, 0]
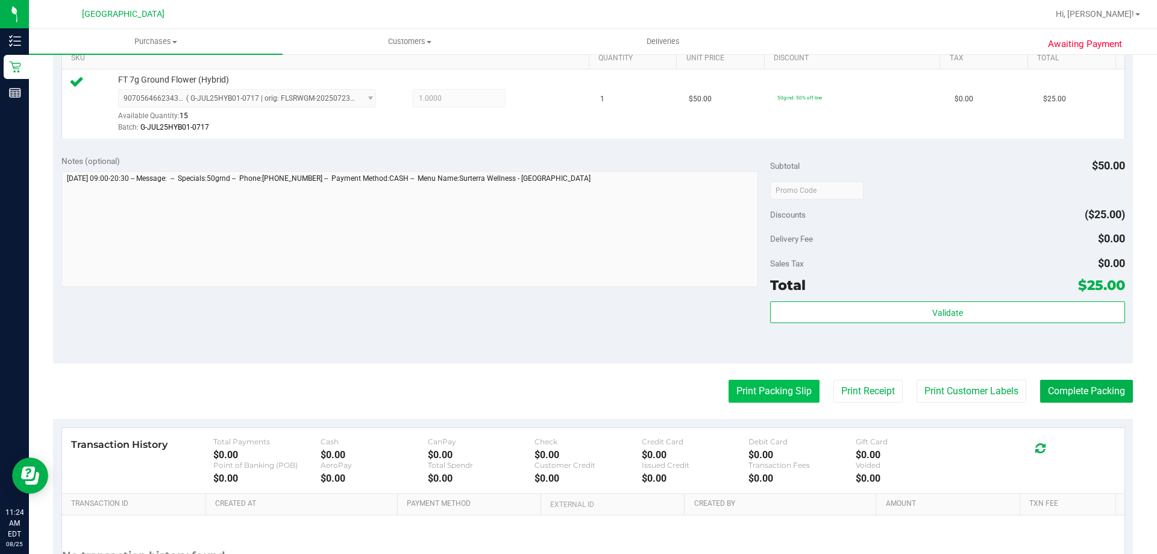
click at [763, 389] on button "Print Packing Slip" at bounding box center [774, 391] width 91 height 23
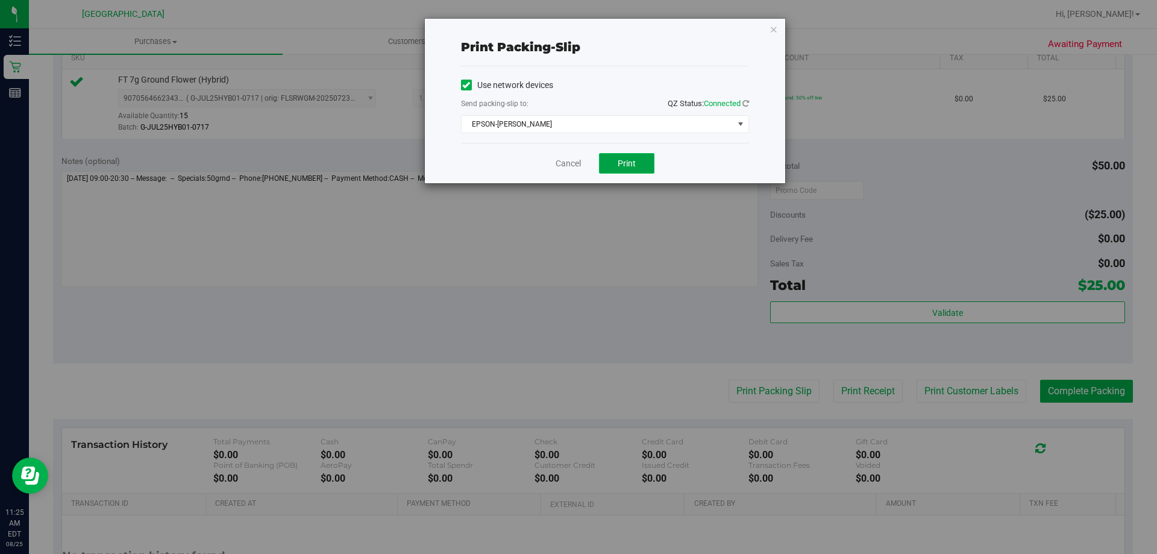
click at [635, 160] on span "Print" at bounding box center [627, 163] width 18 height 10
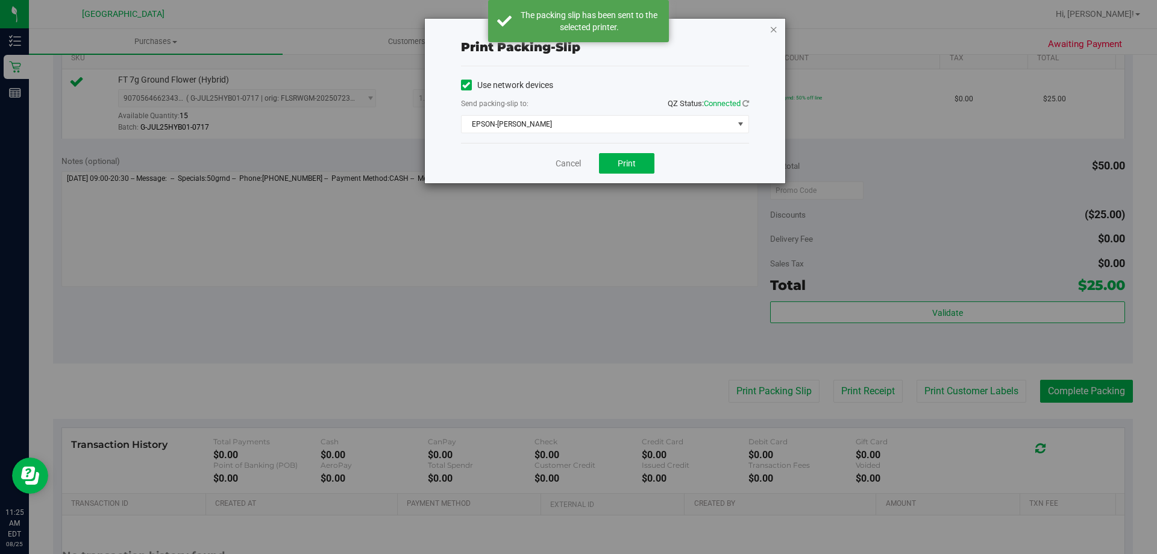
click at [774, 24] on icon "button" at bounding box center [774, 29] width 8 height 14
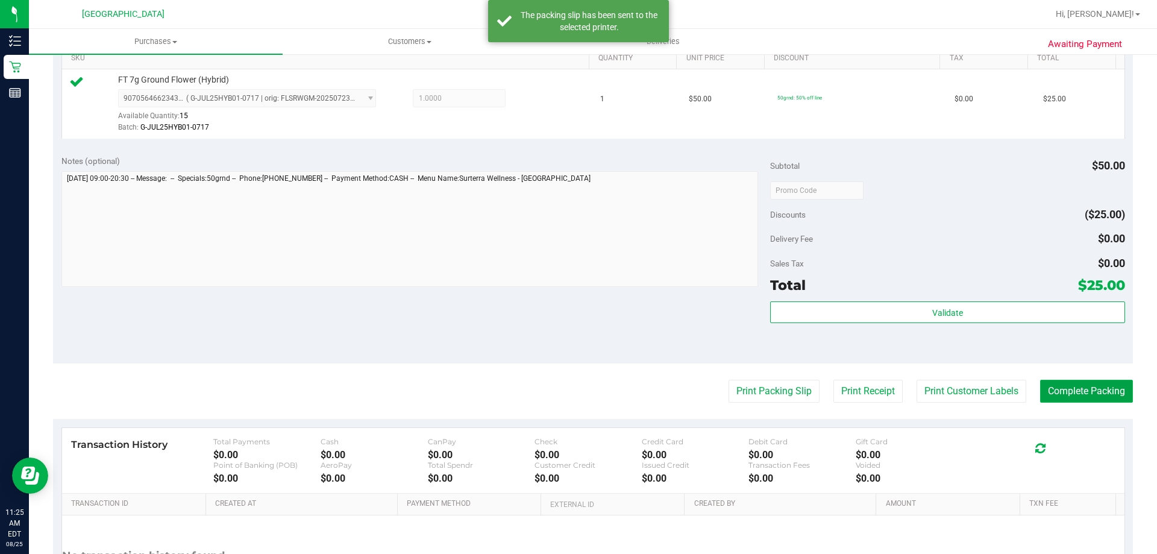
click at [1068, 398] on button "Complete Packing" at bounding box center [1086, 391] width 93 height 23
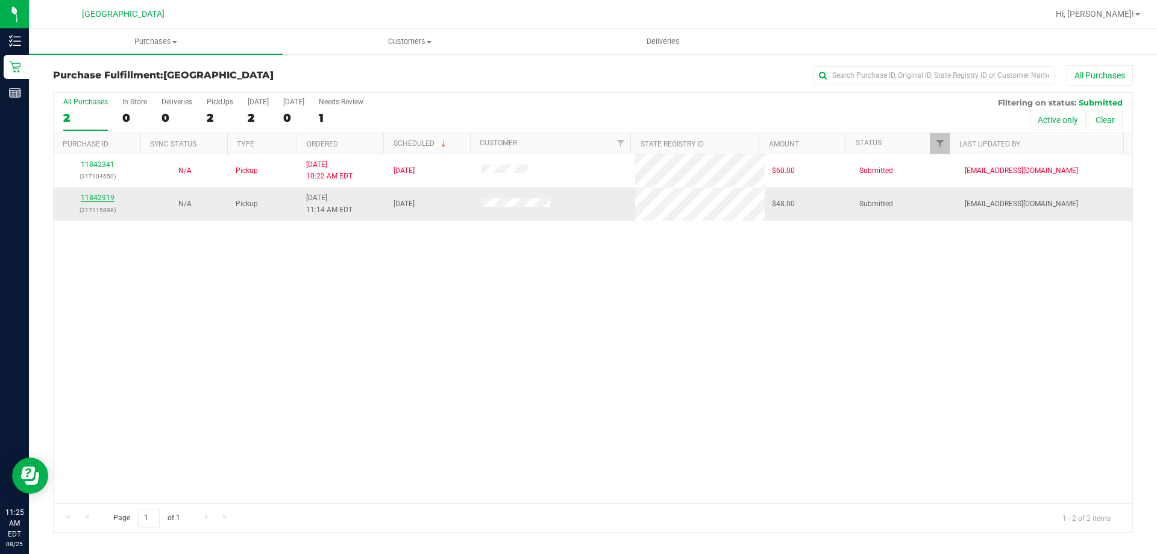
click at [103, 201] on link "11842919" at bounding box center [98, 197] width 34 height 8
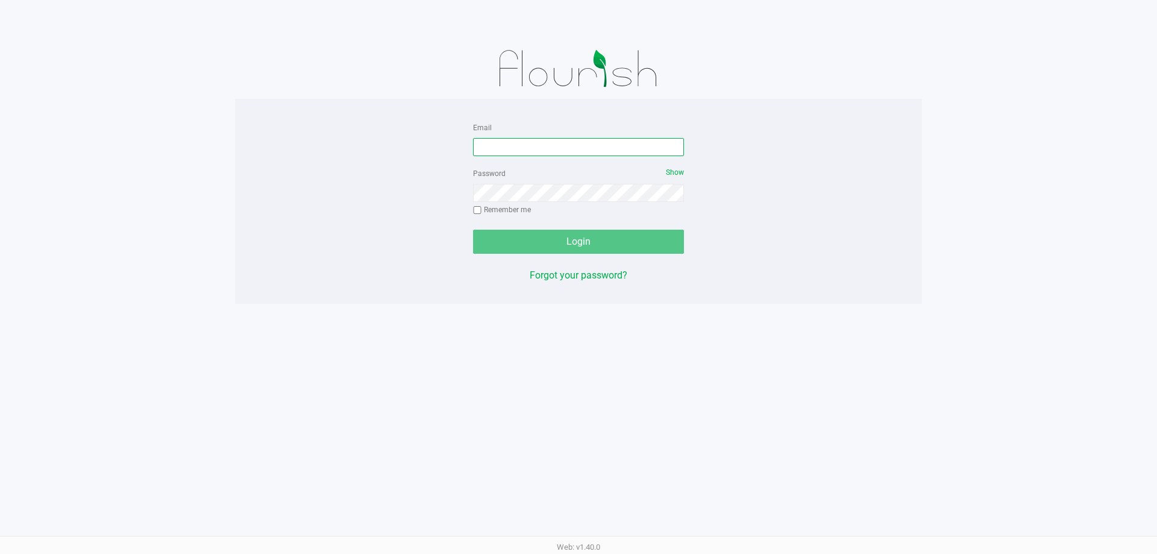
click at [488, 144] on input "Email" at bounding box center [578, 147] width 211 height 18
type input "[EMAIL_ADDRESS][DOMAIN_NAME]"
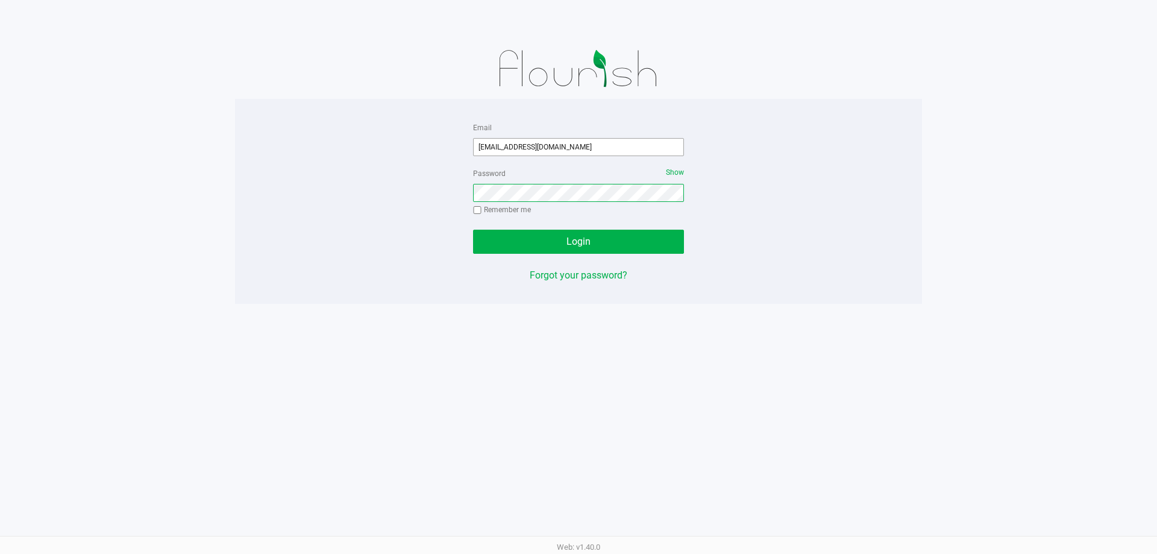
click at [473, 230] on button "Login" at bounding box center [578, 242] width 211 height 24
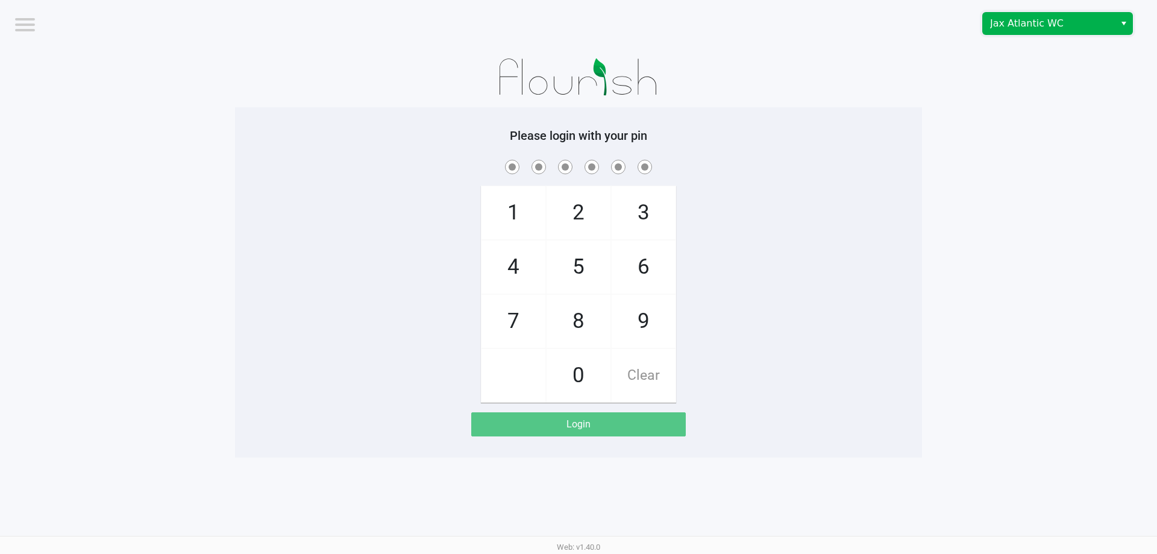
click at [1025, 22] on span "Jax Atlantic WC" at bounding box center [1049, 23] width 118 height 14
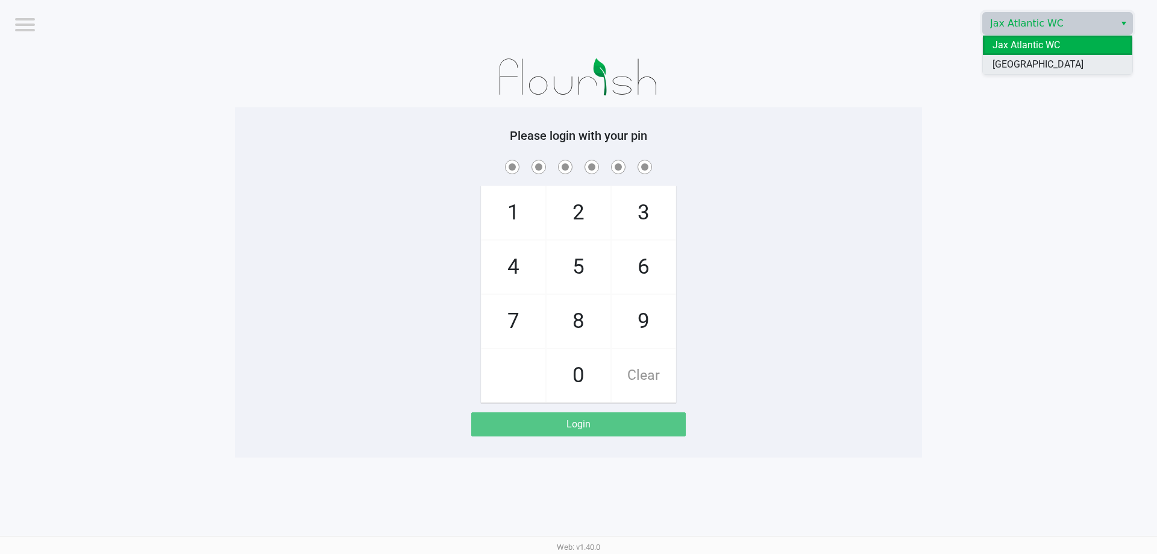
click at [1026, 59] on span "[GEOGRAPHIC_DATA]" at bounding box center [1038, 64] width 91 height 14
click at [1014, 93] on app-pos-login-wrapper "Logout [GEOGRAPHIC_DATA] WC Please login with your pin 1 4 7 2 5 8 0 3 6 9 Clea…" at bounding box center [578, 228] width 1157 height 457
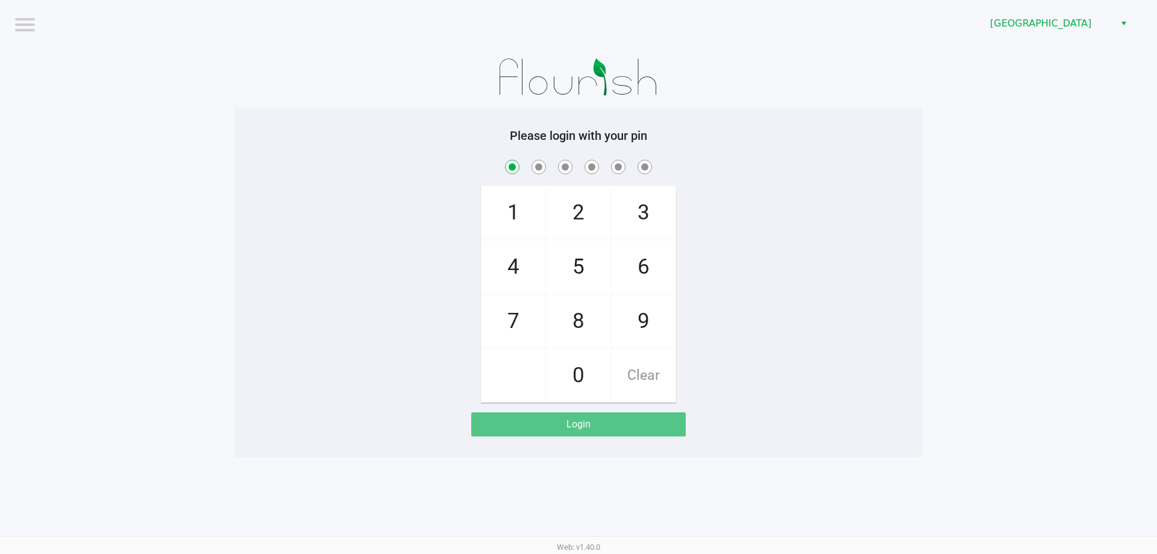
checkbox input "true"
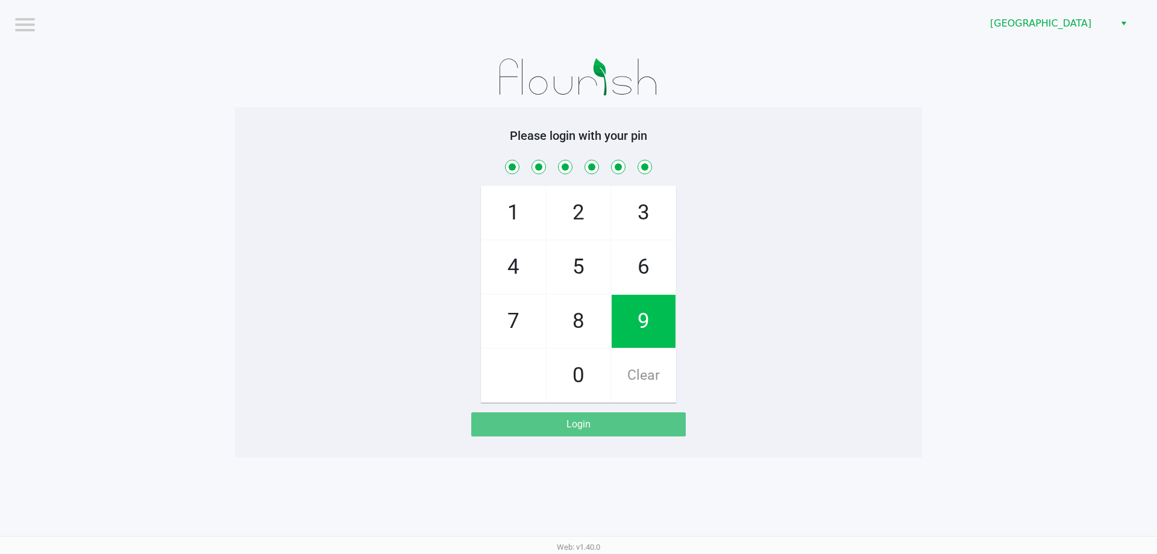
checkbox input "true"
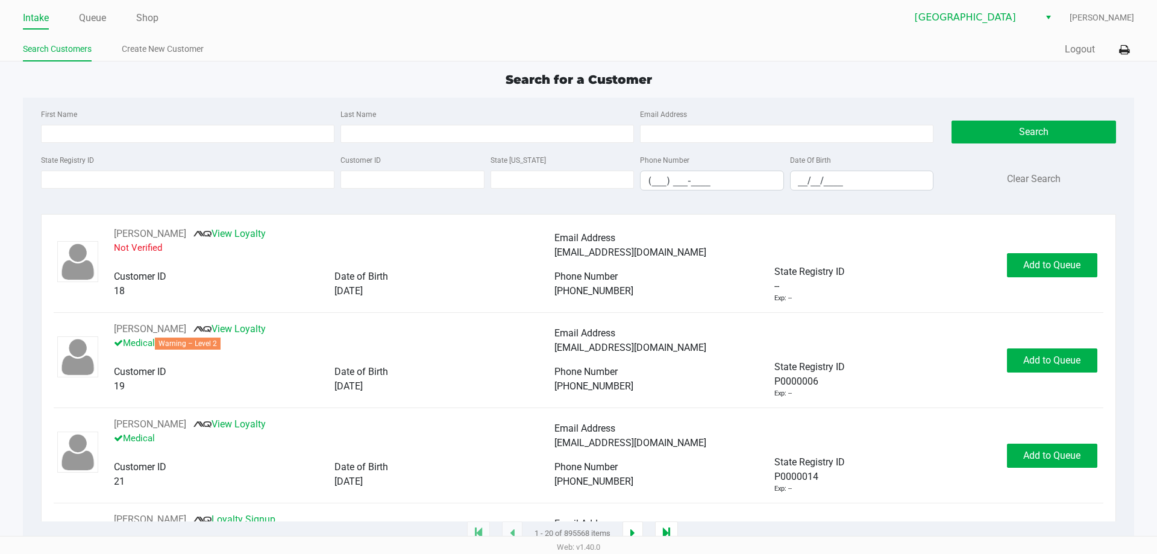
click at [238, 89] on div "Search for a Customer First Name Last Name Email Address State Registry ID Cust…" at bounding box center [578, 302] width 1111 height 463
click at [1068, 55] on button "Logout" at bounding box center [1080, 49] width 30 height 14
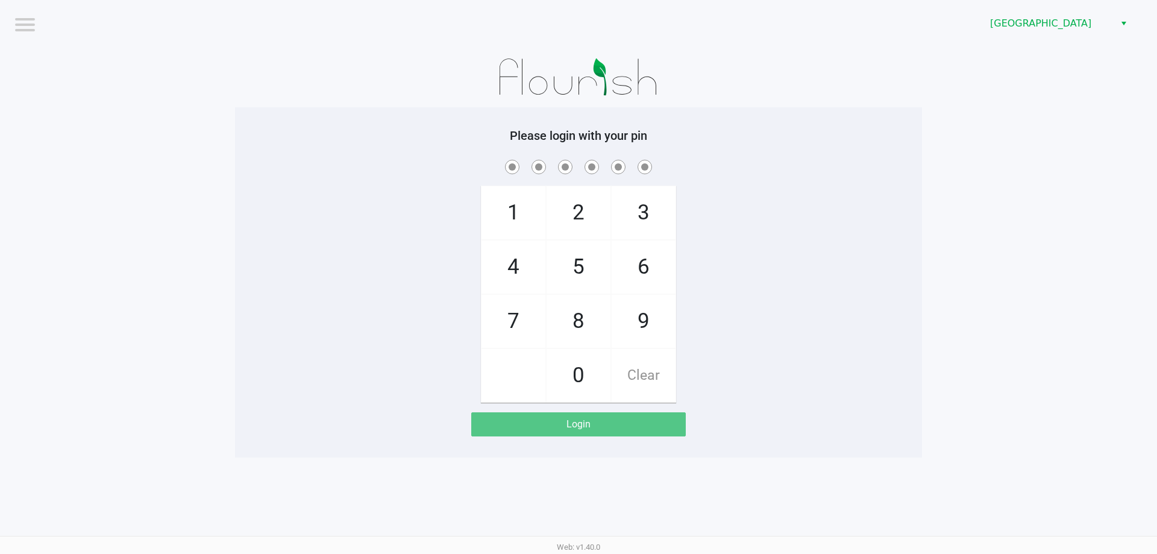
click at [293, 92] on div at bounding box center [578, 77] width 687 height 60
click at [653, 217] on span "3" at bounding box center [644, 212] width 64 height 53
checkbox input "true"
click at [658, 266] on span "6" at bounding box center [644, 266] width 64 height 53
checkbox input "true"
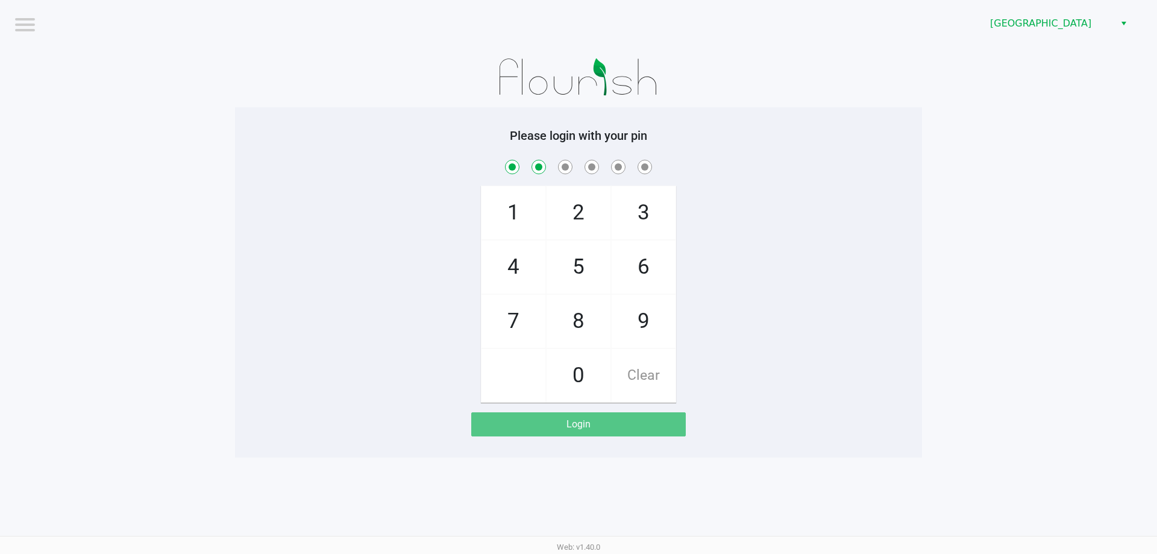
click at [526, 312] on span "7" at bounding box center [514, 321] width 64 height 53
checkbox input "true"
click at [630, 319] on span "9" at bounding box center [644, 321] width 64 height 53
checkbox input "true"
click at [578, 336] on span "8" at bounding box center [579, 321] width 64 height 53
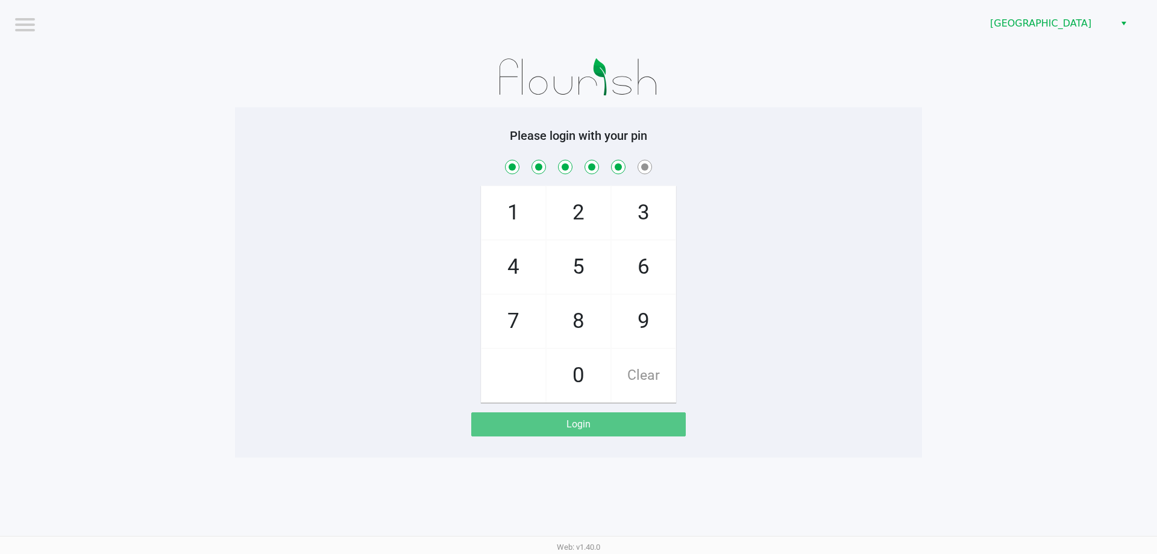
checkbox input "true"
click at [650, 217] on span "3" at bounding box center [644, 212] width 64 height 53
checkbox input "true"
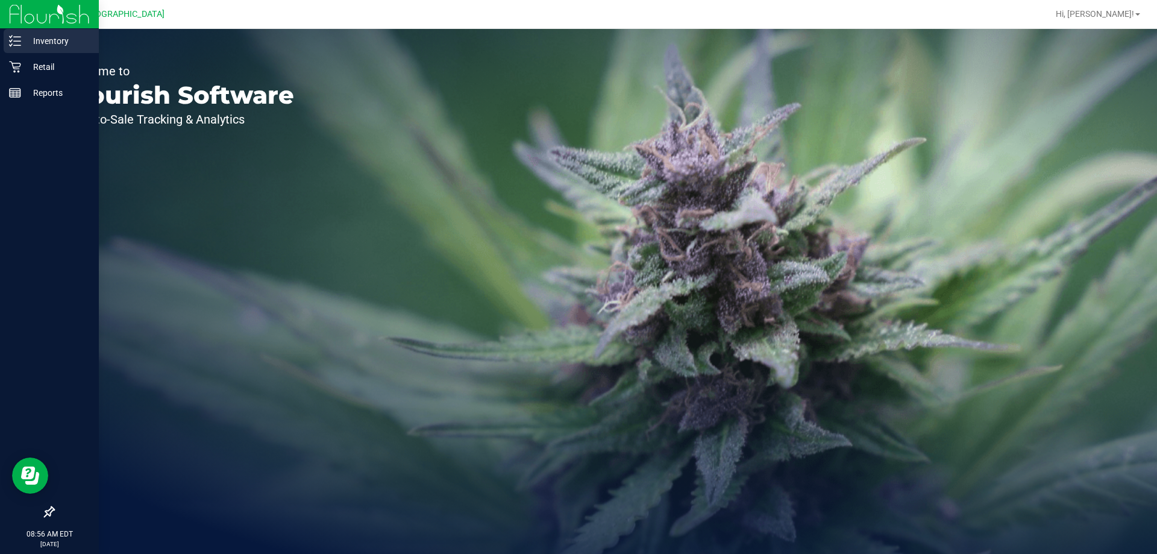
click at [30, 41] on p "Inventory" at bounding box center [57, 41] width 72 height 14
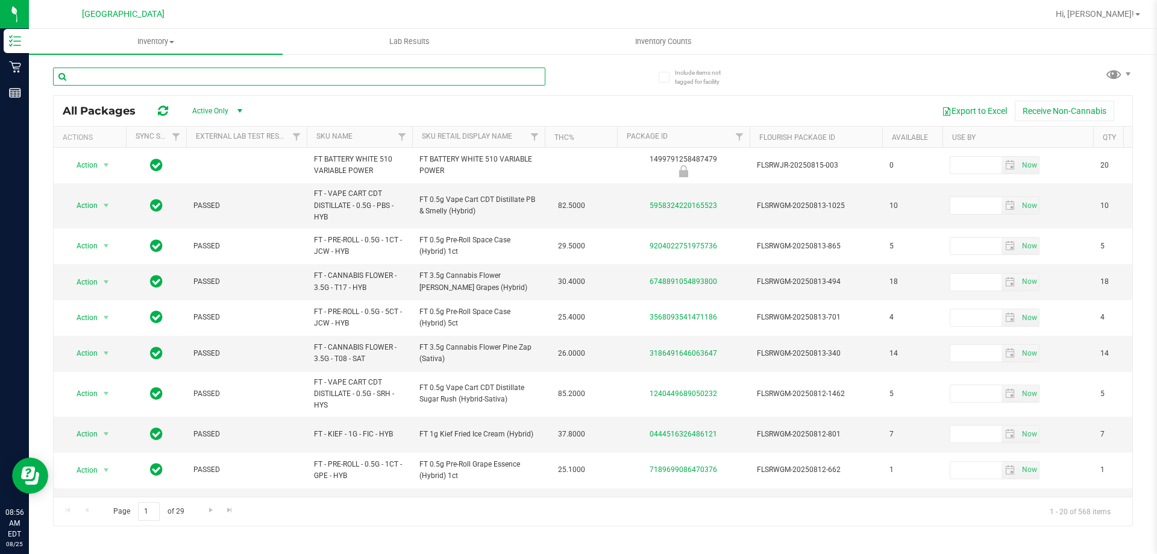
click at [314, 77] on input "text" at bounding box center [299, 76] width 492 height 18
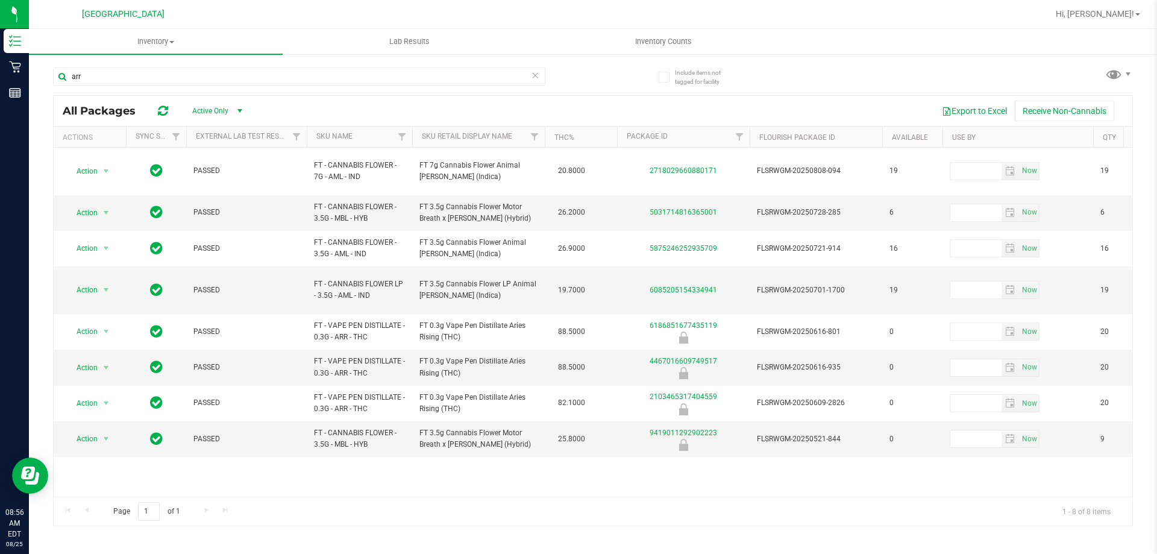
click at [662, 453] on div "Action Action Global inventory Package audit log Print package label Print prod…" at bounding box center [593, 322] width 1079 height 349
click at [145, 74] on input "arr" at bounding box center [299, 76] width 492 height 18
type input "a"
type input "blue z"
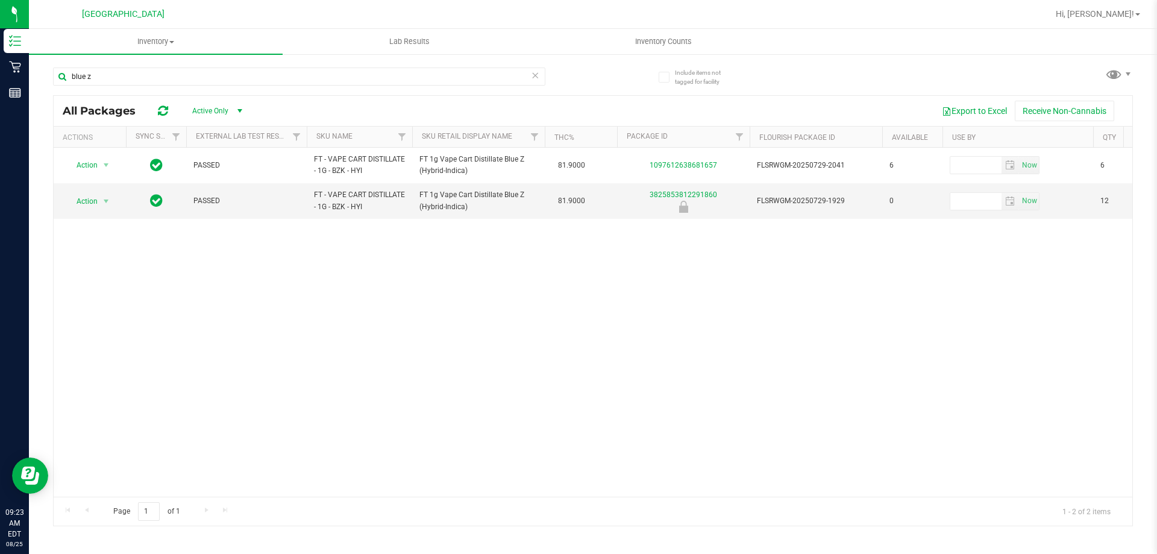
click at [537, 76] on icon at bounding box center [535, 74] width 8 height 14
